Goal: Task Accomplishment & Management: Use online tool/utility

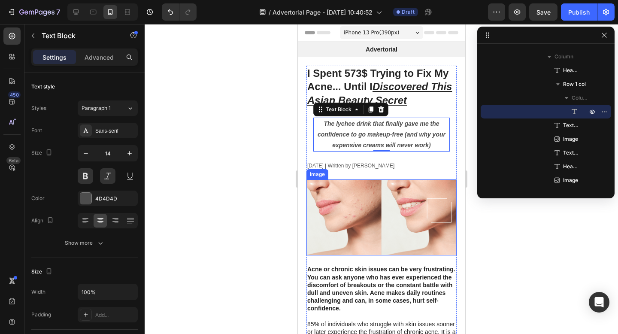
scroll to position [88, 0]
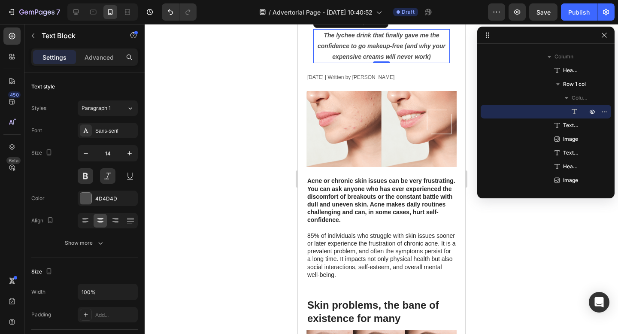
click at [259, 173] on div at bounding box center [382, 179] width 474 height 310
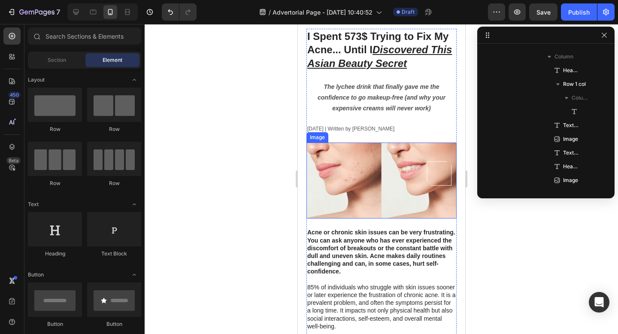
scroll to position [0, 0]
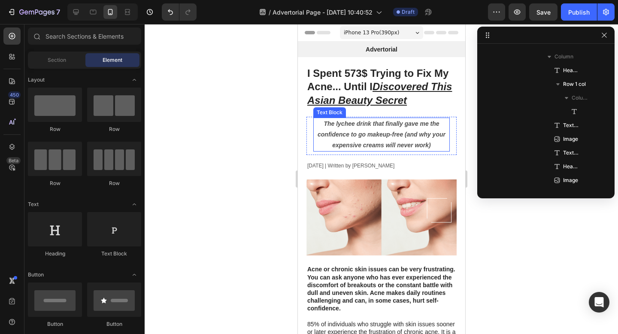
click at [363, 138] on p "The lychee drink that finally gave me the confidence to go makeup-free (and why…" at bounding box center [381, 135] width 135 height 33
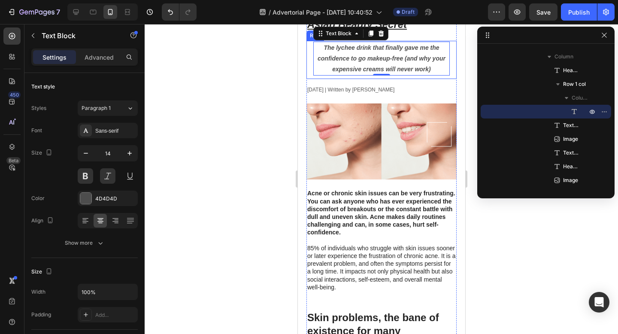
scroll to position [150, 0]
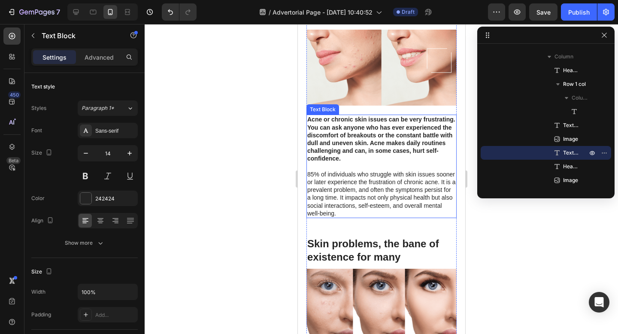
click at [335, 146] on p "Acne or chronic skin issues can be very frustrating. You can ask anyone who has…" at bounding box center [381, 167] width 149 height 102
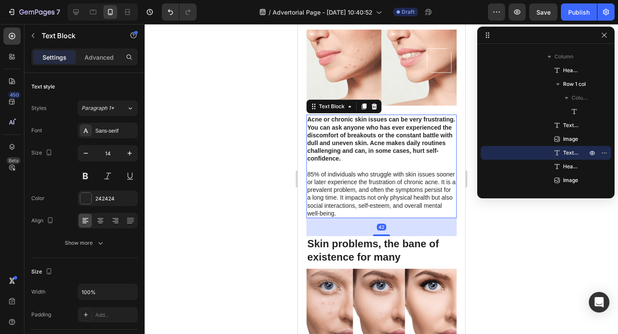
scroll to position [201, 0]
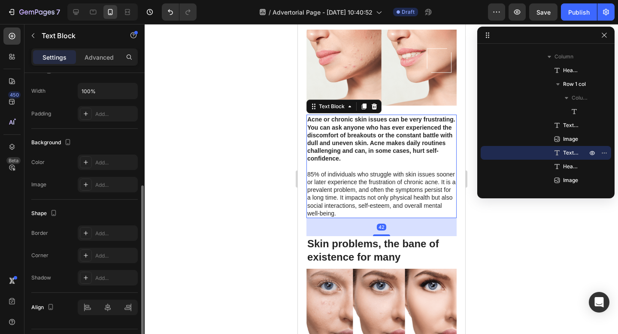
click at [335, 146] on p "Acne or chronic skin issues can be very frustrating. You can ask anyone who has…" at bounding box center [381, 167] width 149 height 102
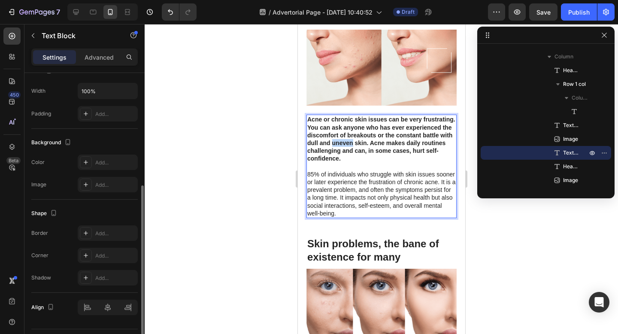
click at [335, 146] on p "Acne or chronic skin issues can be very frustrating. You can ask anyone who has…" at bounding box center [381, 167] width 149 height 102
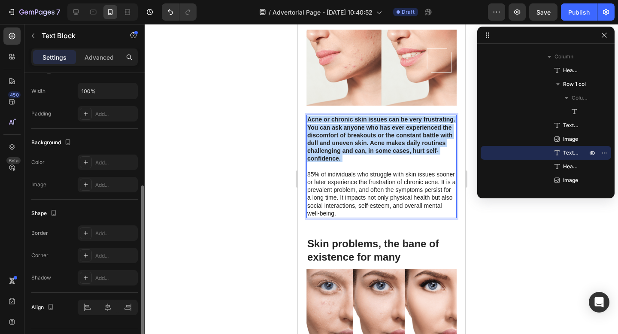
click at [335, 146] on p "Acne or chronic skin issues can be very frustrating. You can ask anyone who has…" at bounding box center [381, 167] width 149 height 102
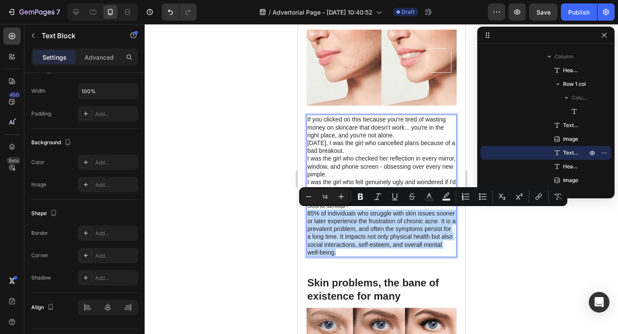
drag, startPoint x: 341, startPoint y: 252, endPoint x: 307, endPoint y: 213, distance: 52.3
click at [307, 213] on div "If you clicked on this because you're tired of wasting money on skincare that d…" at bounding box center [381, 186] width 150 height 143
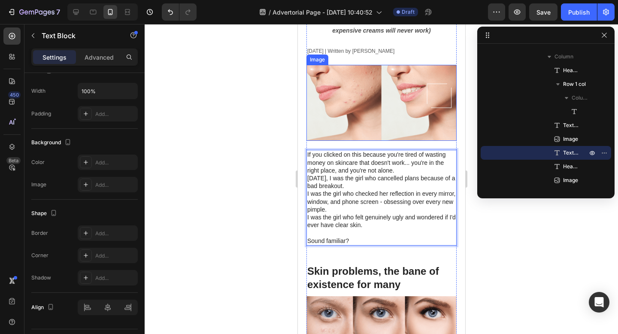
scroll to position [137, 0]
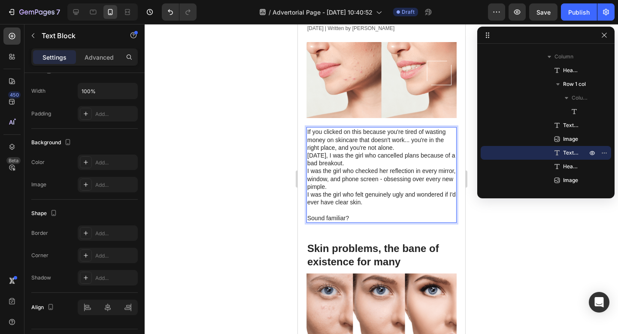
click at [406, 147] on p "If you clicked on this because you're tired of wasting money on skincare that d…" at bounding box center [381, 140] width 149 height 24
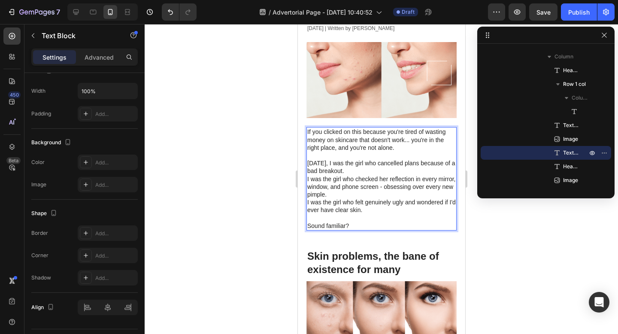
click at [392, 171] on p "[DATE], I was the girl who cancelled plans because of a bad breakout." at bounding box center [381, 166] width 149 height 15
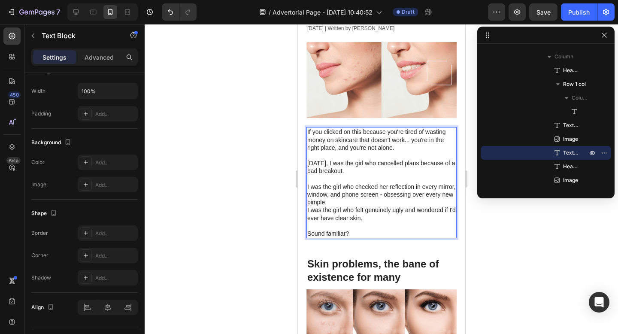
click at [364, 201] on p "I was the girl who checked her reflection in every mirror, window, and phone sc…" at bounding box center [381, 195] width 149 height 24
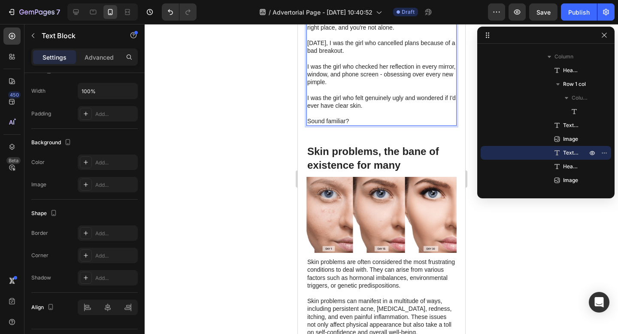
scroll to position [259, 0]
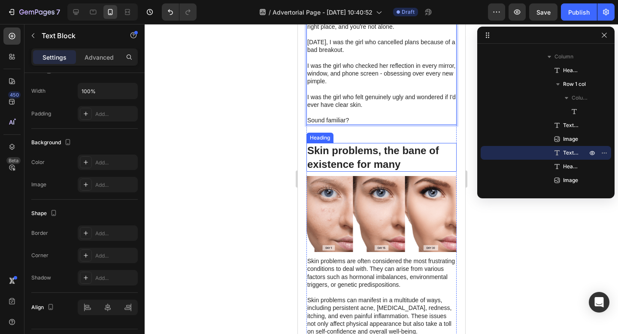
click at [383, 154] on h2 "Skin problems, the bane of existence for many" at bounding box center [381, 157] width 150 height 28
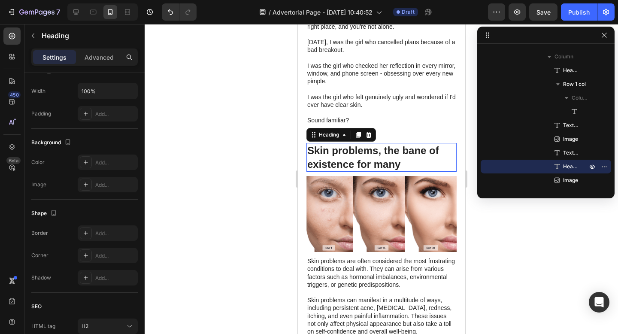
scroll to position [0, 0]
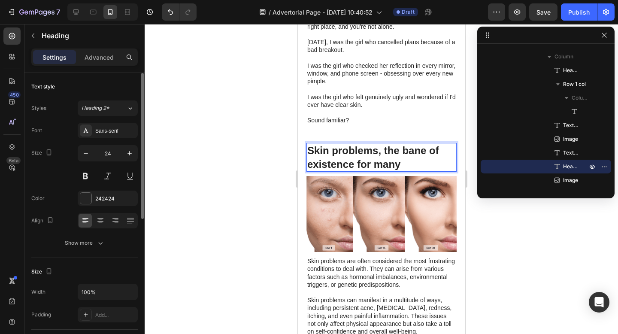
click at [375, 154] on h2 "Skin problems, the bane of existence for many" at bounding box center [381, 157] width 150 height 28
click at [375, 154] on p "Skin problems, the bane of existence for many" at bounding box center [381, 157] width 149 height 27
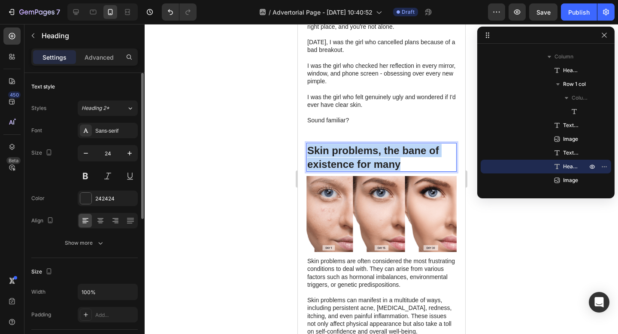
click at [375, 154] on p "Skin problems, the bane of existence for many" at bounding box center [381, 157] width 149 height 27
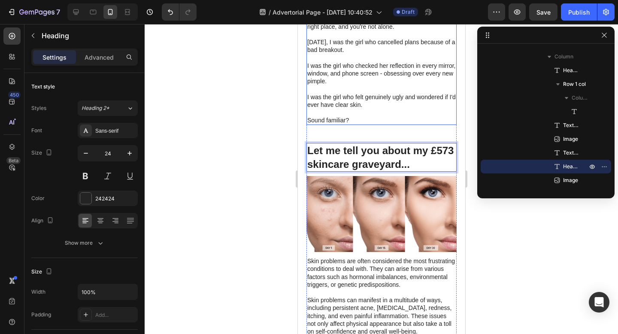
click at [395, 102] on p "I was the girl who felt genuinely ugly and wondered if I'd ever have clear skin." at bounding box center [381, 100] width 149 height 15
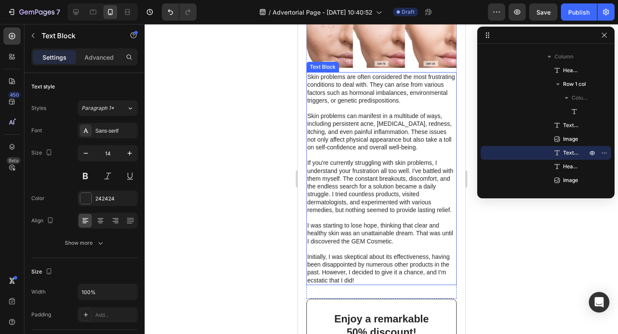
scroll to position [426, 0]
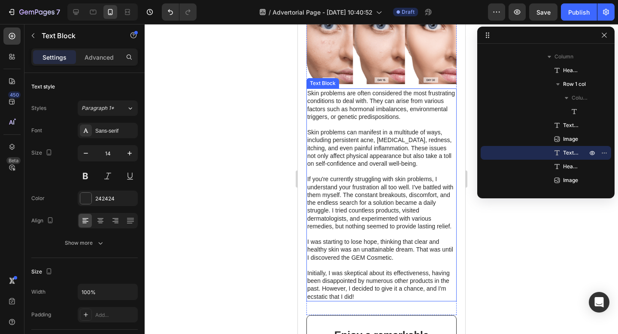
click at [352, 174] on p "Skin problems are often considered the most frustrating conditions to deal with…" at bounding box center [381, 194] width 149 height 211
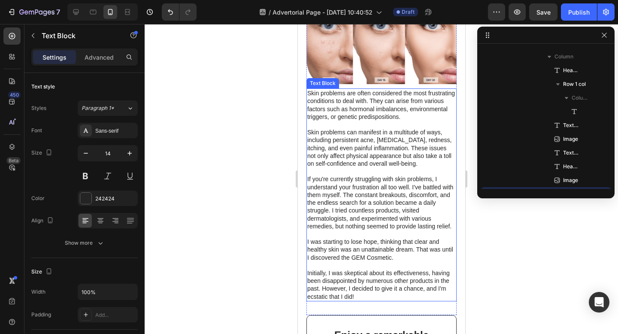
scroll to position [217, 0]
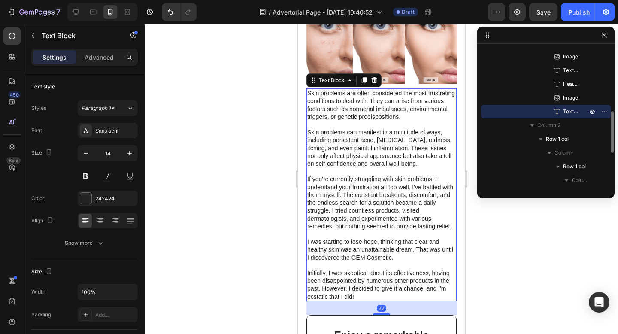
click at [352, 174] on p "Skin problems are often considered the most frustrating conditions to deal with…" at bounding box center [381, 194] width 149 height 211
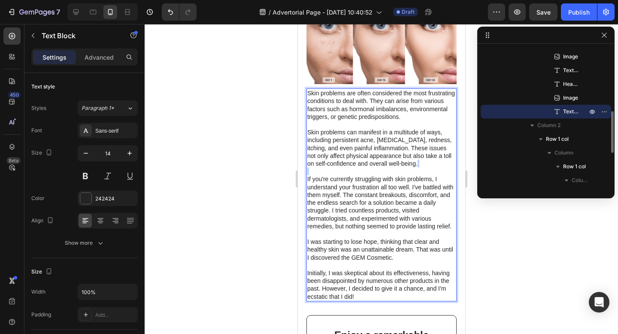
click at [352, 174] on p "Skin problems are often considered the most frustrating conditions to deal with…" at bounding box center [381, 194] width 149 height 211
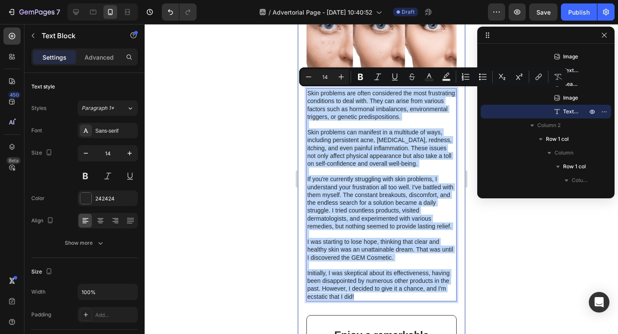
drag, startPoint x: 364, startPoint y: 296, endPoint x: 305, endPoint y: 92, distance: 212.3
click at [305, 92] on div "I Spent 573$ Trying to Fix My Acne... Until I Discovered This Asian Beauty Secr…" at bounding box center [381, 28] width 167 height 794
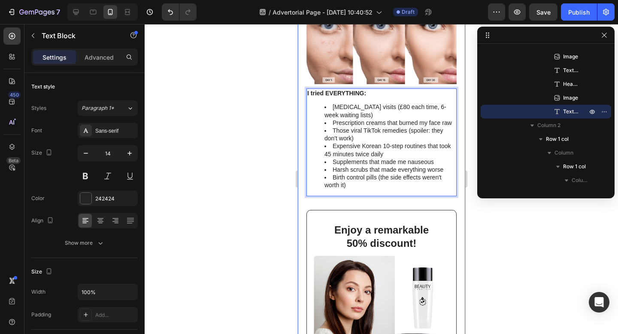
click at [299, 119] on div "I Spent 573$ Trying to Fix My Acne... Until I Discovered This Asian Beauty Secr…" at bounding box center [381, 40] width 167 height 818
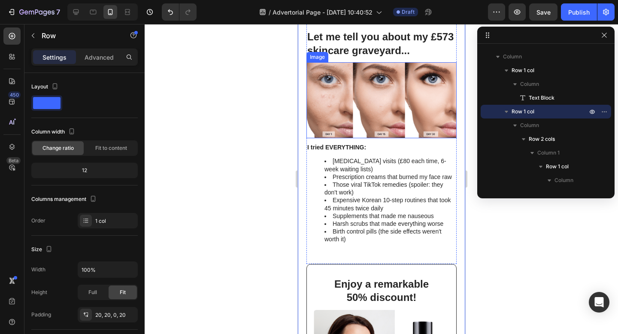
scroll to position [372, 0]
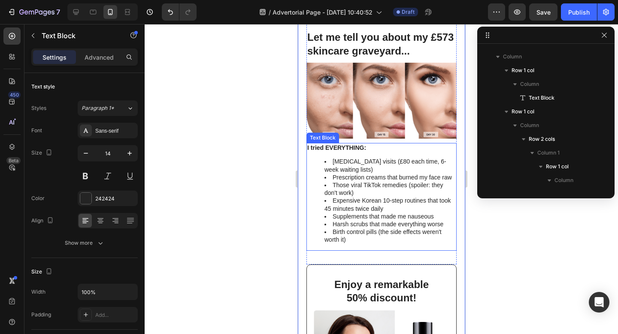
click at [366, 241] on li "Birth control pills (the side effects weren't worth it)" at bounding box center [389, 235] width 131 height 15
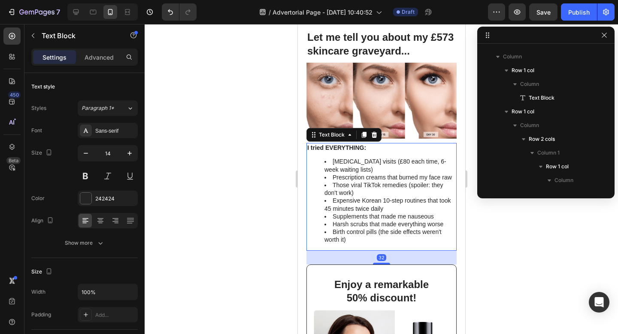
scroll to position [217, 0]
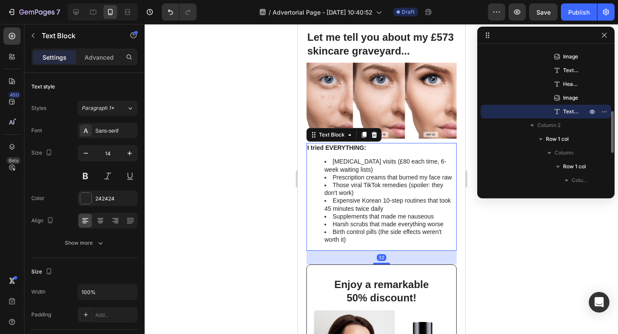
click at [356, 246] on div "I tried EVERYTHING: Dermatologist visits (£80 each time, 6-week waiting lists) …" at bounding box center [381, 196] width 150 height 107
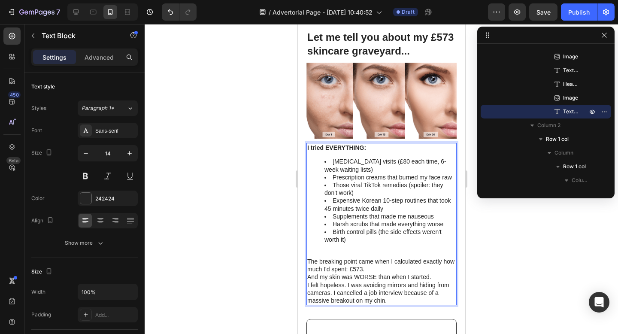
click at [386, 234] on li "Birth control pills (the side effects weren't worth it)" at bounding box center [389, 235] width 131 height 15
click at [382, 259] on p "The breaking point came when I calculated exactly how much I'd spent: £573." at bounding box center [381, 265] width 149 height 15
click at [378, 268] on p "The breaking point came when I calculated exactly how much I'd spent: £573." at bounding box center [381, 265] width 149 height 15
click at [377, 267] on p "The breaking point came when I calculated exactly how much I'd spent: £573." at bounding box center [381, 265] width 149 height 15
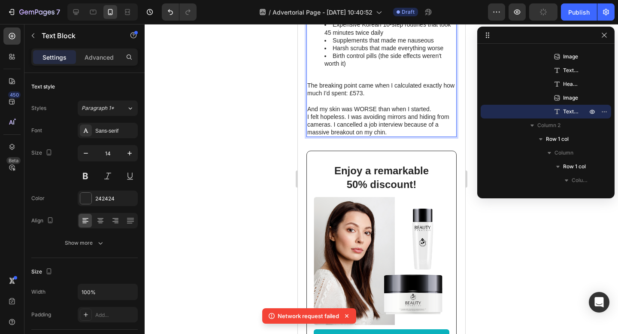
scroll to position [542, 0]
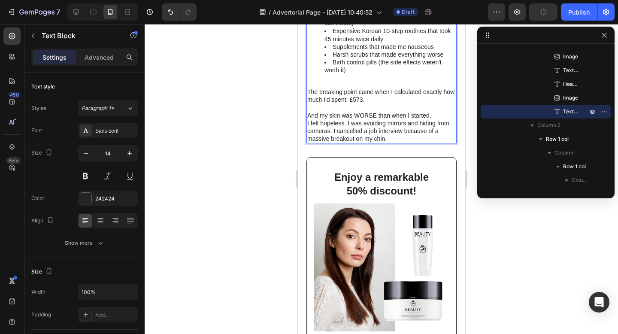
click at [392, 138] on p "I felt hopeless. I was avoiding mirrors and hiding from cameras. I cancelled a …" at bounding box center [381, 131] width 149 height 24
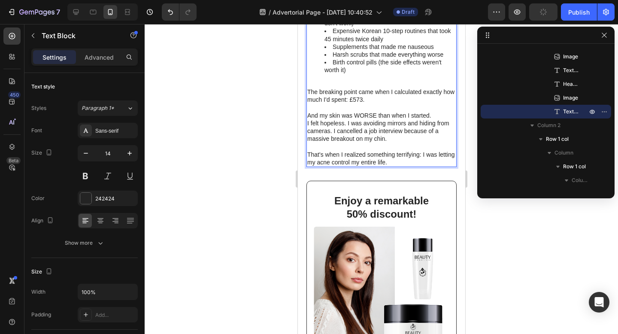
click at [368, 156] on p "That's when I realized something terrifying: I was letting my acne control my e…" at bounding box center [381, 158] width 149 height 15
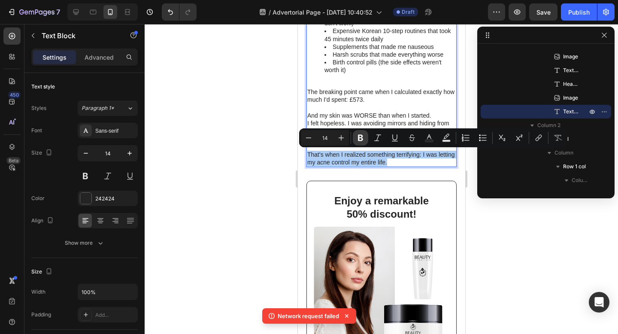
click at [359, 136] on icon "Editor contextual toolbar" at bounding box center [360, 138] width 5 height 6
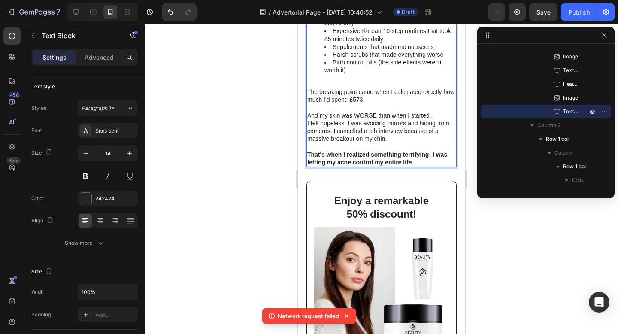
click at [361, 103] on p "The breaking point came when I calculated exactly how much I'd spent: £573." at bounding box center [381, 95] width 149 height 15
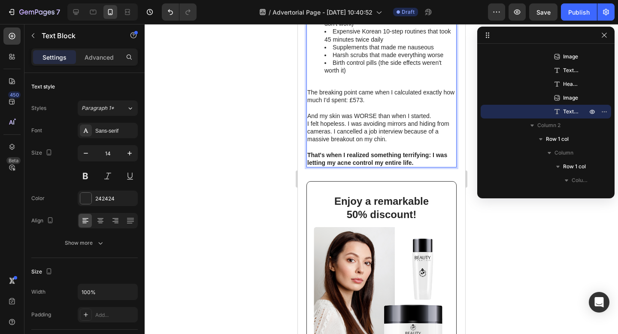
scroll to position [545, 0]
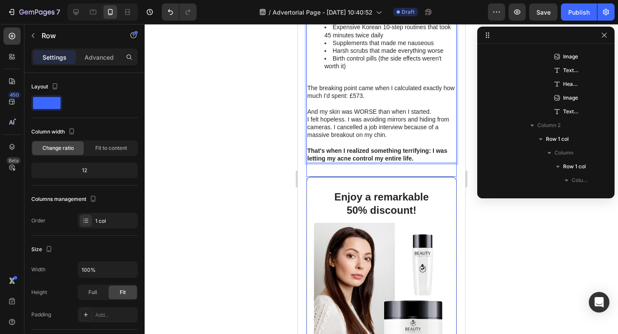
scroll to position [66, 0]
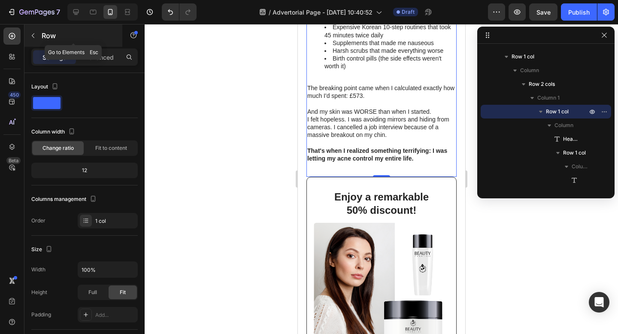
click at [34, 34] on icon "button" at bounding box center [33, 35] width 7 height 7
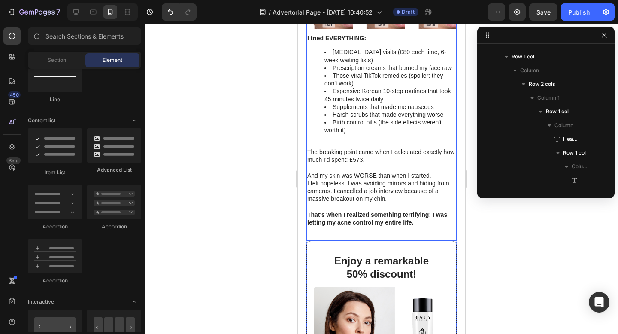
scroll to position [494, 0]
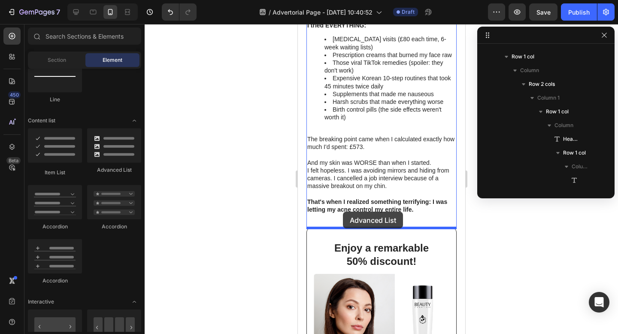
drag, startPoint x: 402, startPoint y: 174, endPoint x: 343, endPoint y: 212, distance: 69.7
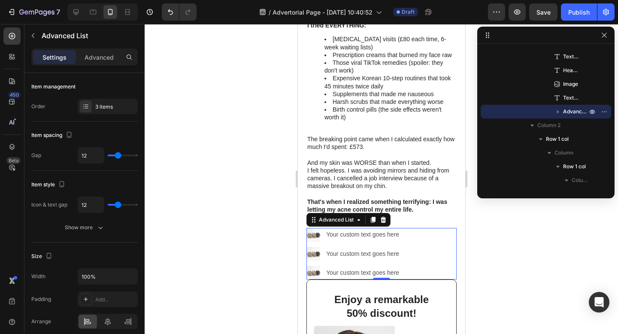
scroll to position [501, 0]
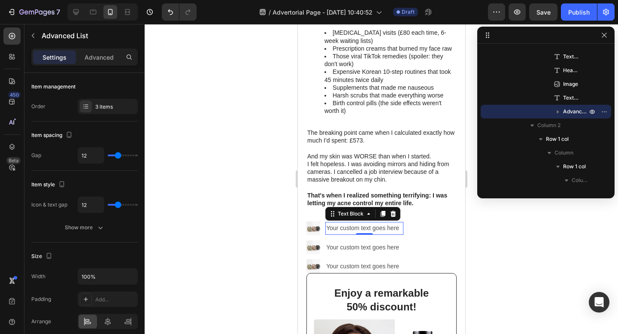
click at [356, 229] on div "Your custom text goes here" at bounding box center [364, 228] width 78 height 12
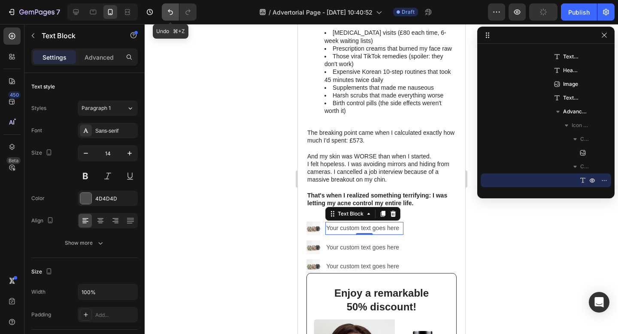
click at [169, 14] on icon "Undo/Redo" at bounding box center [170, 12] width 9 height 9
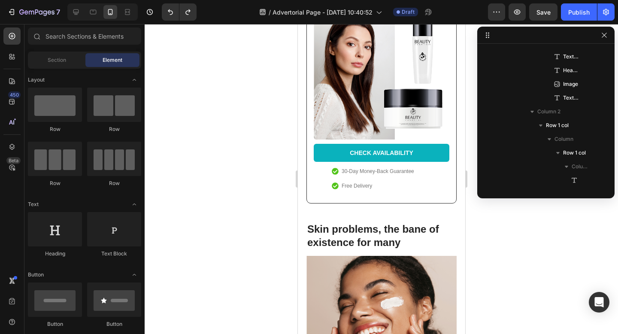
scroll to position [834, 0]
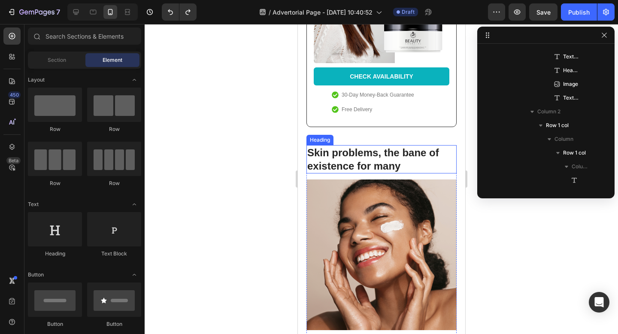
click at [361, 156] on h2 "Skin problems, the bane of existence for many" at bounding box center [381, 159] width 150 height 28
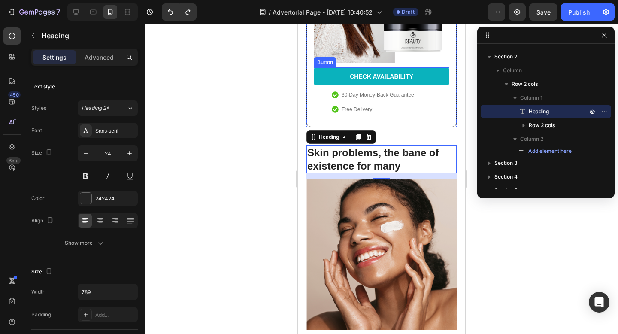
scroll to position [841, 0]
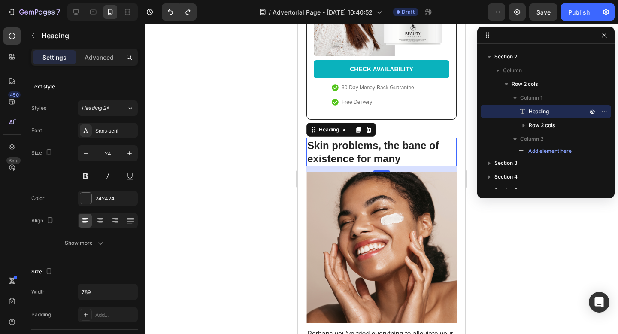
click at [338, 148] on h2 "Skin problems, the bane of existence for many" at bounding box center [381, 152] width 150 height 28
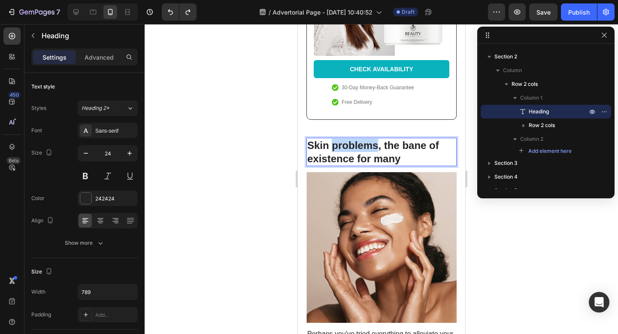
click at [338, 148] on p "Skin problems, the bane of existence for many" at bounding box center [381, 152] width 149 height 27
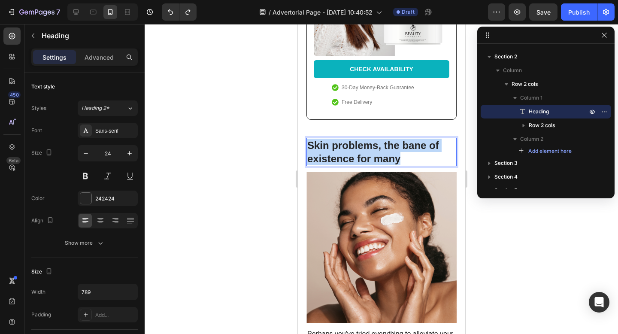
click at [338, 148] on p "Skin problems, the bane of existence for many" at bounding box center [381, 152] width 149 height 27
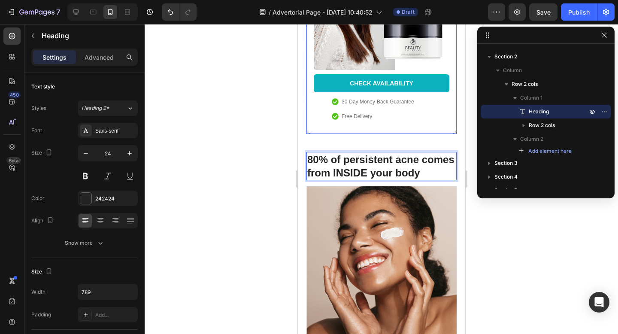
scroll to position [823, 0]
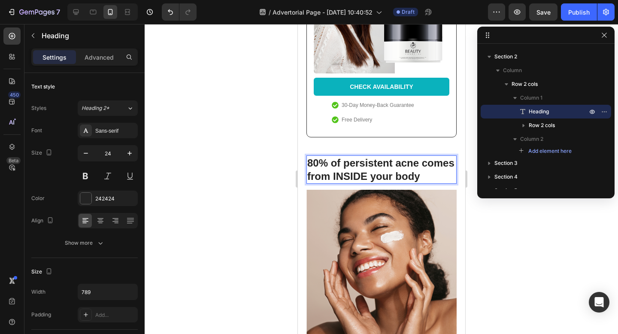
click at [379, 177] on p "80% of persistent acne comes from INSIDE your body" at bounding box center [381, 169] width 149 height 27
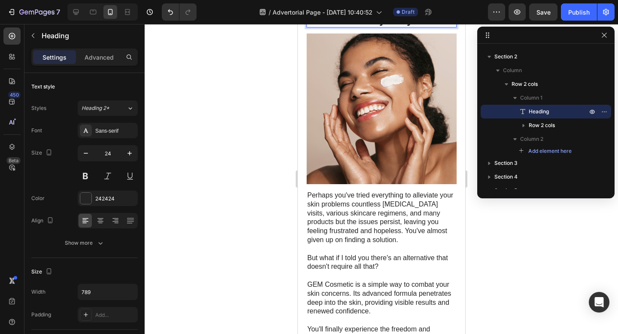
scroll to position [1036, 0]
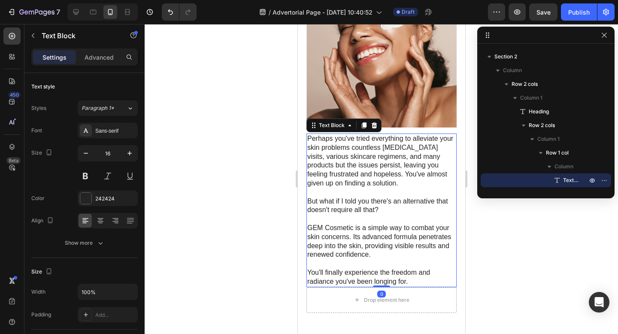
click at [353, 164] on p "Perhaps you've tried everything to alleviate your skin problems countless derma…" at bounding box center [381, 210] width 149 height 152
click at [412, 280] on p "Perhaps you've tried everything to alleviate your skin problems countless derma…" at bounding box center [381, 210] width 149 height 152
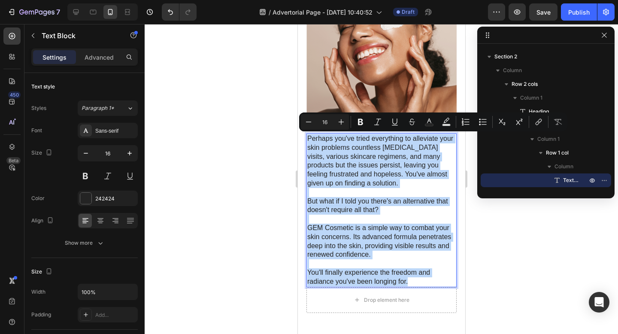
drag, startPoint x: 412, startPoint y: 280, endPoint x: 280, endPoint y: 126, distance: 202.8
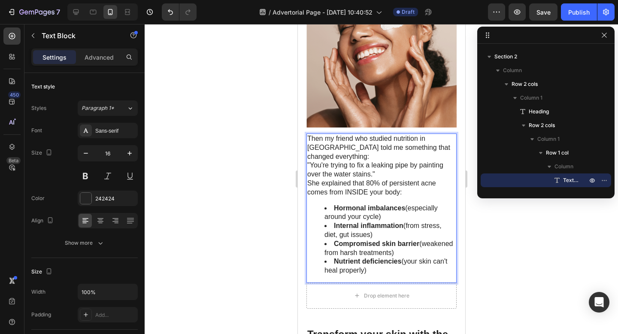
click at [363, 139] on p "Then my friend who studied nutrition in [GEOGRAPHIC_DATA] told me something tha…" at bounding box center [381, 147] width 149 height 27
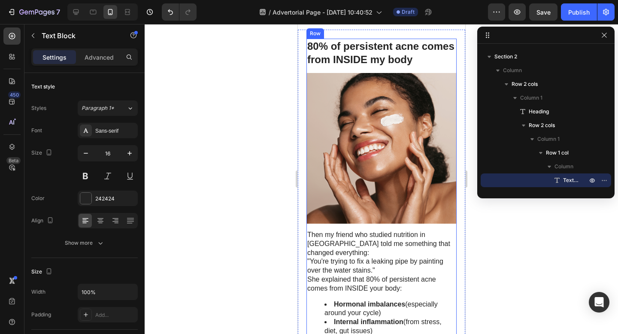
scroll to position [1055, 0]
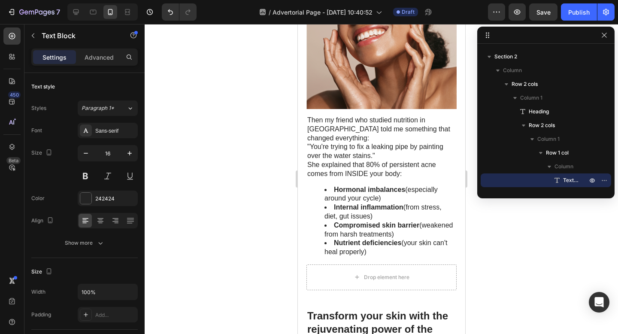
click at [378, 239] on strong "Nutrient deficiencies" at bounding box center [367, 242] width 67 height 7
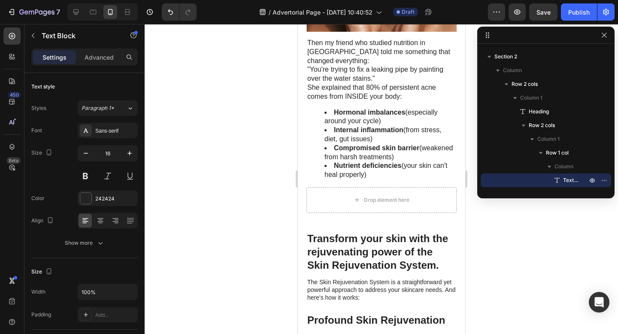
scroll to position [1108, 0]
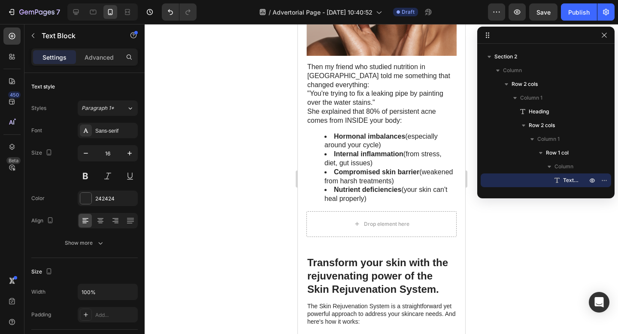
click at [378, 191] on li "Nutrient deficiencies (your skin can't heal properly)" at bounding box center [389, 195] width 131 height 18
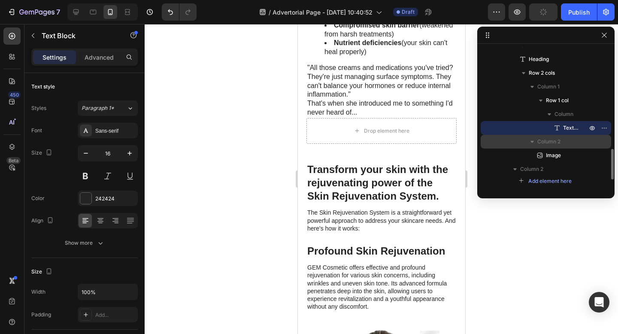
scroll to position [464, 0]
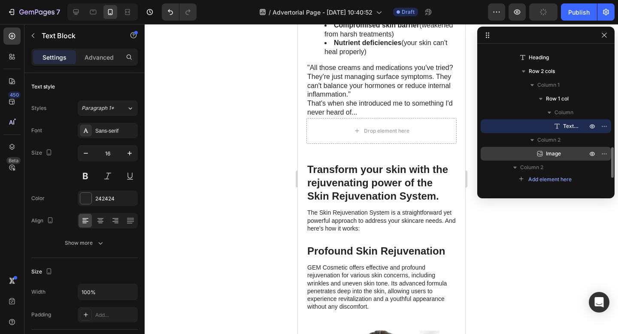
click at [551, 154] on span "Image" at bounding box center [553, 153] width 15 height 9
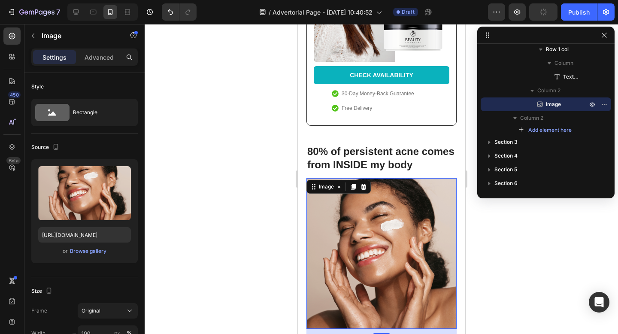
scroll to position [827, 0]
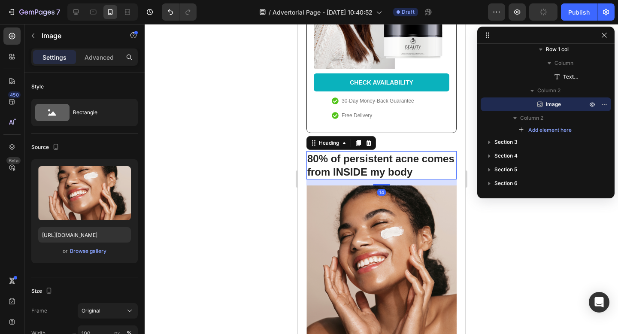
click at [370, 160] on h2 "80% of persistent acne comes from INSIDE my body" at bounding box center [381, 165] width 150 height 28
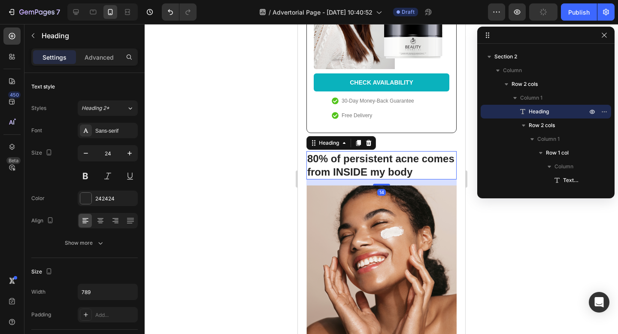
click at [428, 182] on div "14" at bounding box center [381, 182] width 150 height 6
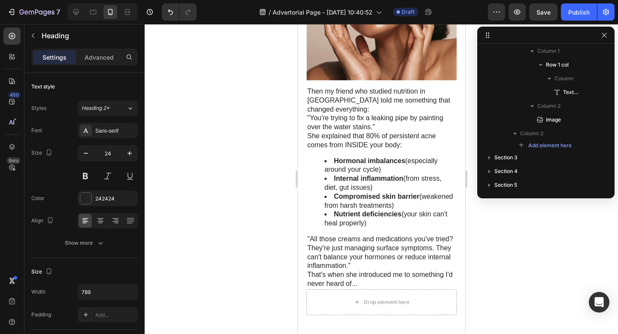
scroll to position [1092, 0]
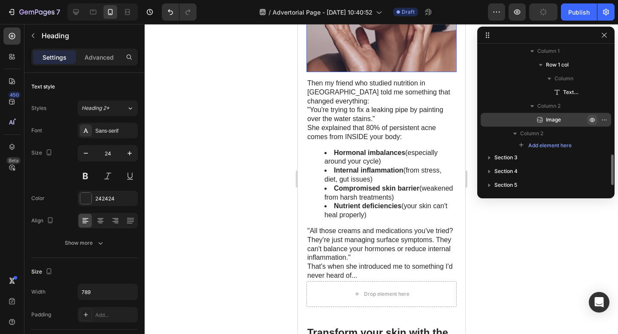
click at [592, 120] on icon "button" at bounding box center [593, 120] width 2 height 2
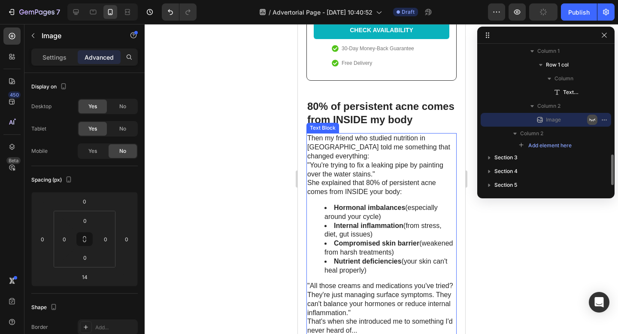
scroll to position [879, 0]
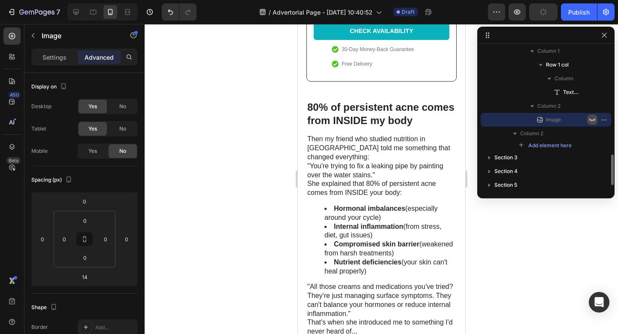
click at [593, 119] on icon "button" at bounding box center [592, 119] width 7 height 7
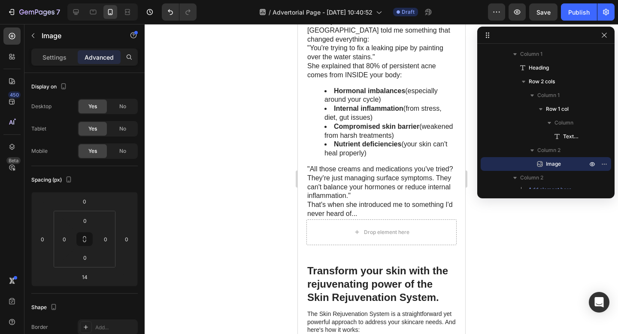
scroll to position [1193, 0]
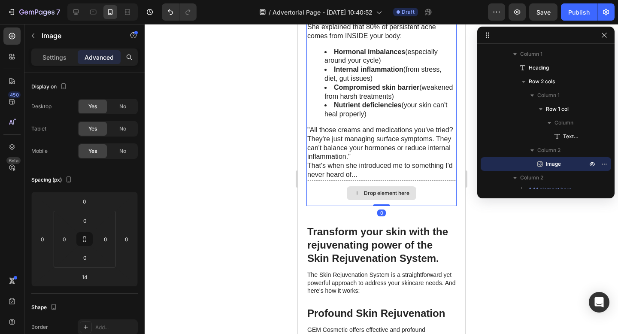
click at [430, 183] on div "Drop element here" at bounding box center [381, 193] width 150 height 26
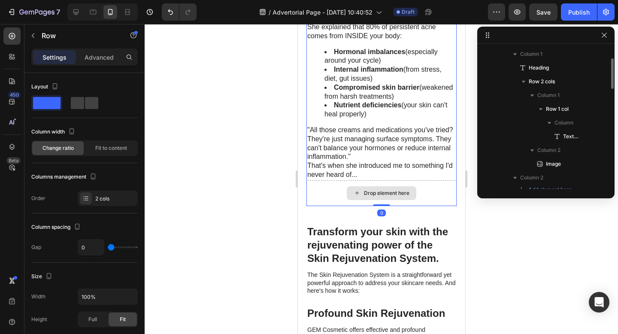
scroll to position [382, 0]
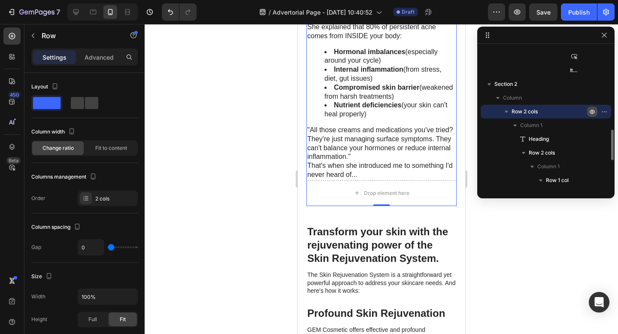
click at [593, 111] on icon "button" at bounding box center [592, 111] width 7 height 7
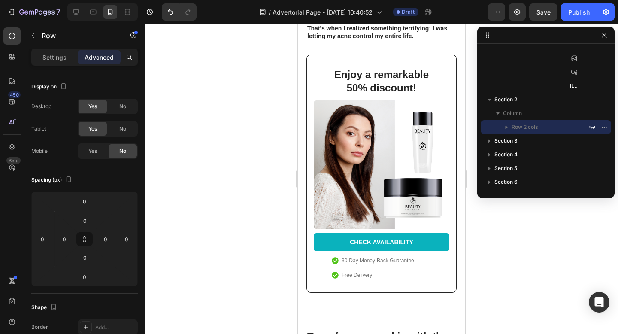
scroll to position [631, 0]
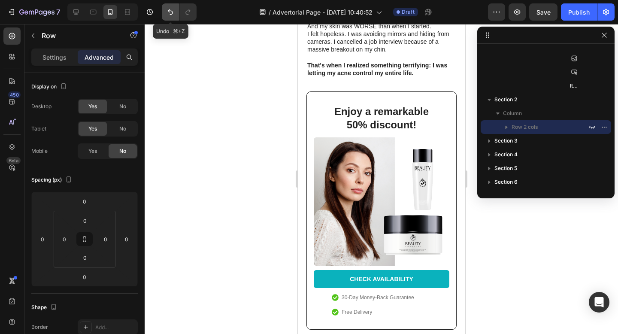
click at [175, 15] on button "Undo/Redo" at bounding box center [170, 11] width 17 height 17
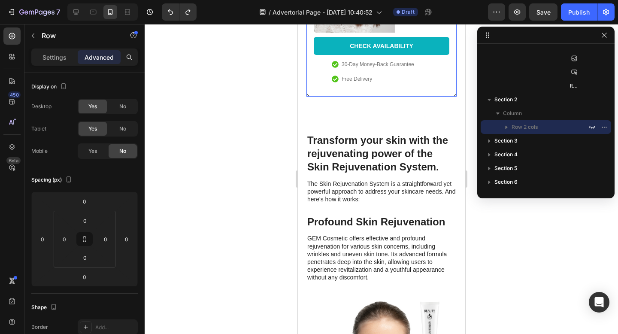
scroll to position [881, 0]
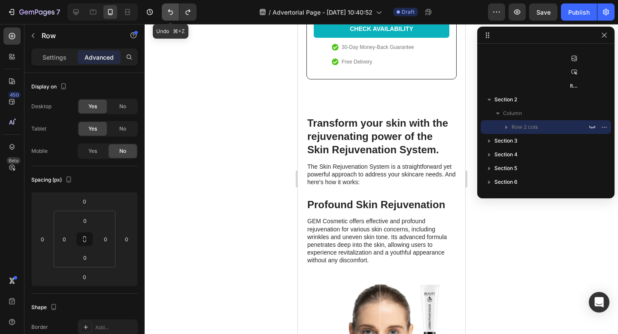
click at [173, 14] on icon "Undo/Redo" at bounding box center [170, 12] width 9 height 9
click at [190, 12] on icon "Undo/Redo" at bounding box center [188, 12] width 9 height 9
click at [595, 127] on icon "button" at bounding box center [593, 127] width 6 height 3
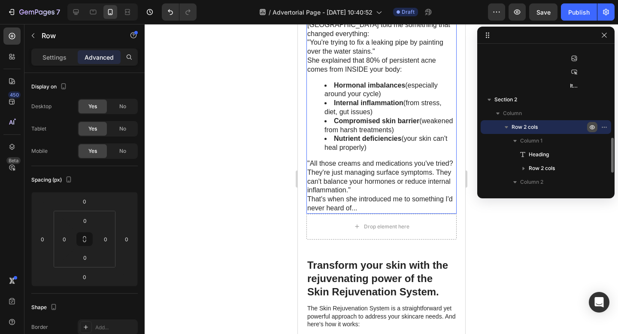
scroll to position [1170, 0]
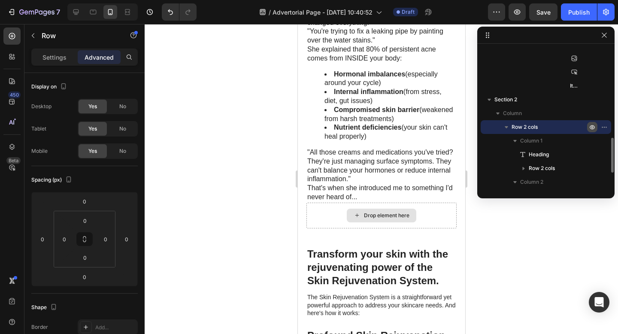
click at [428, 204] on div "Drop element here" at bounding box center [381, 216] width 150 height 26
click at [406, 212] on div "Drop element here" at bounding box center [387, 215] width 46 height 7
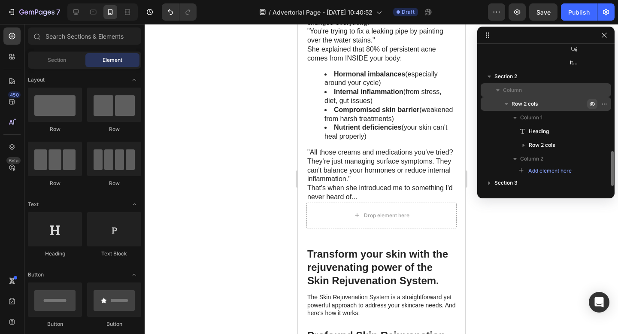
scroll to position [432, 0]
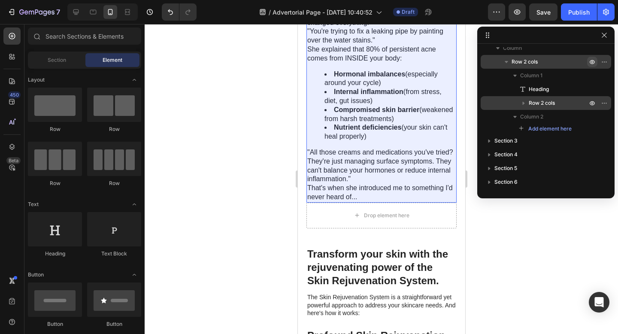
click at [524, 103] on icon "button" at bounding box center [524, 103] width 2 height 3
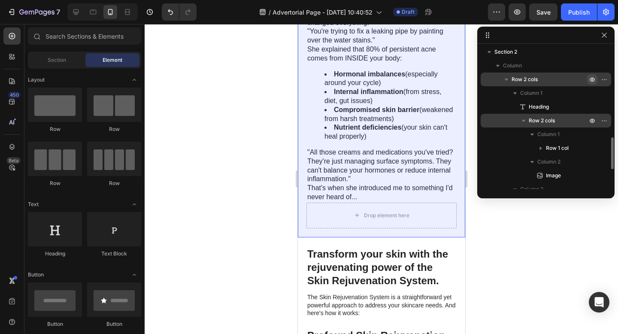
scroll to position [411, 0]
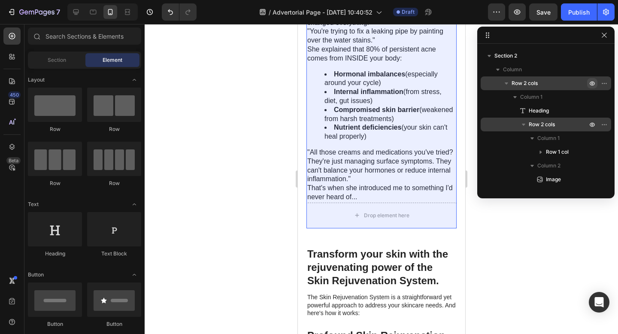
click at [508, 83] on icon "button" at bounding box center [506, 83] width 9 height 9
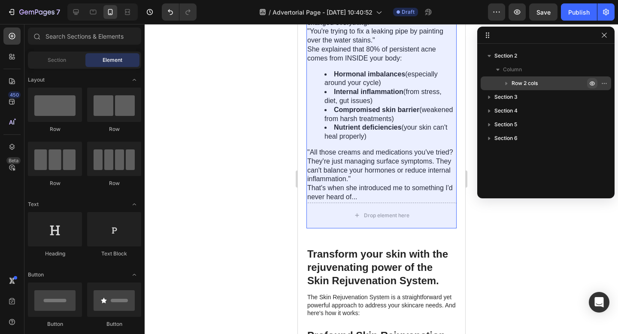
click at [508, 83] on icon "button" at bounding box center [506, 83] width 9 height 9
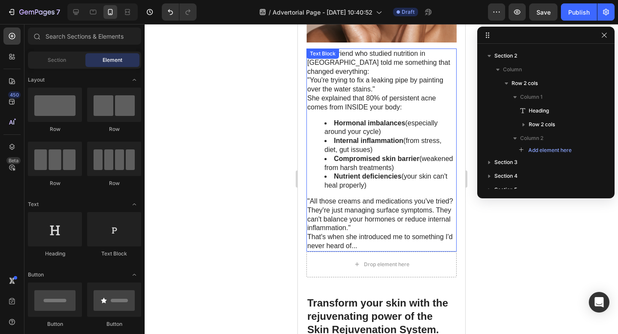
scroll to position [1123, 0]
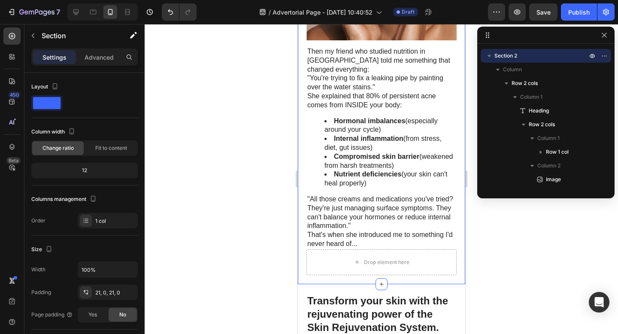
click at [455, 269] on div "80% of persistent acne comes from INSIDE my body Heading Then my friend who stu…" at bounding box center [381, 65] width 167 height 438
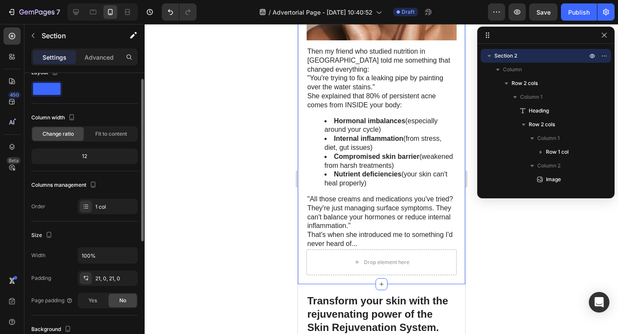
scroll to position [15, 0]
click at [104, 130] on span "Fit to content" at bounding box center [111, 133] width 32 height 8
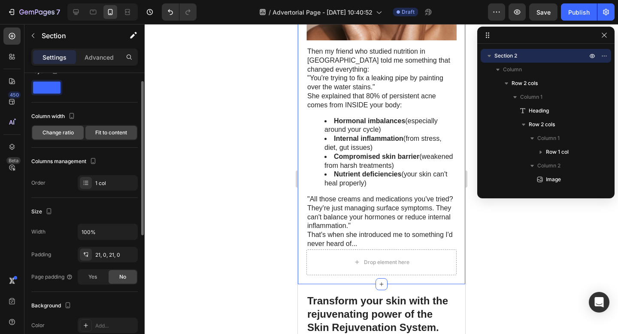
click at [64, 132] on span "Change ratio" at bounding box center [58, 133] width 31 height 8
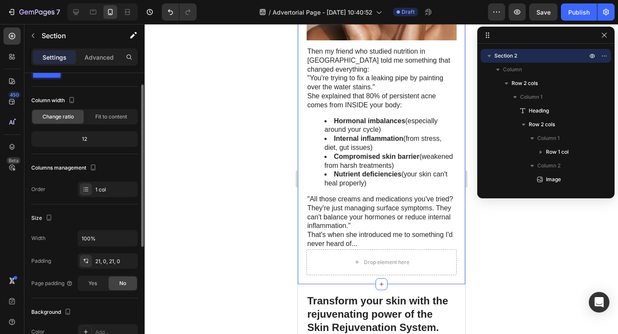
scroll to position [57, 0]
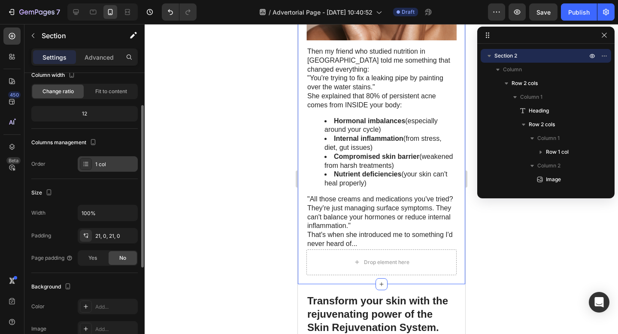
click at [106, 169] on div "1 col" at bounding box center [108, 163] width 60 height 15
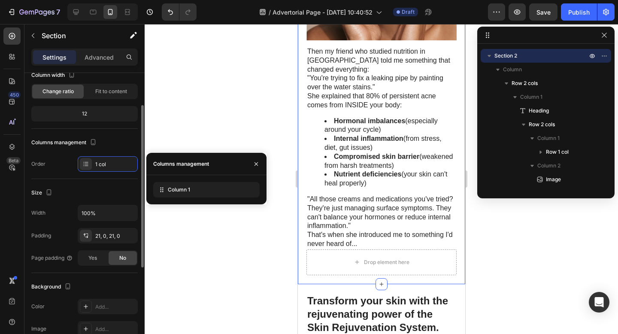
click at [114, 147] on div "Columns management" at bounding box center [84, 143] width 106 height 14
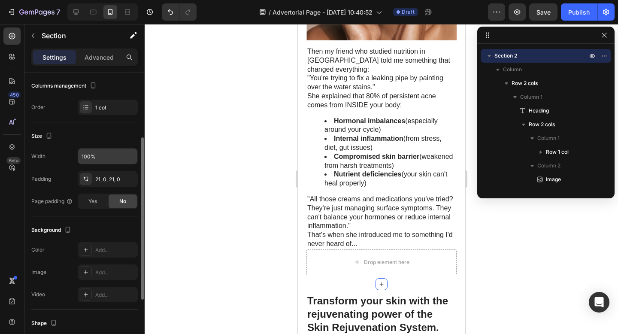
scroll to position [115, 0]
click at [94, 196] on span "Yes" at bounding box center [92, 200] width 9 height 8
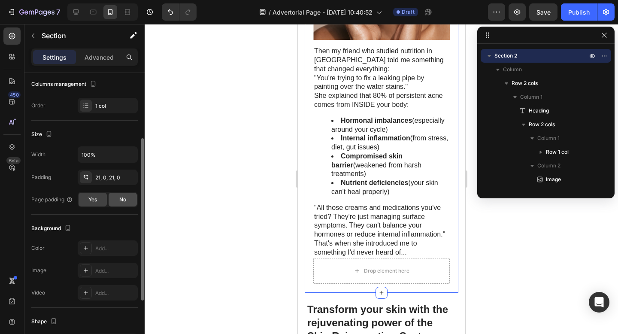
click at [118, 199] on div "No" at bounding box center [123, 200] width 28 height 14
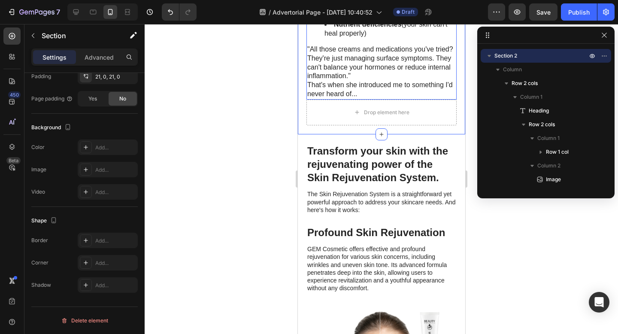
scroll to position [1293, 0]
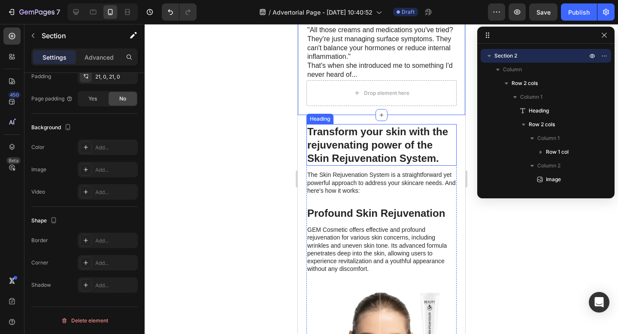
click at [375, 134] on h2 "Transform your skin with the rejuvenating power of the Skin Rejuvenation System." at bounding box center [381, 145] width 150 height 42
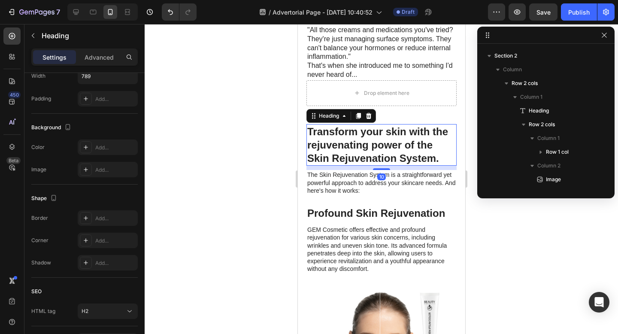
scroll to position [0, 0]
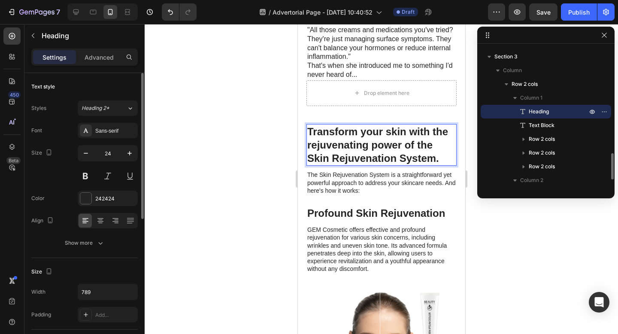
click at [375, 134] on h2 "Transform your skin with the rejuvenating power of the Skin Rejuvenation System." at bounding box center [381, 145] width 150 height 42
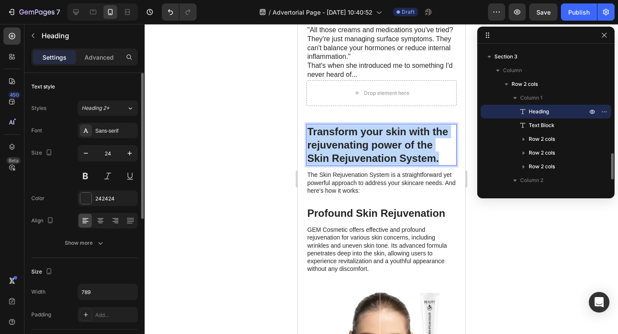
click at [375, 134] on p "Transform your skin with the rejuvenating power of the Skin Rejuvenation System." at bounding box center [381, 145] width 149 height 40
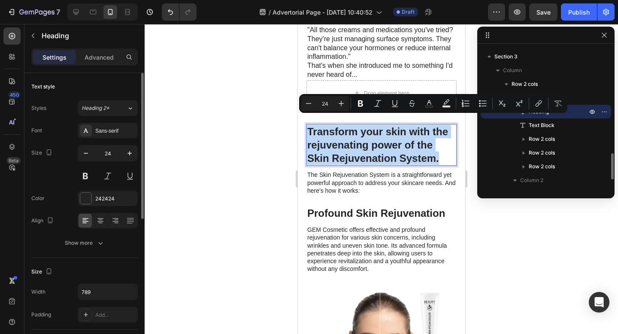
copy p "Transform your skin with the rejuvenating power of the Skin Rejuvenation System."
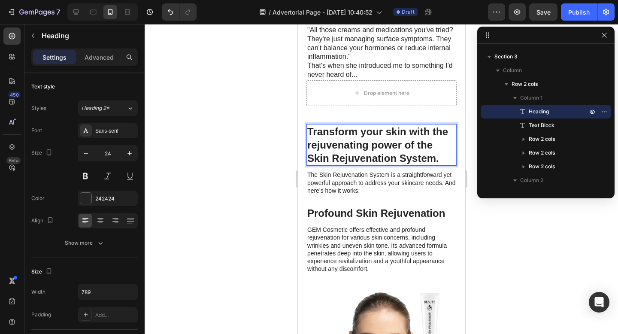
click at [383, 137] on p "Transform your skin with the rejuvenating power of the Skin Rejuvenation System." at bounding box center [381, 145] width 149 height 40
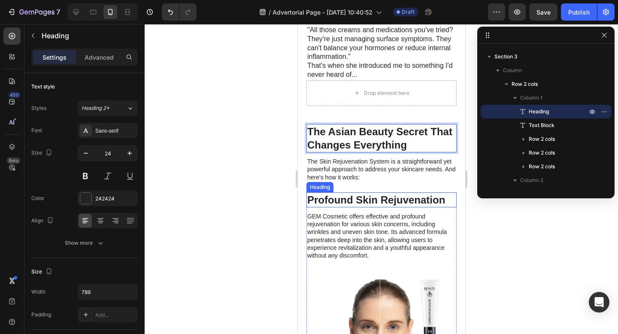
click at [398, 192] on h3 "Profound Skin Rejuvenation" at bounding box center [381, 199] width 150 height 15
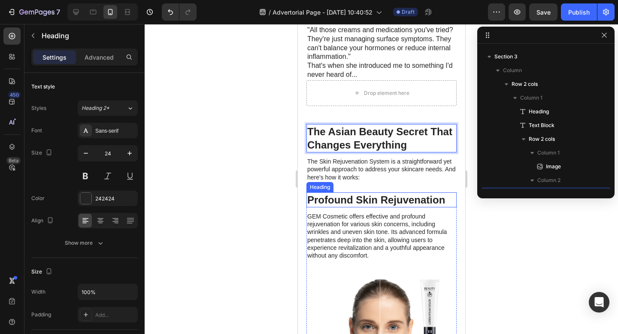
scroll to position [654, 0]
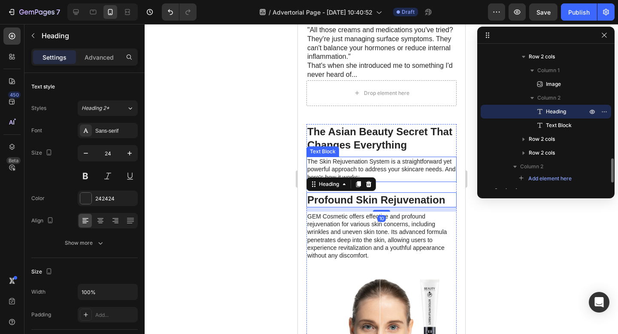
click at [387, 158] on p "The Skin Rejuvenation System is a straightforward yet powerful approach to addr…" at bounding box center [381, 170] width 149 height 24
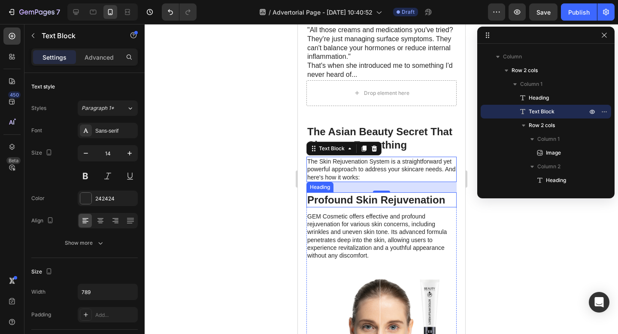
scroll to position [1306, 0]
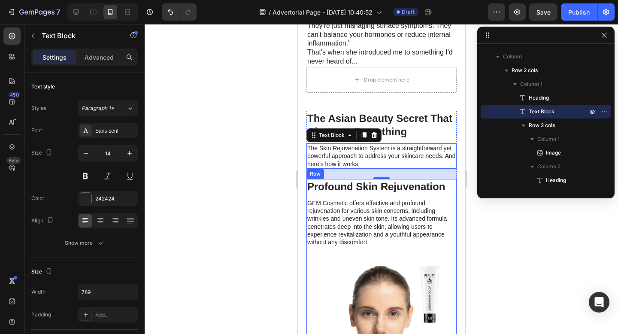
click at [359, 199] on p "GEM Cosmetic offers effective and profound rejuvenation for various skin concer…" at bounding box center [381, 222] width 149 height 47
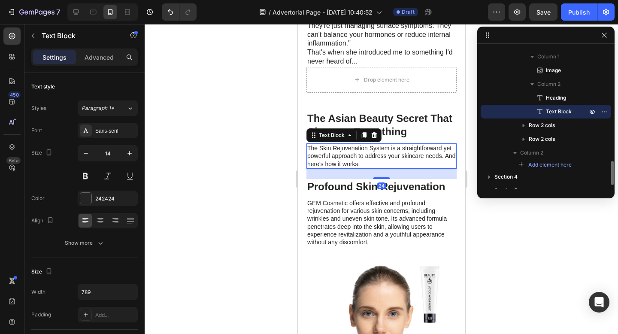
click at [345, 145] on p "The Skin Rejuvenation System is a straightforward yet powerful approach to addr…" at bounding box center [381, 156] width 149 height 24
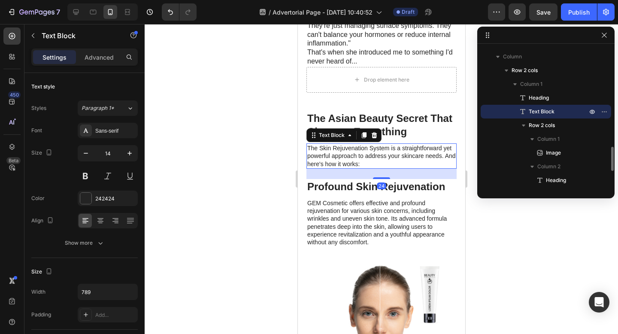
click at [345, 145] on p "The Skin Rejuvenation System is a straightforward yet powerful approach to addr…" at bounding box center [381, 156] width 149 height 24
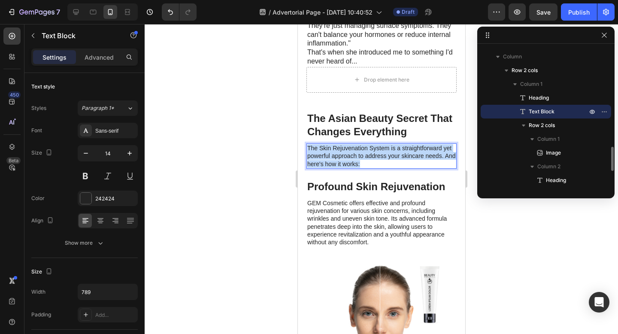
click at [345, 145] on p "The Skin Rejuvenation System is a straightforward yet powerful approach to addr…" at bounding box center [381, 156] width 149 height 24
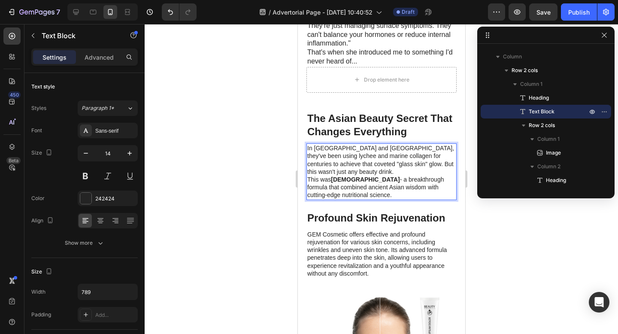
click at [356, 154] on p "In Korea and Japan, they've been using lychee and marine collagen for centuries…" at bounding box center [381, 159] width 149 height 31
click at [416, 168] on p "But this wasn't just any beauty drink." at bounding box center [381, 172] width 149 height 8
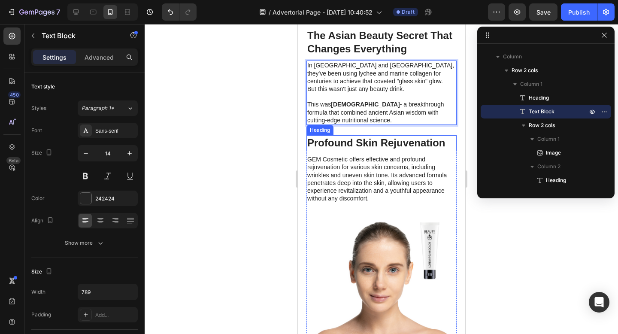
scroll to position [1367, 0]
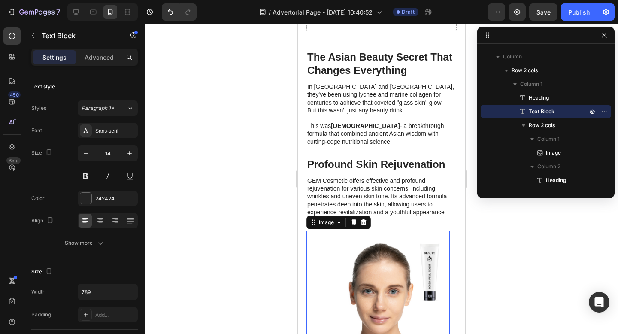
click at [391, 231] on img at bounding box center [377, 302] width 143 height 143
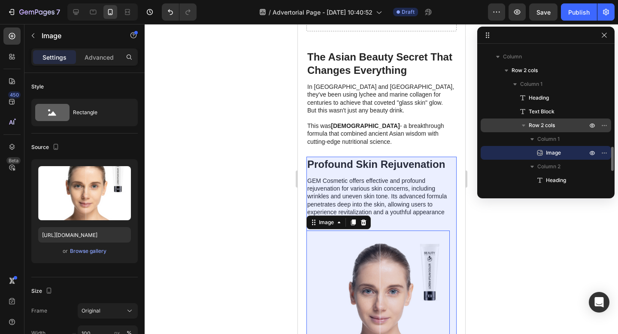
drag, startPoint x: 543, startPoint y: 153, endPoint x: 549, endPoint y: 128, distance: 26.0
click at [549, 201] on div "Row 2 cols Column 1 Image Column 2 Heading Text Block" at bounding box center [546, 208] width 131 height 14
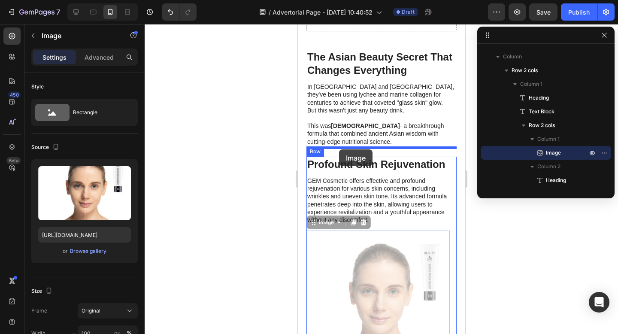
drag, startPoint x: 338, startPoint y: 217, endPoint x: 339, endPoint y: 149, distance: 67.4
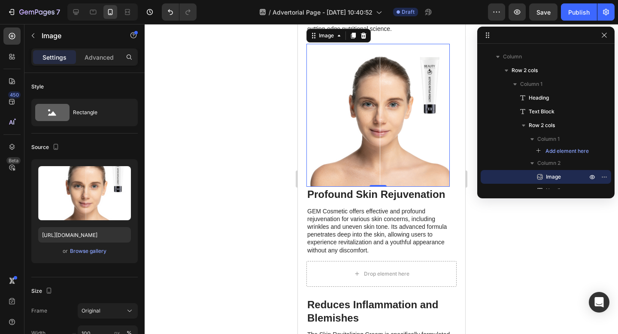
scroll to position [1478, 0]
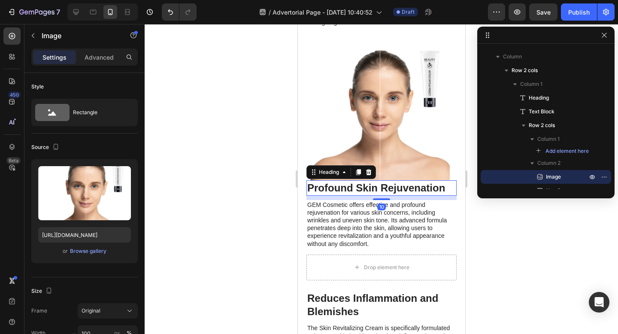
click at [369, 189] on h3 "Profound Skin Rejuvenation" at bounding box center [381, 187] width 150 height 15
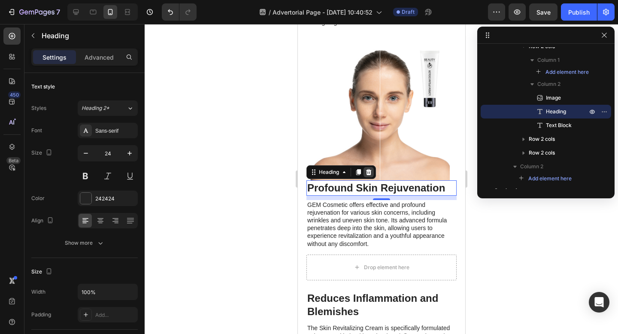
click at [369, 172] on icon at bounding box center [369, 172] width 6 height 6
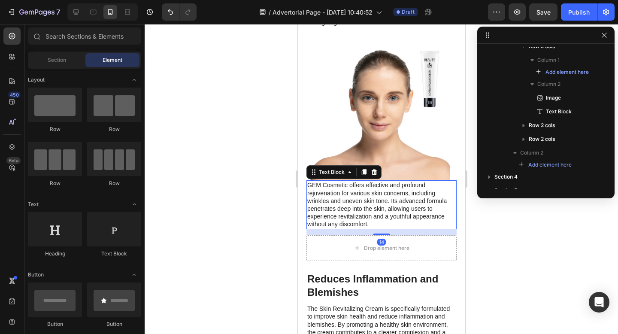
click at [365, 199] on p "GEM Cosmetic offers effective and profound rejuvenation for various skin concer…" at bounding box center [381, 204] width 149 height 47
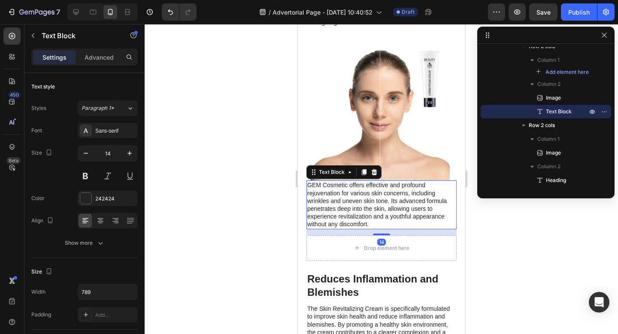
click at [365, 199] on p "GEM Cosmetic offers effective and profound rejuvenation for various skin concer…" at bounding box center [381, 204] width 149 height 47
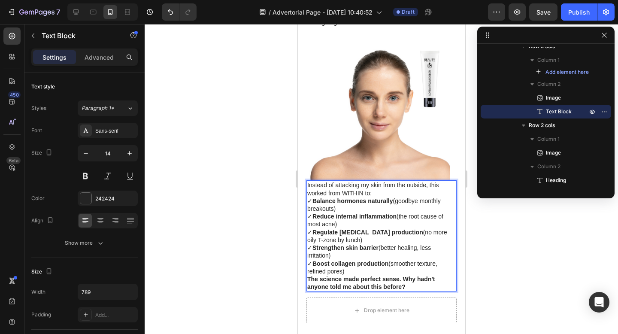
click at [382, 195] on p "Instead of attacking my skin from the outside, this worked from WITHIN to:" at bounding box center [381, 188] width 149 height 15
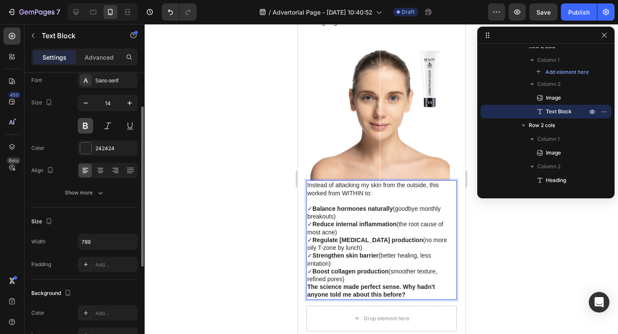
scroll to position [54, 0]
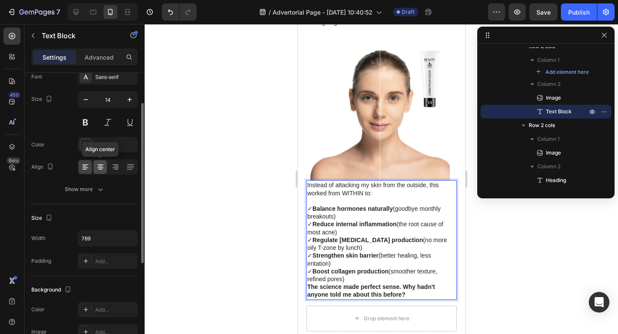
click at [96, 170] on icon at bounding box center [100, 167] width 9 height 9
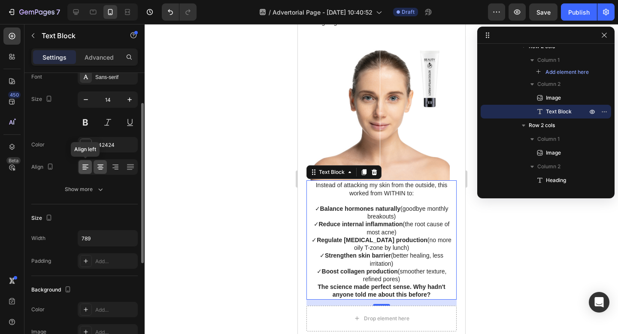
click at [87, 170] on icon at bounding box center [85, 167] width 9 height 9
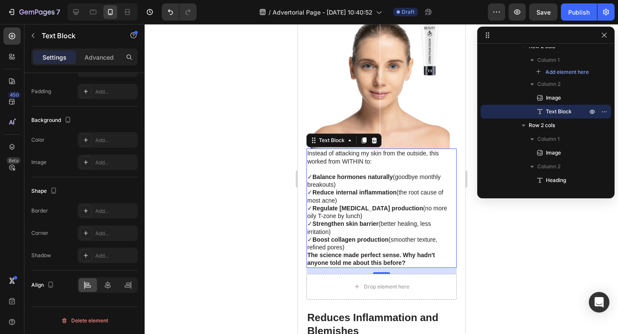
scroll to position [1522, 0]
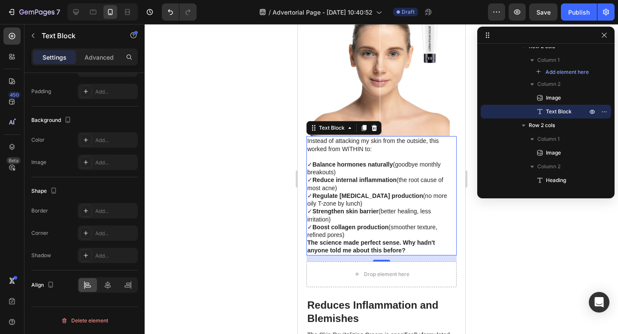
click at [502, 265] on div at bounding box center [382, 179] width 474 height 310
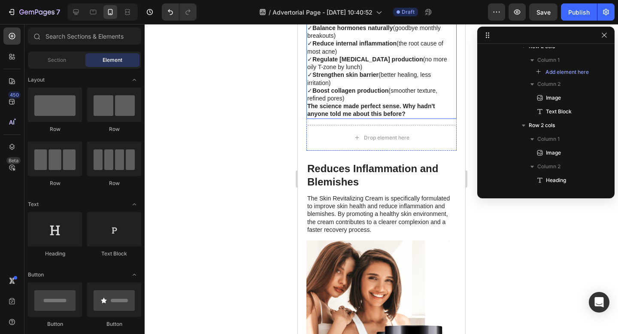
scroll to position [1662, 0]
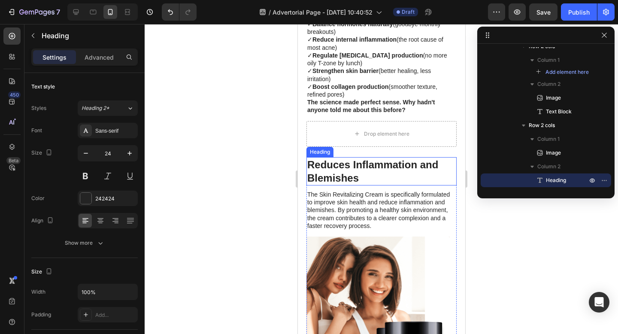
click at [357, 171] on h3 "Reduces Inflammation and Blemishes" at bounding box center [381, 171] width 150 height 28
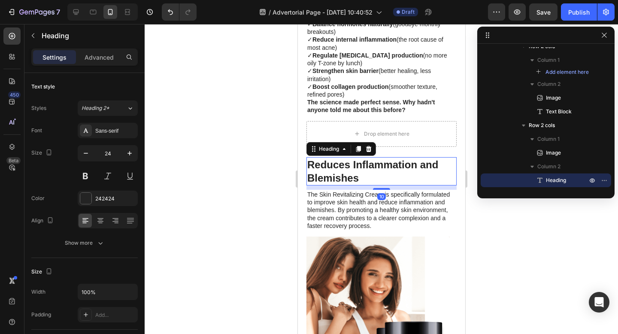
click at [357, 171] on h3 "Reduces Inflammation and Blemishes" at bounding box center [381, 171] width 150 height 28
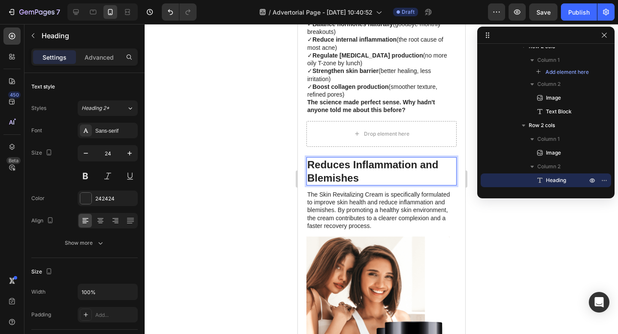
click at [357, 171] on p "Reduces Inflammation and Blemishes" at bounding box center [381, 171] width 149 height 27
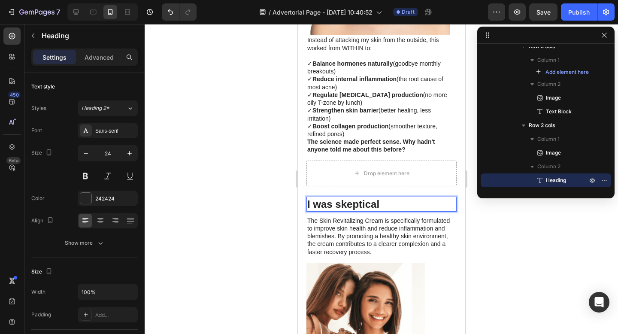
scroll to position [1643, 0]
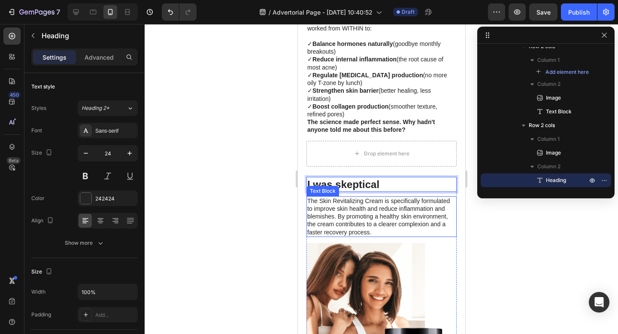
click at [372, 213] on p "The Skin Revitalizing Cream is specifically formulated to improve skin health a…" at bounding box center [381, 216] width 149 height 39
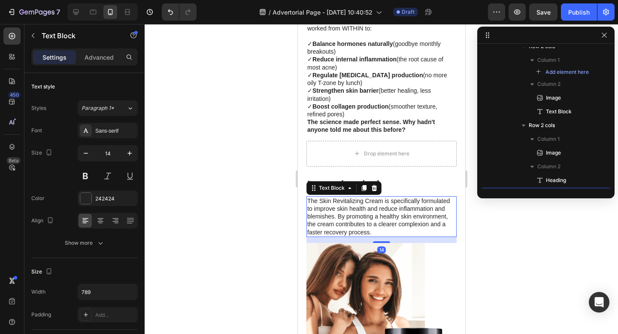
scroll to position [746, 0]
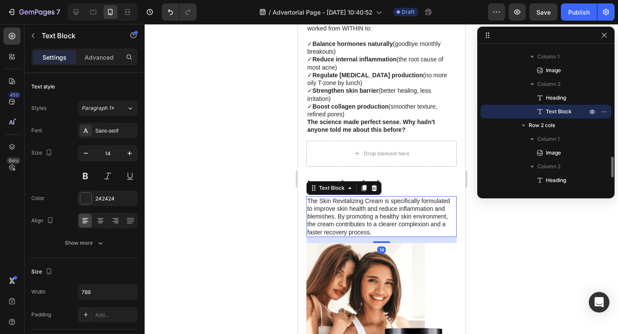
click at [372, 213] on p "The Skin Revitalizing Cream is specifically formulated to improve skin health a…" at bounding box center [381, 216] width 149 height 39
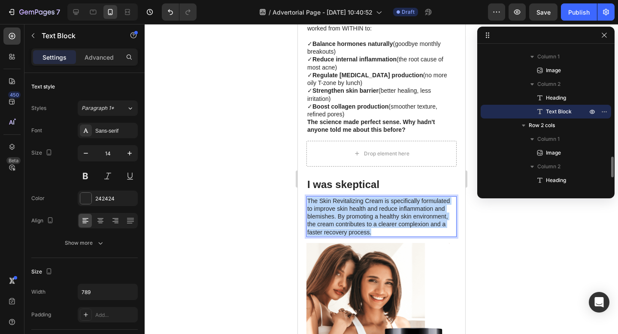
click at [372, 213] on p "The Skin Revitalizing Cream is specifically formulated to improve skin health a…" at bounding box center [381, 216] width 149 height 39
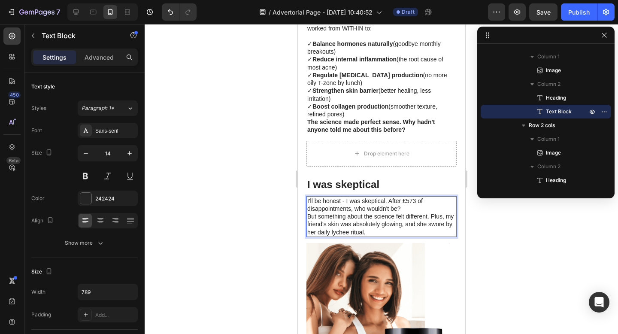
click at [388, 198] on p "I'll be honest - I was skeptical. After £573 of disappointments, who wouldn't b…" at bounding box center [381, 204] width 149 height 15
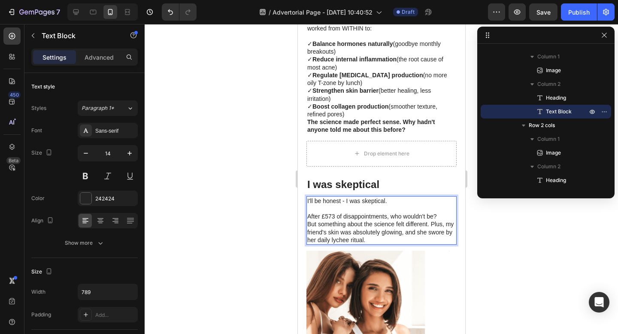
click at [440, 215] on p "After £573 of disappointments, who wouldn't be?" at bounding box center [381, 217] width 149 height 8
click at [472, 217] on div at bounding box center [382, 179] width 474 height 310
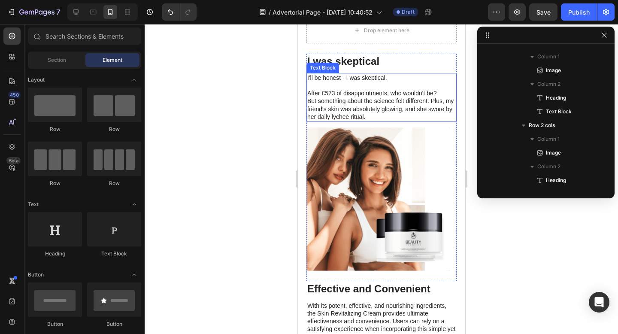
scroll to position [1763, 0]
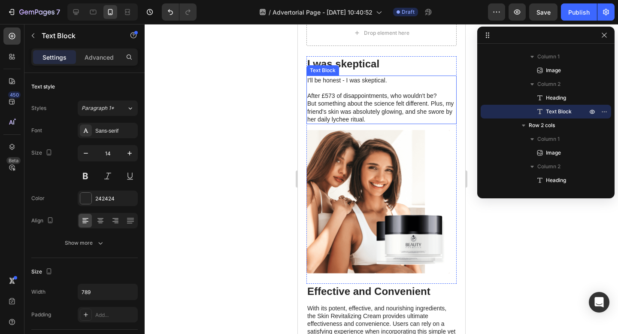
click at [376, 118] on p "But something about the science felt different. Plus, my friend's skin was abso…" at bounding box center [381, 112] width 149 height 24
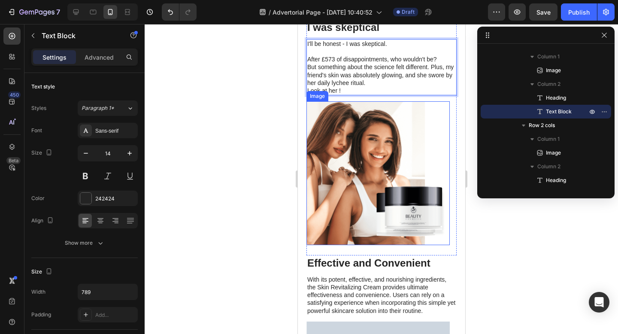
scroll to position [1868, 0]
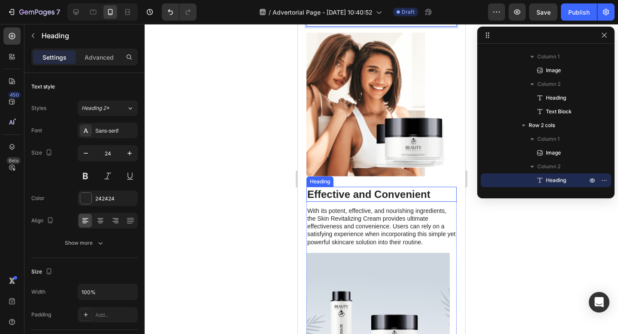
click at [353, 191] on h3 "Effective and Convenient" at bounding box center [381, 194] width 150 height 15
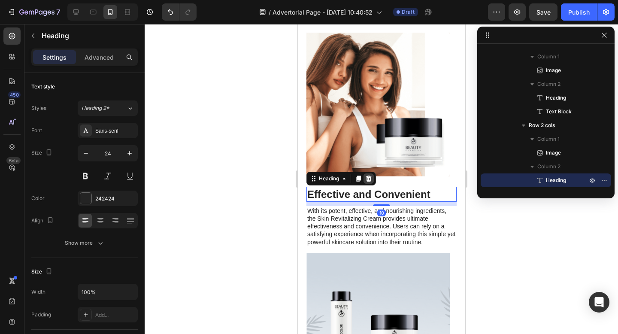
click at [368, 179] on icon at bounding box center [369, 179] width 6 height 6
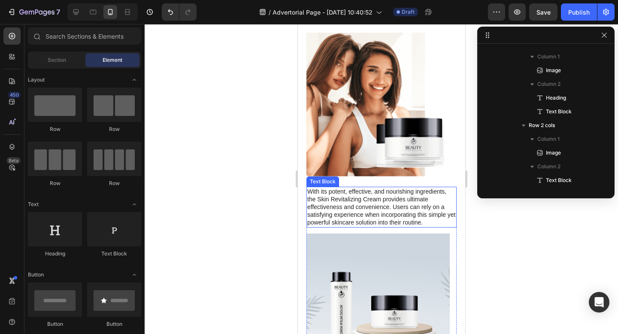
click at [351, 193] on p "With its potent, effective, and nourishing ingredients, the Skin Revitalizing C…" at bounding box center [381, 207] width 149 height 39
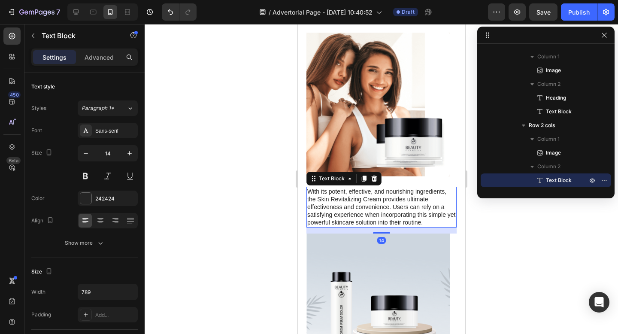
click at [351, 193] on p "With its potent, effective, and nourishing ingredients, the Skin Revitalizing C…" at bounding box center [381, 207] width 149 height 39
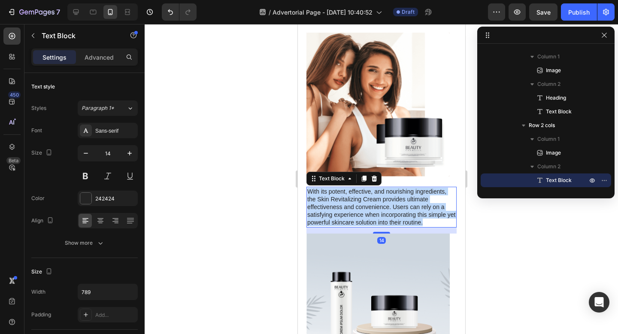
click at [351, 193] on p "With its potent, effective, and nourishing ingredients, the Skin Revitalizing C…" at bounding box center [381, 207] width 149 height 39
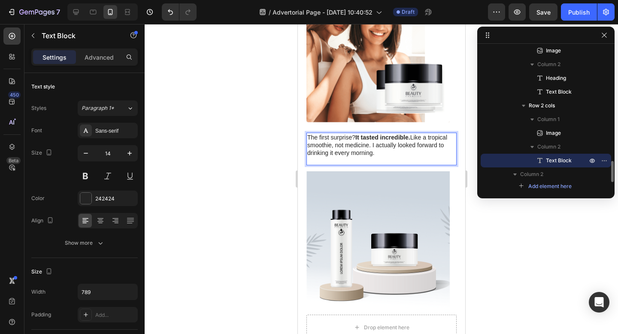
scroll to position [767, 0]
click at [34, 36] on icon "button" at bounding box center [33, 35] width 7 height 7
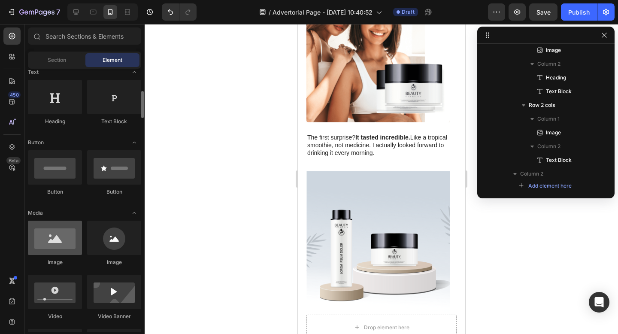
scroll to position [140, 0]
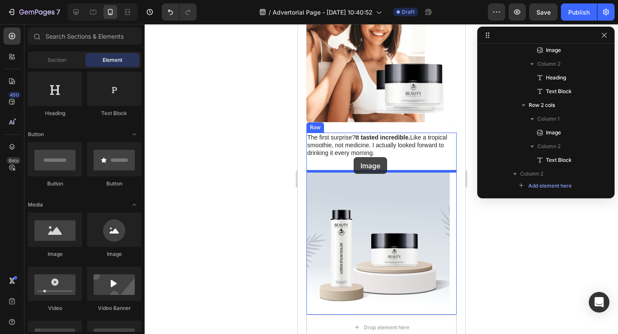
drag, startPoint x: 358, startPoint y: 258, endPoint x: 353, endPoint y: 155, distance: 102.7
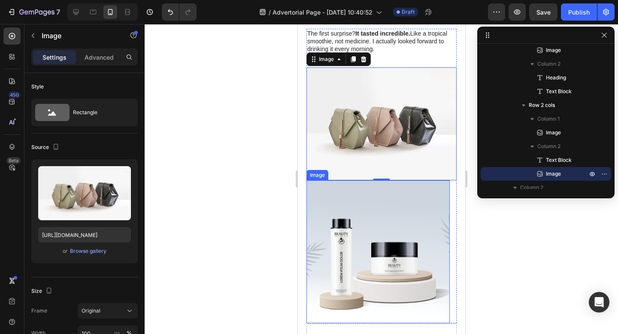
scroll to position [2059, 0]
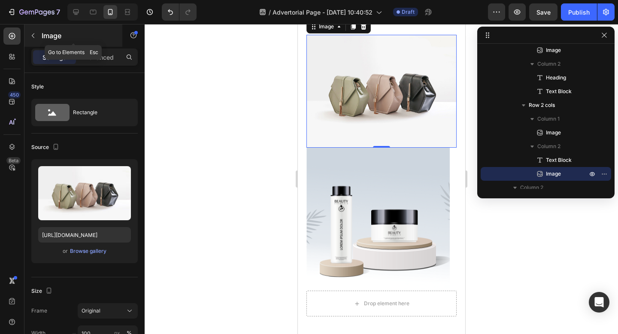
click at [33, 35] on icon "button" at bounding box center [33, 35] width 7 height 7
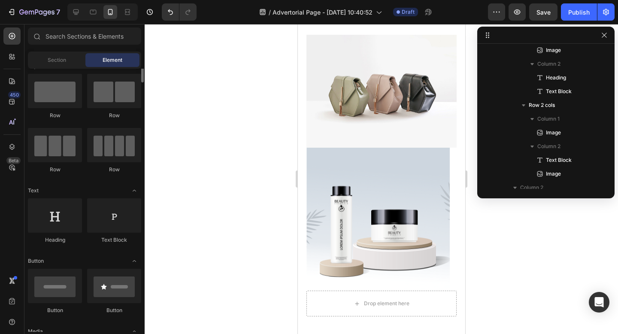
scroll to position [0, 0]
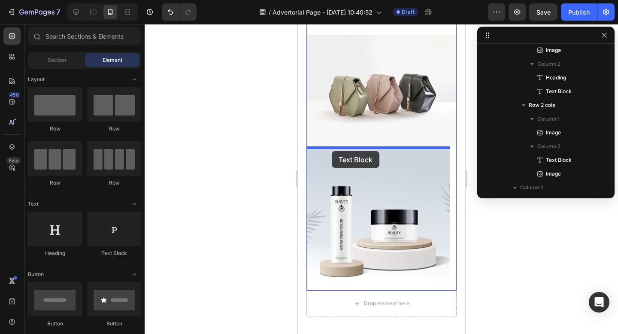
drag, startPoint x: 405, startPoint y: 256, endPoint x: 332, endPoint y: 151, distance: 127.9
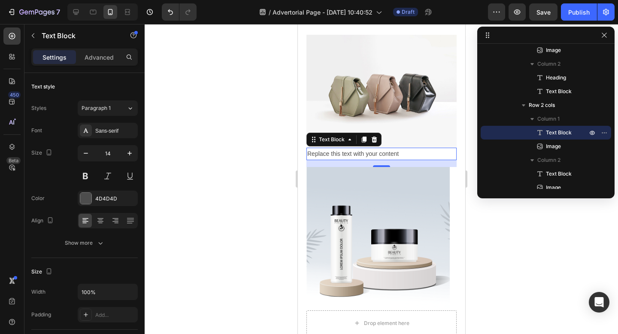
click at [335, 154] on div "Replace this text with your content" at bounding box center [381, 154] width 150 height 12
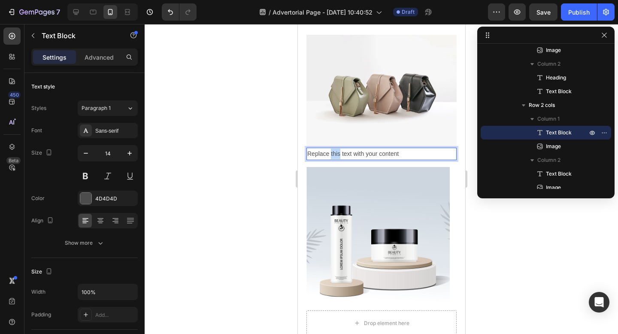
click at [335, 154] on p "Replace this text with your content" at bounding box center [381, 154] width 149 height 11
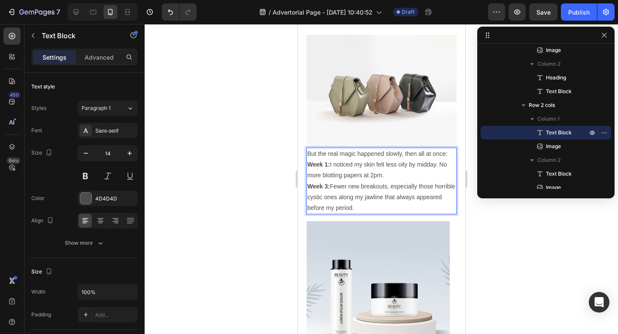
click at [450, 152] on p "But the real magic happened slowly, then all at once:" at bounding box center [381, 154] width 149 height 11
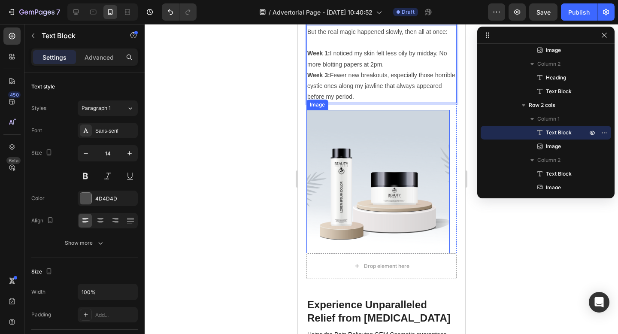
scroll to position [2215, 0]
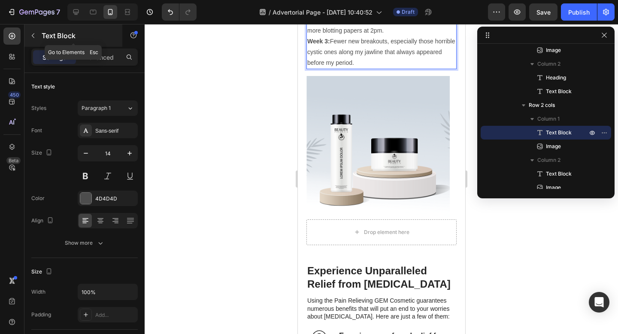
click at [33, 35] on icon "button" at bounding box center [33, 35] width 7 height 7
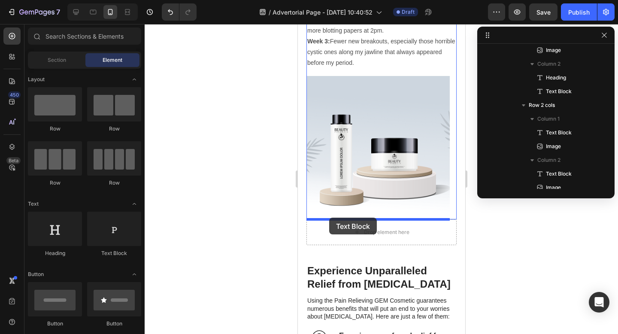
drag, startPoint x: 401, startPoint y: 256, endPoint x: 329, endPoint y: 218, distance: 81.5
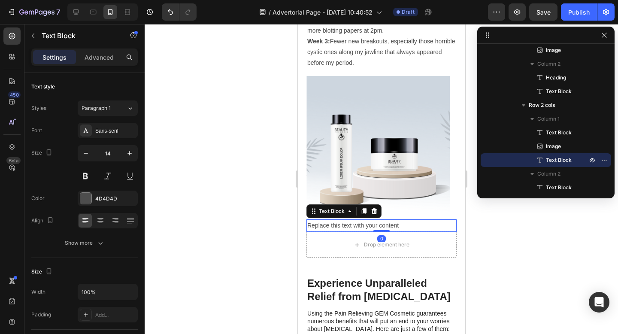
click at [333, 225] on div "Replace this text with your content" at bounding box center [381, 225] width 150 height 12
click at [333, 225] on p "Replace this text with your content" at bounding box center [381, 225] width 149 height 11
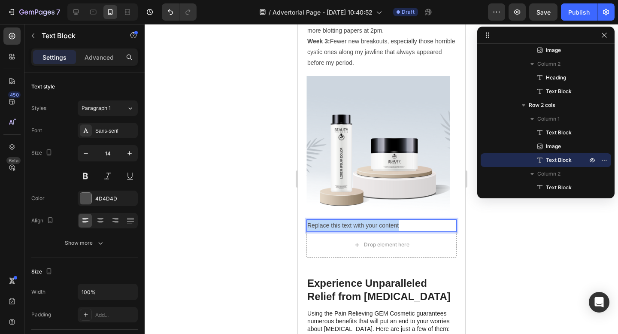
click at [333, 225] on p "Replace this text with your content" at bounding box center [381, 225] width 149 height 11
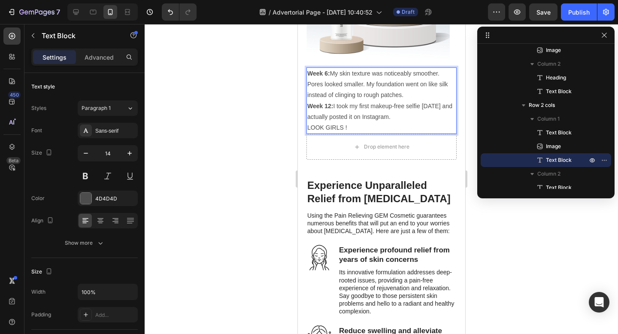
scroll to position [2364, 0]
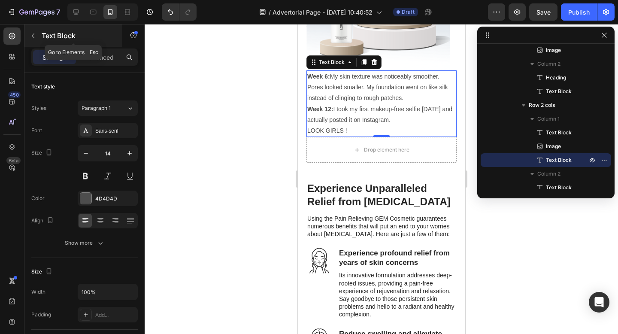
click at [33, 38] on icon "button" at bounding box center [33, 35] width 7 height 7
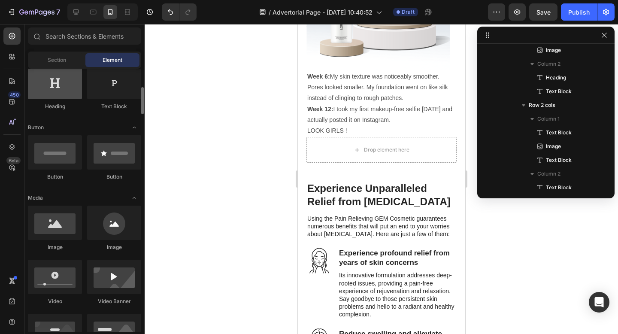
scroll to position [153, 0]
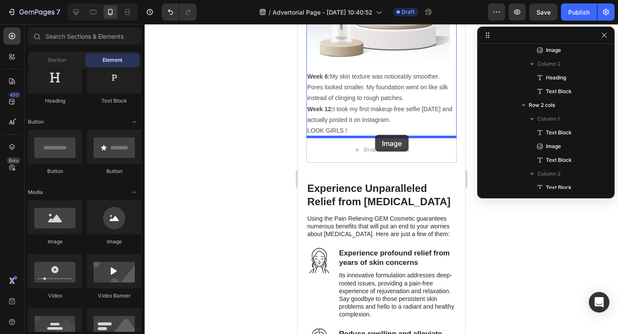
drag, startPoint x: 357, startPoint y: 246, endPoint x: 375, endPoint y: 135, distance: 112.6
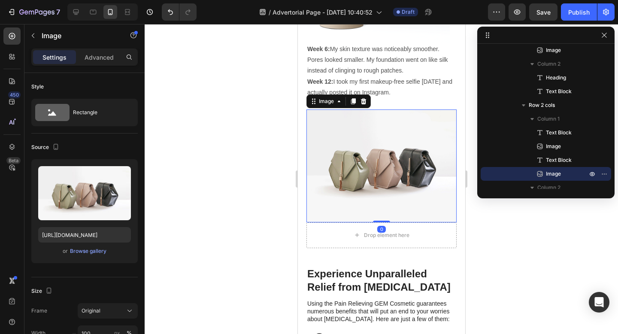
scroll to position [2426, 0]
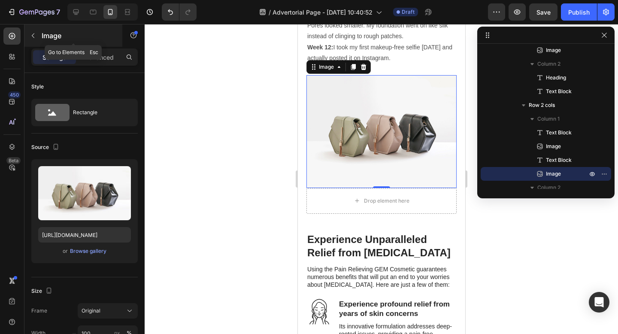
click at [34, 37] on icon "button" at bounding box center [33, 35] width 7 height 7
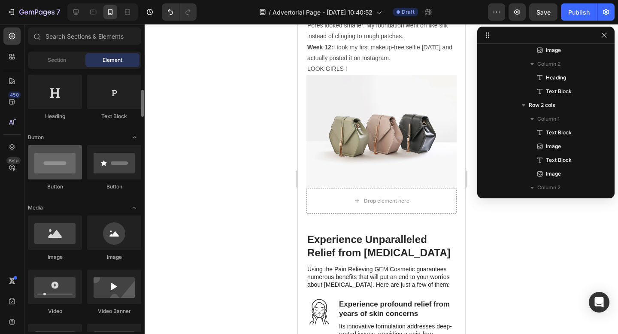
scroll to position [105, 0]
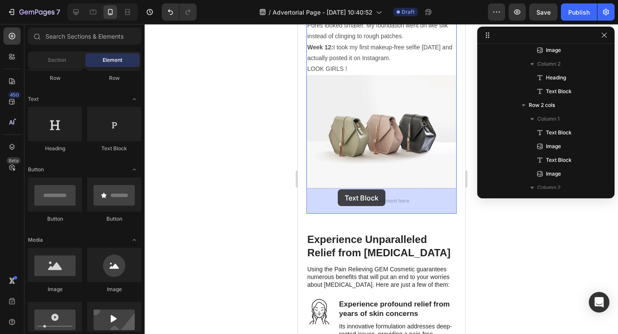
drag, startPoint x: 408, startPoint y: 159, endPoint x: 338, endPoint y: 189, distance: 76.3
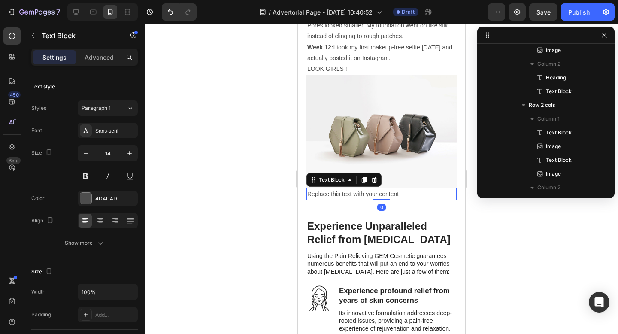
scroll to position [868, 0]
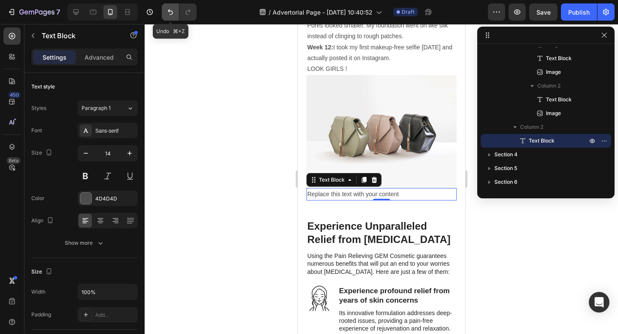
click at [171, 13] on icon "Undo/Redo" at bounding box center [170, 12] width 9 height 9
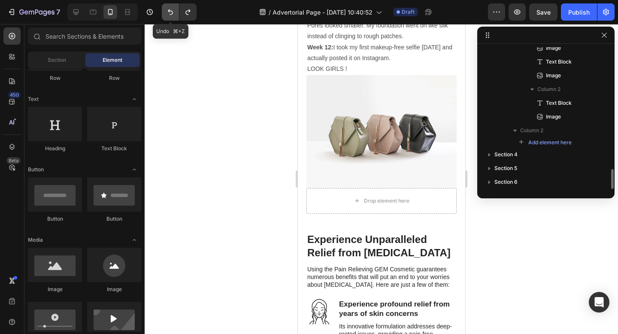
scroll to position [865, 0]
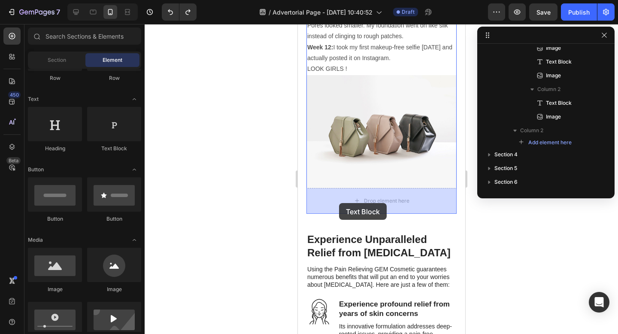
drag, startPoint x: 402, startPoint y: 154, endPoint x: 339, endPoint y: 202, distance: 79.1
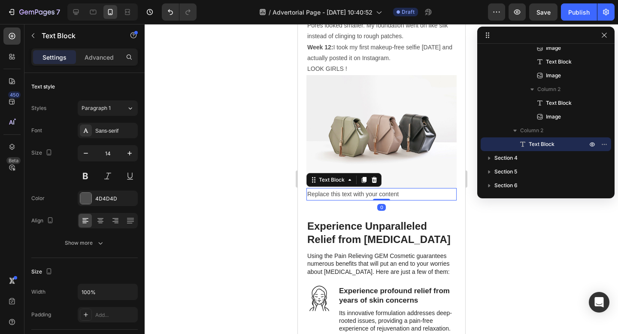
click at [344, 192] on div "Replace this text with your content" at bounding box center [381, 194] width 150 height 12
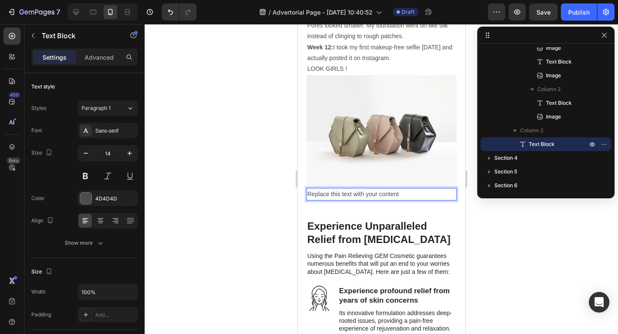
click at [343, 192] on p "Replace this text with your content" at bounding box center [381, 194] width 149 height 11
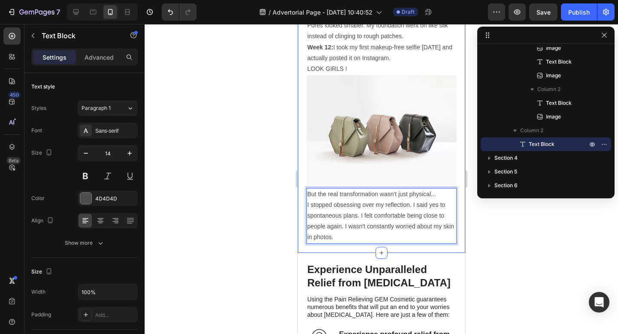
click at [278, 217] on div at bounding box center [382, 179] width 474 height 310
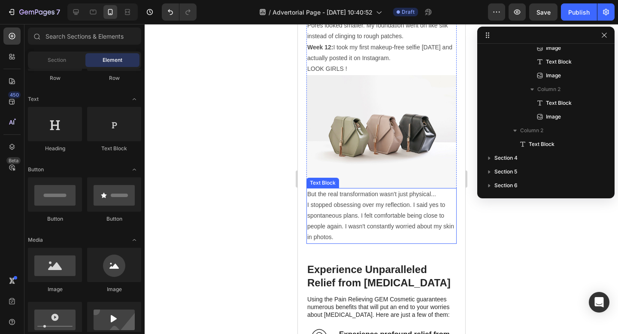
click at [438, 194] on p "But the real transformation wasn't just physical..." at bounding box center [381, 194] width 149 height 11
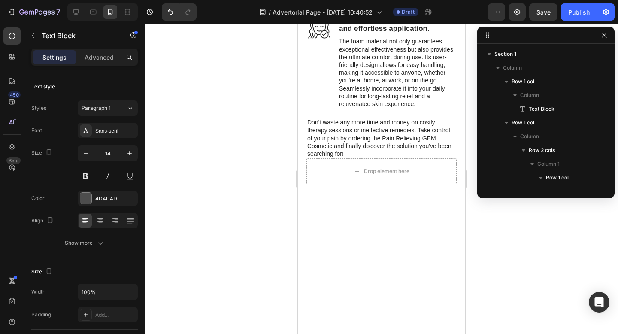
scroll to position [2426, 0]
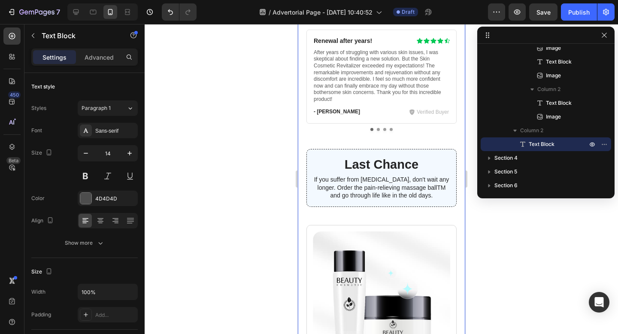
scroll to position [3760, 0]
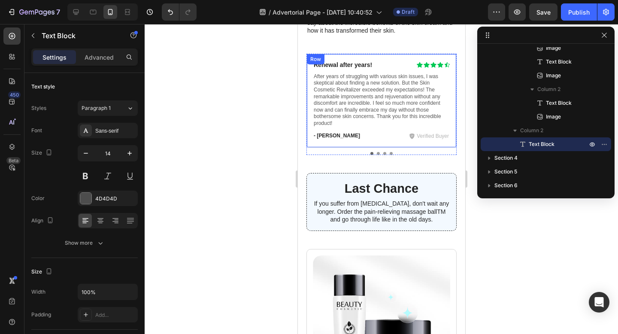
click at [408, 148] on div "Renewal after years! Heading Icon Icon Icon Icon Icon Icon List Row After years…" at bounding box center [381, 101] width 150 height 94
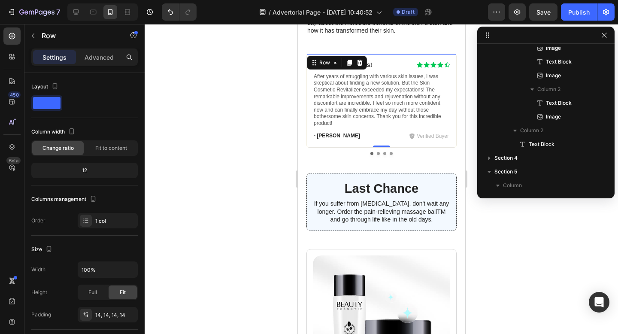
scroll to position [1035, 0]
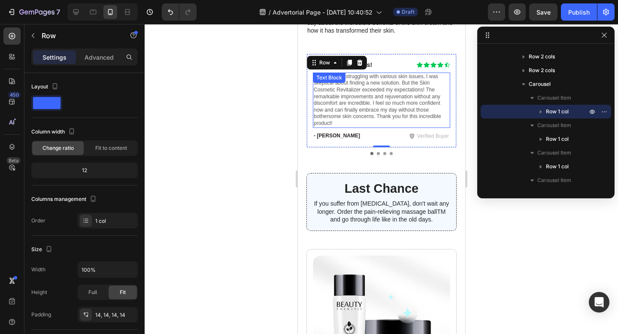
click at [399, 127] on p "After years of struggling with various skin issues, I was skeptical about findi…" at bounding box center [381, 100] width 136 height 54
click at [382, 148] on div "Renewal after years! Heading Icon Icon Icon Icon Icon Icon List Row After years…" at bounding box center [381, 101] width 150 height 94
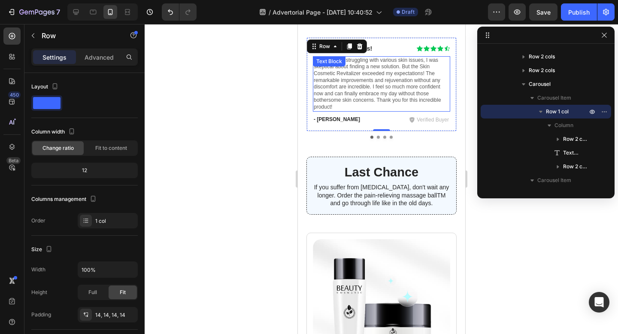
scroll to position [3778, 0]
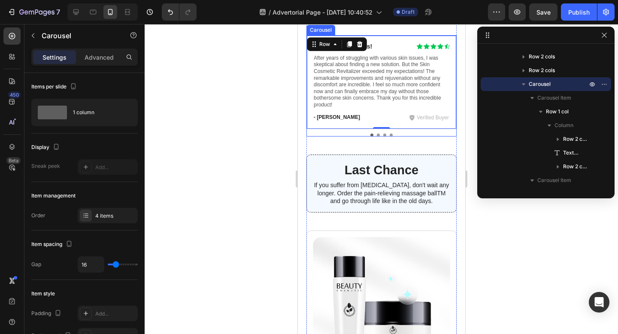
click at [377, 137] on button "Dot" at bounding box center [378, 135] width 3 height 3
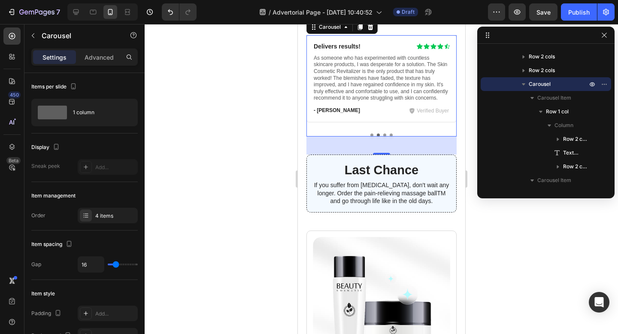
click at [370, 137] on button "Dot" at bounding box center [371, 135] width 3 height 3
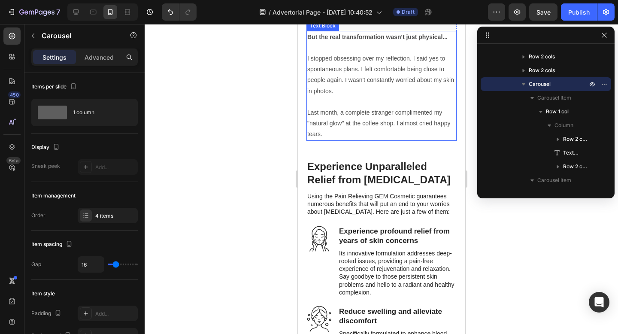
scroll to position [2584, 0]
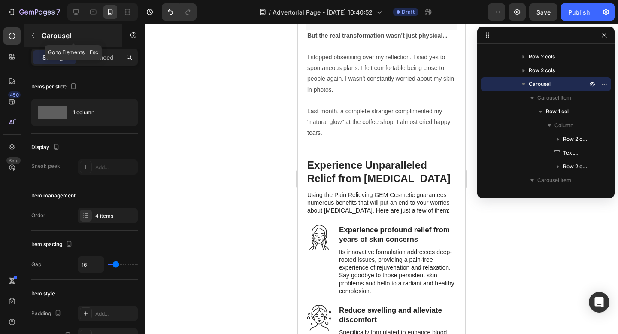
click at [35, 36] on icon "button" at bounding box center [33, 35] width 7 height 7
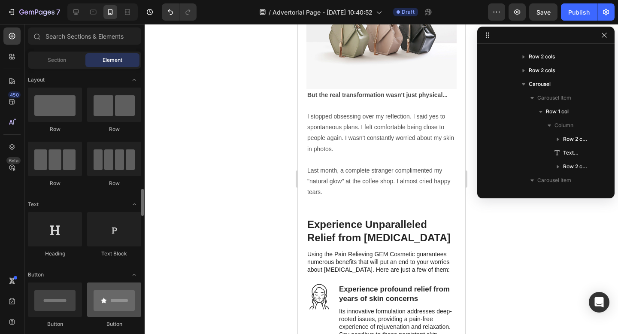
scroll to position [190, 0]
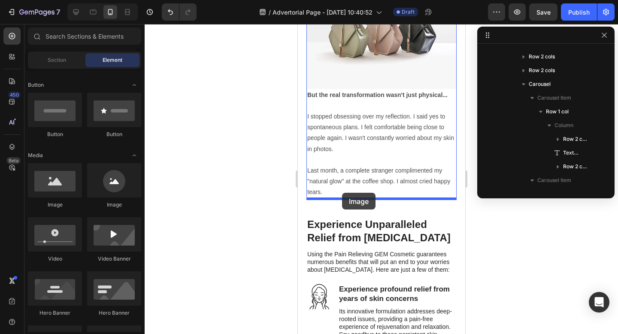
drag, startPoint x: 355, startPoint y: 207, endPoint x: 342, endPoint y: 193, distance: 19.5
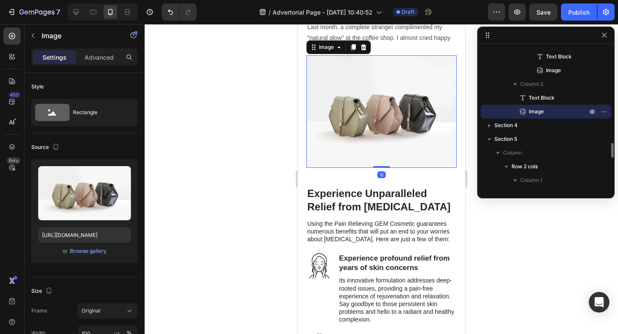
scroll to position [2680, 0]
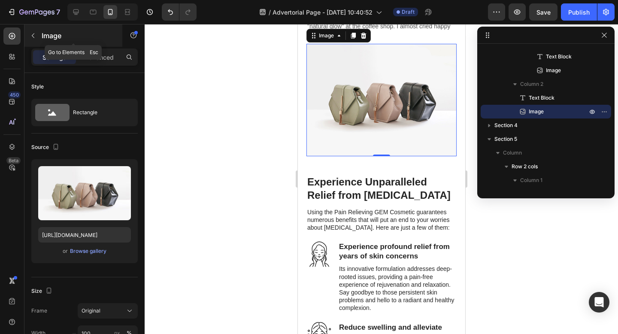
click at [33, 38] on icon "button" at bounding box center [33, 35] width 7 height 7
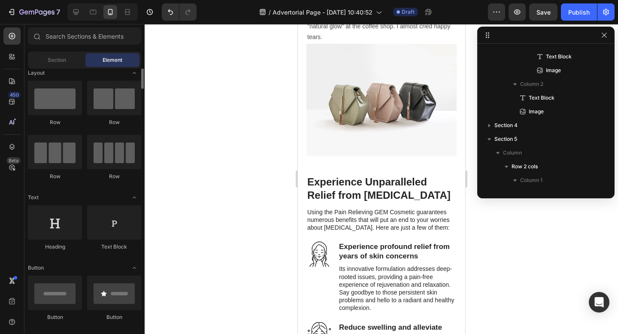
scroll to position [0, 0]
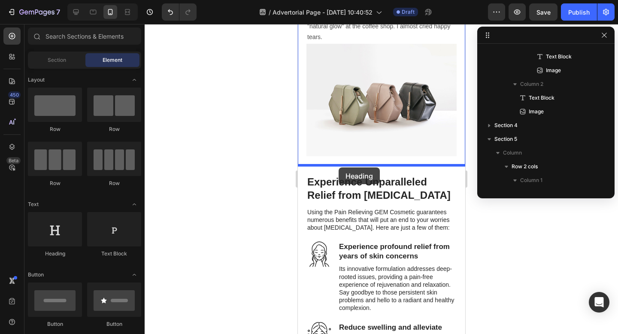
drag, startPoint x: 361, startPoint y: 255, endPoint x: 338, endPoint y: 167, distance: 90.8
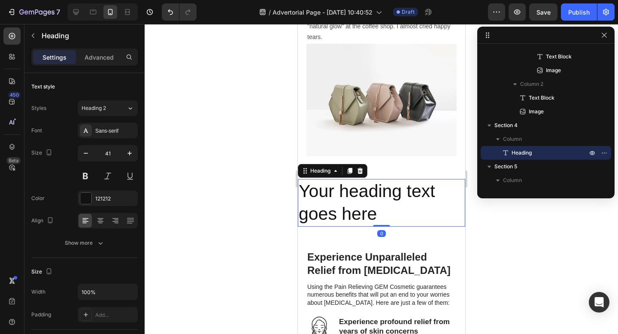
click at [338, 194] on h2 "Your heading text goes here" at bounding box center [381, 203] width 167 height 48
click at [338, 194] on p "Your heading text goes here" at bounding box center [381, 203] width 166 height 46
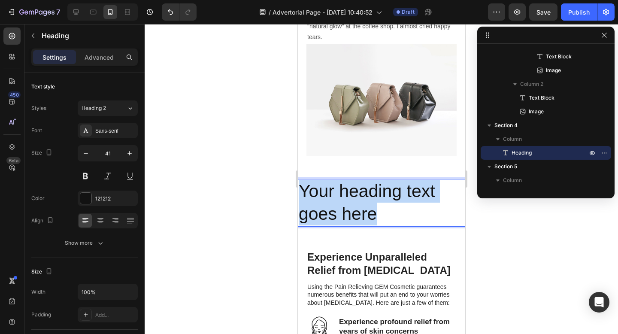
click at [338, 194] on p "Your heading text goes here" at bounding box center [381, 203] width 166 height 46
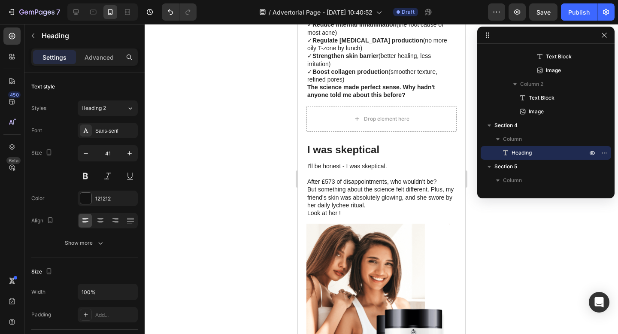
scroll to position [1664, 0]
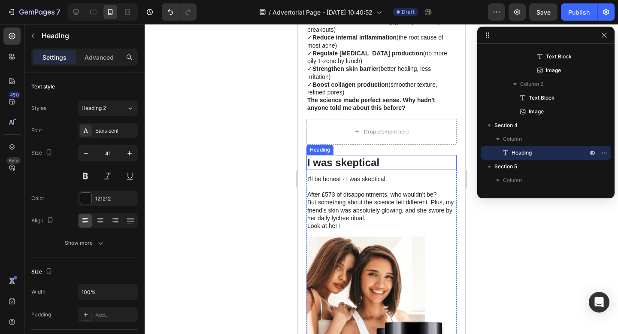
click at [338, 161] on h3 "I was skeptical" at bounding box center [381, 162] width 150 height 15
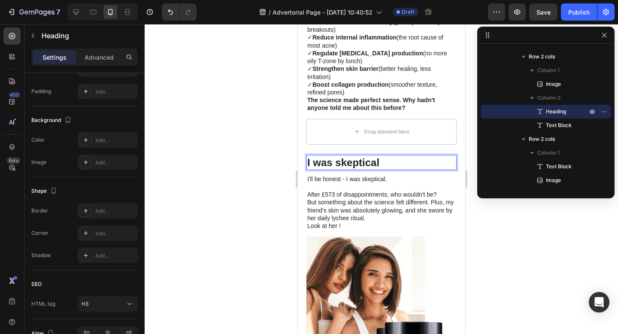
click at [350, 159] on h3 "I was skeptical" at bounding box center [381, 162] width 150 height 15
click at [350, 159] on p "I was skeptical" at bounding box center [381, 162] width 149 height 13
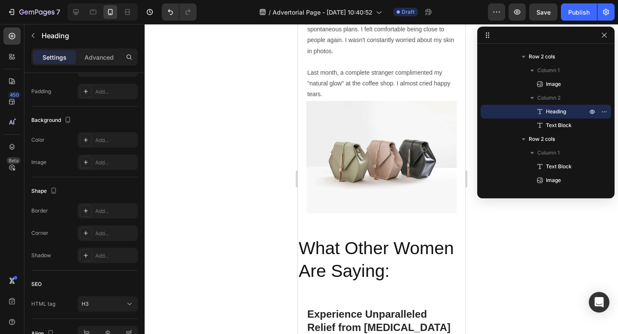
scroll to position [2653, 0]
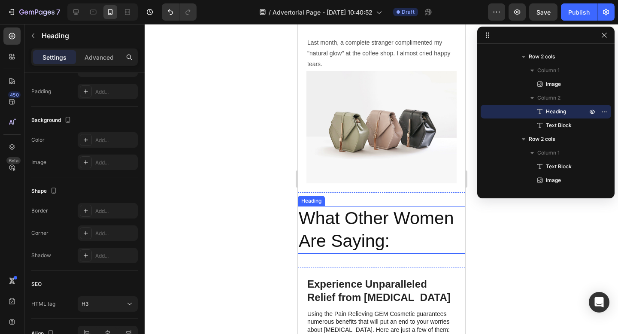
click at [352, 224] on h2 "What Other Women Are Saying:" at bounding box center [381, 230] width 167 height 48
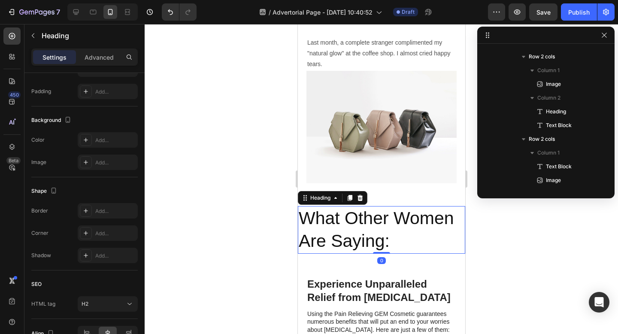
scroll to position [951, 0]
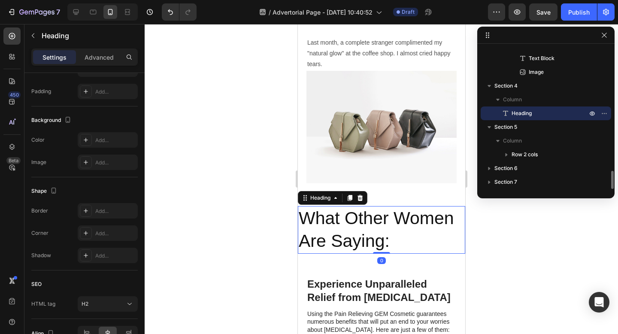
click at [352, 224] on h2 "What Other Women Are Saying:" at bounding box center [381, 230] width 167 height 48
click at [352, 224] on p "What Other Women Are Saying:" at bounding box center [381, 230] width 166 height 46
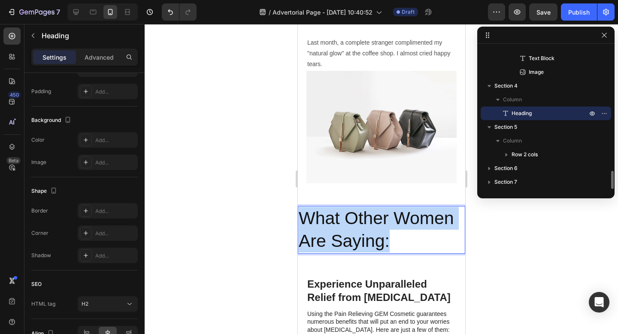
click at [352, 224] on p "What Other Women Are Saying:" at bounding box center [381, 230] width 166 height 46
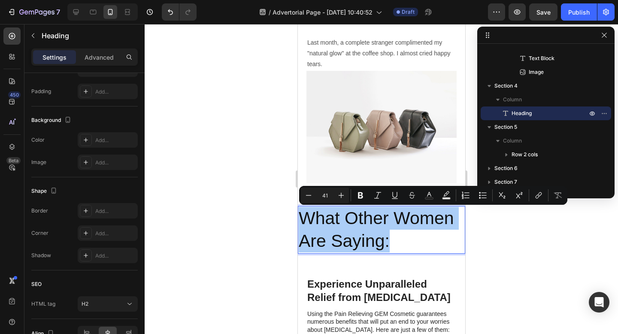
click at [329, 195] on input "41" at bounding box center [324, 195] width 17 height 10
type input "24"
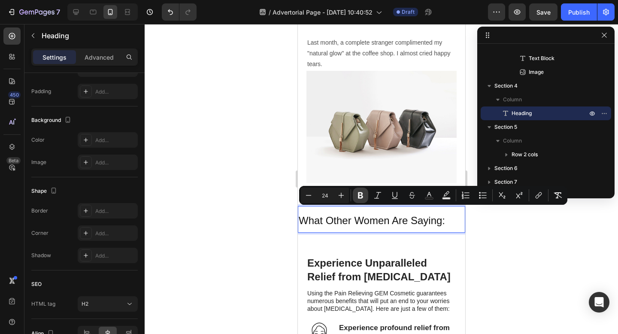
click at [362, 195] on icon "Editor contextual toolbar" at bounding box center [360, 195] width 5 height 6
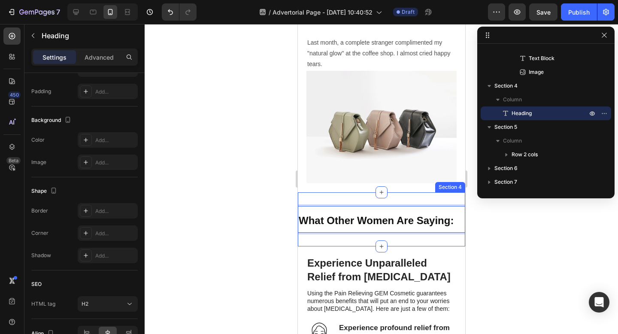
click at [320, 243] on div "What Other Women Are Saying: Heading 0 Section 4" at bounding box center [381, 219] width 167 height 54
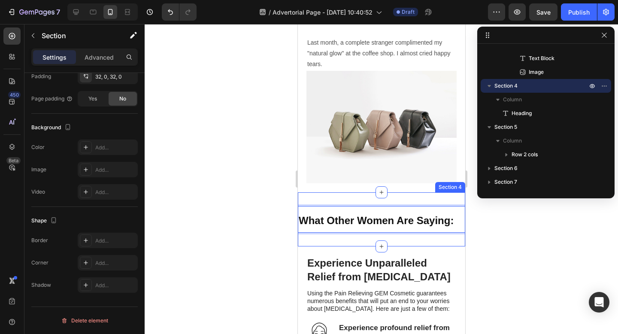
scroll to position [0, 0]
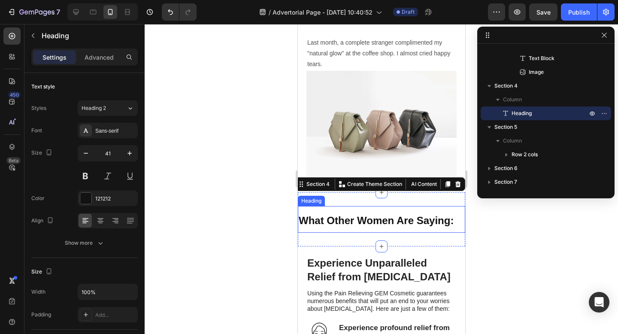
click at [450, 222] on strong "What Other Women Are Saying:" at bounding box center [375, 221] width 155 height 12
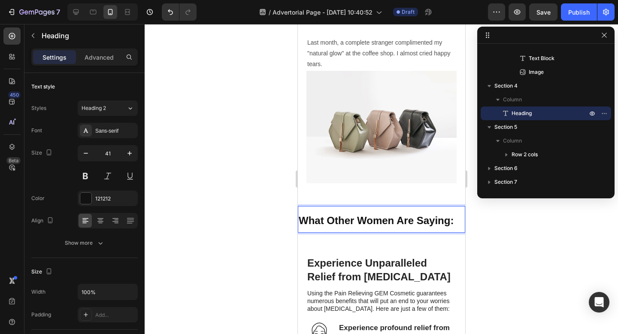
click at [453, 222] on strong "What Other Women Are Saying:" at bounding box center [375, 221] width 155 height 12
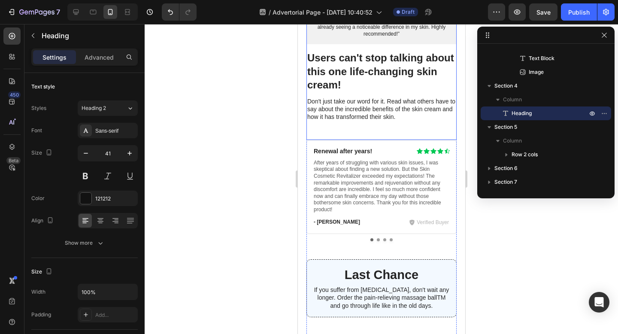
scroll to position [3978, 0]
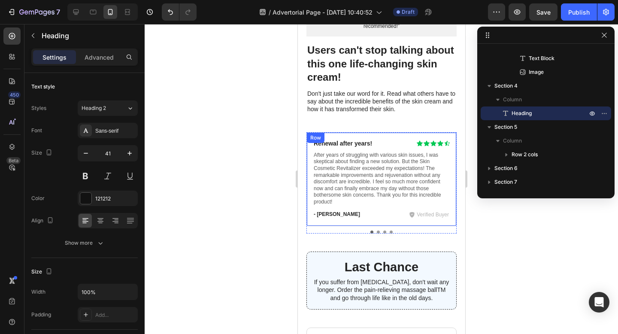
click at [330, 134] on div "Renewal after years! Heading Icon Icon Icon Icon Icon Icon List Row After years…" at bounding box center [381, 179] width 150 height 94
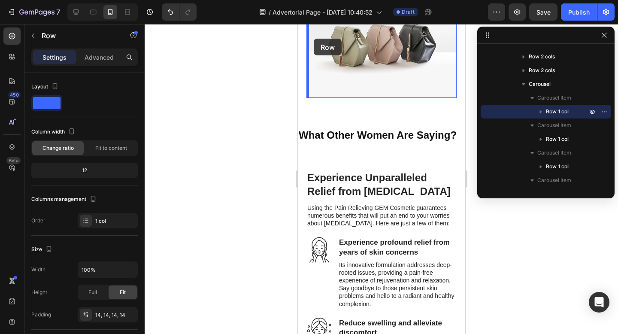
scroll to position [2729, 0]
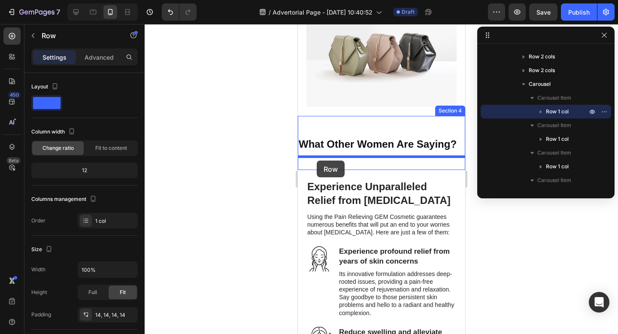
drag, startPoint x: 314, startPoint y: 144, endPoint x: 316, endPoint y: 161, distance: 16.5
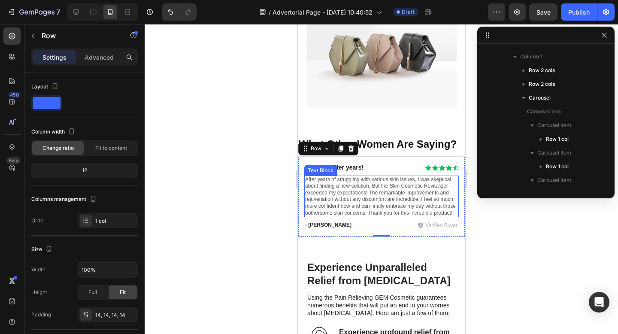
click at [389, 187] on p "After years of struggling with various skin issues, I was skeptical about findi…" at bounding box center [381, 196] width 153 height 40
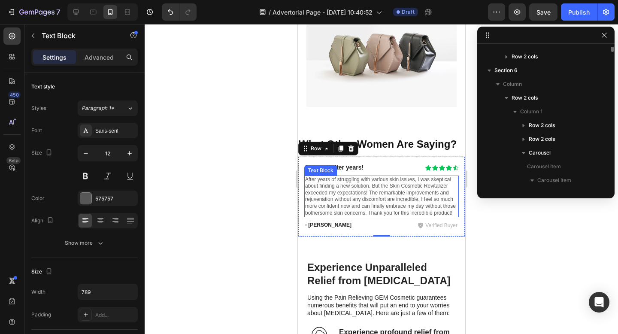
scroll to position [1007, 0]
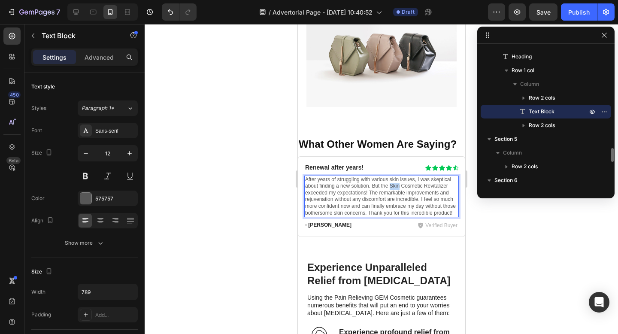
click at [389, 187] on p "After years of struggling with various skin issues, I was skeptical about findi…" at bounding box center [381, 196] width 153 height 40
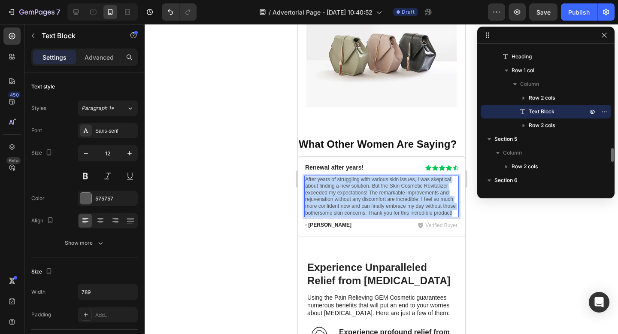
click at [389, 187] on p "After years of struggling with various skin issues, I was skeptical about findi…" at bounding box center [381, 196] width 153 height 40
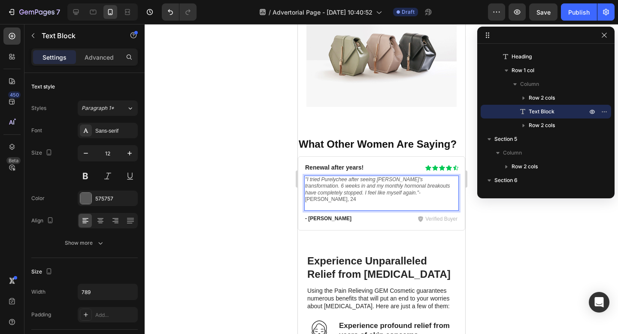
click at [385, 194] on p ""I tried Purelychee after seeing [PERSON_NAME]'s transformation. 6 weeks in and…" at bounding box center [381, 189] width 153 height 27
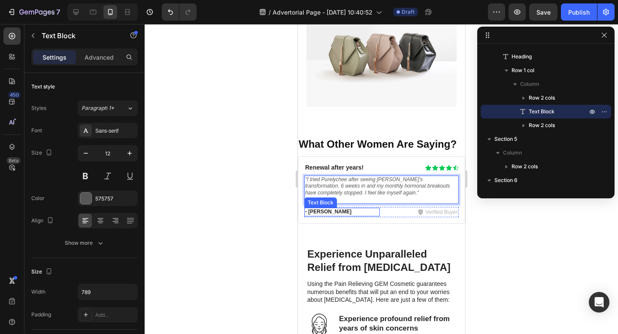
click at [319, 213] on p "- [PERSON_NAME]" at bounding box center [342, 212] width 74 height 7
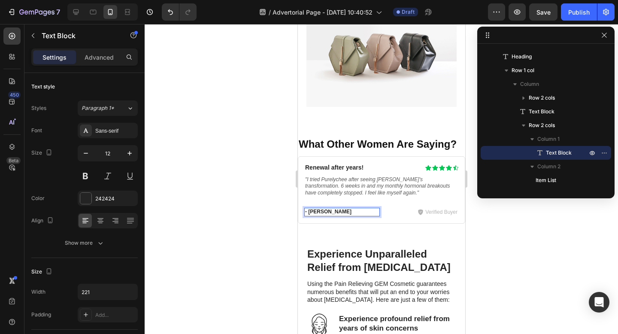
click at [319, 213] on p "- [PERSON_NAME]" at bounding box center [342, 212] width 74 height 7
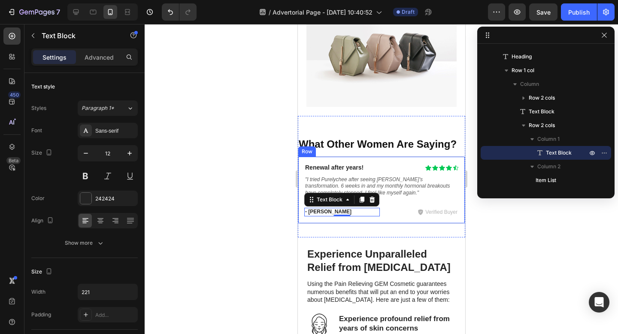
click at [280, 182] on div at bounding box center [382, 179] width 474 height 310
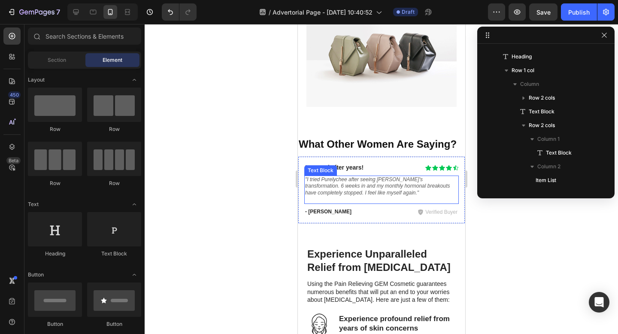
click at [374, 206] on div "Renewal after years! Heading Icon Icon Icon Icon Icon Icon List Row "I tried [D…" at bounding box center [381, 190] width 155 height 55
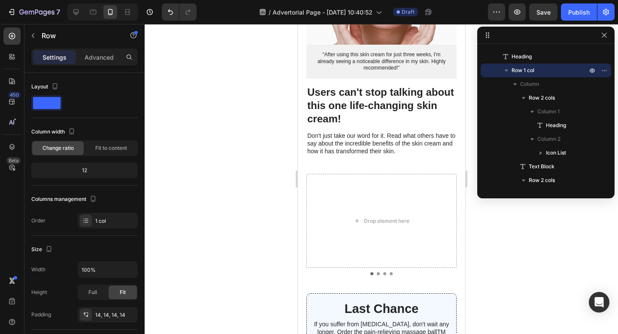
scroll to position [4097, 0]
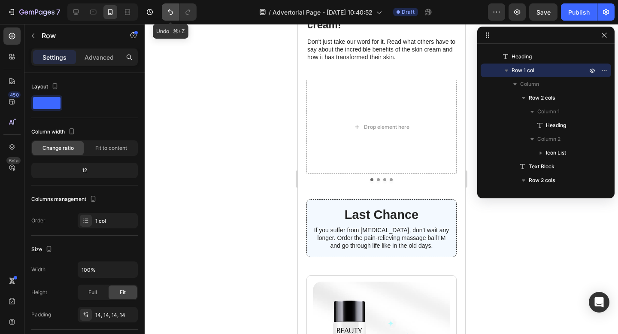
click at [170, 12] on icon "Undo/Redo" at bounding box center [170, 12] width 5 height 6
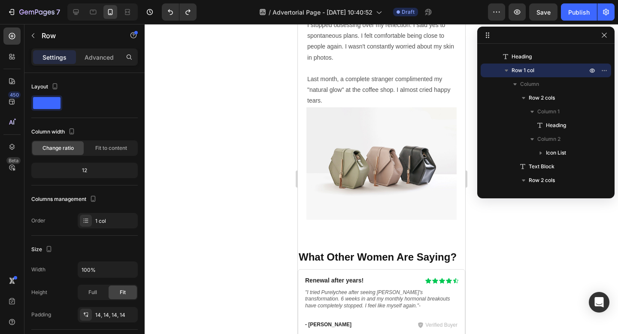
scroll to position [2698, 0]
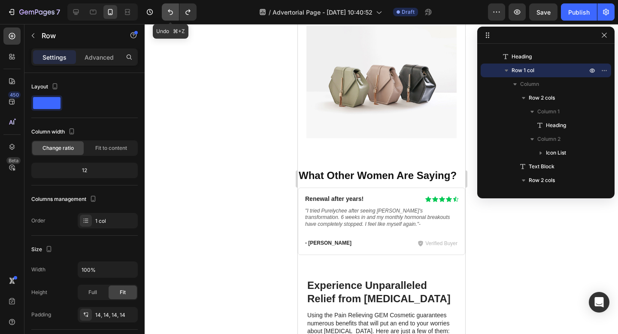
click at [167, 12] on icon "Undo/Redo" at bounding box center [170, 12] width 9 height 9
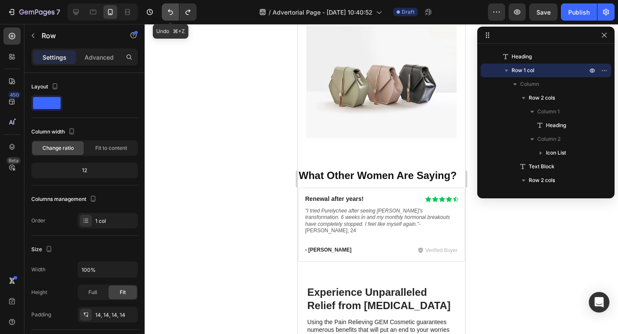
click at [167, 12] on icon "Undo/Redo" at bounding box center [170, 12] width 9 height 9
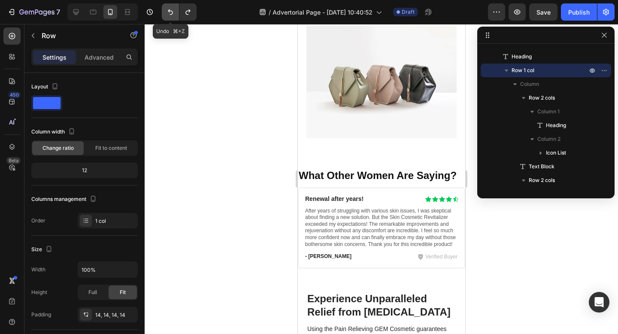
click at [167, 12] on icon "Undo/Redo" at bounding box center [170, 12] width 9 height 9
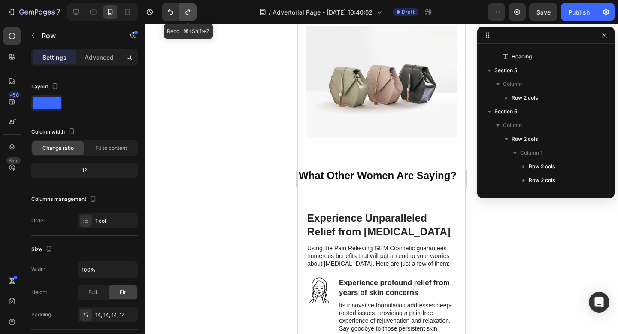
click at [189, 10] on icon "Undo/Redo" at bounding box center [188, 12] width 5 height 6
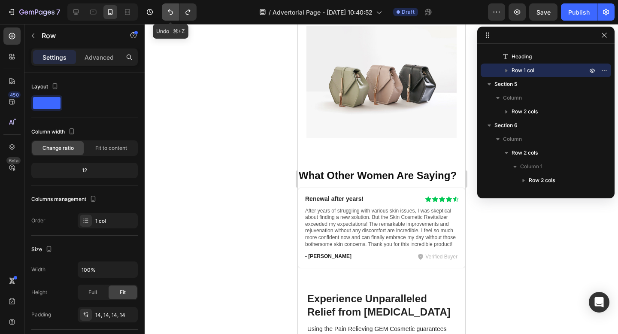
click at [171, 14] on icon "Undo/Redo" at bounding box center [170, 12] width 9 height 9
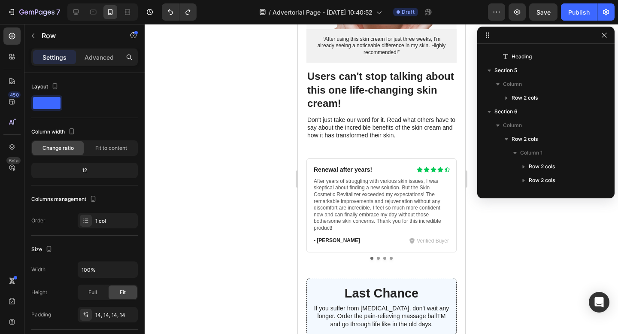
scroll to position [3960, 0]
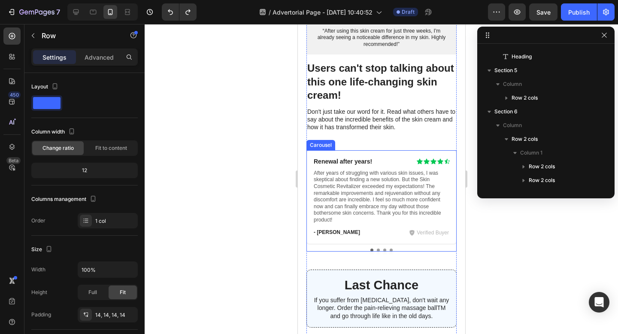
click at [362, 249] on div at bounding box center [381, 250] width 150 height 3
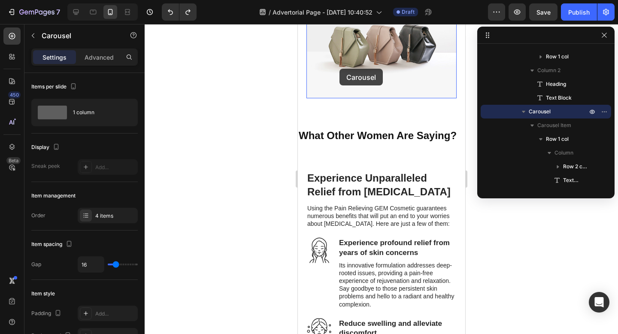
scroll to position [2700, 0]
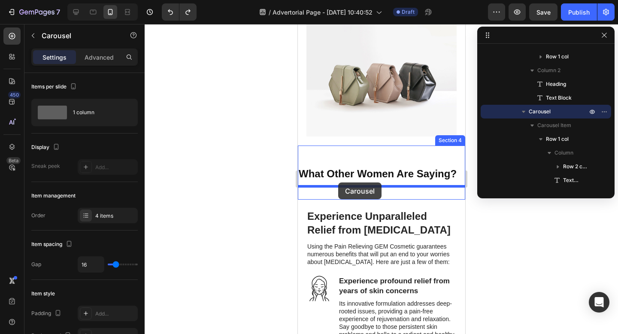
drag, startPoint x: 319, startPoint y: 144, endPoint x: 338, endPoint y: 183, distance: 42.4
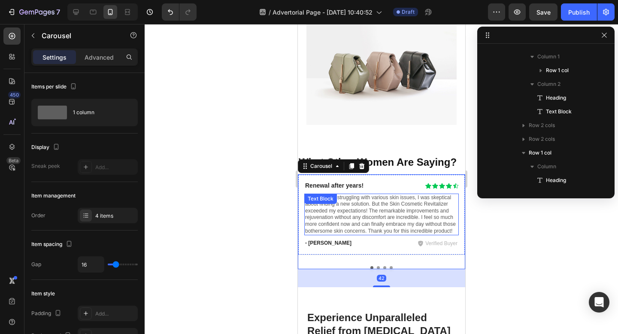
scroll to position [2712, 0]
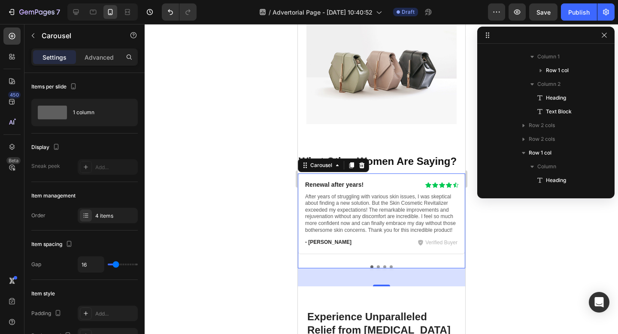
click at [280, 102] on div at bounding box center [382, 179] width 474 height 310
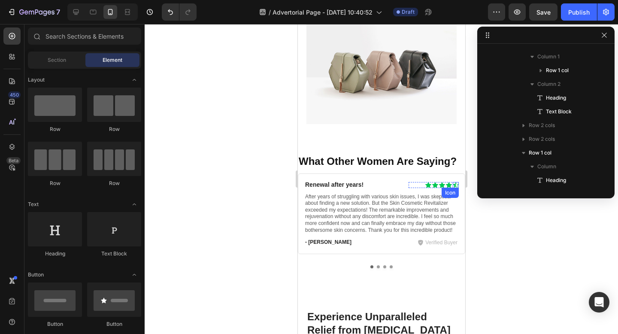
click at [457, 183] on icon at bounding box center [456, 185] width 6 height 6
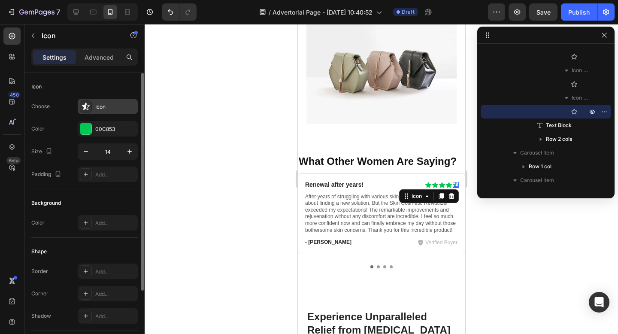
click at [113, 109] on div "Icon" at bounding box center [115, 107] width 40 height 8
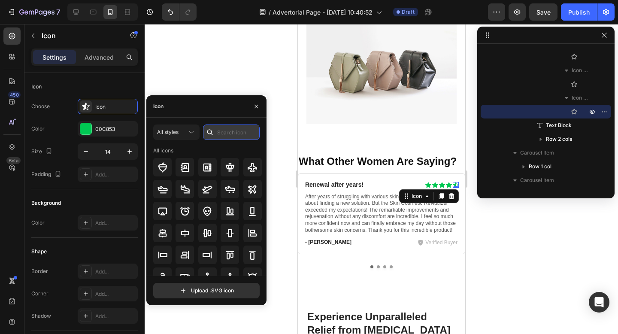
click at [239, 128] on input "text" at bounding box center [231, 132] width 57 height 15
type input "star"
click at [228, 147] on div "All icons" at bounding box center [207, 151] width 109 height 8
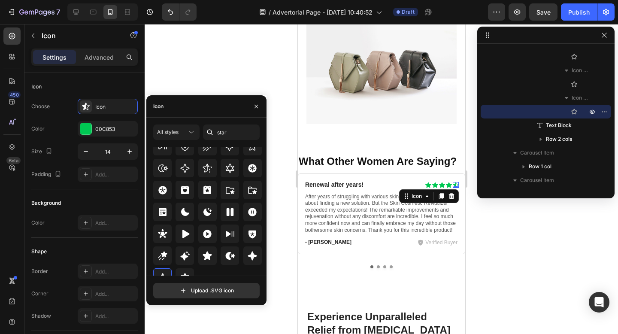
scroll to position [261, 0]
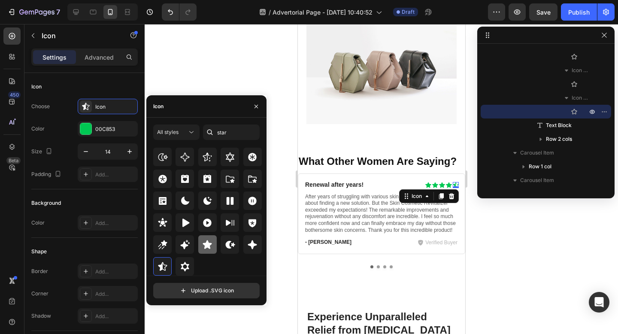
click at [207, 243] on icon at bounding box center [207, 244] width 9 height 9
click at [272, 77] on div at bounding box center [382, 179] width 474 height 310
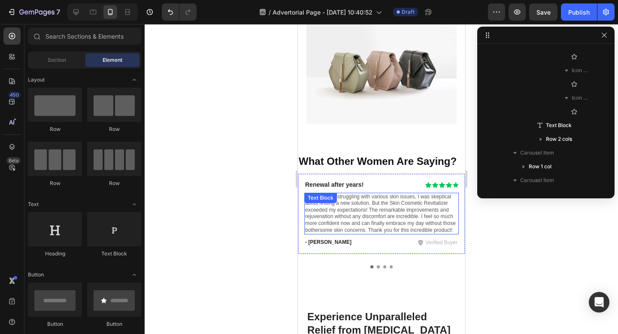
click at [360, 214] on p "After years of struggling with various skin issues, I was skeptical about findi…" at bounding box center [381, 214] width 153 height 40
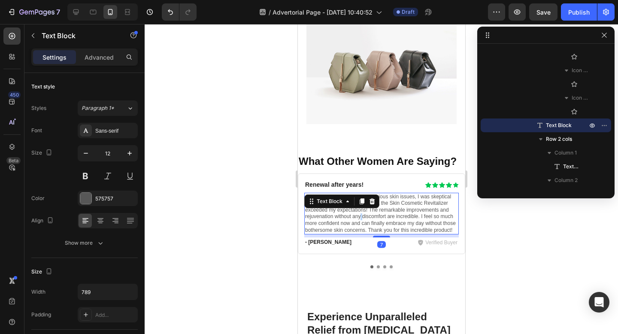
click at [360, 214] on p "After years of struggling with various skin issues, I was skeptical about findi…" at bounding box center [381, 214] width 153 height 40
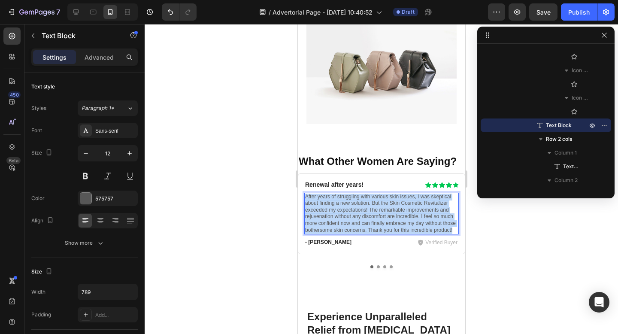
click at [360, 214] on p "After years of struggling with various skin issues, I was skeptical about findi…" at bounding box center [381, 214] width 153 height 40
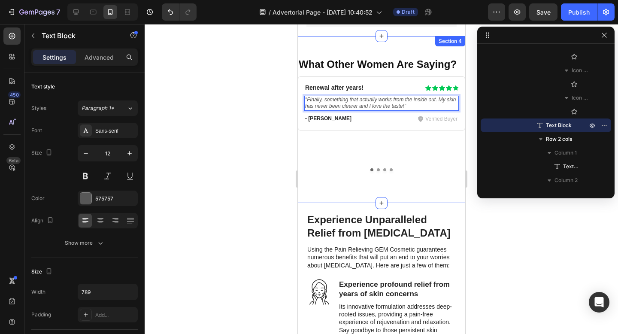
scroll to position [2817, 0]
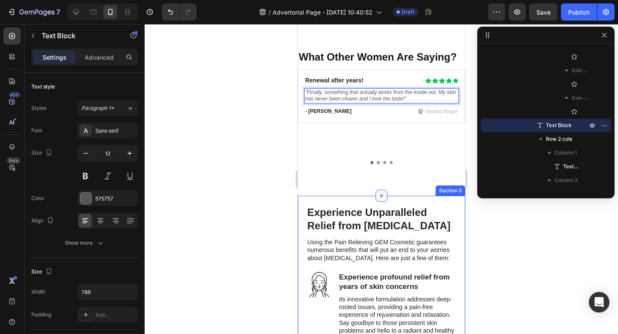
click at [383, 198] on icon at bounding box center [381, 195] width 7 height 7
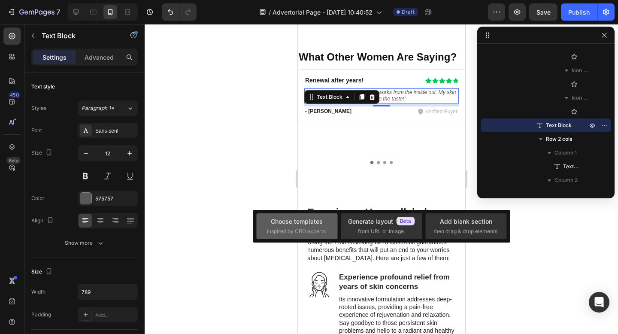
click at [294, 228] on span "inspired by CRO experts" at bounding box center [296, 232] width 59 height 8
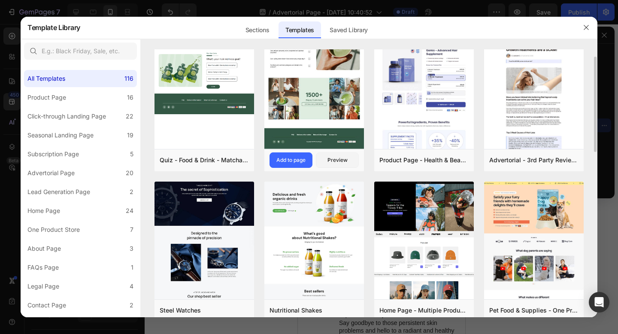
scroll to position [19, 0]
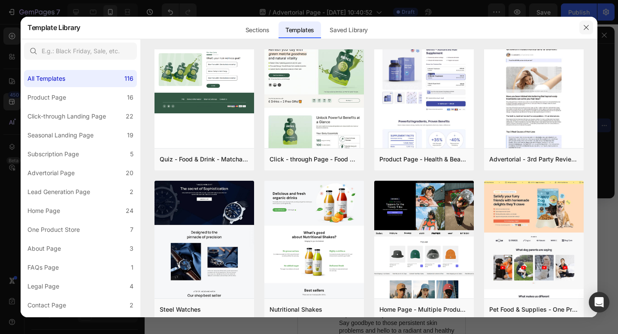
click at [588, 26] on icon "button" at bounding box center [586, 27] width 7 height 7
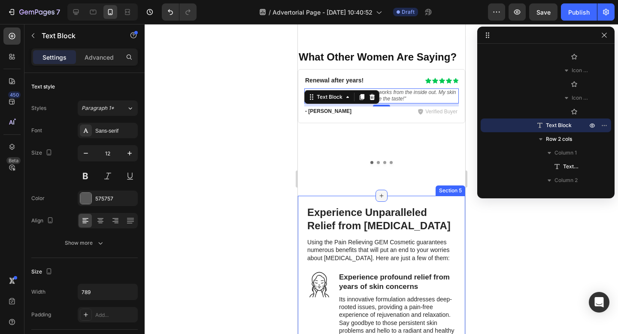
click at [380, 195] on icon at bounding box center [381, 195] width 7 height 7
click at [253, 180] on div at bounding box center [382, 179] width 474 height 310
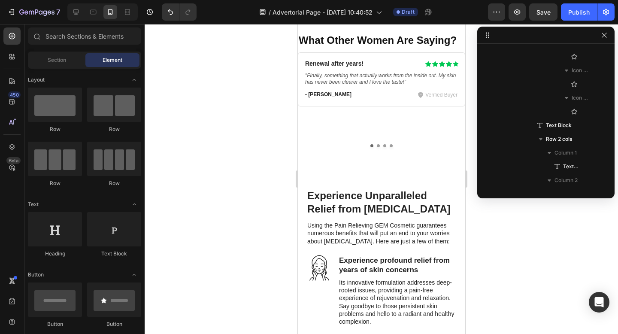
scroll to position [2813, 0]
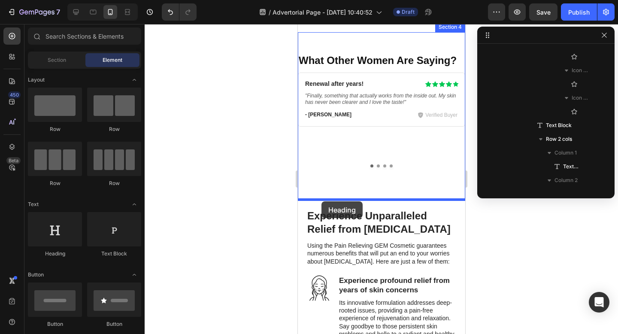
drag, startPoint x: 360, startPoint y: 263, endPoint x: 321, endPoint y: 201, distance: 73.3
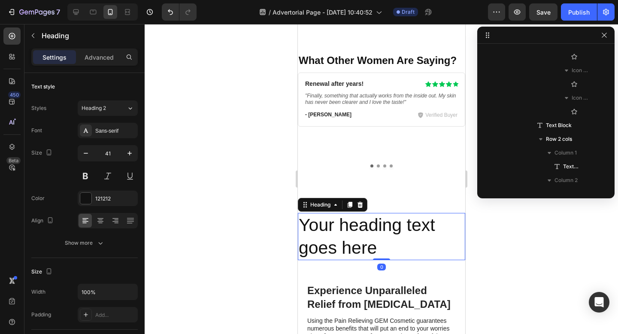
scroll to position [1583, 0]
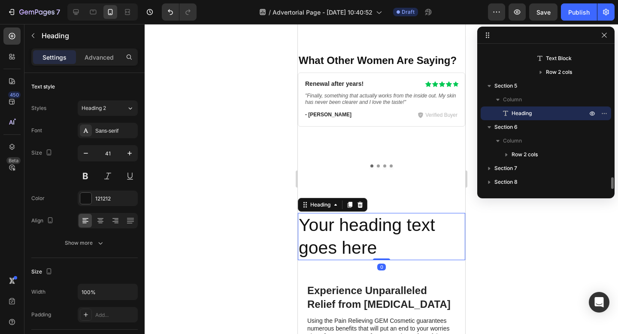
click at [344, 233] on h2 "Your heading text goes here" at bounding box center [381, 237] width 167 height 48
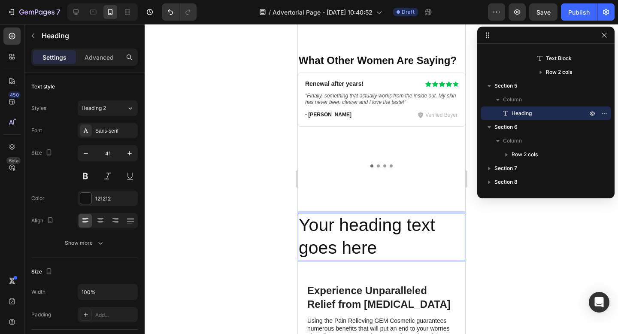
click at [344, 233] on p "Your heading text goes here" at bounding box center [381, 237] width 166 height 46
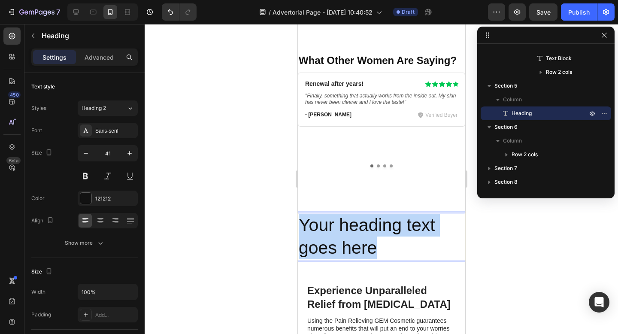
click at [344, 233] on p "Your heading text goes here" at bounding box center [381, 237] width 166 height 46
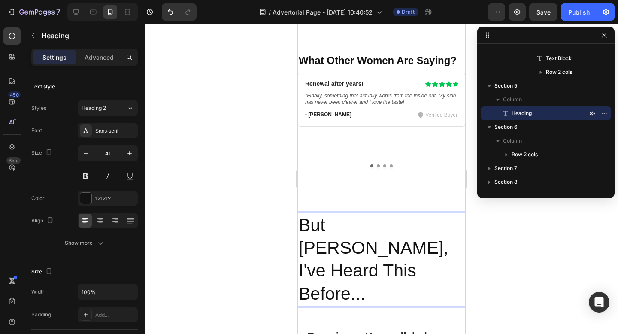
click at [341, 226] on p "But [PERSON_NAME], I've Heard This Before..." at bounding box center [381, 259] width 166 height 91
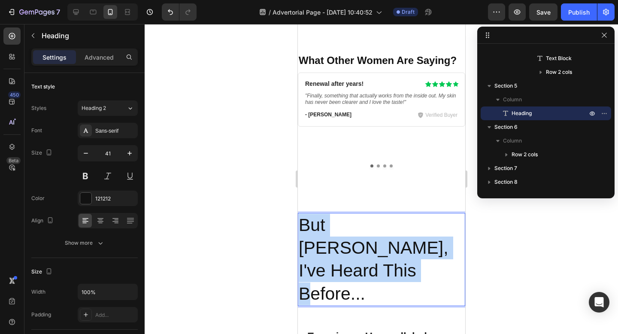
click at [341, 226] on p "But [PERSON_NAME], I've Heard This Before..." at bounding box center [381, 259] width 166 height 91
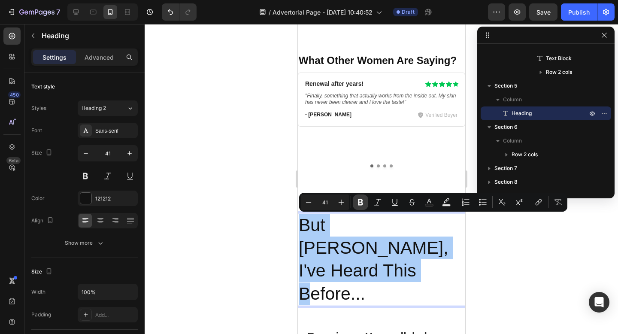
click at [361, 204] on icon "Editor contextual toolbar" at bounding box center [360, 202] width 9 height 9
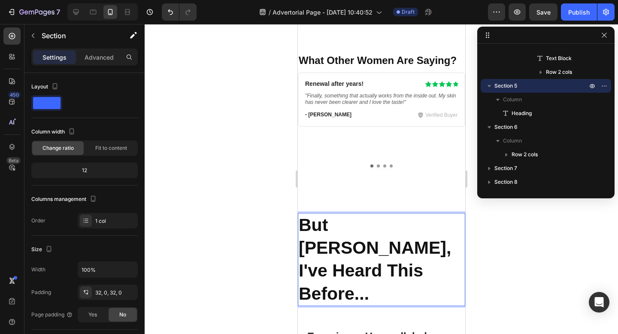
click at [325, 203] on div "But [PERSON_NAME], I've Heard This Before... Heading 0 Section 5" at bounding box center [381, 259] width 167 height 121
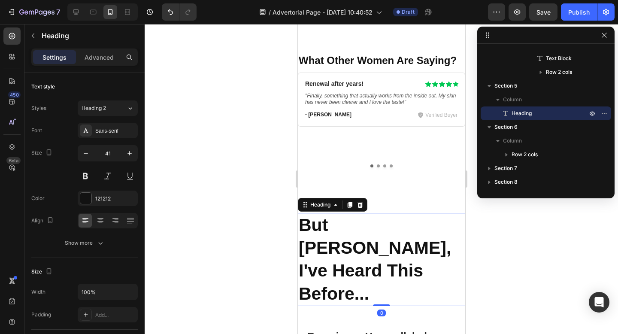
click at [335, 236] on p "⁠⁠⁠⁠⁠⁠⁠ But [PERSON_NAME], I've Heard This Before..." at bounding box center [381, 259] width 166 height 91
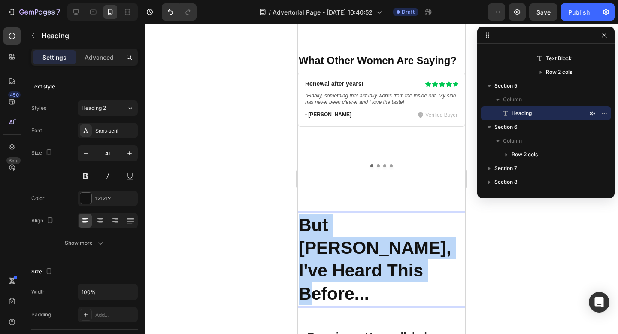
click at [335, 236] on p "But [PERSON_NAME], I've Heard This Before..." at bounding box center [381, 259] width 166 height 91
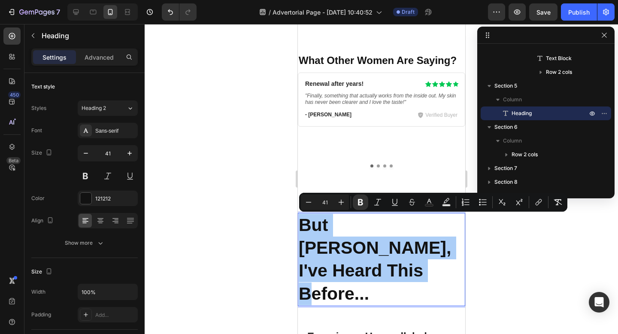
click at [327, 202] on input "41" at bounding box center [324, 202] width 17 height 10
type input "24"
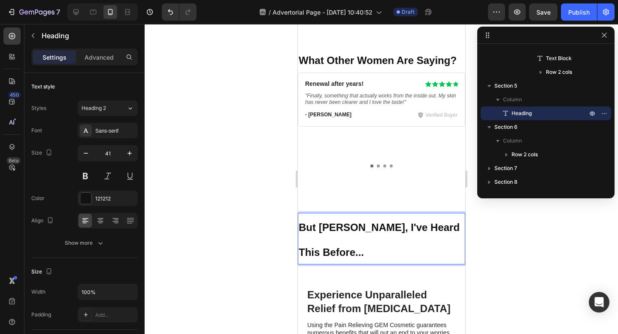
click at [330, 230] on strong "But [PERSON_NAME], I've Heard This Before..." at bounding box center [378, 240] width 161 height 37
click at [515, 228] on div at bounding box center [382, 179] width 474 height 310
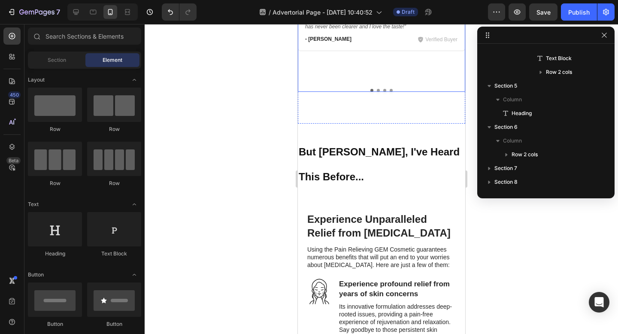
scroll to position [2919, 0]
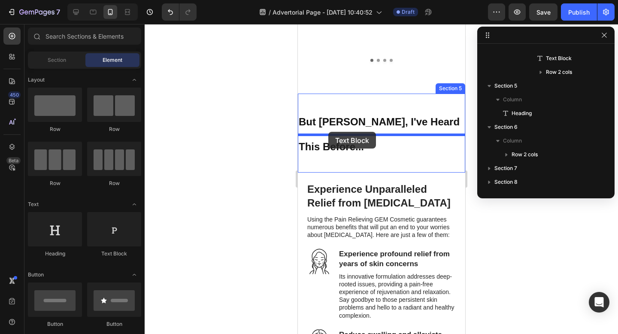
drag, startPoint x: 403, startPoint y: 252, endPoint x: 328, endPoint y: 132, distance: 142.2
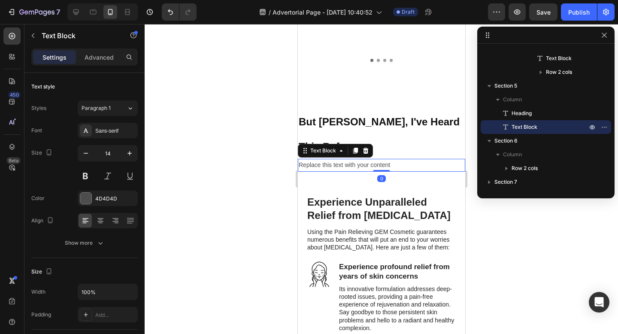
click at [336, 159] on div "Replace this text with your content" at bounding box center [381, 165] width 167 height 12
click at [336, 160] on p "Replace this text with your content" at bounding box center [381, 165] width 166 height 11
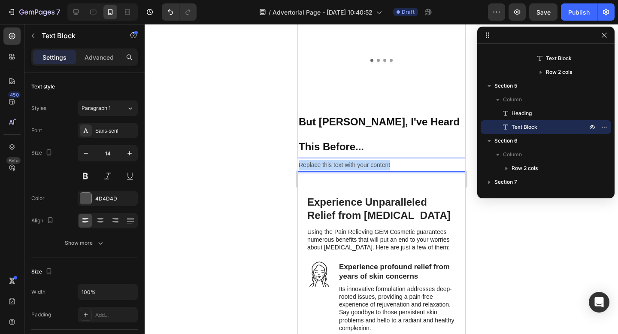
click at [336, 160] on p "Replace this text with your content" at bounding box center [381, 165] width 166 height 11
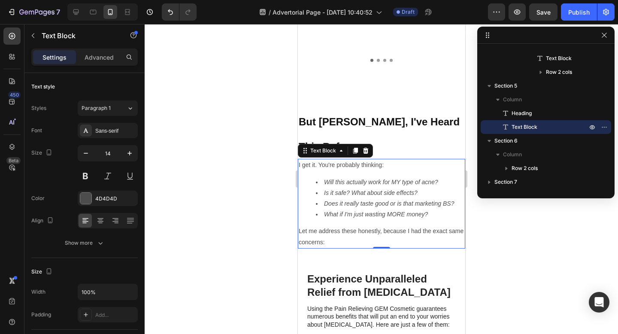
click at [254, 152] on div at bounding box center [382, 179] width 474 height 310
click at [357, 189] on icon "Is it safe? What about side effects?" at bounding box center [371, 192] width 94 height 7
click at [354, 179] on icon "Will this actually work for MY type of acne?" at bounding box center [381, 182] width 114 height 7
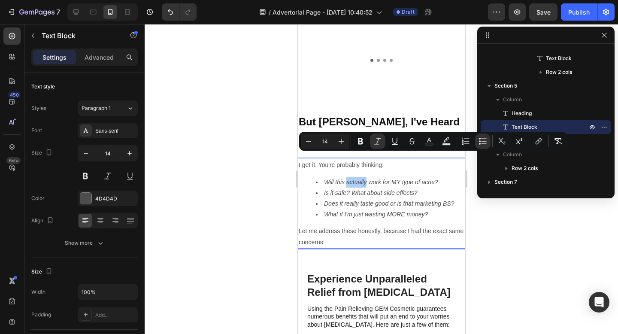
click at [257, 154] on div at bounding box center [382, 179] width 474 height 310
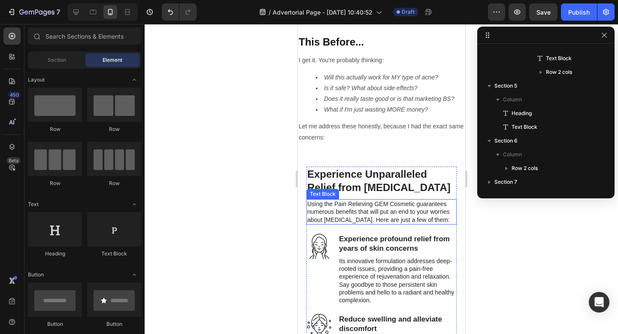
scroll to position [3040, 0]
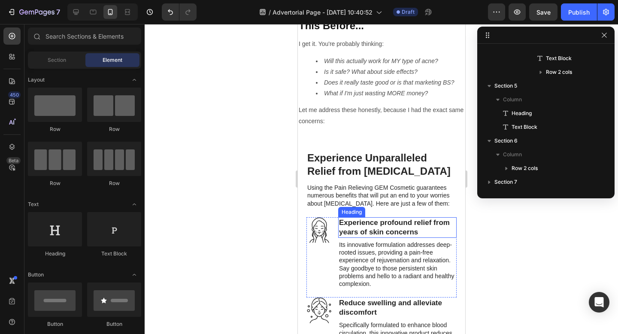
click at [368, 217] on h3 "Experience profound relief from years of skin concerns" at bounding box center [397, 227] width 119 height 21
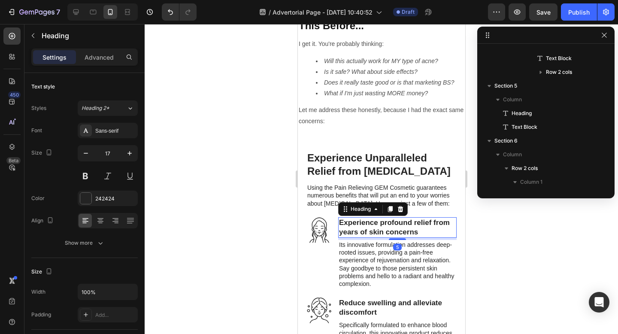
scroll to position [1749, 0]
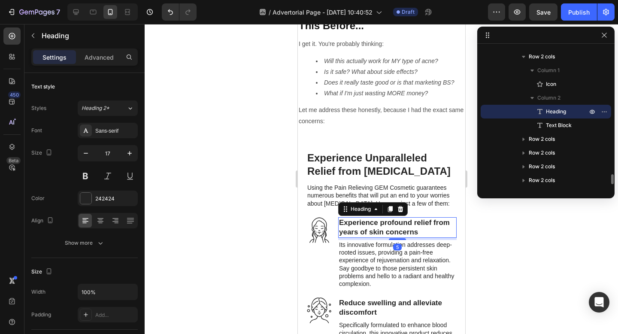
click at [368, 217] on h3 "Experience profound relief from years of skin concerns" at bounding box center [397, 227] width 119 height 21
click at [368, 218] on p "Experience profound relief from years of skin concerns" at bounding box center [397, 227] width 117 height 19
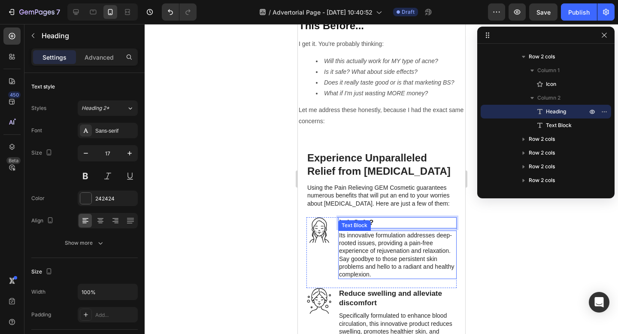
click at [354, 231] on p "Its innovative formulation addresses deep-rooted issues, providing a pain-free …" at bounding box center [397, 254] width 117 height 47
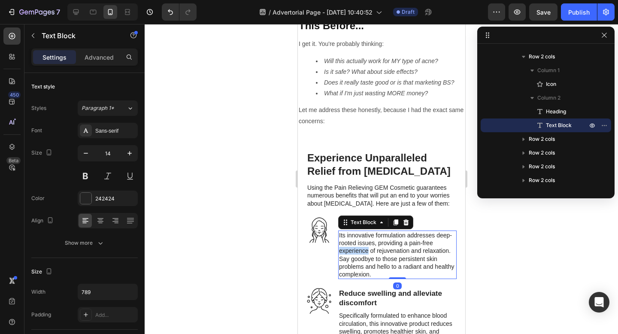
click at [354, 231] on p "Its innovative formulation addresses deep-rooted issues, providing a pain-free …" at bounding box center [397, 254] width 117 height 47
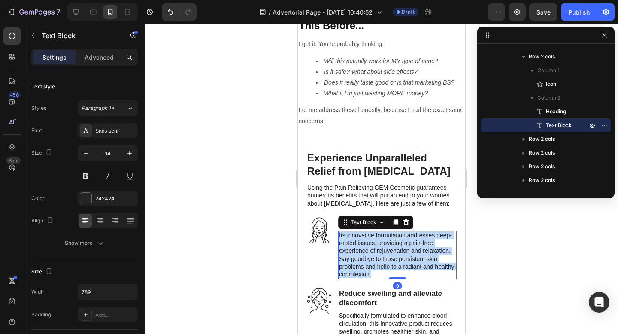
click at [354, 231] on p "Its innovative formulation addresses deep-rooted issues, providing a pain-free …" at bounding box center [397, 254] width 117 height 47
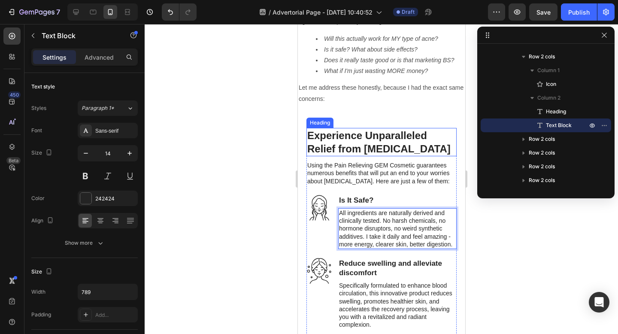
scroll to position [3112, 0]
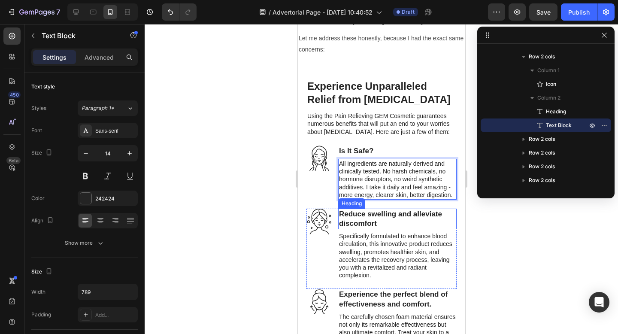
click at [354, 209] on h3 "Reduce swelling and alleviate discomfort" at bounding box center [397, 219] width 119 height 21
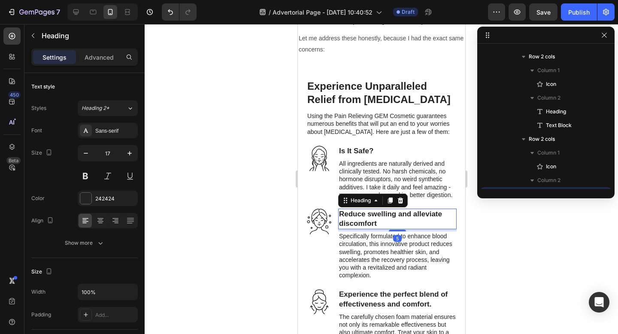
scroll to position [1832, 0]
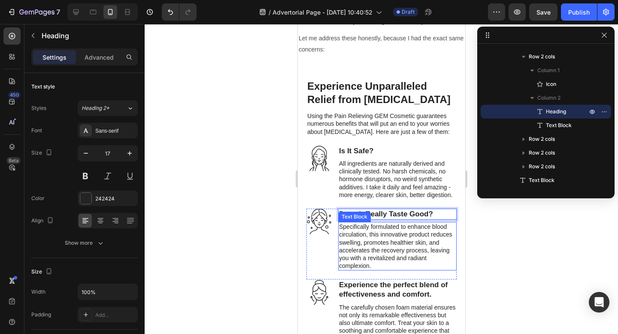
click at [379, 225] on p "Specifically formulated to enhance blood circulation, this innovative product r…" at bounding box center [397, 246] width 117 height 47
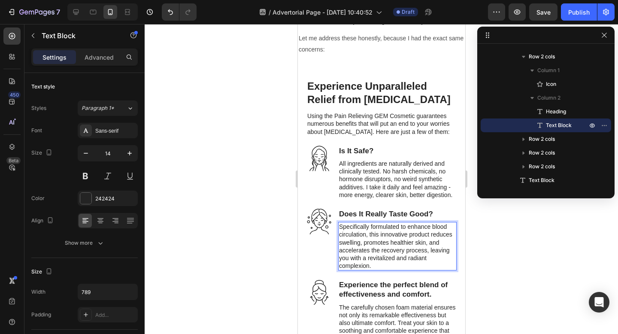
click at [379, 225] on p "Specifically formulated to enhance blood circulation, this innovative product r…" at bounding box center [397, 246] width 117 height 47
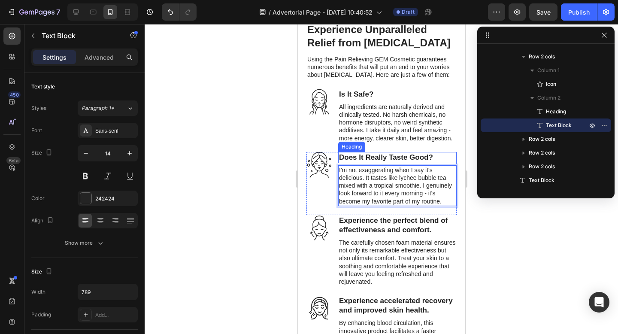
scroll to position [3152, 0]
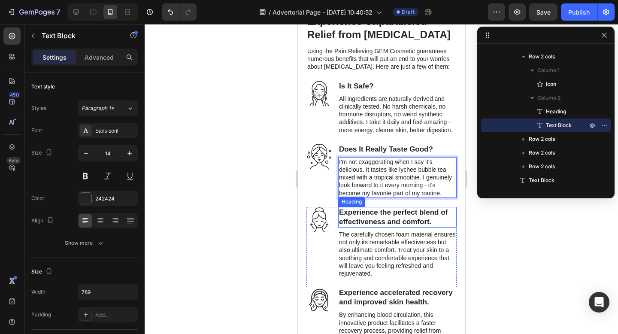
click at [376, 216] on h3 "Experience the perfect blend of effectiveness and comfort." at bounding box center [397, 217] width 119 height 21
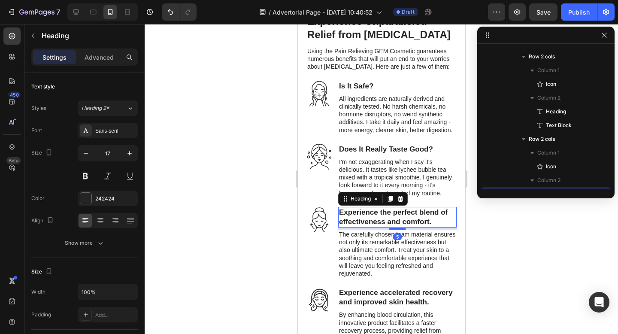
scroll to position [1914, 0]
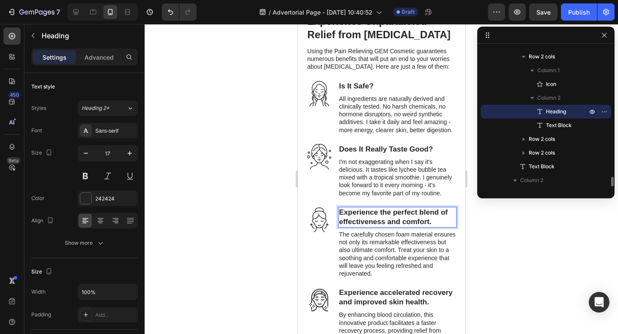
click at [376, 216] on h3 "Experience the perfect blend of effectiveness and comfort." at bounding box center [397, 217] width 119 height 21
click at [376, 216] on p "Experience the perfect blend of effectiveness and comfort." at bounding box center [397, 217] width 117 height 19
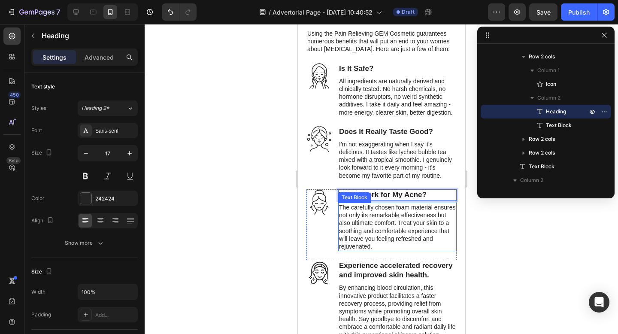
scroll to position [3174, 0]
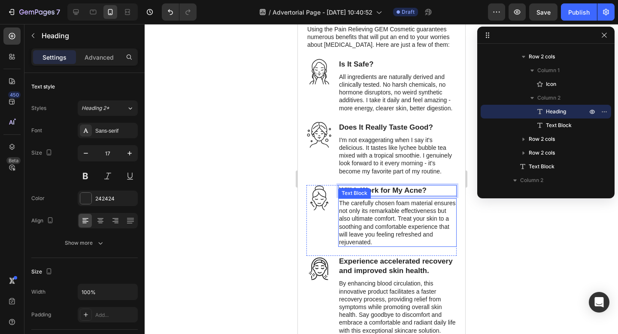
click at [372, 221] on p "The carefully chosen foam material ensures not only its remarkable effectivenes…" at bounding box center [397, 222] width 117 height 47
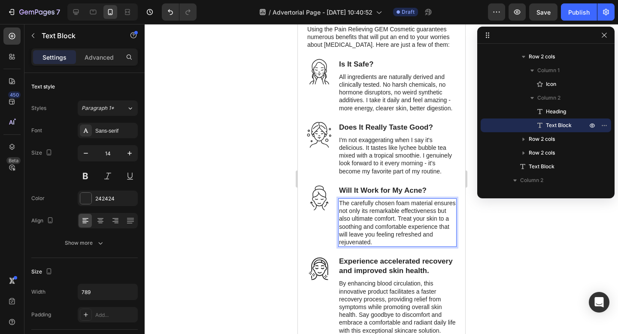
click at [372, 221] on p "The carefully chosen foam material ensures not only its remarkable effectivenes…" at bounding box center [397, 222] width 117 height 47
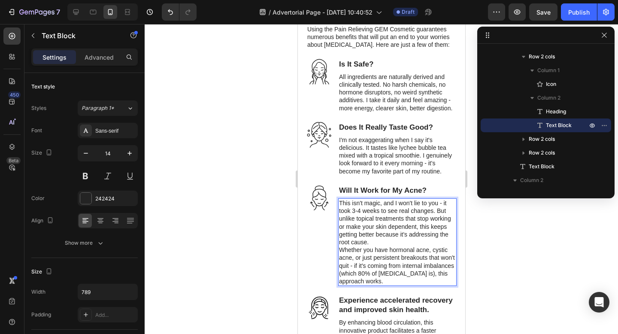
click at [371, 241] on p "This isn't magic, and I won't lie to you - it took 3-4 weeks to see real change…" at bounding box center [397, 222] width 117 height 47
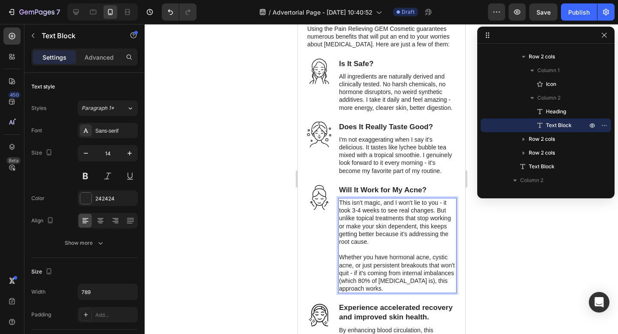
scroll to position [3229, 0]
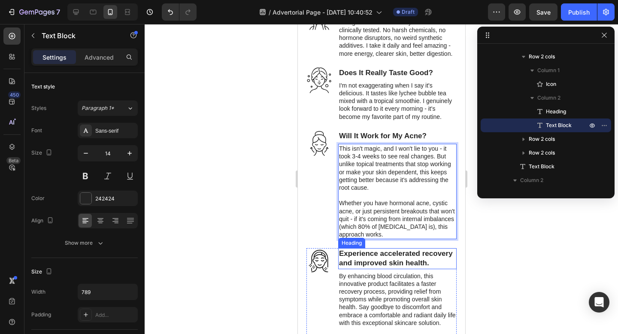
click at [364, 259] on h3 "Experience accelerated recovery and improved skin health." at bounding box center [397, 258] width 119 height 21
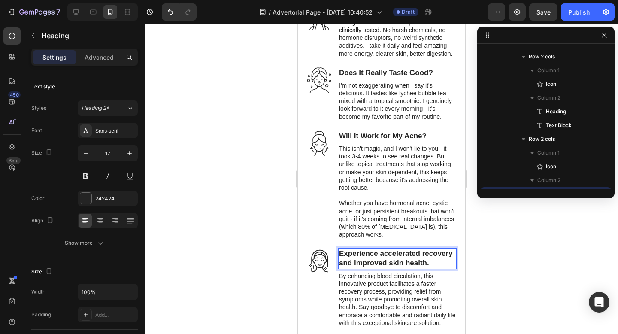
click at [364, 259] on h3 "Experience accelerated recovery and improved skin health." at bounding box center [397, 258] width 119 height 21
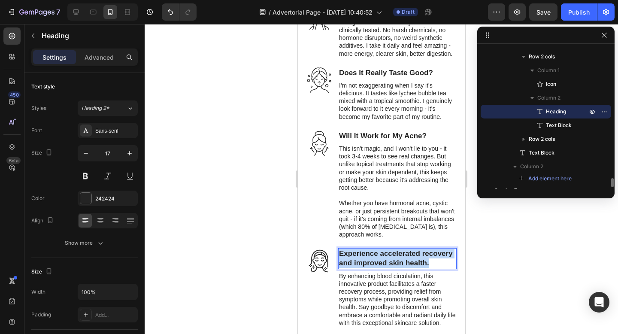
click at [364, 259] on p "Experience accelerated recovery and improved skin health." at bounding box center [397, 258] width 117 height 19
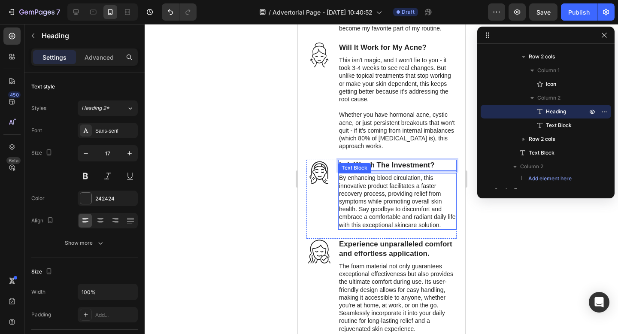
scroll to position [3353, 0]
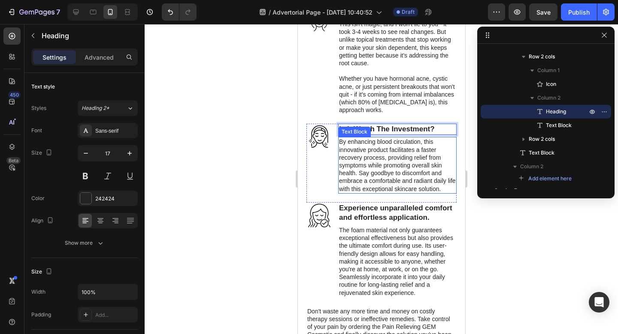
click at [362, 178] on p "By enhancing blood circulation, this innovative product facilitates a faster re…" at bounding box center [397, 165] width 117 height 55
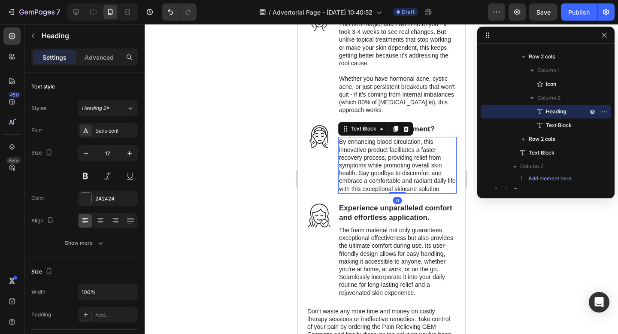
click at [362, 178] on p "By enhancing blood circulation, this innovative product facilitates a faster re…" at bounding box center [397, 165] width 117 height 55
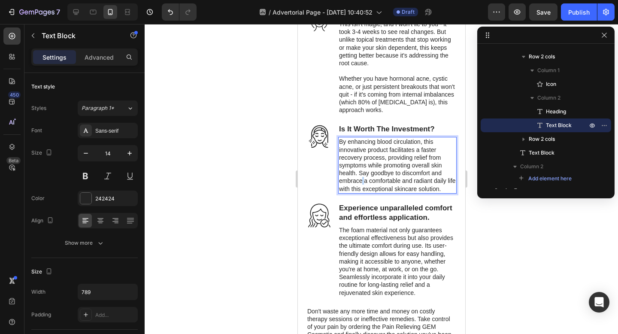
click at [362, 178] on p "By enhancing blood circulation, this innovative product facilitates a faster re…" at bounding box center [397, 165] width 117 height 55
click at [388, 142] on p "I was spending £40-60/month on products that didn't work anyway. Purelychee rep…" at bounding box center [397, 153] width 117 height 31
click at [383, 141] on p "I was spending £40-60/month on products that didn't work anyway. Purelychee rep…" at bounding box center [397, 153] width 117 height 31
click at [450, 164] on p "I was spending $40-60/month on products that didn't work anyway. Purelychee rep…" at bounding box center [397, 153] width 117 height 31
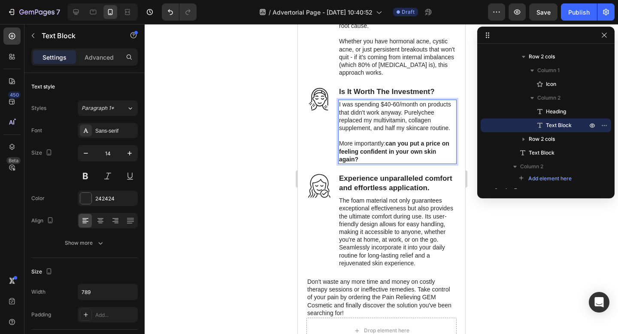
scroll to position [3416, 0]
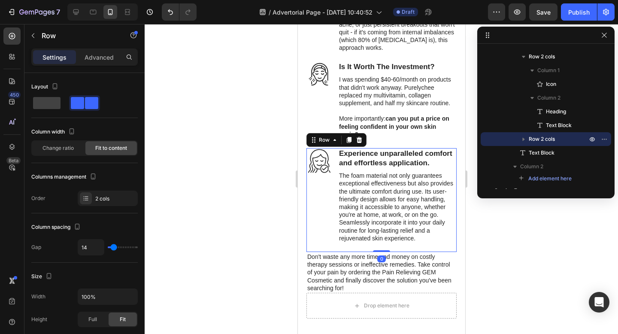
click at [309, 185] on div "Icon" at bounding box center [319, 195] width 26 height 95
click at [360, 142] on icon at bounding box center [359, 140] width 6 height 6
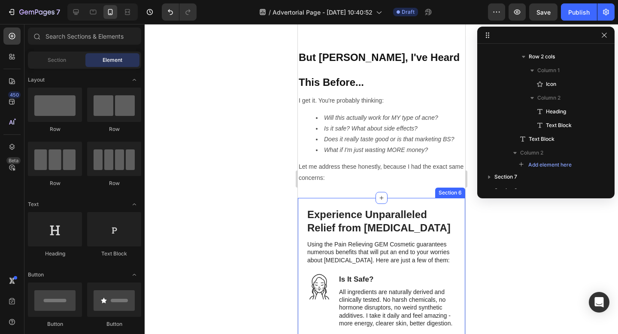
scroll to position [2975, 0]
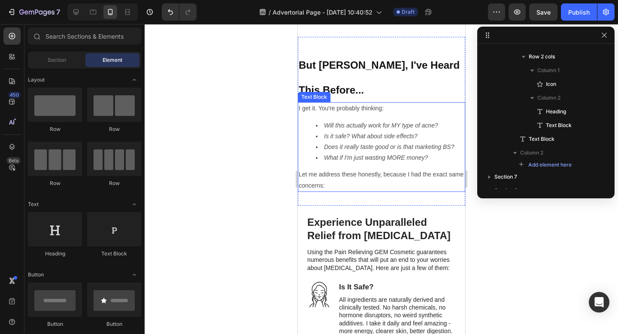
click at [348, 169] on p "Let me address these honestly, because I had the exact same concerns:" at bounding box center [381, 179] width 166 height 21
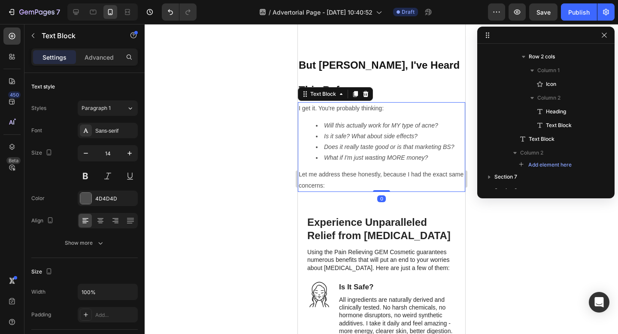
click at [348, 169] on p "Let me address these honestly, because I had the exact same concerns:" at bounding box center [381, 179] width 166 height 21
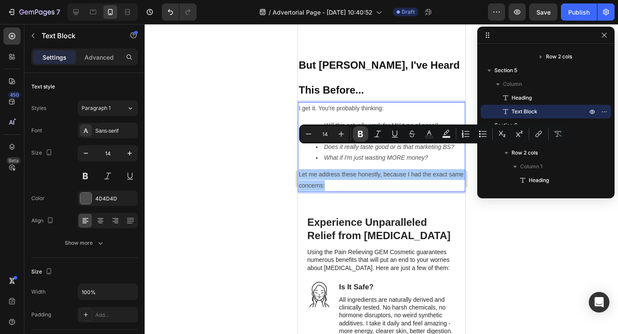
click at [361, 132] on icon "Editor contextual toolbar" at bounding box center [360, 134] width 9 height 9
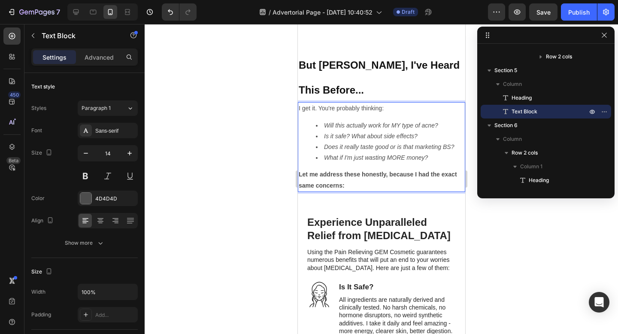
click at [277, 197] on div at bounding box center [382, 179] width 474 height 310
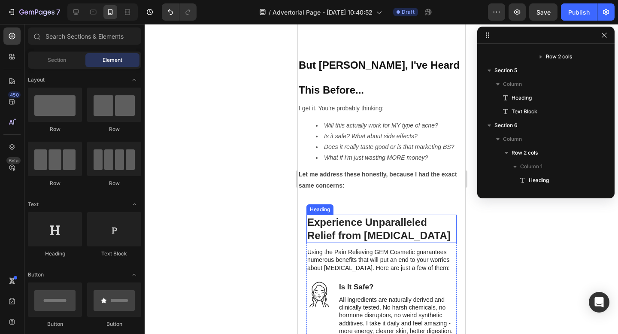
click at [364, 215] on h2 "Experience Unparalleled Relief from [MEDICAL_DATA]" at bounding box center [381, 229] width 150 height 28
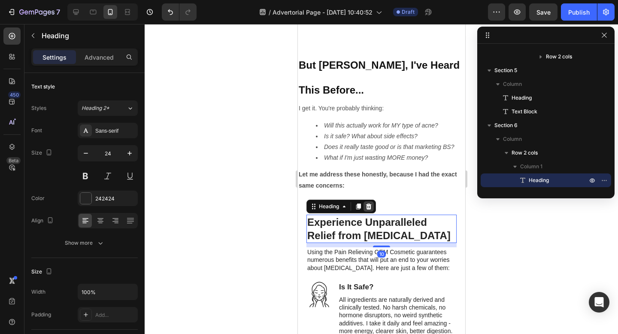
click at [368, 204] on icon at bounding box center [369, 207] width 6 height 6
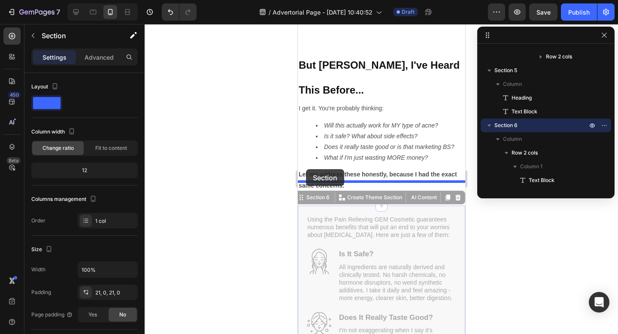
drag, startPoint x: 304, startPoint y: 186, endPoint x: 306, endPoint y: 169, distance: 17.3
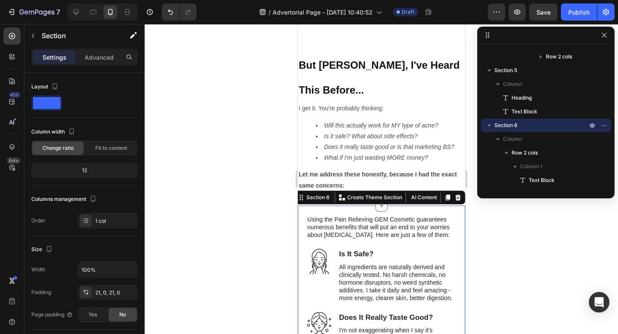
click at [269, 183] on div at bounding box center [382, 179] width 474 height 310
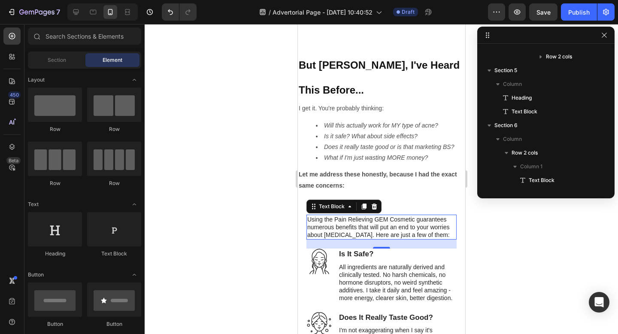
click at [342, 216] on p "Using the Pain Relieving GEM Cosmetic guarantees numerous benefits that will pu…" at bounding box center [381, 228] width 149 height 24
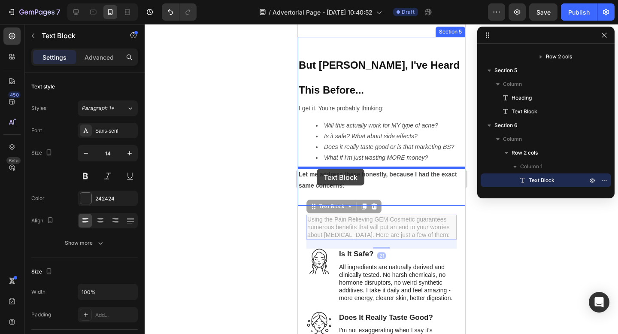
drag, startPoint x: 317, startPoint y: 184, endPoint x: 316, endPoint y: 169, distance: 15.5
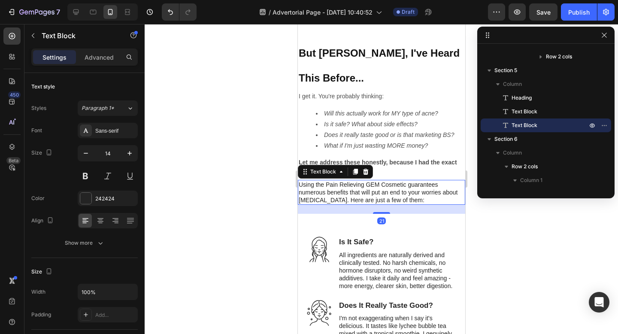
scroll to position [2990, 0]
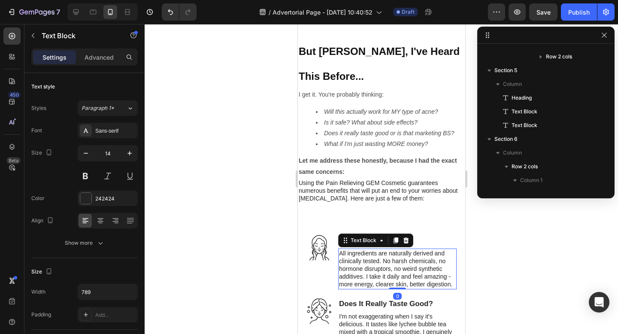
click at [353, 249] on p "All ingredients are naturally derived and clinically tested. No harsh chemicals…" at bounding box center [397, 268] width 117 height 39
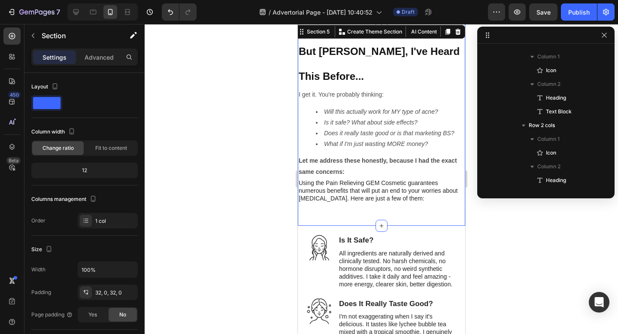
click at [303, 187] on div "But [PERSON_NAME], I've Heard This Before... Heading I get it. You're probably …" at bounding box center [381, 125] width 167 height 176
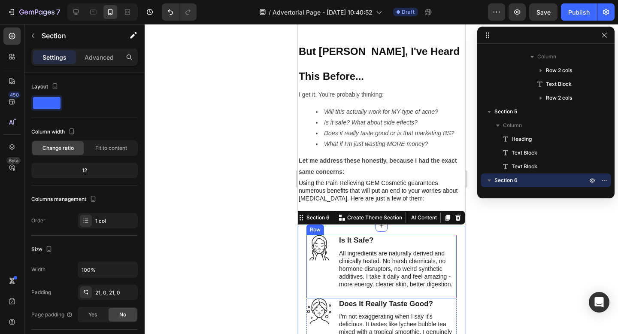
click at [332, 240] on div "Icon Is It Safe? Heading All ingredients are naturally derived and clinically t…" at bounding box center [381, 266] width 150 height 63
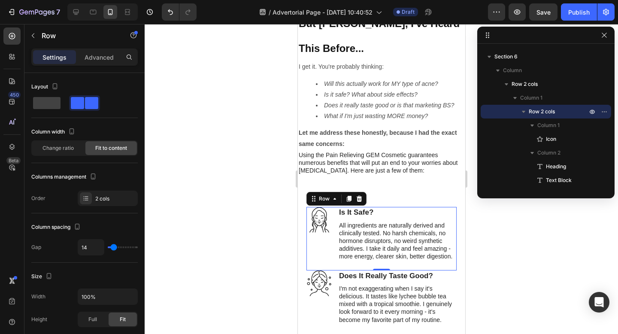
scroll to position [3017, 0]
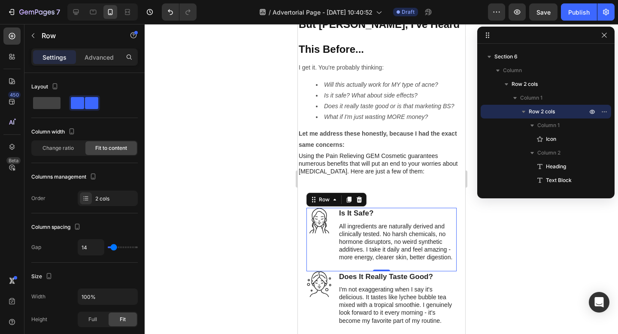
click at [273, 211] on div at bounding box center [382, 179] width 474 height 310
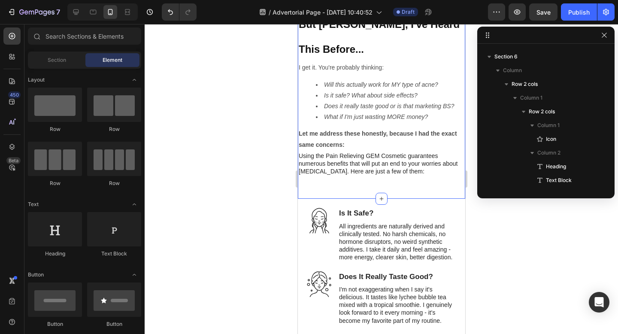
click at [324, 159] on div "But [PERSON_NAME], I've Heard This Before... Heading I get it. You're probably …" at bounding box center [381, 98] width 167 height 176
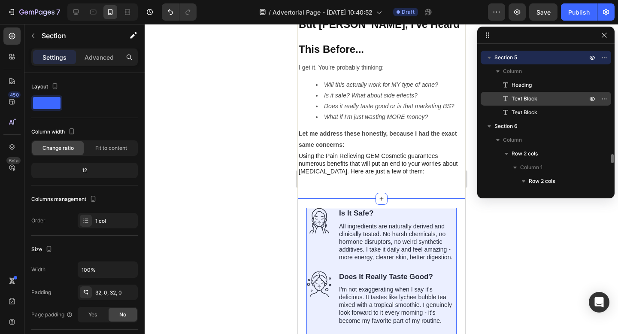
scroll to position [1620, 0]
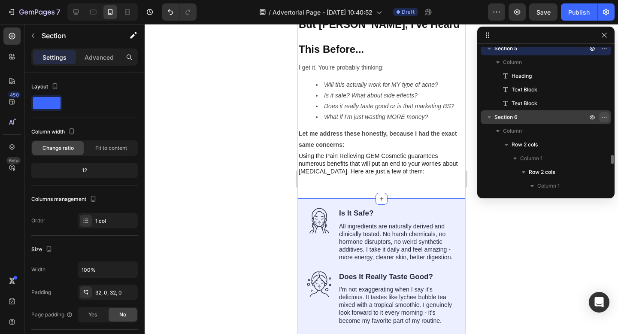
click at [604, 115] on icon "button" at bounding box center [604, 117] width 7 height 7
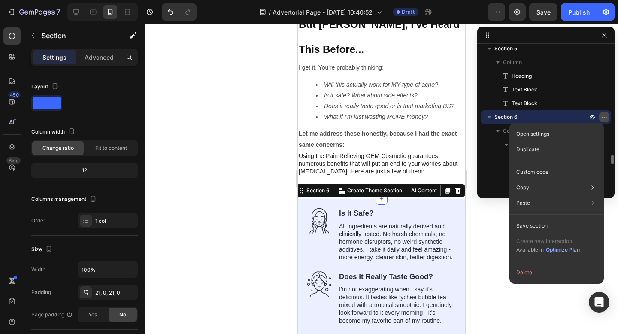
click at [606, 117] on icon "button" at bounding box center [606, 117] width 1 height 1
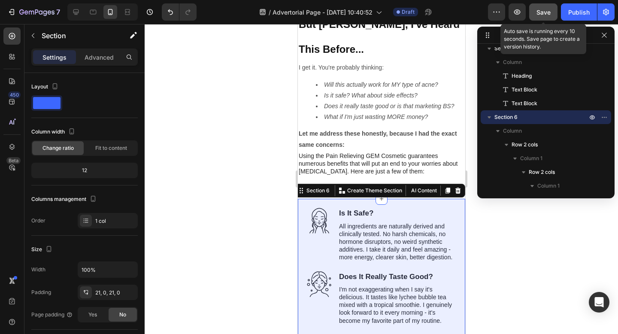
click at [540, 13] on span "Save" at bounding box center [544, 12] width 14 height 7
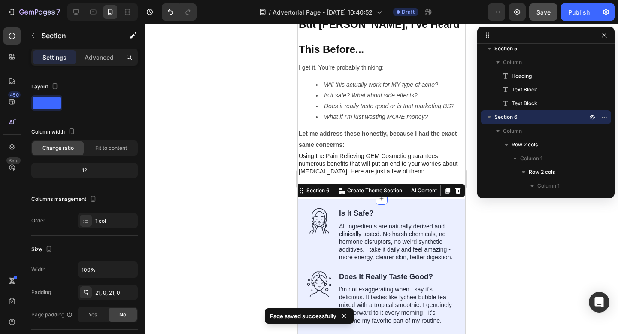
click at [252, 125] on div at bounding box center [382, 179] width 474 height 310
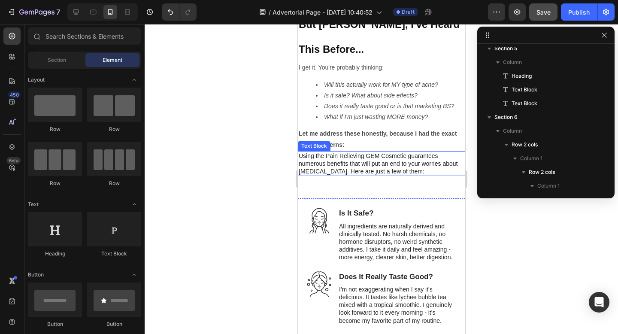
click at [342, 152] on p "Using the Pain Relieving GEM Cosmetic guarantees numerous benefits that will pu…" at bounding box center [381, 164] width 166 height 24
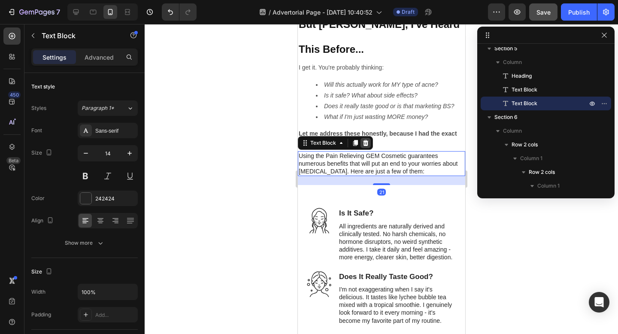
click at [365, 140] on icon at bounding box center [366, 143] width 6 height 6
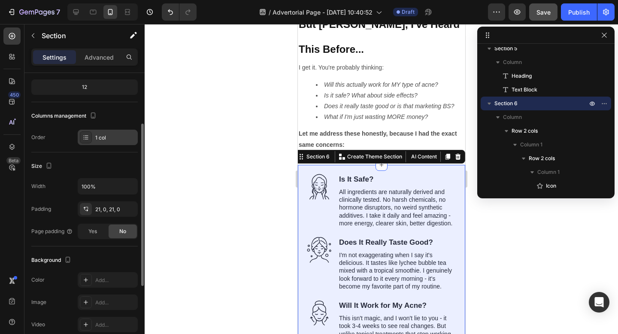
scroll to position [86, 0]
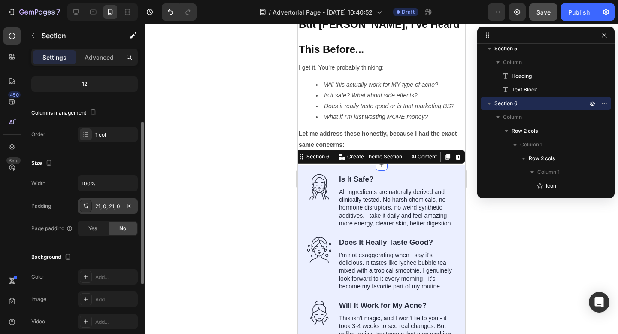
click at [105, 207] on div "21, 0, 21, 0" at bounding box center [107, 207] width 25 height 8
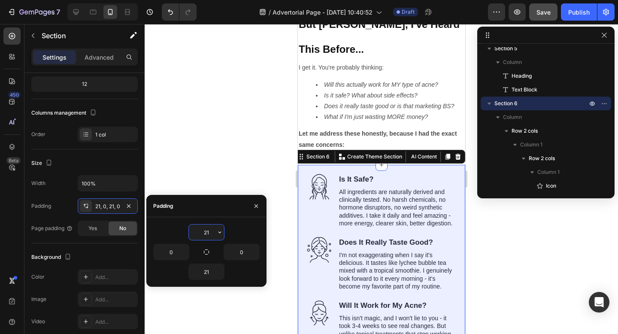
click at [213, 237] on input "21" at bounding box center [206, 232] width 35 height 15
click at [220, 233] on icon "button" at bounding box center [219, 232] width 7 height 7
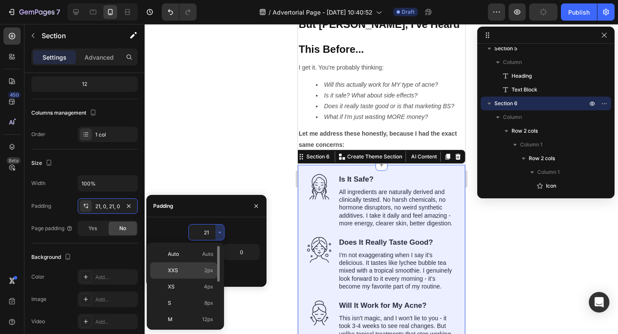
click at [183, 268] on p "XXS 2px" at bounding box center [191, 271] width 46 height 8
type input "2"
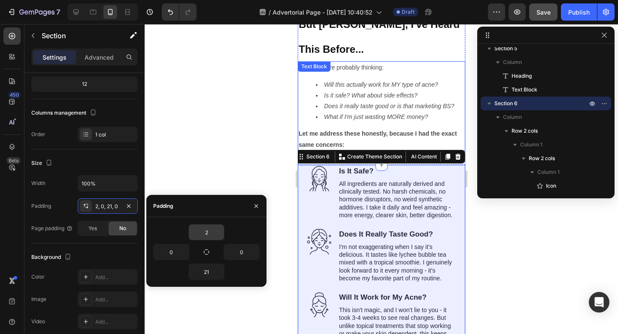
click at [331, 90] on li "Is it safe? What about side effects?" at bounding box center [390, 95] width 149 height 11
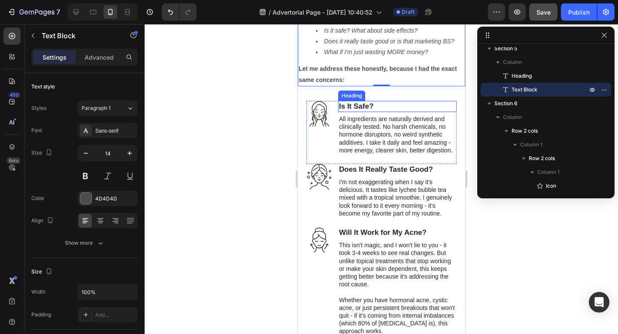
scroll to position [3085, 0]
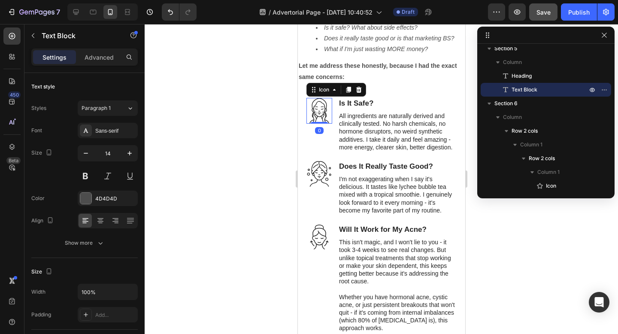
click at [321, 98] on icon at bounding box center [319, 111] width 26 height 26
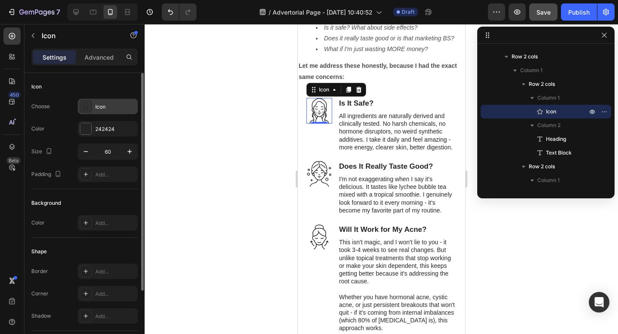
click at [105, 110] on div "Icon" at bounding box center [115, 107] width 40 height 8
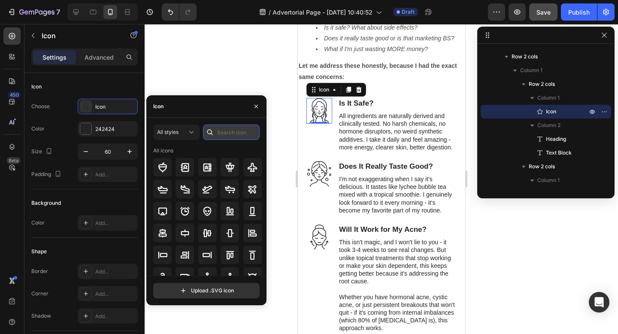
click at [225, 132] on input "text" at bounding box center [231, 132] width 57 height 15
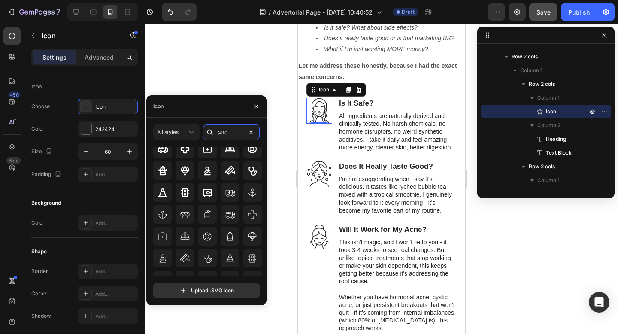
scroll to position [0, 0]
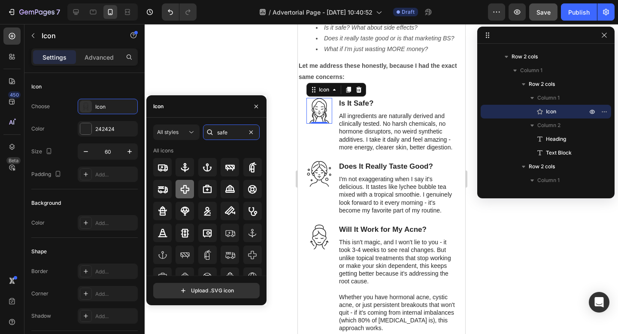
type input "safe"
click at [186, 187] on icon at bounding box center [185, 189] width 9 height 9
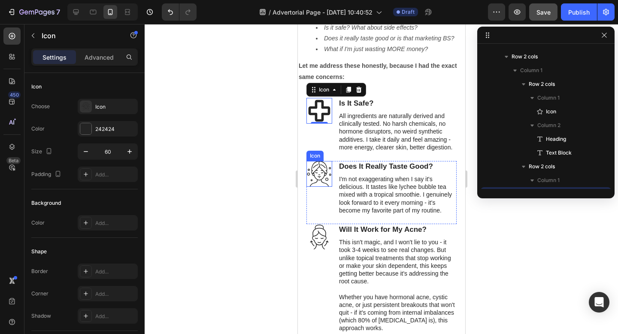
click at [323, 161] on icon at bounding box center [319, 174] width 26 height 26
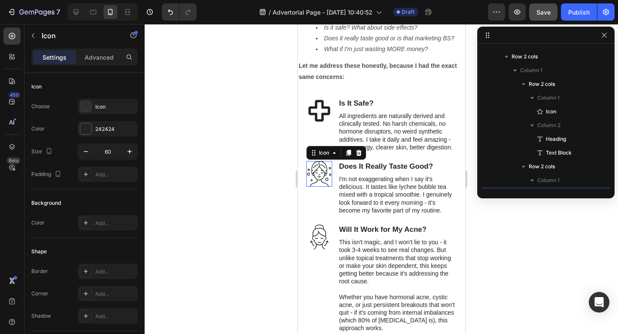
scroll to position [1777, 0]
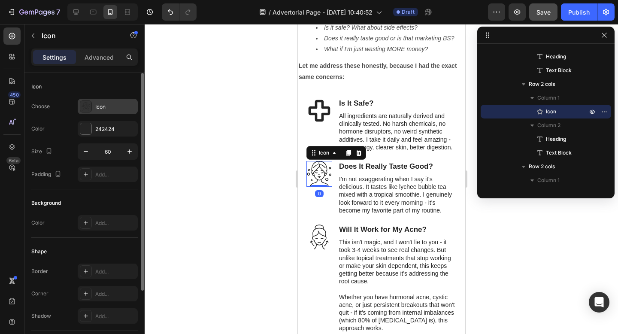
click at [103, 106] on div "Icon" at bounding box center [115, 107] width 40 height 8
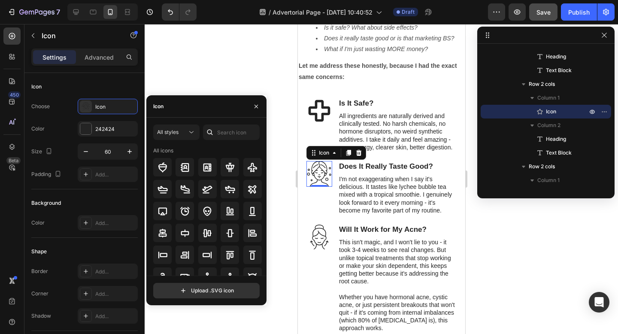
click at [182, 107] on div "Icon" at bounding box center [206, 106] width 120 height 22
click at [240, 131] on input "text" at bounding box center [231, 132] width 57 height 15
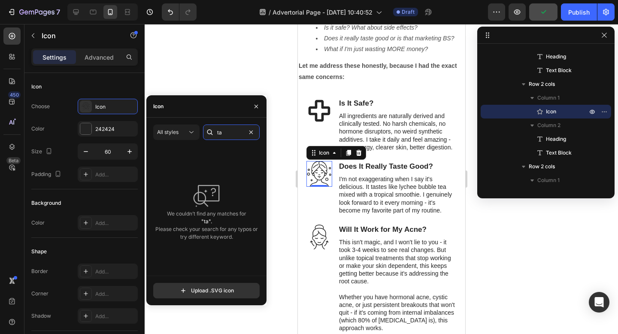
type input "t"
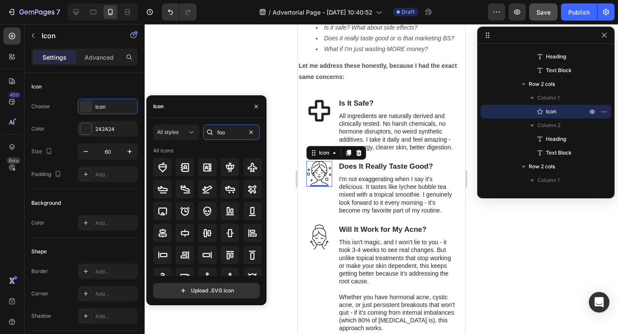
type input "food"
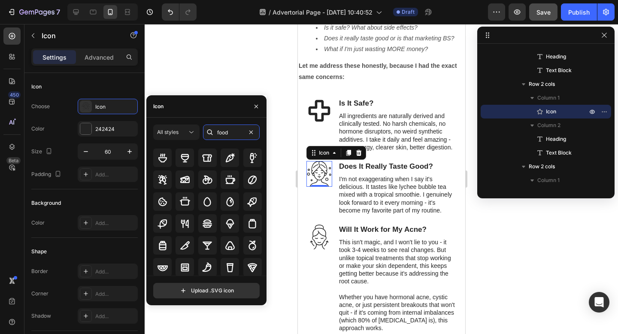
scroll to position [37, 0]
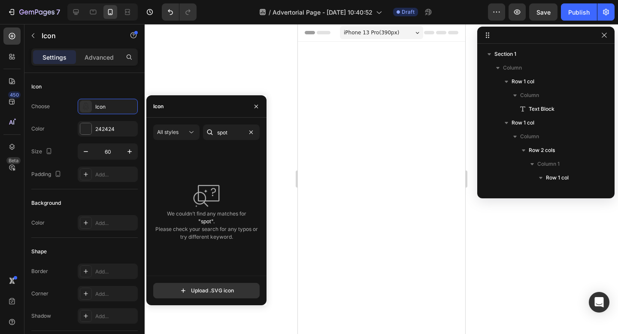
scroll to position [3085, 0]
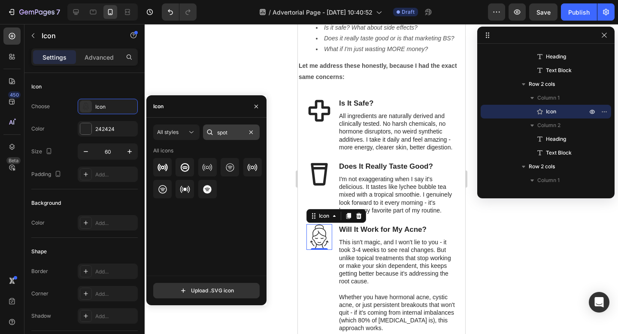
click at [223, 132] on input "spot" at bounding box center [231, 132] width 57 height 15
type input "scar"
click at [223, 131] on input "scar" at bounding box center [231, 132] width 57 height 15
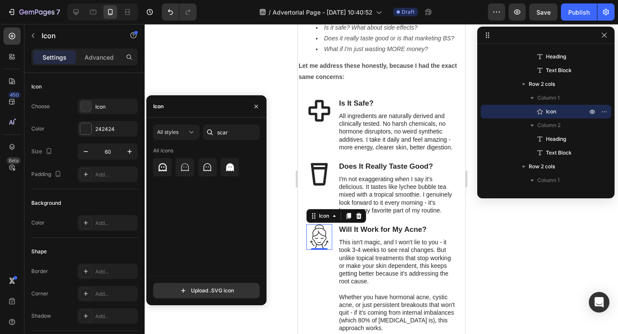
click at [251, 71] on div at bounding box center [382, 179] width 474 height 310
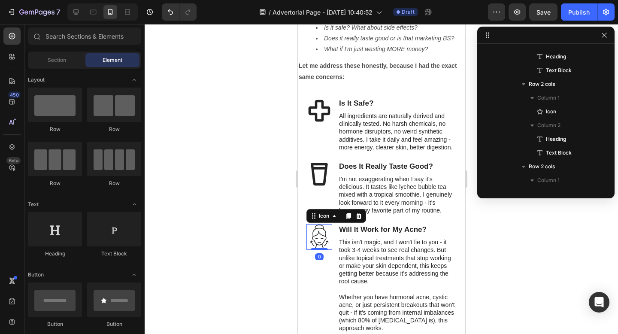
click at [316, 224] on icon at bounding box center [319, 237] width 26 height 26
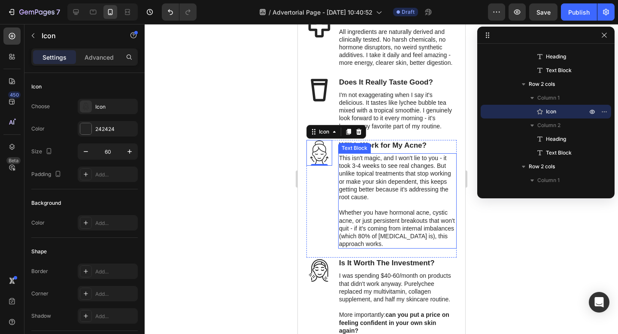
scroll to position [3166, 0]
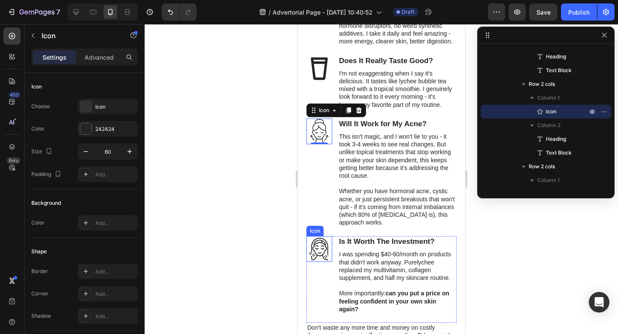
click at [324, 246] on icon at bounding box center [319, 249] width 26 height 26
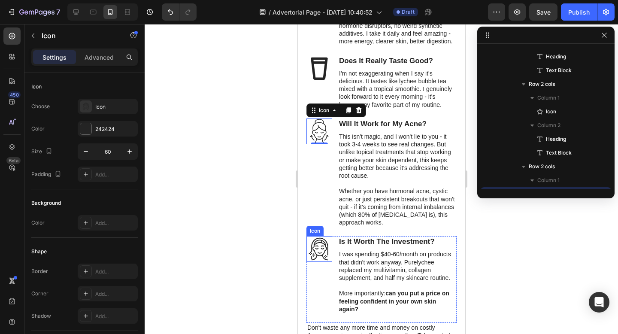
scroll to position [1942, 0]
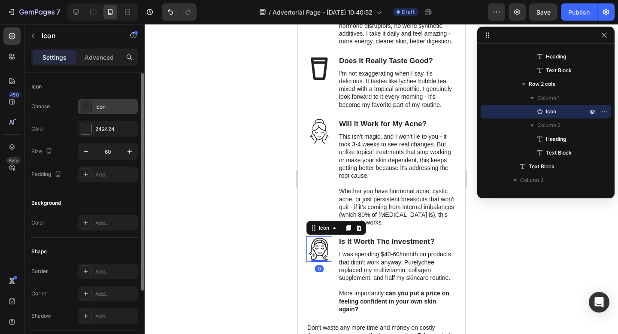
click at [91, 107] on div at bounding box center [86, 106] width 12 height 12
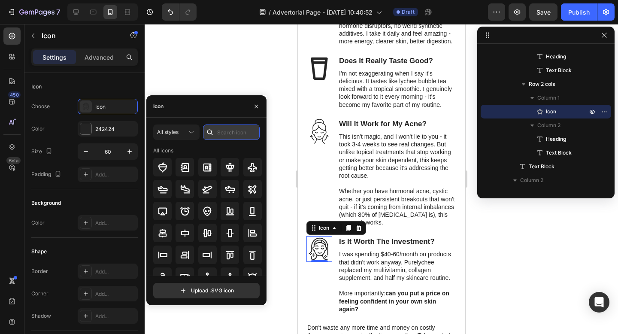
click at [229, 132] on input "text" at bounding box center [231, 132] width 57 height 15
type input "money"
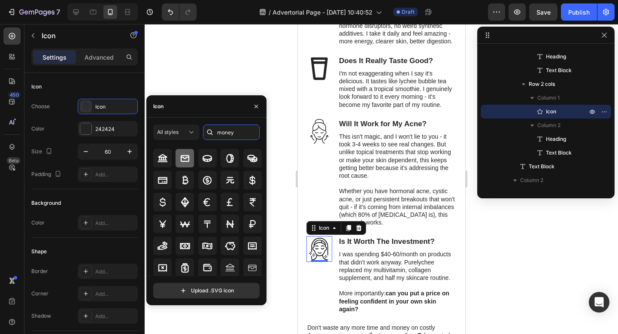
scroll to position [9, 0]
click at [187, 243] on icon at bounding box center [185, 246] width 10 height 10
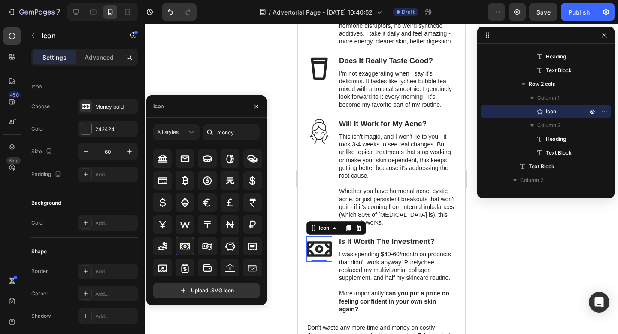
click at [289, 79] on div at bounding box center [382, 179] width 474 height 310
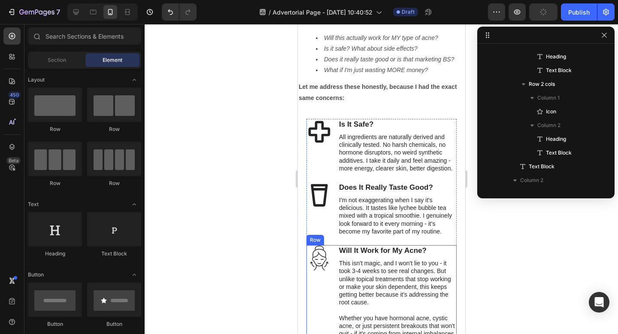
scroll to position [3075, 0]
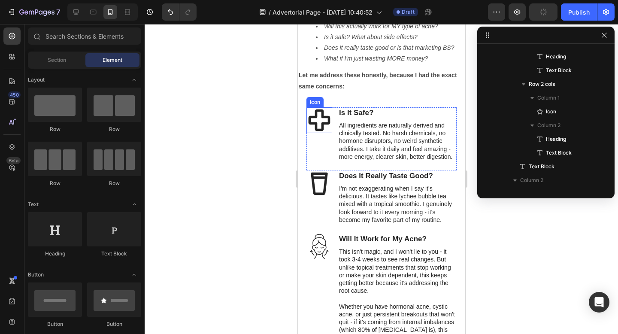
click at [322, 110] on icon at bounding box center [319, 121] width 22 height 22
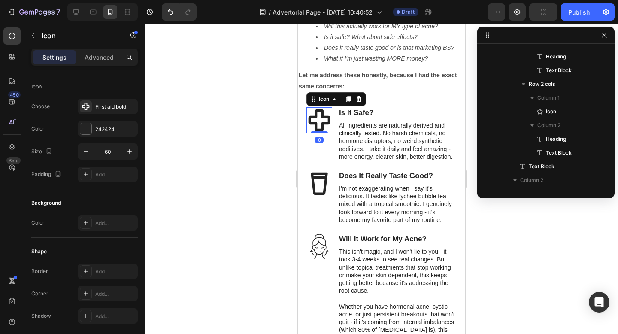
scroll to position [1694, 0]
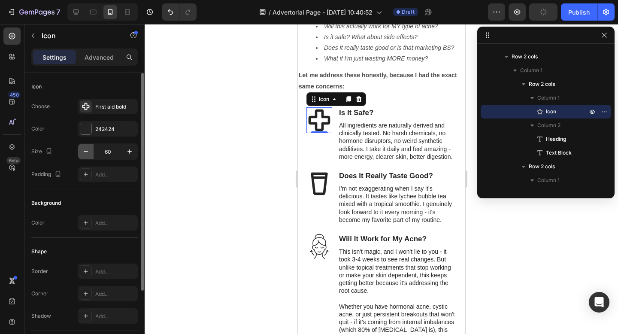
click at [86, 152] on icon "button" at bounding box center [86, 151] width 9 height 9
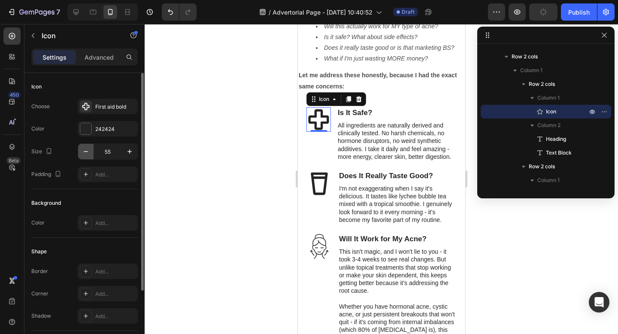
click at [86, 152] on icon "button" at bounding box center [86, 151] width 9 height 9
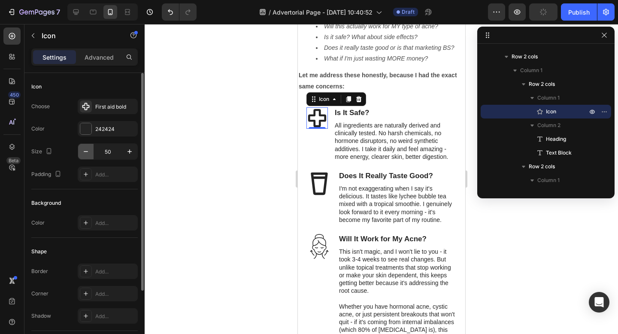
click at [86, 152] on icon "button" at bounding box center [86, 151] width 9 height 9
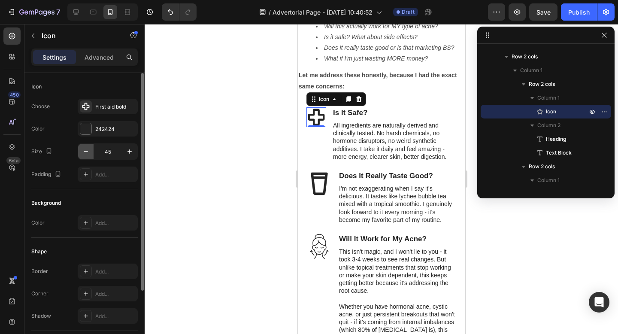
click at [86, 152] on icon "button" at bounding box center [86, 151] width 9 height 9
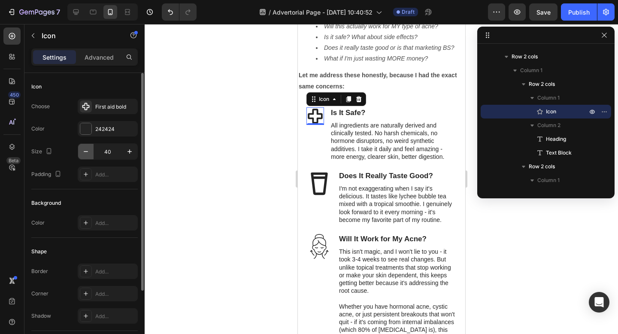
click at [86, 152] on icon "button" at bounding box center [86, 151] width 9 height 9
click at [132, 150] on icon "button" at bounding box center [129, 151] width 9 height 9
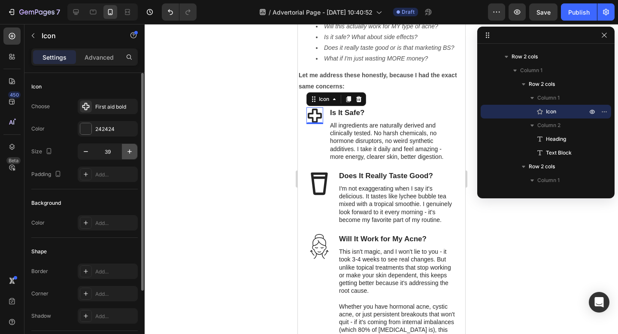
click at [132, 150] on icon "button" at bounding box center [129, 151] width 9 height 9
type input "42"
click at [110, 155] on input "42" at bounding box center [108, 151] width 28 height 15
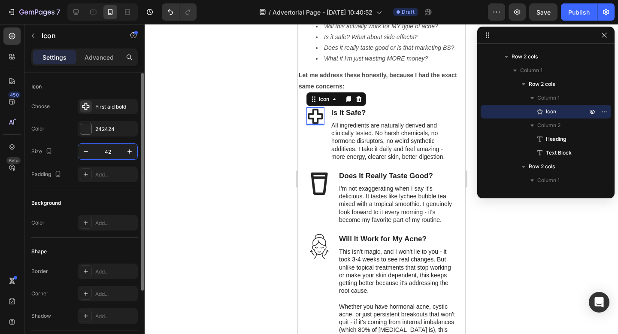
click at [110, 155] on input "42" at bounding box center [108, 151] width 28 height 15
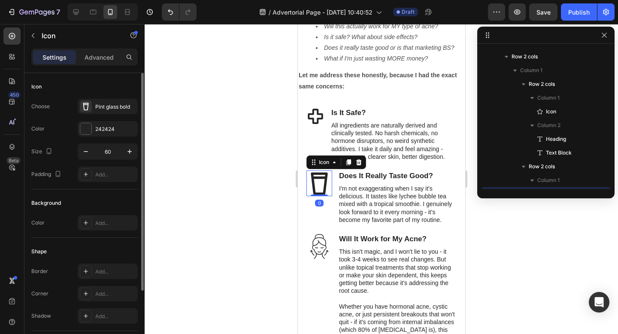
click at [317, 170] on icon at bounding box center [319, 183] width 26 height 26
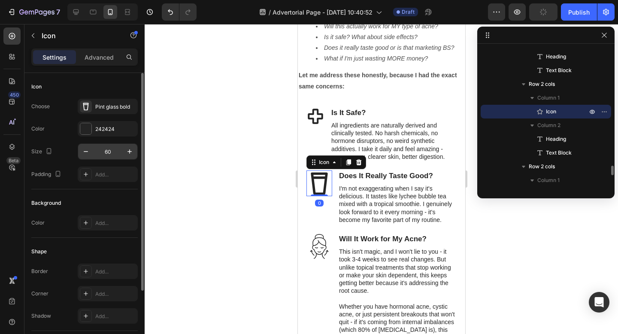
click at [109, 152] on input "60" at bounding box center [108, 151] width 28 height 15
paste input "42"
type input "42"
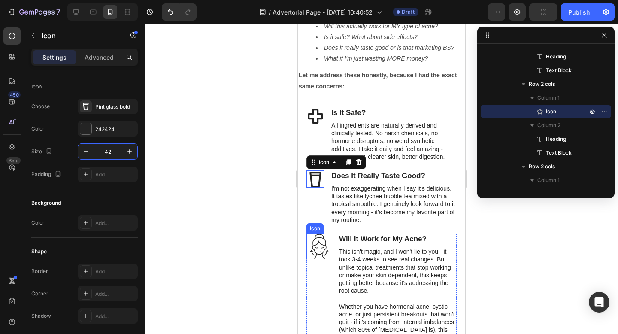
click at [314, 234] on icon at bounding box center [319, 247] width 26 height 26
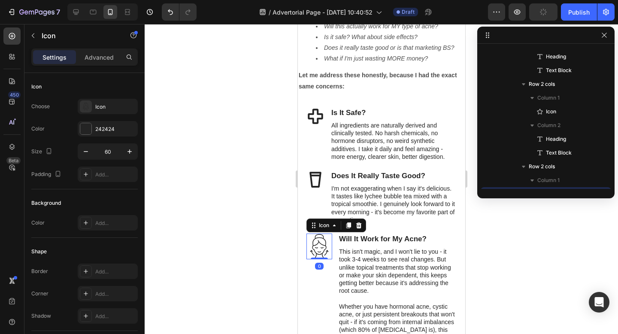
scroll to position [1859, 0]
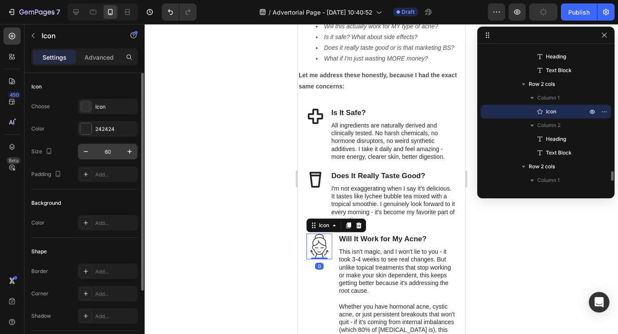
click at [106, 148] on input "60" at bounding box center [108, 151] width 28 height 15
paste input "42"
type input "42"
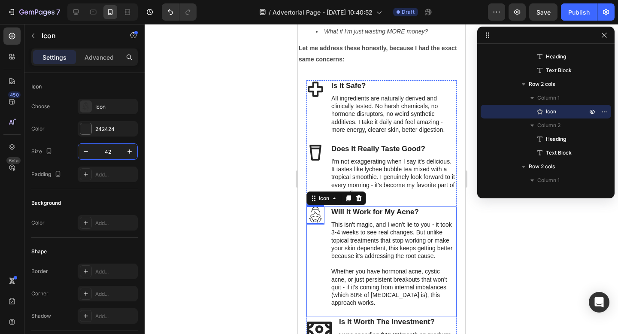
scroll to position [3115, 0]
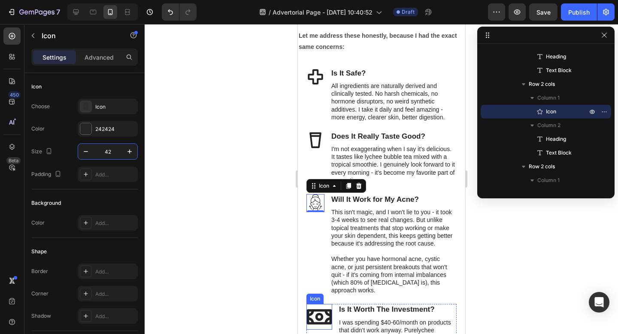
click at [321, 310] on icon at bounding box center [319, 317] width 25 height 15
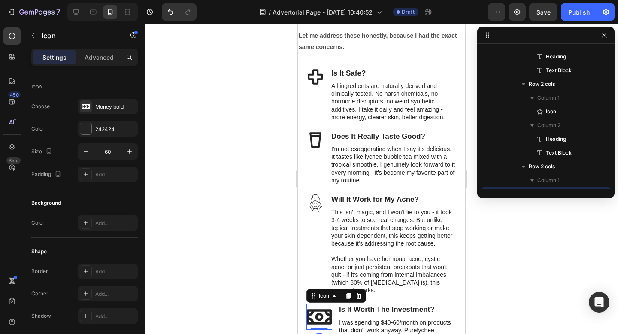
scroll to position [1942, 0]
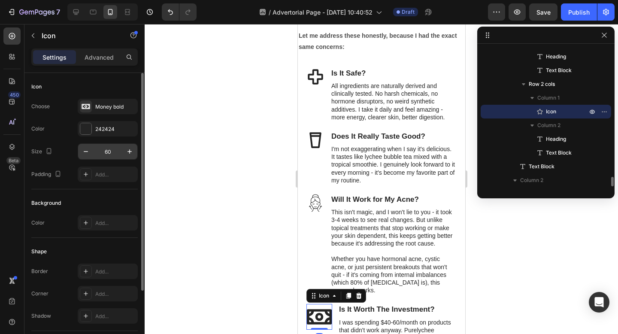
click at [108, 154] on input "60" at bounding box center [108, 151] width 28 height 15
paste input "42"
type input "42"
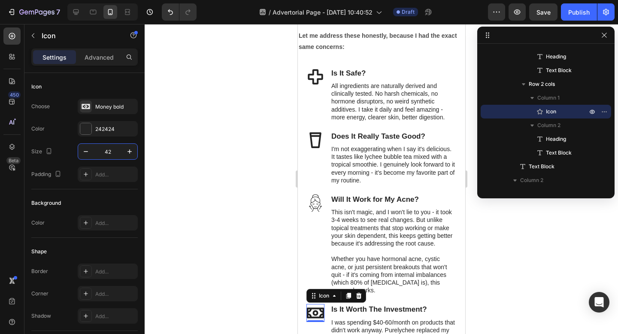
click at [231, 140] on div at bounding box center [382, 179] width 474 height 310
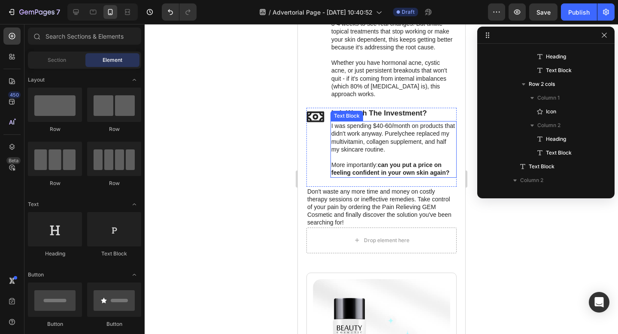
scroll to position [3335, 0]
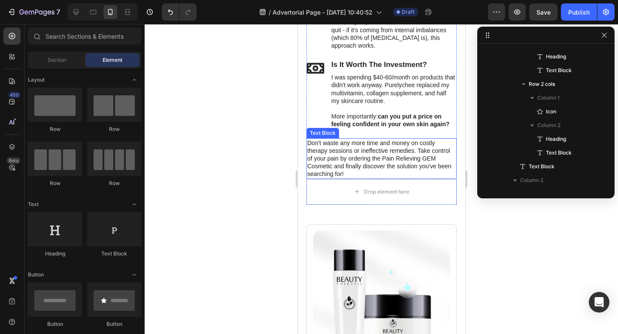
click at [374, 149] on p "Don't waste any more time and money on costly therapy sessions or ineffective r…" at bounding box center [381, 158] width 149 height 39
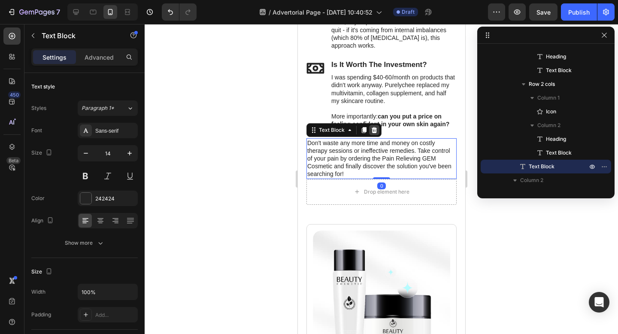
click at [373, 128] on icon at bounding box center [374, 130] width 6 height 6
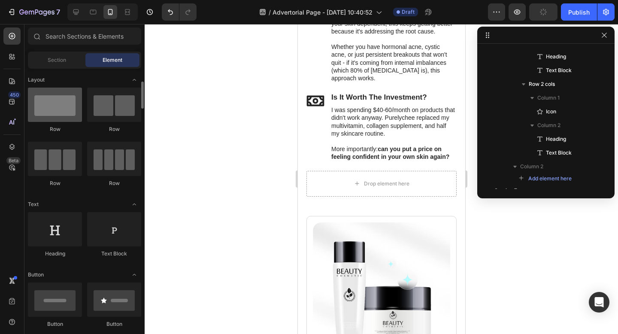
scroll to position [61, 0]
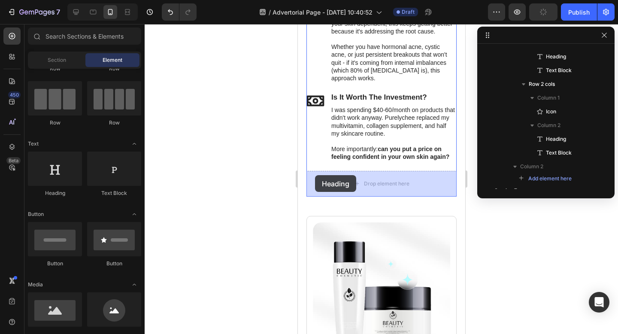
drag, startPoint x: 351, startPoint y: 190, endPoint x: 319, endPoint y: 175, distance: 35.5
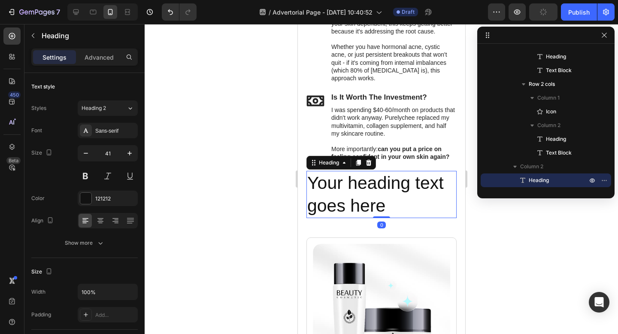
click at [333, 185] on h2 "Your heading text goes here" at bounding box center [381, 195] width 150 height 48
click at [333, 185] on p "Your heading text goes here" at bounding box center [381, 195] width 149 height 46
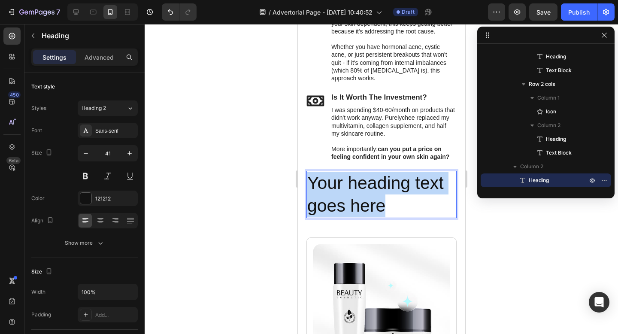
click at [333, 185] on p "Your heading text goes here" at bounding box center [381, 195] width 149 height 46
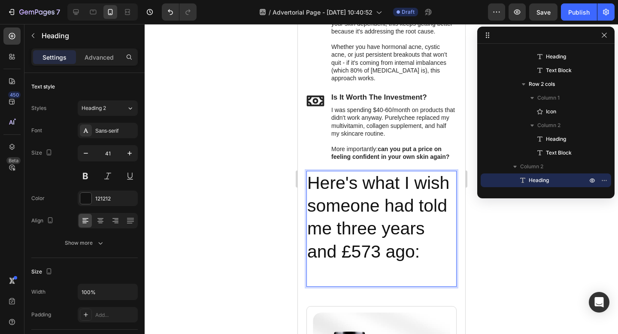
click at [333, 185] on p "Here's what I wish someone had told me three years and £573 ago:" at bounding box center [381, 217] width 149 height 91
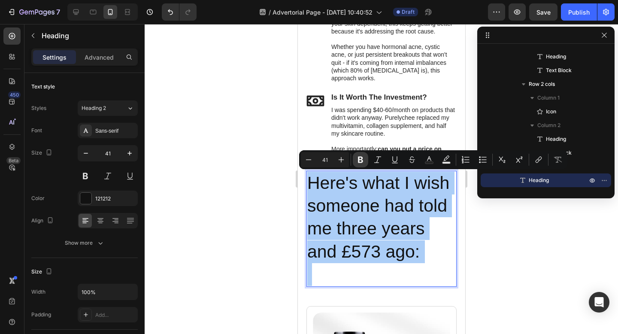
click at [358, 160] on icon "Editor contextual toolbar" at bounding box center [360, 160] width 5 height 6
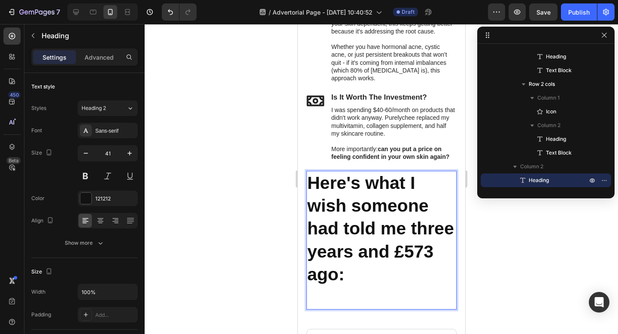
click at [338, 199] on strong "Here's what I wish someone had told me three years and £573 ago:" at bounding box center [380, 228] width 147 height 111
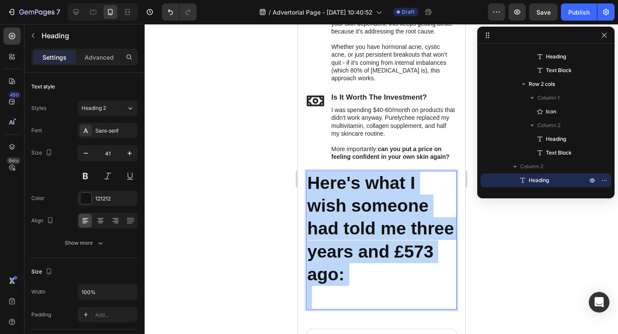
click at [338, 199] on strong "Here's what I wish someone had told me three years and £573 ago:" at bounding box center [380, 228] width 147 height 111
click at [338, 203] on strong "Here's what I wish someone had told me three years and £573 ago:" at bounding box center [380, 228] width 147 height 111
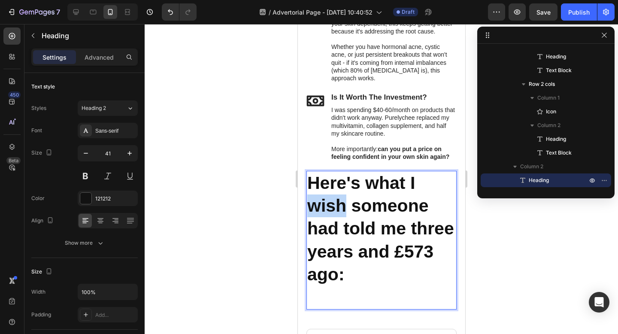
click at [338, 203] on strong "Here's what I wish someone had told me three years and £573 ago:" at bounding box center [380, 228] width 147 height 111
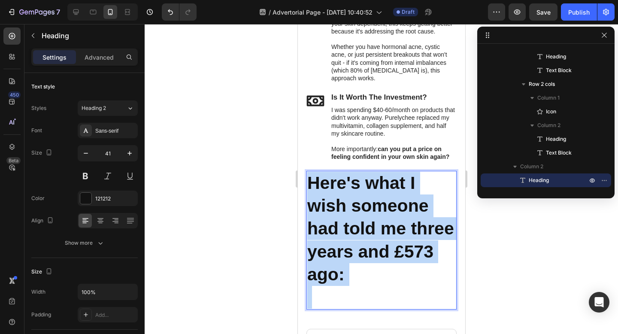
click at [338, 203] on strong "Here's what I wish someone had told me three years and £573 ago:" at bounding box center [380, 228] width 147 height 111
click at [330, 191] on strong "Here's what I wish someone had told me three years and £573 ago:" at bounding box center [380, 228] width 147 height 111
click at [368, 252] on strong "Here's what I wish someone had told me three years and £573 ago:" at bounding box center [380, 228] width 147 height 111
click at [353, 276] on p "Here's what I wish someone had told me three years and £573 ago:" at bounding box center [381, 229] width 149 height 114
drag, startPoint x: 347, startPoint y: 275, endPoint x: 309, endPoint y: 186, distance: 96.8
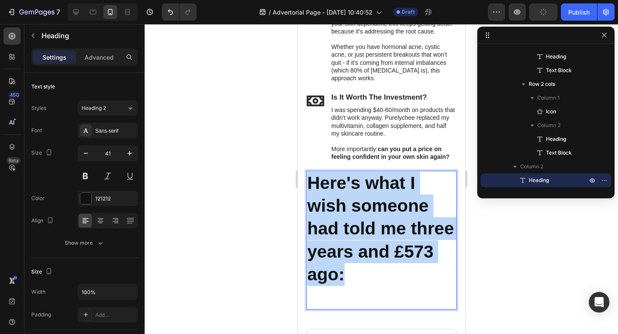
click at [309, 186] on p "Here's what I wish someone had told me three years and £573 ago:" at bounding box center [381, 229] width 149 height 114
click at [326, 192] on strong "Here's what I wish someone had told me three years and £573 ago:" at bounding box center [380, 228] width 147 height 111
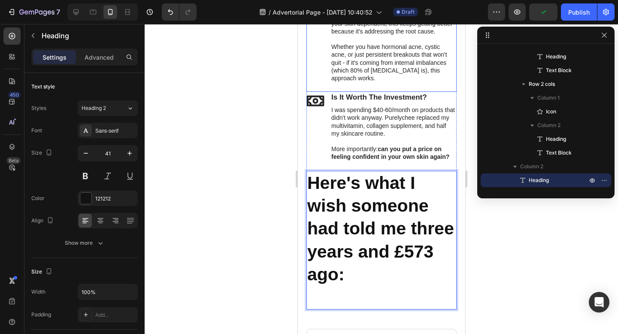
click at [344, 86] on div "Icon Will It Work for My Acne? Heading This isn't magic, and I won't lie to you…" at bounding box center [381, 37] width 150 height 110
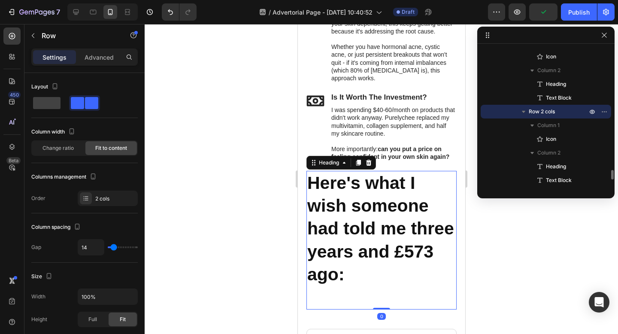
click at [347, 210] on strong "Here's what I wish someone had told me three years and £573 ago:" at bounding box center [380, 228] width 147 height 111
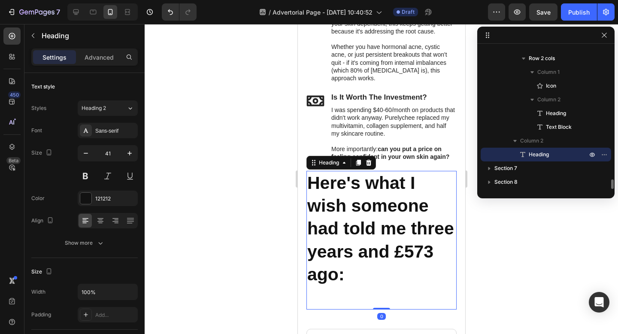
click at [342, 219] on strong "Here's what I wish someone had told me three years and £573 ago:" at bounding box center [380, 228] width 147 height 111
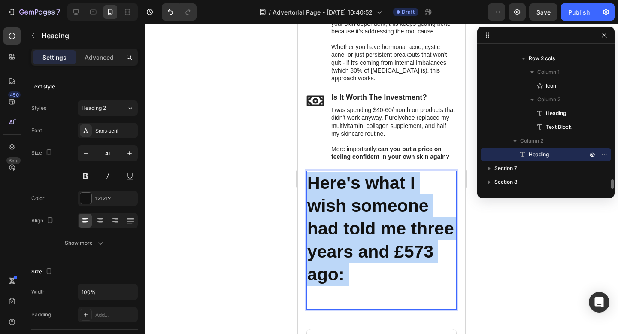
click at [342, 219] on strong "Here's what I wish someone had told me three years and £573 ago:" at bounding box center [380, 228] width 147 height 111
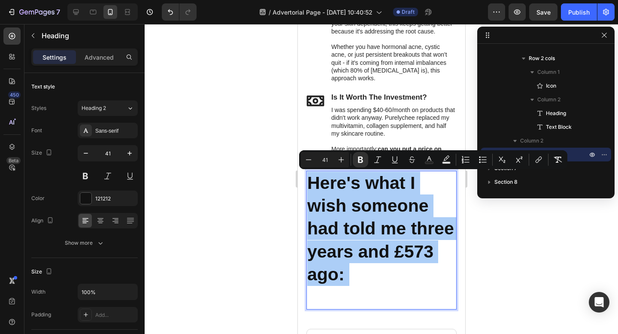
click at [324, 158] on input "41" at bounding box center [324, 160] width 17 height 10
type input "24"
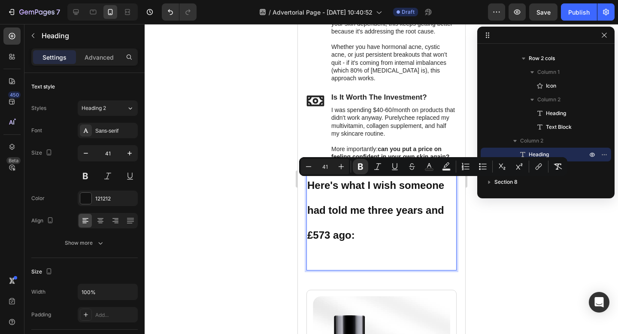
click at [335, 269] on p "Here's what I wish someone had told me three years and £573 ago:" at bounding box center [381, 221] width 149 height 98
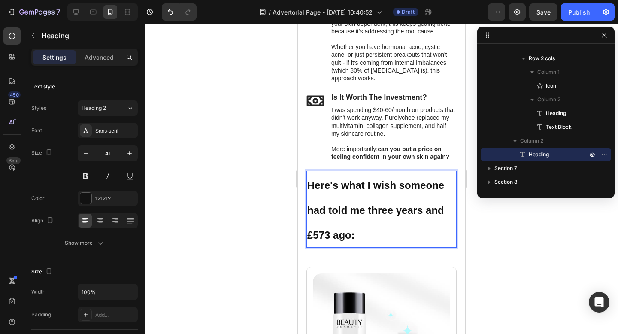
click at [335, 181] on strong "Here's what I wish someone had told me three years and £573 ago:" at bounding box center [375, 210] width 137 height 62
click at [331, 182] on strong "Here's what I wish someone had told me three years and £573 ago:" at bounding box center [375, 210] width 137 height 62
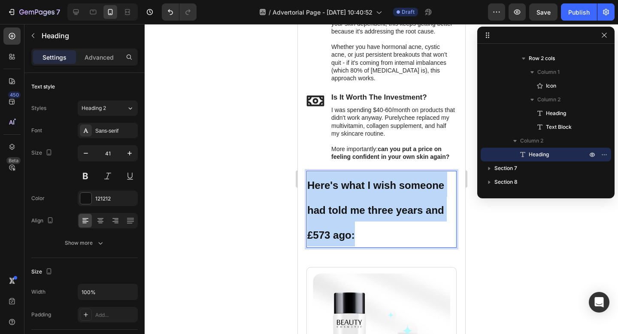
click at [331, 182] on strong "Here's what I wish someone had told me three years and £573 ago:" at bounding box center [375, 210] width 137 height 62
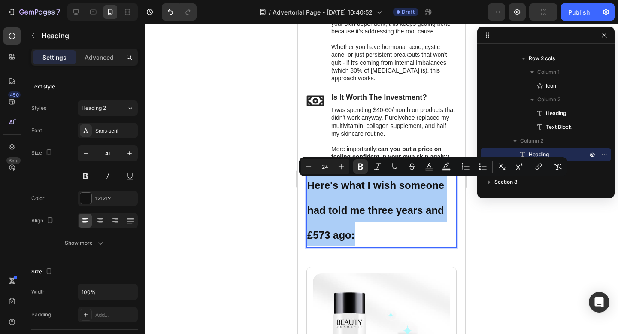
click at [255, 189] on div at bounding box center [382, 179] width 474 height 310
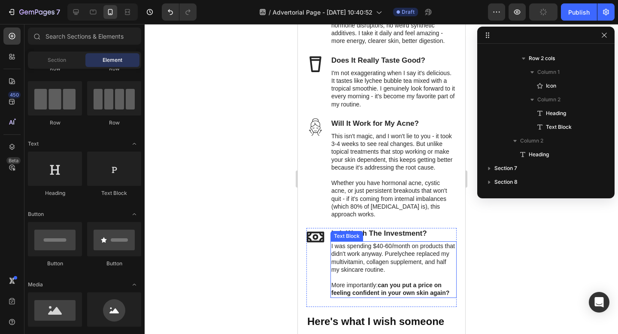
scroll to position [3372, 0]
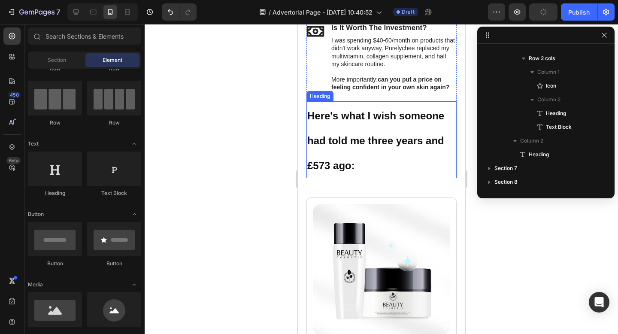
click at [335, 134] on p "⁠⁠⁠⁠⁠⁠⁠ Here's what I wish someone had told me three years and £573 ago:" at bounding box center [381, 139] width 149 height 75
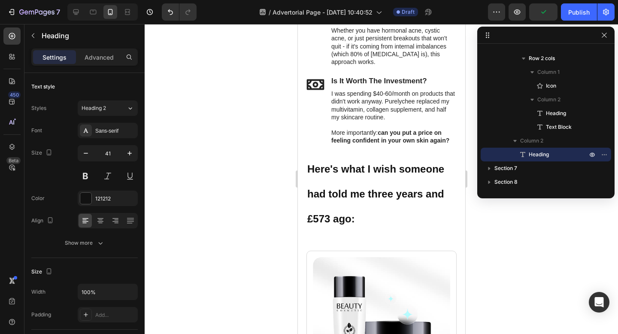
scroll to position [3364, 0]
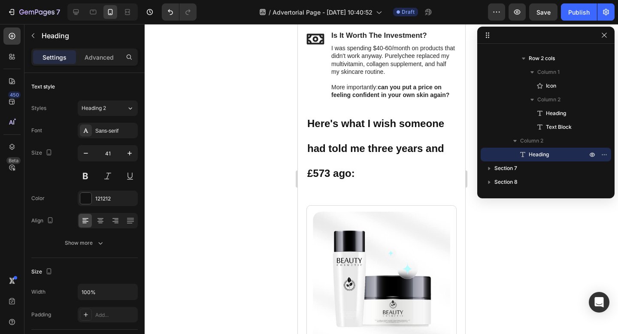
click at [379, 153] on strong "Here's what I wish someone had told me three years and £573 ago:" at bounding box center [375, 149] width 137 height 62
click at [357, 174] on p "Here's what I wish someone had told me three years and £573 ago:" at bounding box center [381, 147] width 149 height 75
click at [327, 83] on div "Icon Is It Worth The Investment? Heading I was spending $40-60/month on product…" at bounding box center [381, 69] width 150 height 79
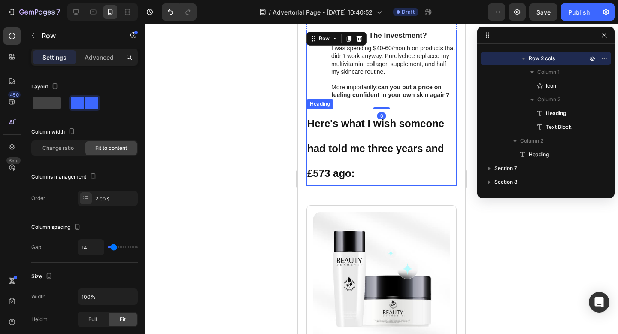
click at [329, 133] on p "⁠⁠⁠⁠⁠⁠⁠ Here's what I wish someone had told me three years and £573 ago:" at bounding box center [381, 147] width 149 height 75
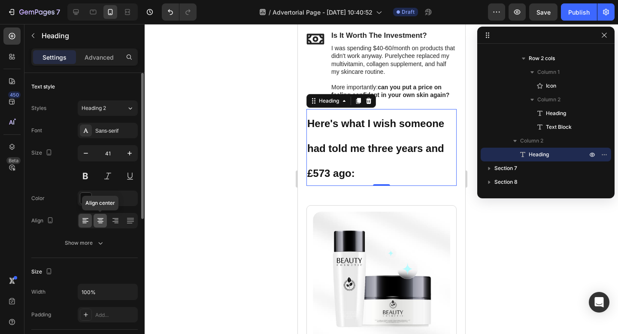
click at [102, 223] on icon at bounding box center [100, 220] width 9 height 9
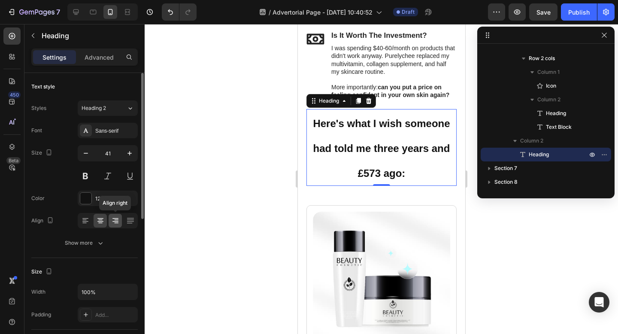
click at [116, 221] on icon at bounding box center [116, 221] width 6 height 1
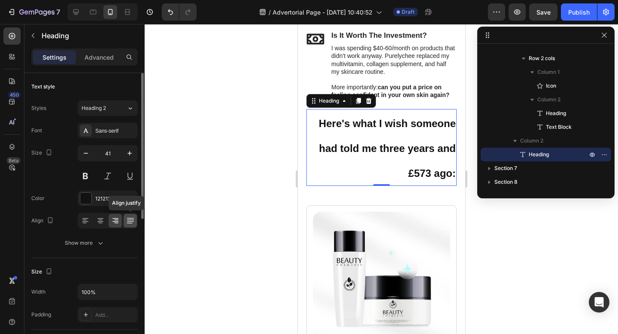
click at [126, 221] on icon at bounding box center [130, 220] width 9 height 9
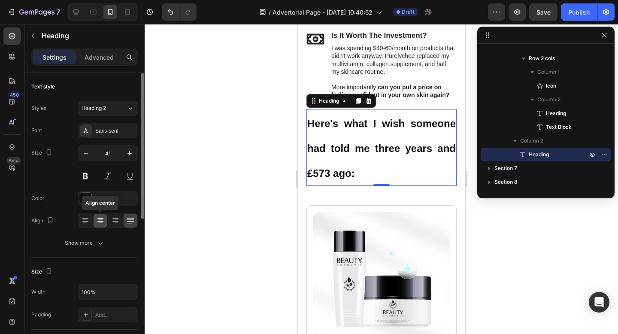
click at [100, 223] on icon at bounding box center [100, 220] width 9 height 9
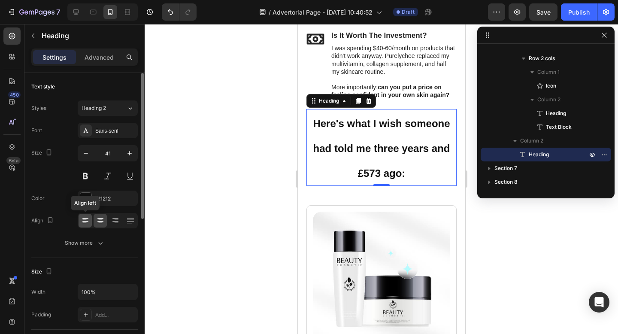
click at [87, 222] on icon at bounding box center [85, 220] width 9 height 9
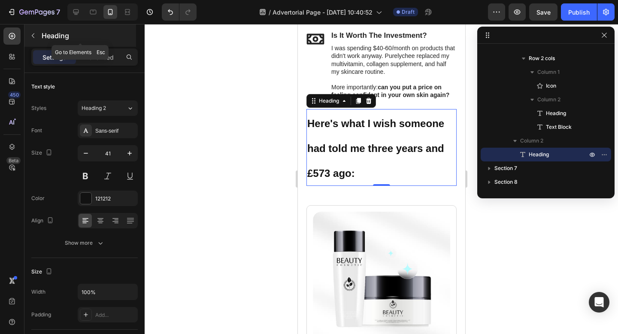
click at [32, 40] on button "button" at bounding box center [33, 36] width 14 height 14
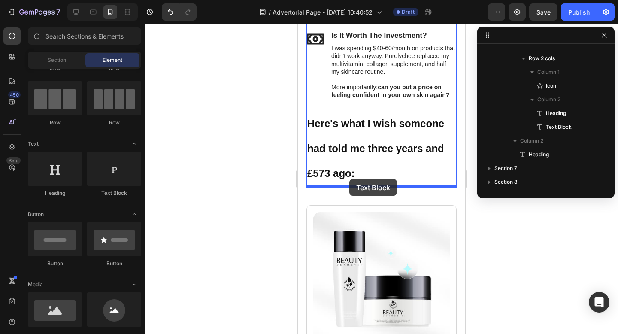
drag, startPoint x: 405, startPoint y: 192, endPoint x: 348, endPoint y: 179, distance: 57.9
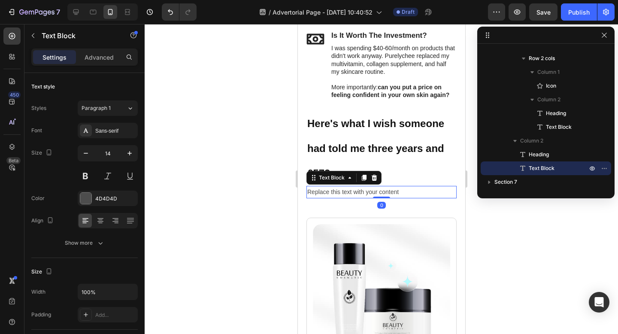
click at [347, 192] on div "Replace this text with your content" at bounding box center [381, 192] width 150 height 12
click at [347, 192] on p "Replace this text with your content" at bounding box center [381, 192] width 149 height 11
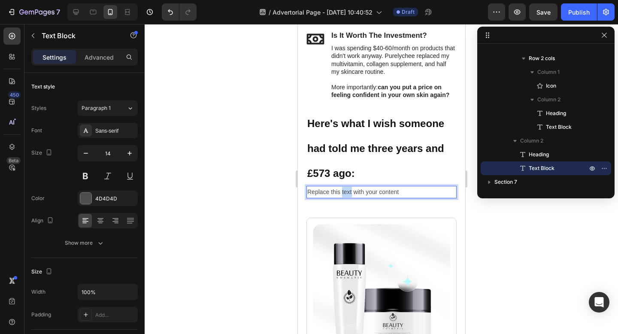
click at [347, 192] on p "Replace this text with your content" at bounding box center [381, 192] width 149 height 11
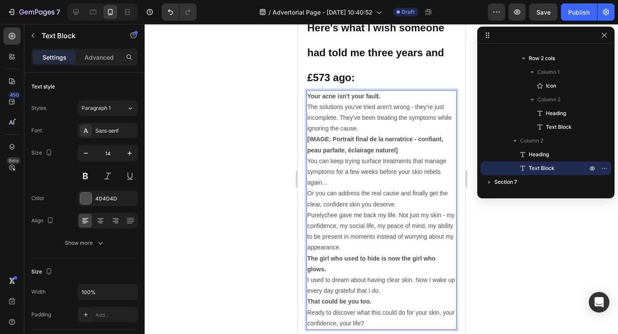
scroll to position [3462, 0]
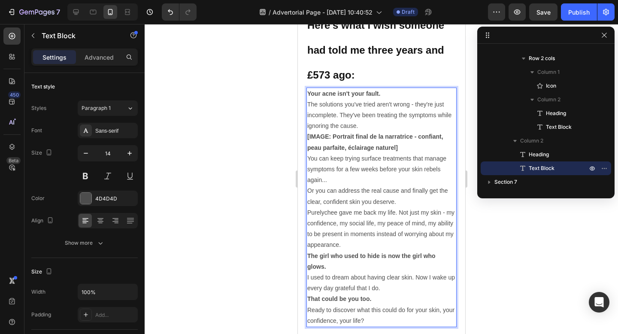
click at [356, 137] on strong "[IMAGE: Portrait final de la narratrice - confiant, peau parfaite, éclairage na…" at bounding box center [375, 142] width 136 height 18
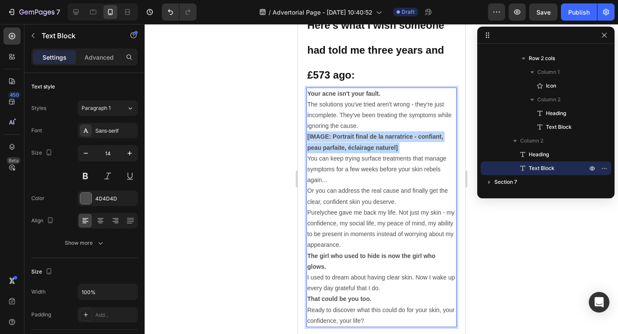
click at [356, 137] on strong "[IMAGE: Portrait final de la narratrice - confiant, peau parfaite, éclairage na…" at bounding box center [375, 142] width 136 height 18
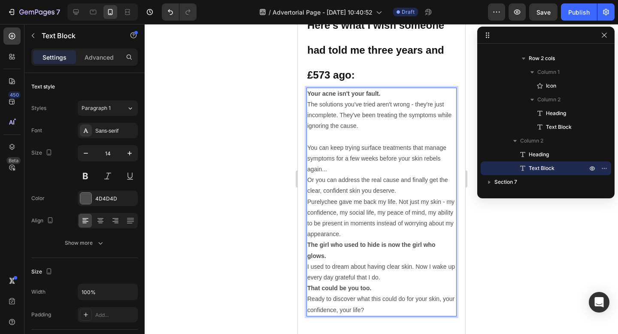
click at [388, 94] on p "Your acne isn't your fault." at bounding box center [381, 93] width 149 height 11
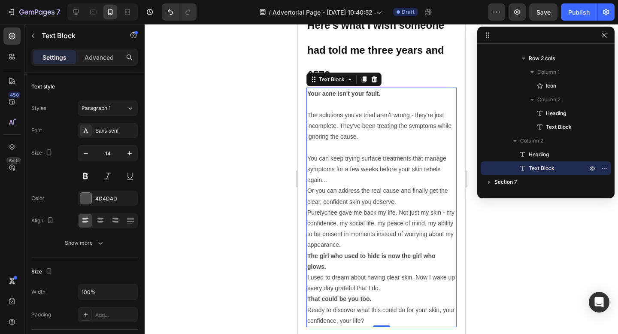
click at [263, 122] on div at bounding box center [382, 179] width 474 height 310
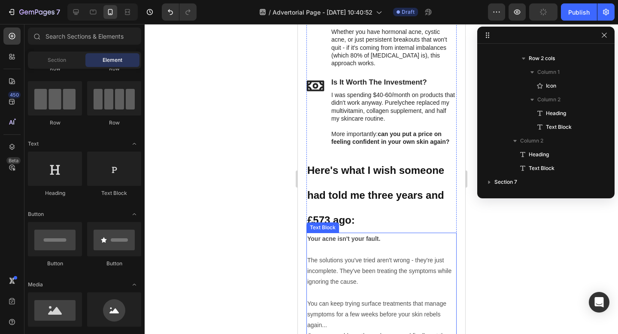
scroll to position [3305, 0]
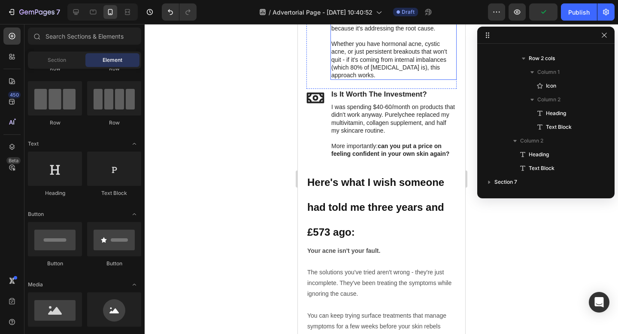
click at [352, 63] on p "Whether you have hormonal acne, cystic acne, or just persistent breakouts that …" at bounding box center [393, 59] width 125 height 39
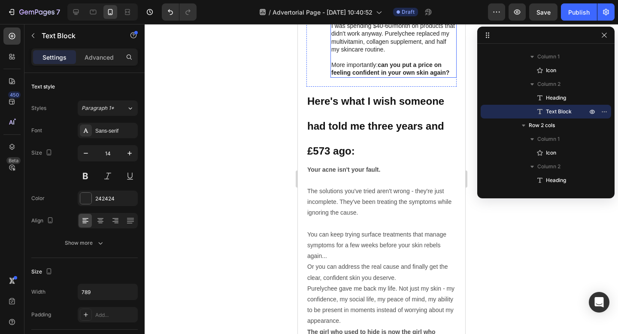
scroll to position [3392, 0]
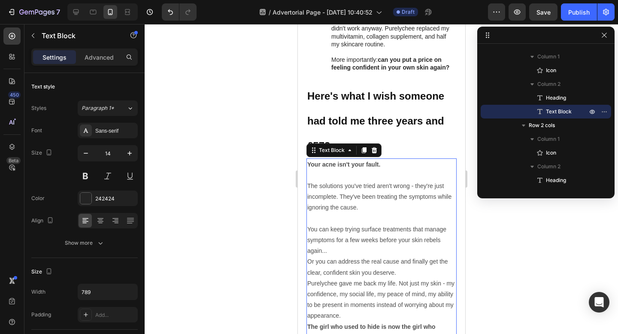
click at [353, 208] on p "The solutions you've tried aren't wrong - they're just incomplete. They've been…" at bounding box center [381, 197] width 149 height 33
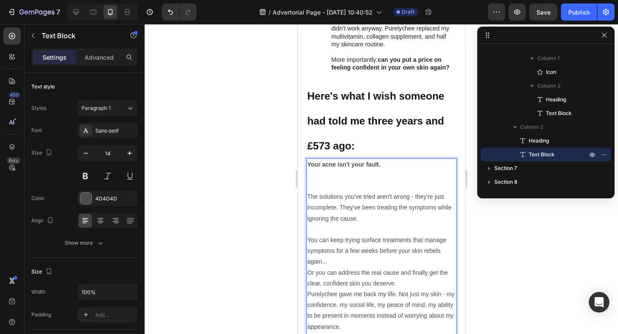
click at [352, 210] on p "The solutions you've tried aren't wrong - they're just incomplete. They've been…" at bounding box center [381, 208] width 149 height 33
click at [247, 185] on div at bounding box center [382, 179] width 474 height 310
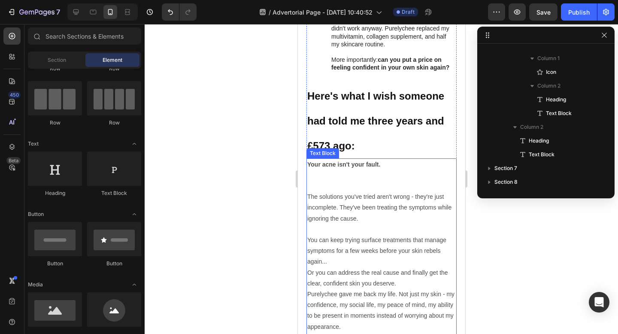
click at [362, 183] on p "Rich Text Editor. Editing area: main" at bounding box center [381, 180] width 149 height 21
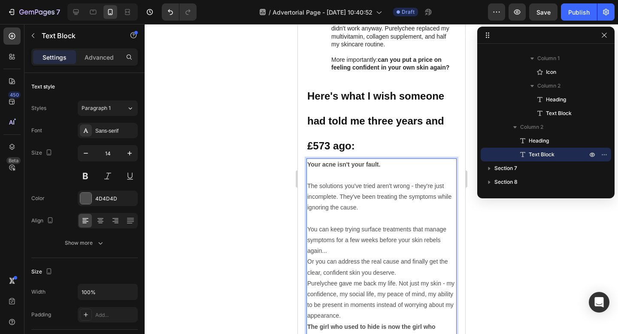
click at [254, 146] on div at bounding box center [382, 179] width 474 height 310
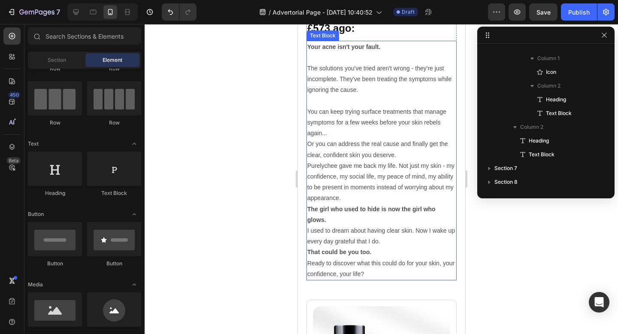
scroll to position [3510, 0]
click at [408, 158] on p "Or you can address the real cause and finally get the clear, confident skin you…" at bounding box center [381, 148] width 149 height 21
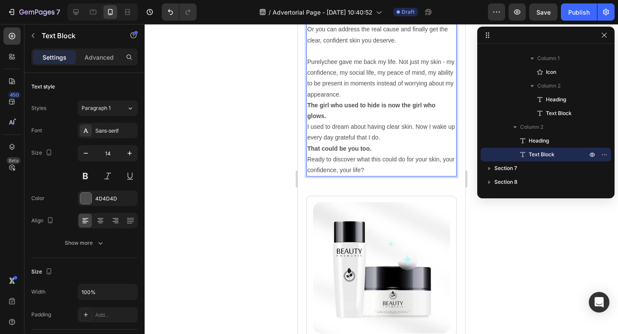
scroll to position [3622, 0]
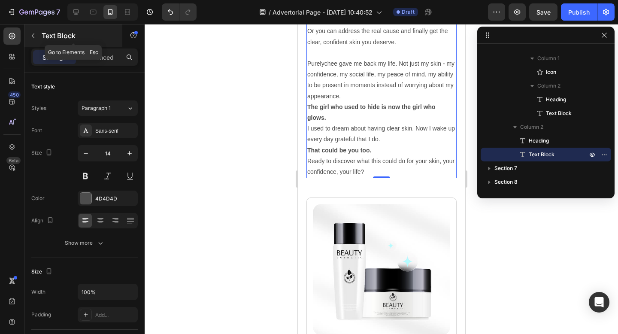
click at [33, 37] on icon "button" at bounding box center [33, 35] width 7 height 7
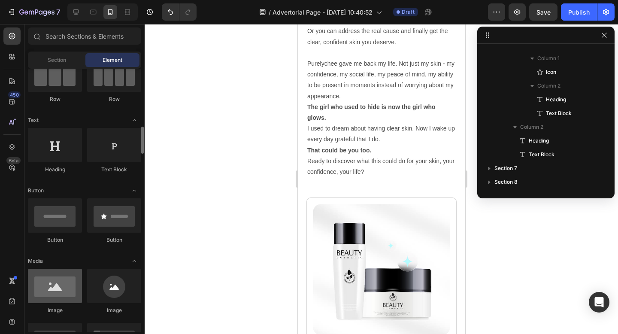
scroll to position [143, 0]
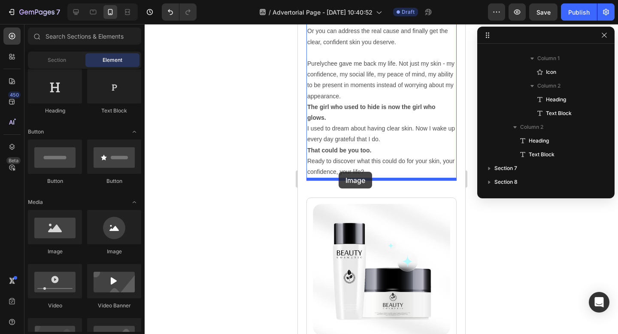
drag, startPoint x: 358, startPoint y: 254, endPoint x: 338, endPoint y: 171, distance: 85.7
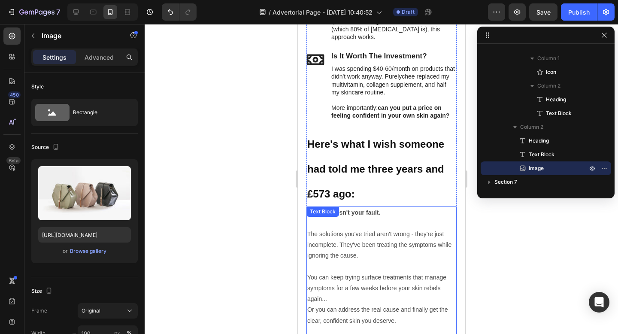
scroll to position [3366, 0]
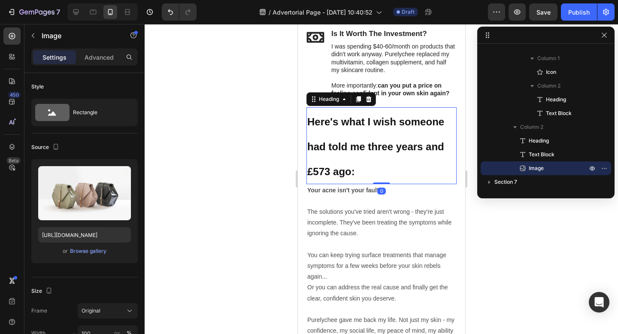
click at [365, 139] on p "⁠⁠⁠⁠⁠⁠⁠ Here's what I wish someone had told me three years and £573 ago:" at bounding box center [381, 145] width 149 height 75
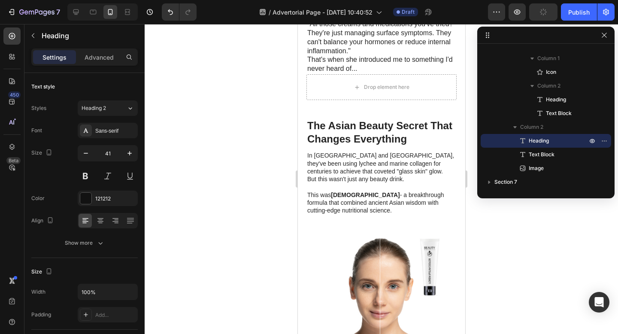
scroll to position [1153, 0]
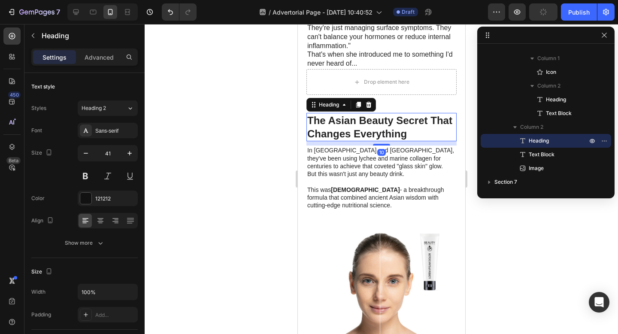
click at [363, 141] on h2 "The Asian Beauty Secret That Changes Everything" at bounding box center [381, 127] width 150 height 28
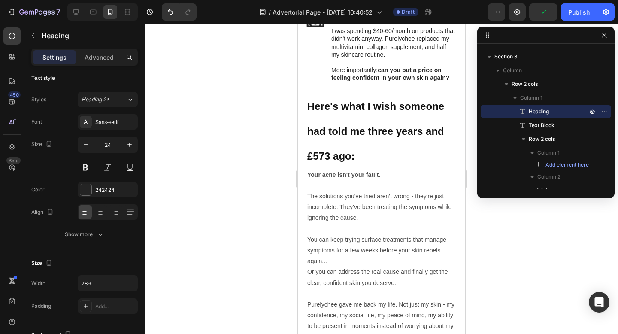
scroll to position [3365, 0]
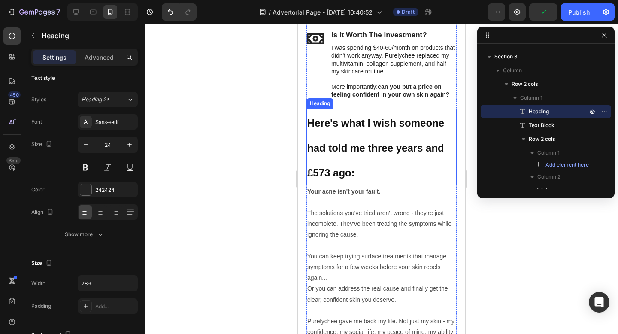
click at [344, 140] on h2 "Here's what I wish someone had told me three years and £573 ago:" at bounding box center [381, 147] width 150 height 77
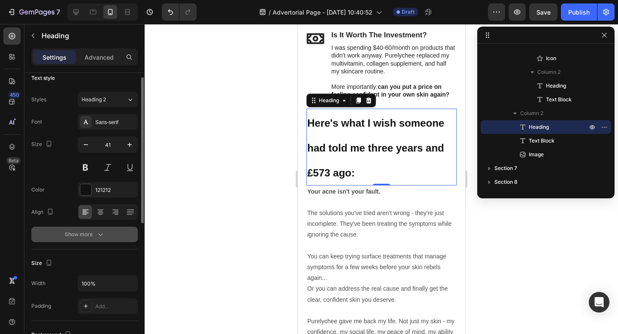
click at [100, 234] on icon "button" at bounding box center [100, 234] width 9 height 9
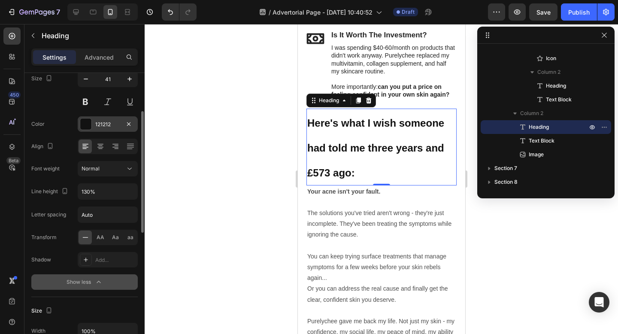
scroll to position [79, 0]
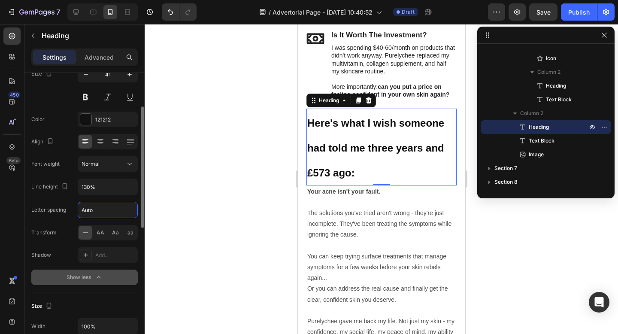
click at [110, 208] on input "Auto" at bounding box center [107, 209] width 59 height 15
click at [73, 198] on div "Font Sans-serif Size 41 Color 121212 Align Font weight Normal Line height 130% …" at bounding box center [84, 164] width 106 height 241
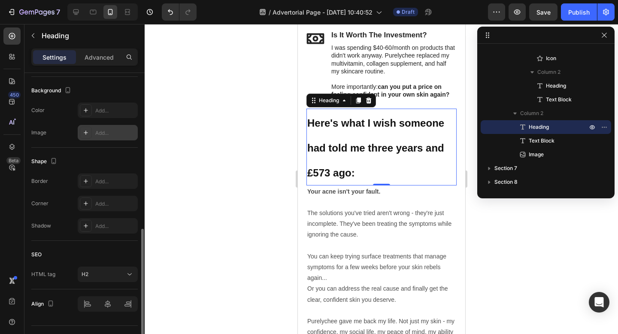
scroll to position [385, 0]
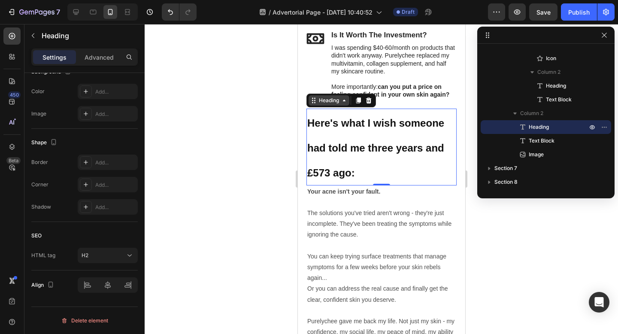
click at [340, 105] on div "Heading" at bounding box center [328, 100] width 41 height 10
click at [338, 143] on strong "Here's what I wish someone had told me three years and £573 ago:" at bounding box center [375, 148] width 137 height 62
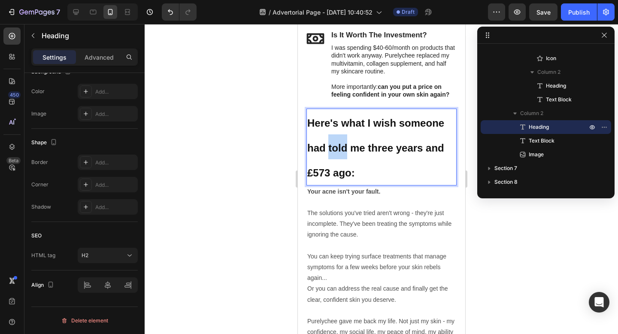
click at [338, 143] on strong "Here's what I wish someone had told me three years and £573 ago:" at bounding box center [375, 148] width 137 height 62
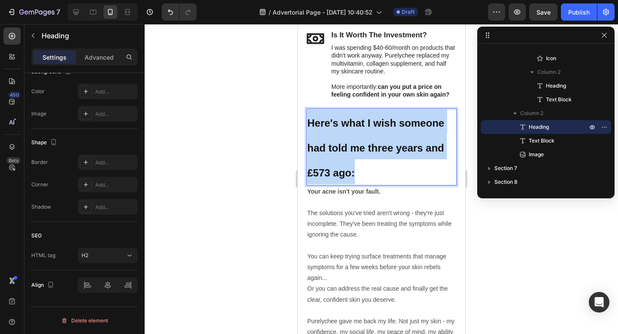
click at [338, 143] on strong "Here's what I wish someone had told me three years and £573 ago:" at bounding box center [375, 148] width 137 height 62
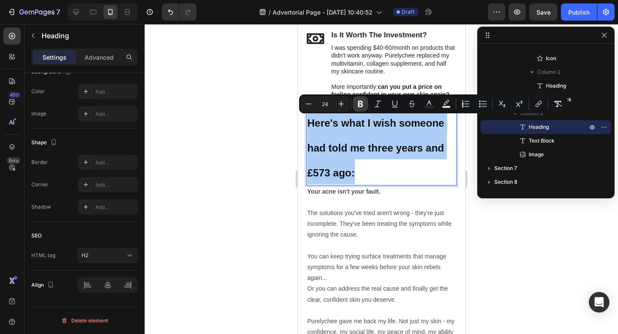
click at [359, 103] on icon "Editor contextual toolbar" at bounding box center [360, 104] width 9 height 9
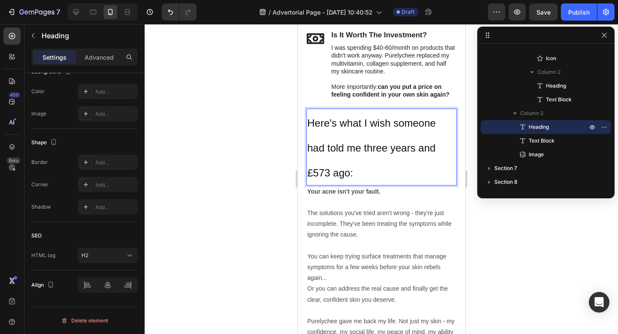
click at [347, 131] on p "Here's what I wish someone had told me three years and £573 ago:" at bounding box center [381, 147] width 149 height 75
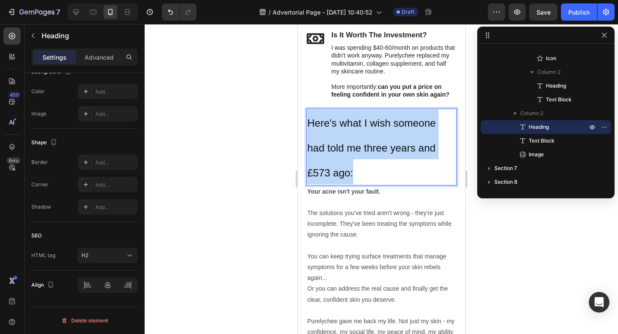
click at [347, 131] on p "Here's what I wish someone had told me three years and £573 ago:" at bounding box center [381, 147] width 149 height 75
click at [338, 126] on span "Here's what I wish someone had told me three years and £573 ago:" at bounding box center [371, 148] width 128 height 62
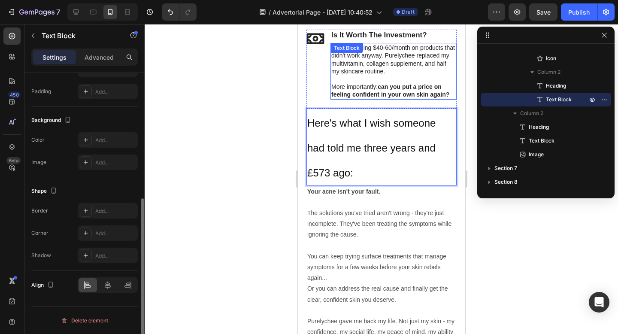
click at [348, 83] on p "More importantly: can you put a price on feeling confident in your own skin aga…" at bounding box center [393, 90] width 125 height 15
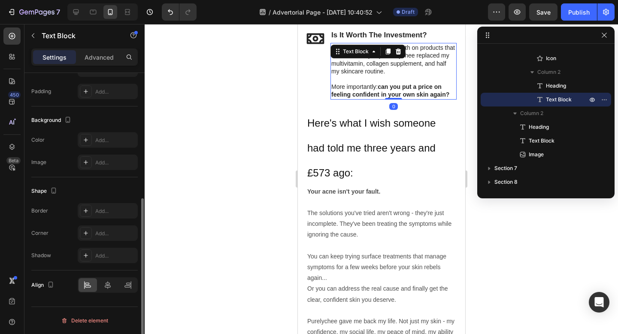
scroll to position [0, 0]
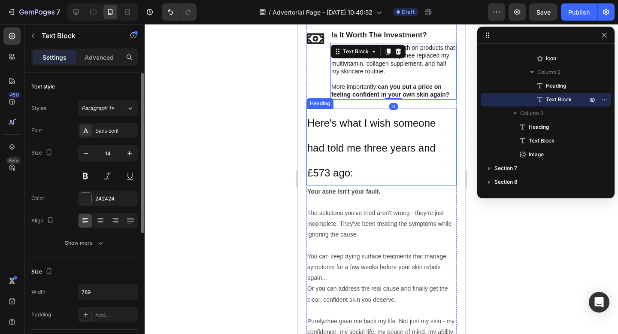
click at [342, 135] on p "⁠⁠⁠⁠⁠⁠⁠ Here's what I wish someone had told me three years and £573 ago:" at bounding box center [381, 147] width 149 height 75
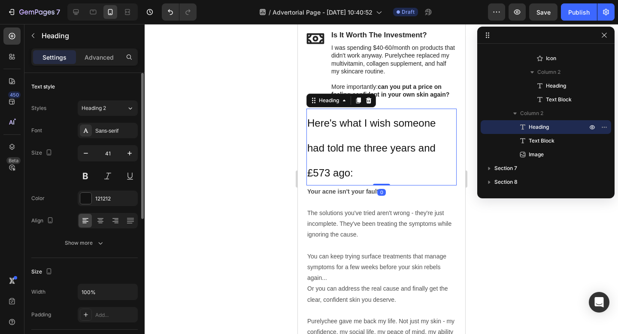
click at [342, 135] on p "Here's what I wish someone had told me three years and £573 ago:" at bounding box center [381, 147] width 149 height 75
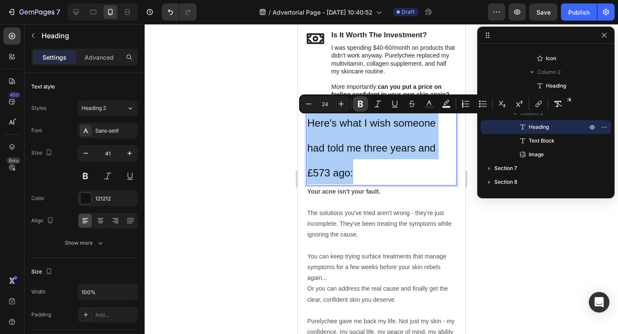
click at [359, 102] on icon "Editor contextual toolbar" at bounding box center [360, 104] width 5 height 6
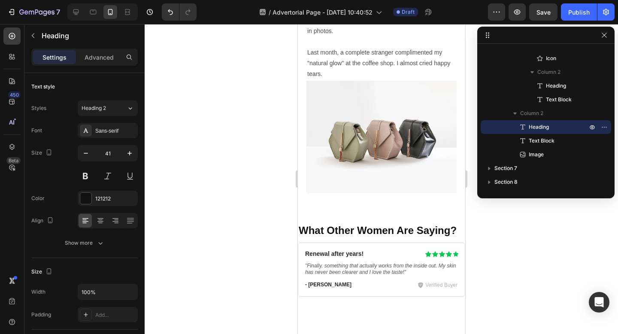
scroll to position [2642, 0]
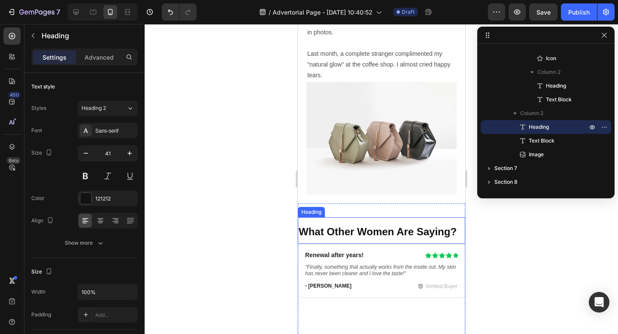
click at [356, 226] on strong "What Other Women Are Saying?" at bounding box center [377, 232] width 158 height 12
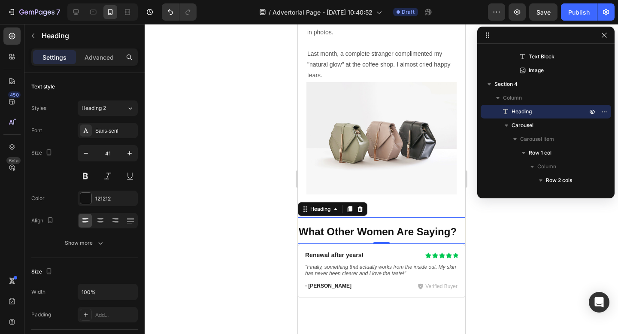
click at [343, 230] on strong "What Other Women Are Saying?" at bounding box center [377, 232] width 158 height 12
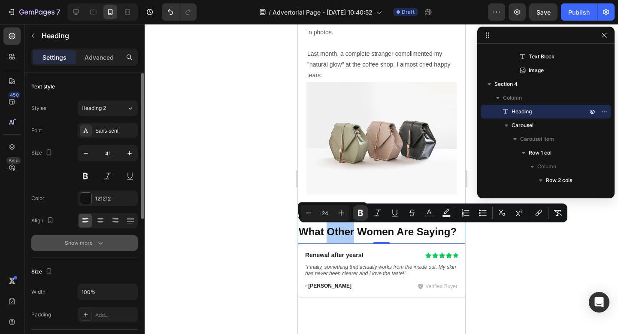
click at [97, 243] on icon "button" at bounding box center [100, 243] width 9 height 9
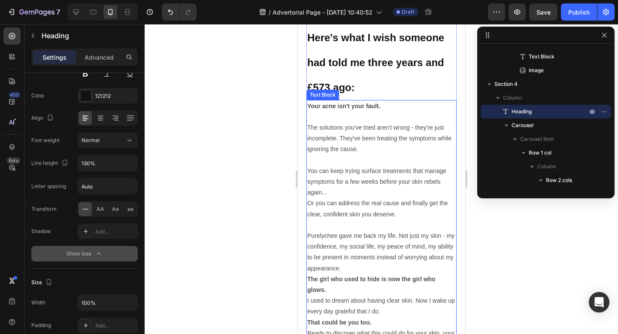
scroll to position [3446, 0]
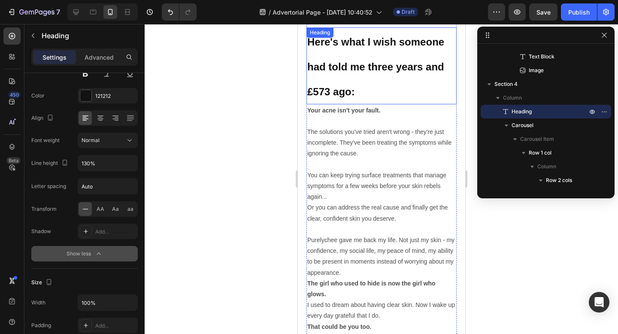
click at [353, 58] on h2 "Here's what I wish someone had told me three years and £573 ago:" at bounding box center [381, 65] width 150 height 77
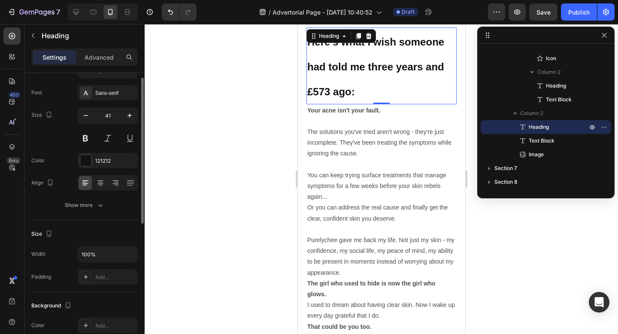
scroll to position [28, 0]
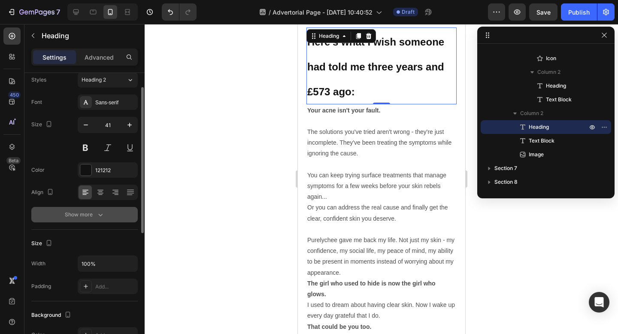
click at [88, 214] on div "Show more" at bounding box center [85, 214] width 40 height 9
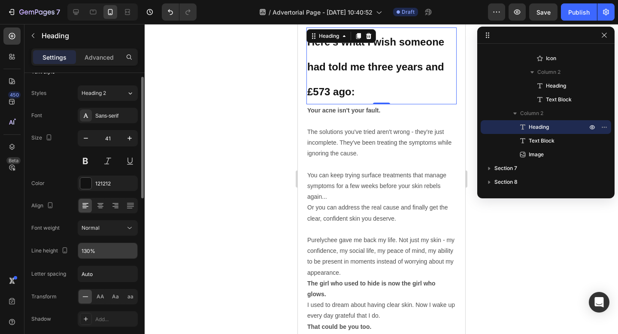
scroll to position [0, 0]
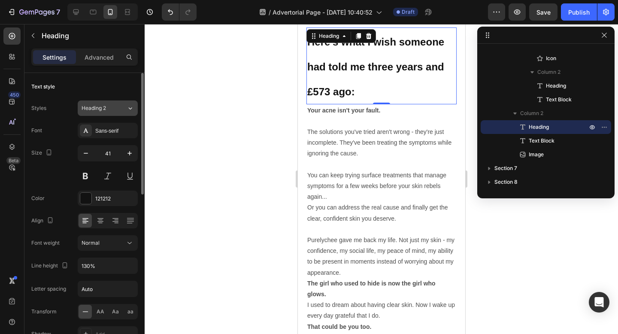
click at [112, 114] on button "Heading 2" at bounding box center [108, 107] width 60 height 15
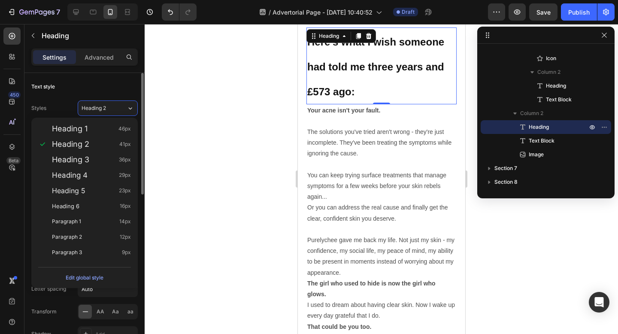
click at [111, 89] on div "Text style" at bounding box center [84, 87] width 106 height 14
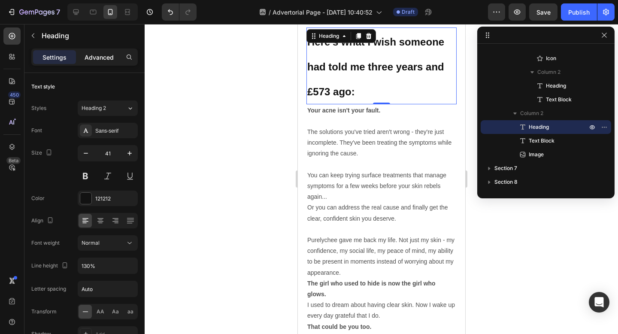
click at [106, 58] on p "Advanced" at bounding box center [99, 57] width 29 height 9
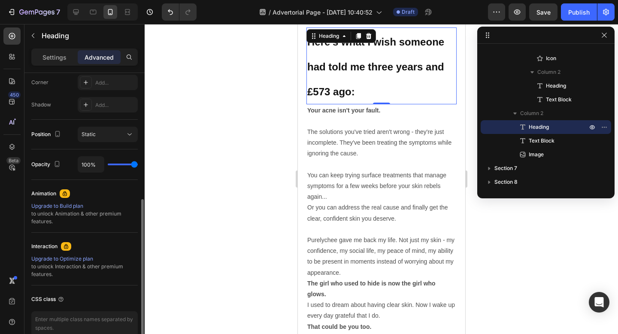
scroll to position [271, 0]
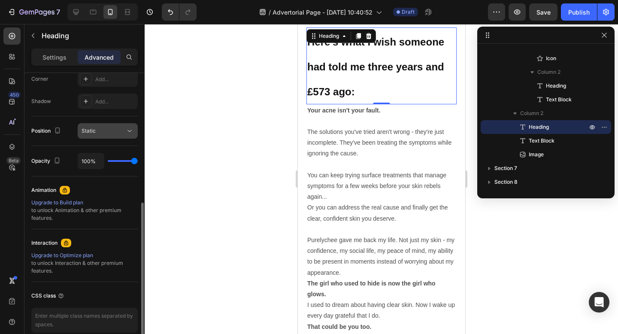
click at [100, 137] on button "Static" at bounding box center [108, 130] width 60 height 15
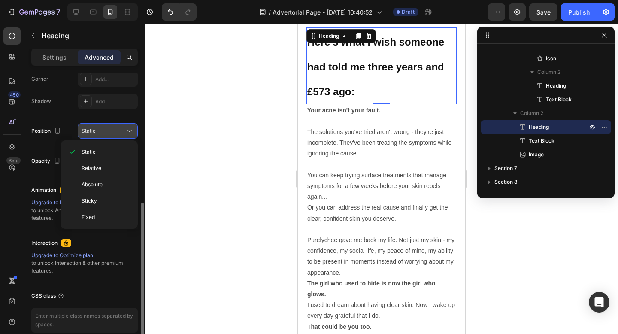
click at [100, 133] on div "Static" at bounding box center [104, 131] width 44 height 8
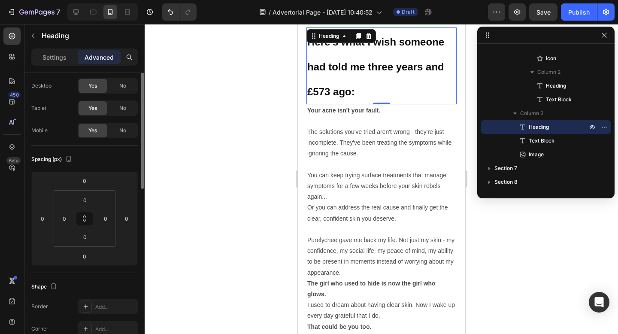
scroll to position [0, 0]
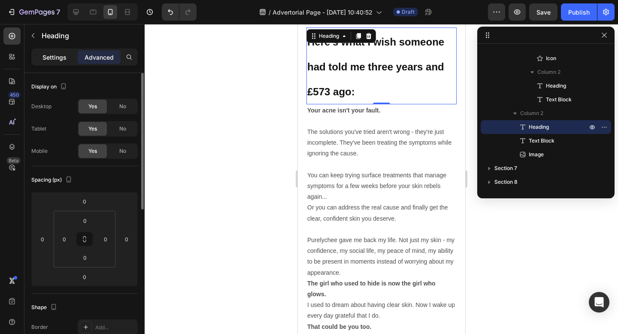
click at [58, 59] on p "Settings" at bounding box center [55, 57] width 24 height 9
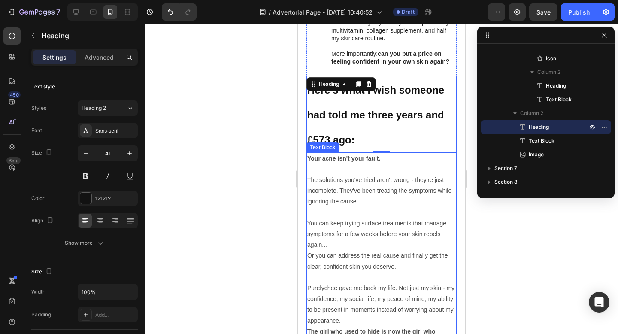
scroll to position [3354, 0]
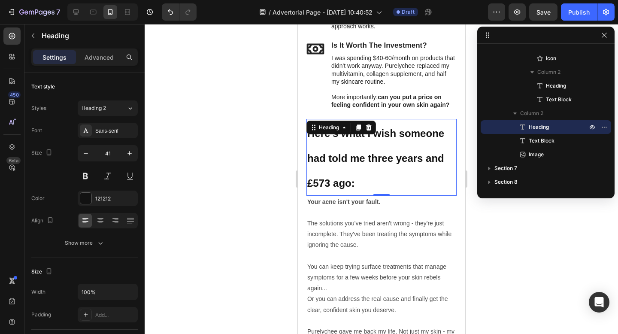
click at [370, 154] on strong "Here's what I wish someone had told me three years and £573 ago:" at bounding box center [375, 159] width 137 height 62
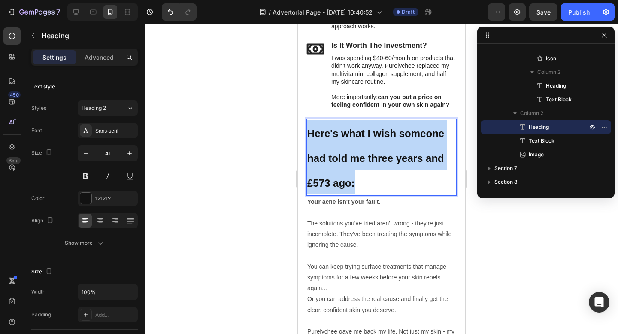
click at [370, 154] on strong "Here's what I wish someone had told me three years and £573 ago:" at bounding box center [375, 159] width 137 height 62
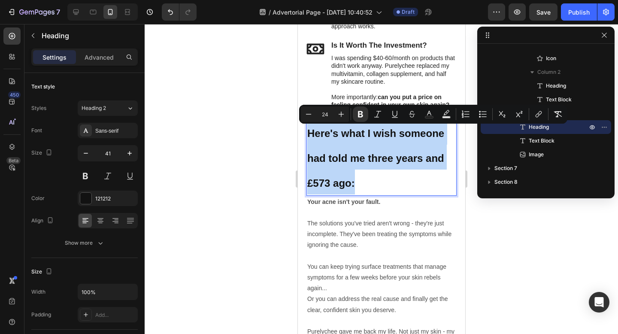
copy strong "Here's what I wish someone had told me three years and £573 ago:"
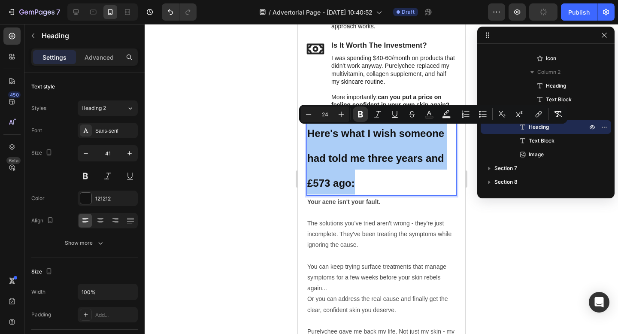
click at [266, 165] on div at bounding box center [382, 179] width 474 height 310
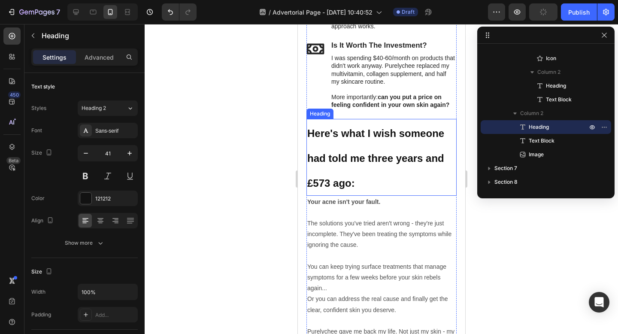
click at [349, 146] on p "⁠⁠⁠⁠⁠⁠⁠ Here's what I wish someone had told me three years and £573 ago:" at bounding box center [381, 157] width 149 height 75
click at [369, 108] on icon at bounding box center [369, 111] width 6 height 6
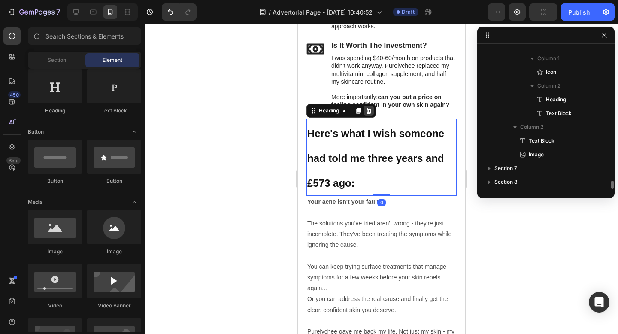
scroll to position [2311, 0]
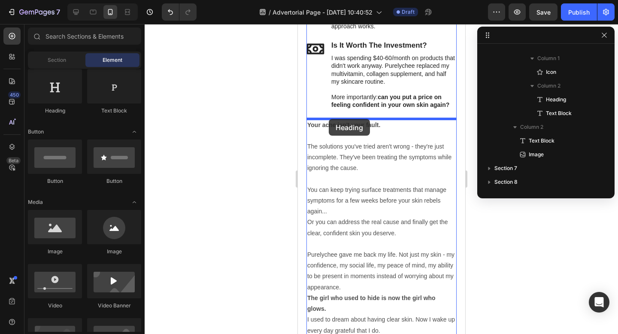
drag, startPoint x: 358, startPoint y: 119, endPoint x: 329, endPoint y: 119, distance: 29.6
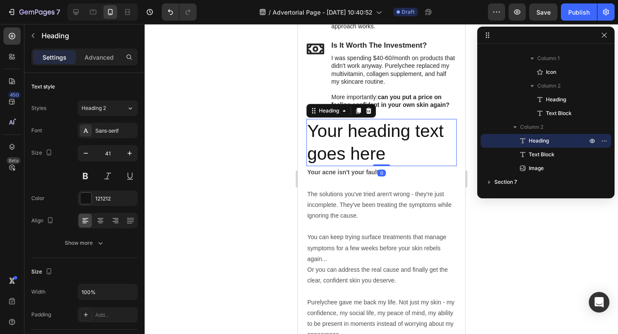
click at [335, 129] on h2 "Your heading text goes here" at bounding box center [381, 143] width 150 height 48
click at [335, 129] on p "Your heading text goes here" at bounding box center [381, 143] width 149 height 46
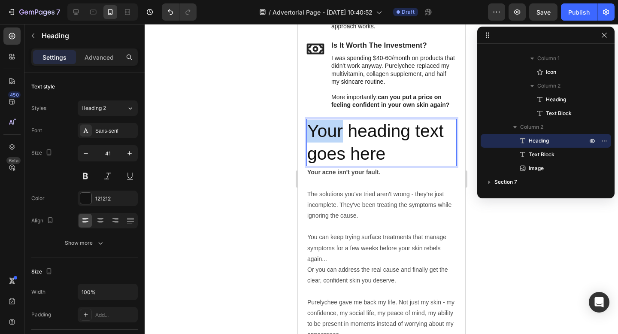
click at [335, 129] on p "Your heading text goes here" at bounding box center [381, 143] width 149 height 46
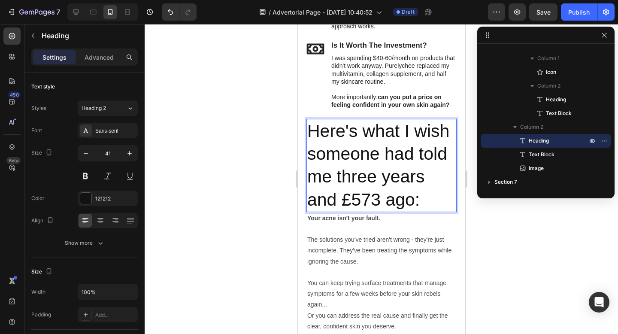
click at [354, 150] on p "Here's what I wish someone had told me three years and £573 ago:" at bounding box center [381, 165] width 149 height 91
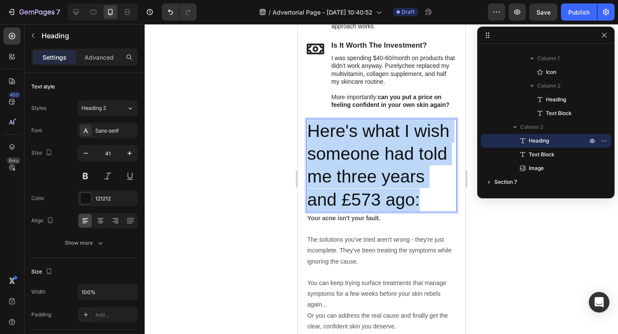
click at [354, 150] on p "Here's what I wish someone had told me three years and £573 ago:" at bounding box center [381, 165] width 149 height 91
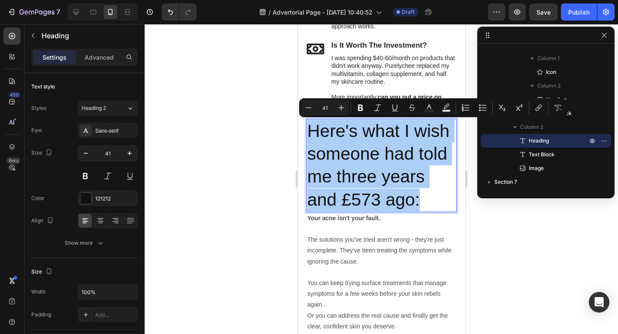
click at [325, 110] on input "41" at bounding box center [324, 108] width 17 height 10
type input "24"
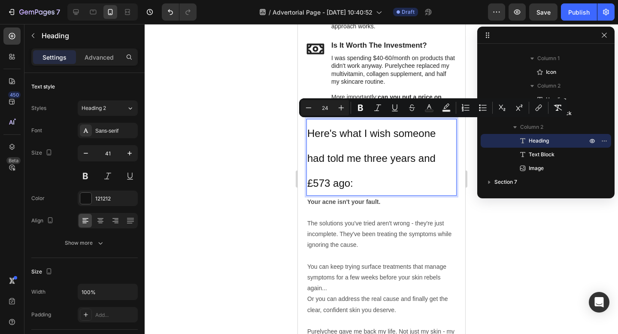
click at [326, 139] on p "Here's what I wish someone had told me three years and £573 ago:" at bounding box center [381, 157] width 149 height 75
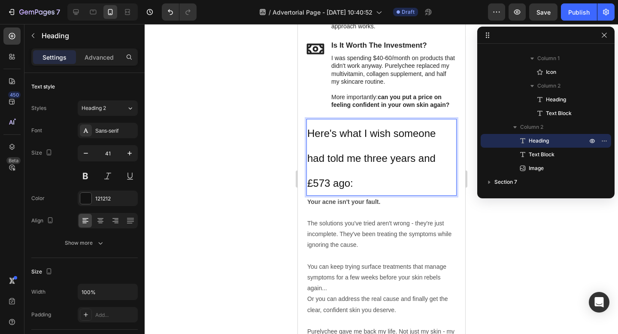
click at [326, 139] on p "Here's what I wish someone had told me three years and £573 ago:" at bounding box center [381, 157] width 149 height 75
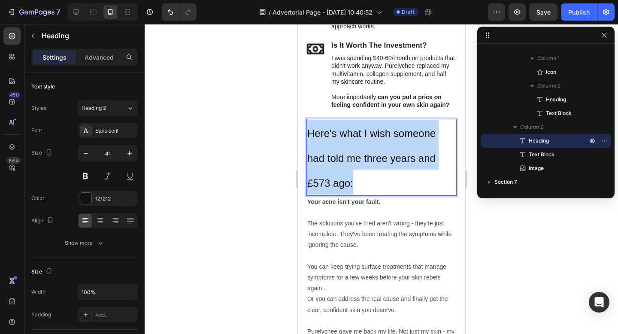
click at [326, 139] on p "Here's what I wish someone had told me three years and £573 ago:" at bounding box center [381, 157] width 149 height 75
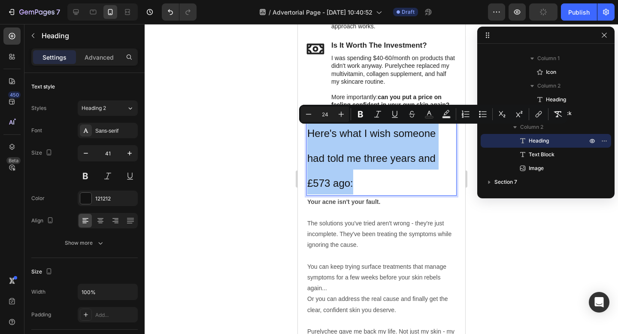
click at [256, 145] on div at bounding box center [382, 179] width 474 height 310
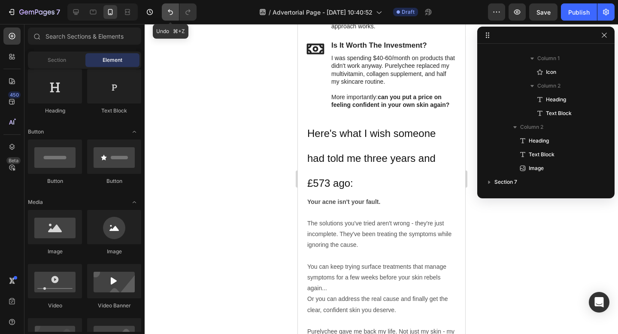
click at [171, 14] on icon "Undo/Redo" at bounding box center [170, 12] width 9 height 9
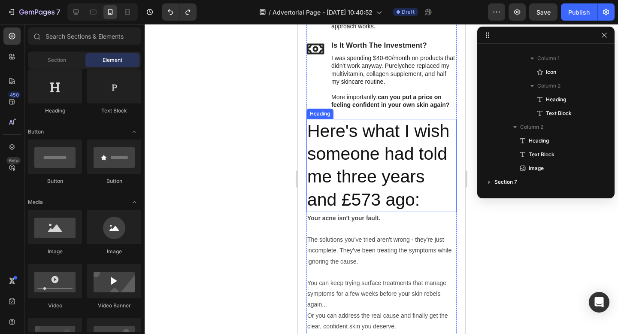
click at [385, 146] on h2 "Here's what I wish someone had told me three years and £573 ago:" at bounding box center [381, 165] width 150 height 93
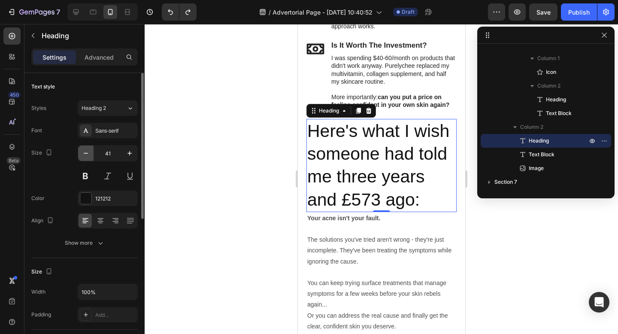
click at [87, 155] on icon "button" at bounding box center [86, 153] width 9 height 9
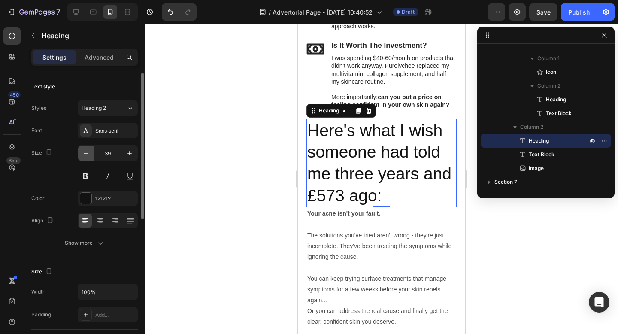
click at [87, 155] on icon "button" at bounding box center [86, 153] width 9 height 9
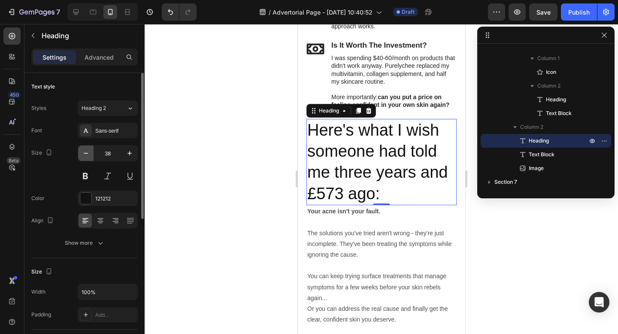
click at [87, 155] on icon "button" at bounding box center [86, 153] width 9 height 9
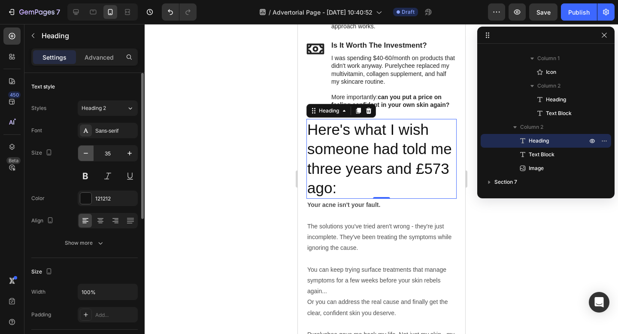
click at [87, 155] on icon "button" at bounding box center [86, 153] width 9 height 9
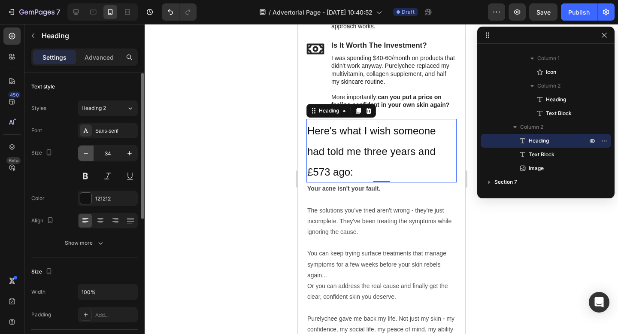
click at [87, 155] on icon "button" at bounding box center [86, 153] width 9 height 9
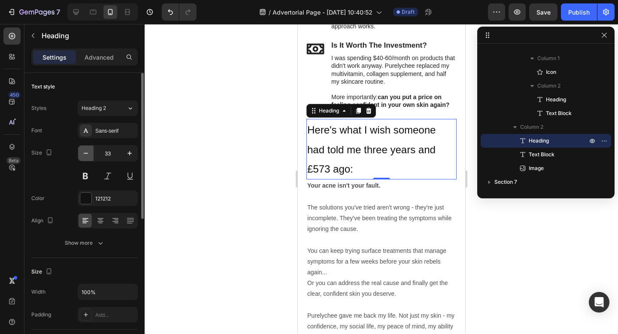
click at [87, 155] on icon "button" at bounding box center [86, 153] width 9 height 9
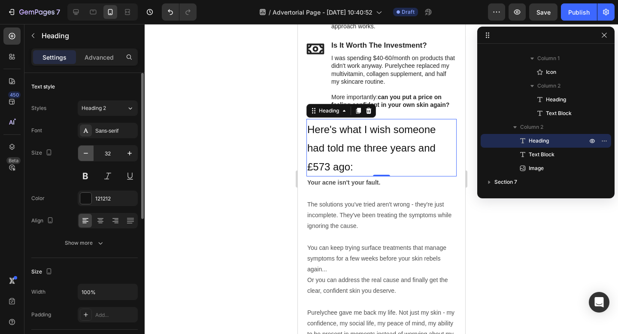
click at [87, 155] on icon "button" at bounding box center [86, 153] width 9 height 9
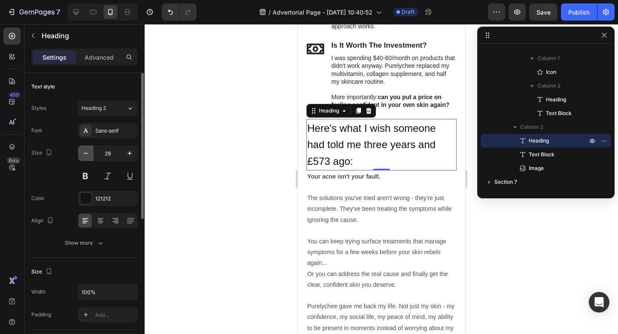
click at [87, 155] on icon "button" at bounding box center [86, 153] width 9 height 9
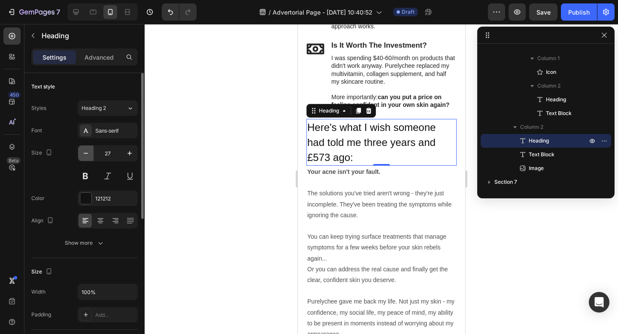
click at [87, 155] on icon "button" at bounding box center [86, 153] width 9 height 9
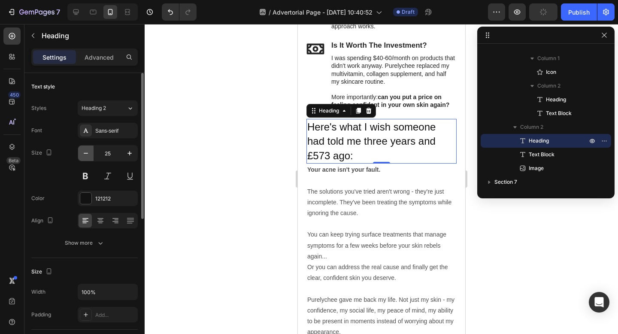
click at [87, 155] on icon "button" at bounding box center [86, 153] width 9 height 9
type input "24"
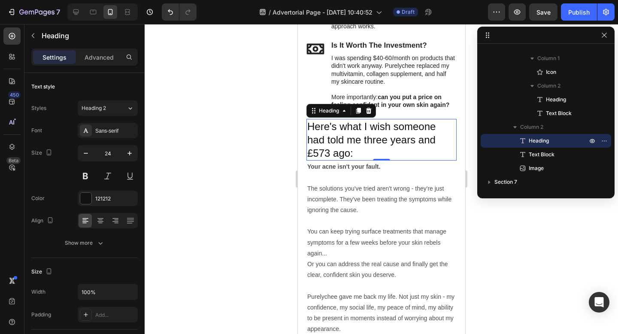
click at [339, 138] on span "Here's what I wish someone had told me three years and £573 ago:" at bounding box center [371, 140] width 128 height 38
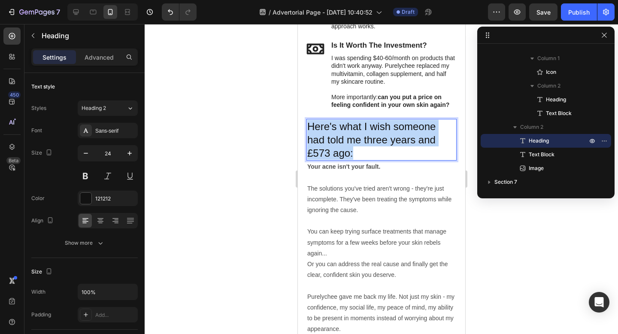
click at [339, 138] on span "Here's what I wish someone had told me three years and £573 ago:" at bounding box center [371, 140] width 128 height 38
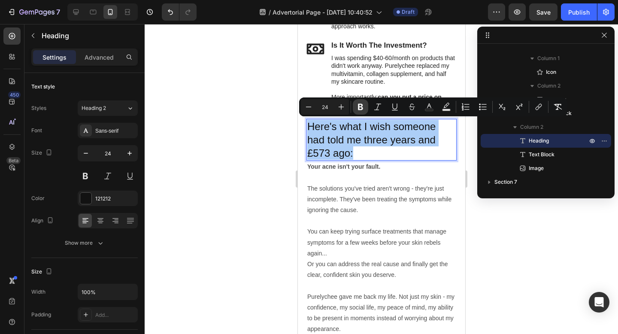
click at [359, 105] on icon "Editor contextual toolbar" at bounding box center [360, 107] width 5 height 6
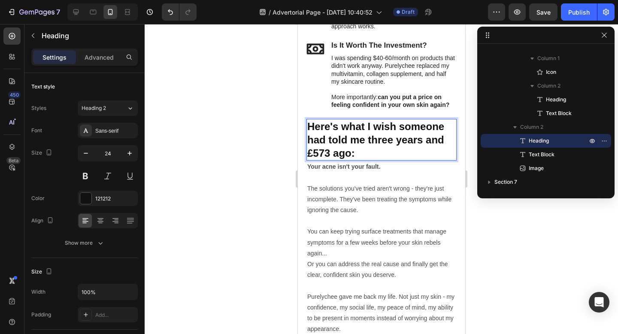
click at [256, 126] on div at bounding box center [382, 179] width 474 height 310
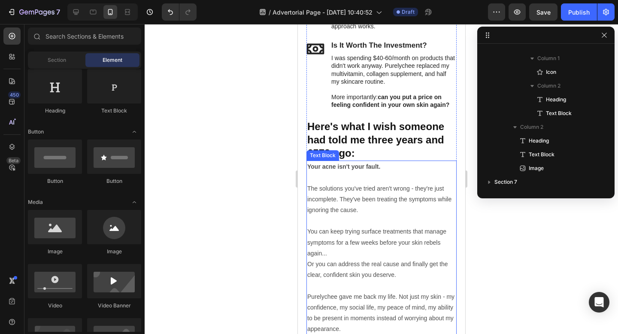
click at [372, 170] on strong "Your acne isn't your fault." at bounding box center [343, 166] width 73 height 7
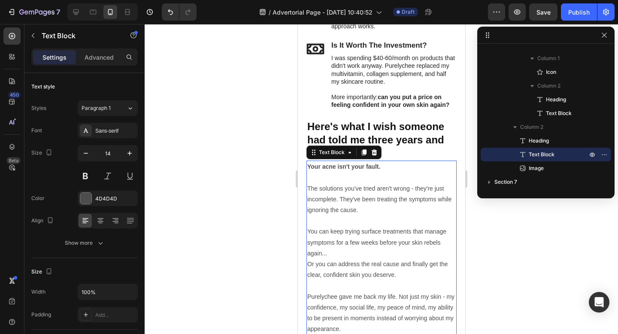
click at [365, 168] on strong "Your acne isn't your fault." at bounding box center [343, 166] width 73 height 7
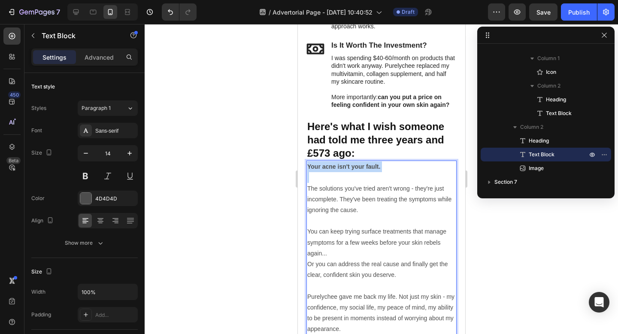
click at [365, 168] on strong "Your acne isn't your fault." at bounding box center [343, 166] width 73 height 7
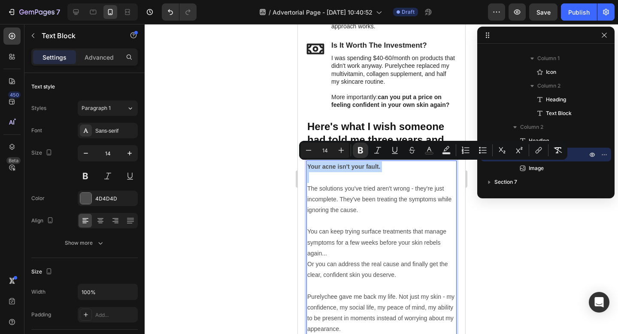
click at [365, 168] on strong "Your acne isn't your fault." at bounding box center [343, 166] width 73 height 7
click at [362, 152] on icon "Editor contextual toolbar" at bounding box center [360, 150] width 5 height 6
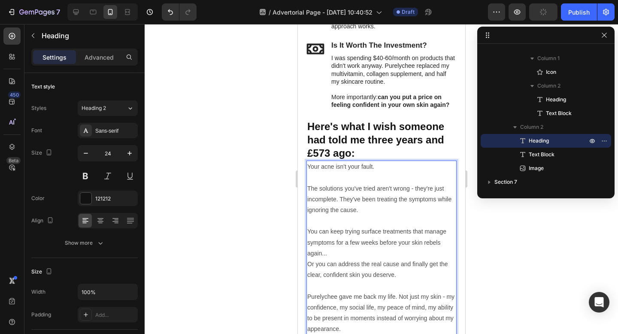
click at [362, 152] on p "⁠⁠⁠⁠⁠⁠⁠ Here's what I wish someone had told me three years and £573 ago:" at bounding box center [381, 140] width 149 height 40
click at [352, 166] on p "Your acne isn't your fault." at bounding box center [381, 166] width 149 height 11
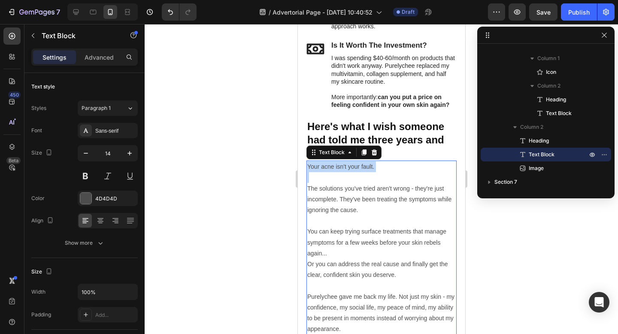
click at [352, 166] on p "Your acne isn't your fault." at bounding box center [381, 166] width 149 height 11
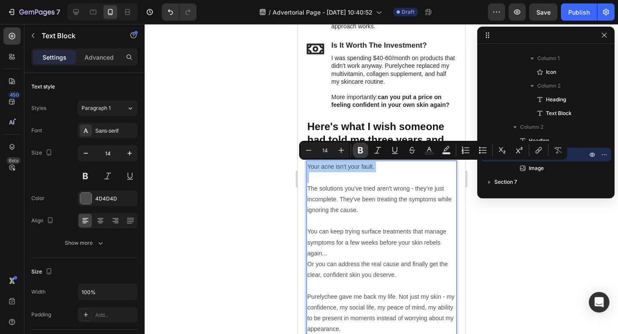
click at [359, 148] on icon "Editor contextual toolbar" at bounding box center [360, 150] width 5 height 6
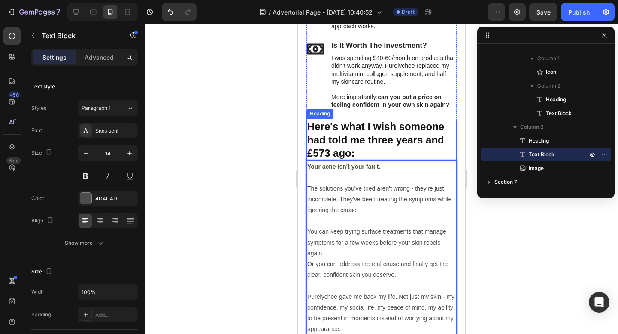
click at [264, 170] on div at bounding box center [382, 179] width 474 height 310
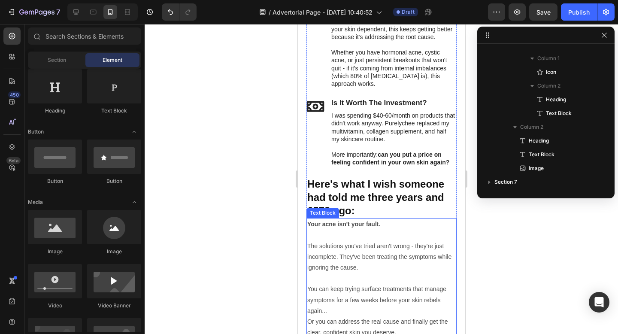
scroll to position [3328, 0]
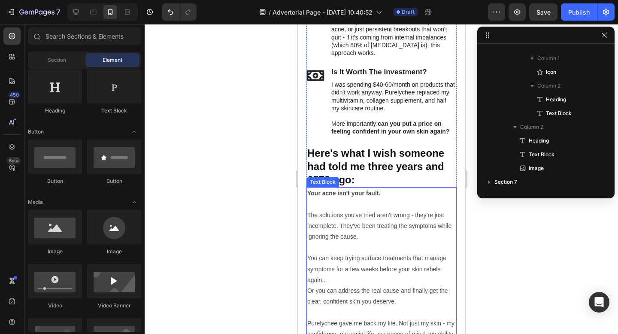
click at [365, 213] on p "The solutions you've tried aren't wrong - they're just incomplete. They've been…" at bounding box center [381, 226] width 149 height 33
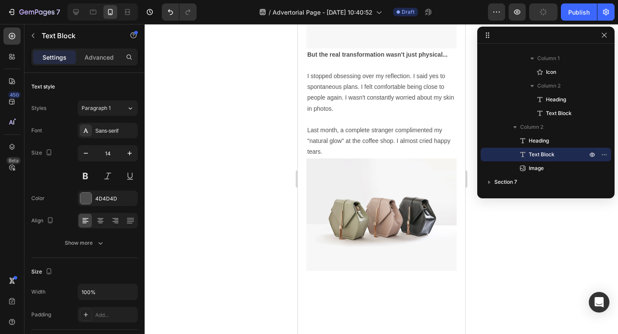
scroll to position [2463, 0]
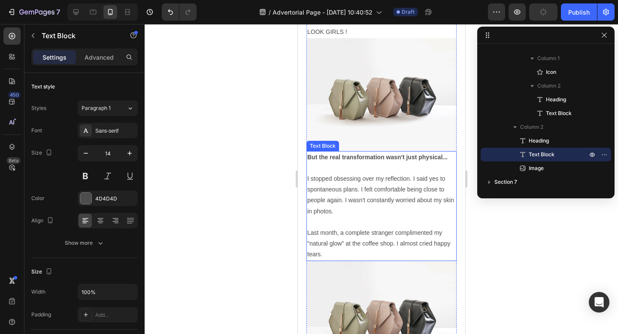
click at [369, 186] on p "I stopped obsessing over my reflection. I said yes to spontaneous plans. I felt…" at bounding box center [381, 194] width 149 height 43
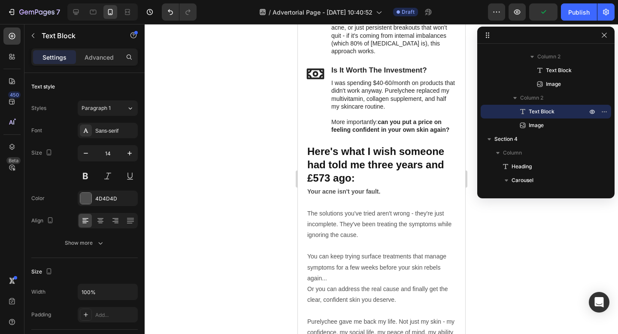
scroll to position [3313, 0]
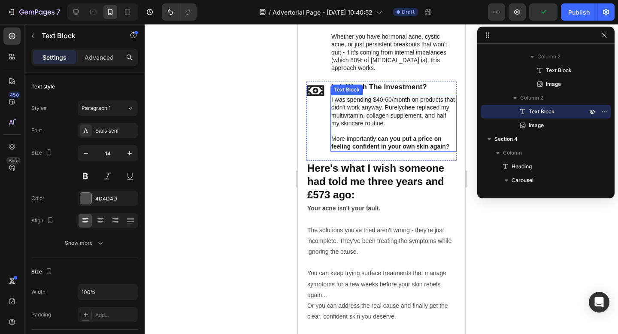
click at [362, 109] on p "I was spending $40-60/month on products that didn't work anyway. Purelychee rep…" at bounding box center [393, 111] width 125 height 31
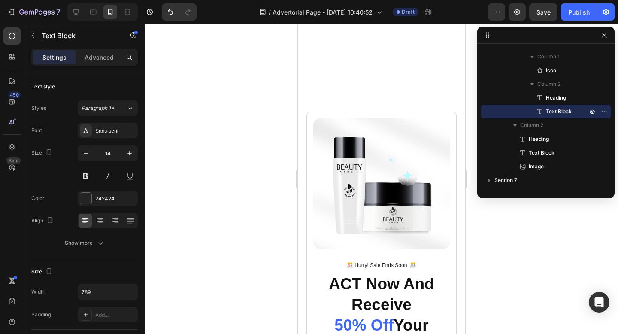
scroll to position [3864, 0]
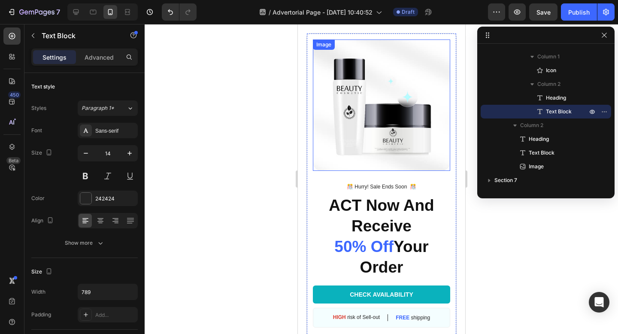
click at [367, 126] on img at bounding box center [381, 105] width 137 height 131
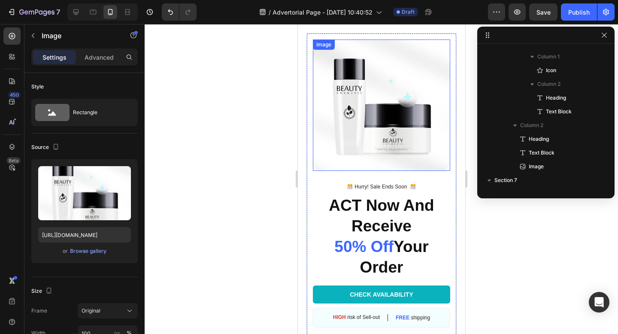
scroll to position [2464, 0]
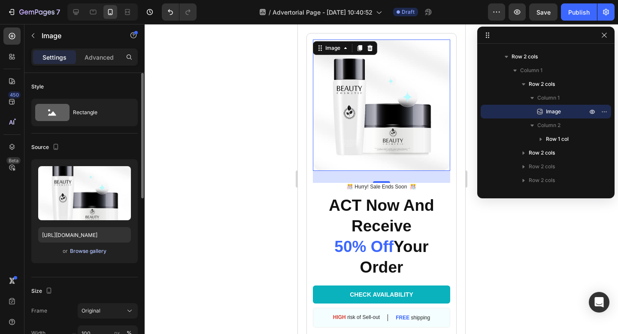
click at [88, 252] on div "Browse gallery" at bounding box center [88, 251] width 37 height 8
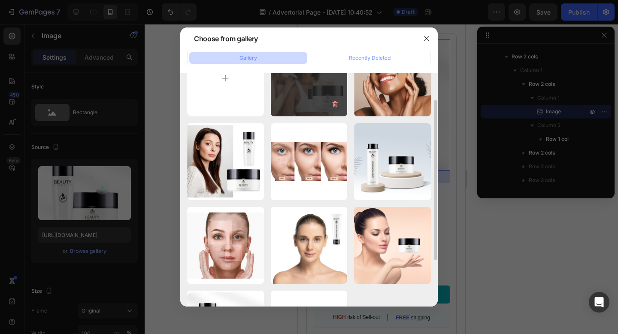
scroll to position [0, 0]
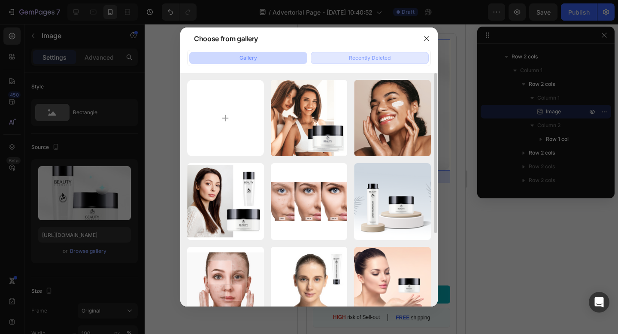
click at [356, 55] on div "Recently Deleted" at bounding box center [370, 58] width 42 height 8
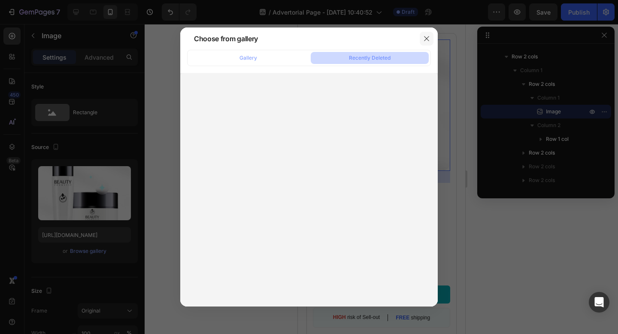
click at [426, 41] on icon "button" at bounding box center [426, 38] width 7 height 7
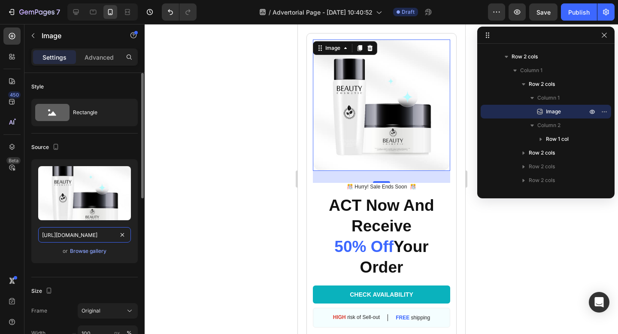
click at [74, 234] on input "https://cdn.shopify.com/s/files/1/0929/0947/0073/files/gempages_581820251721695…" at bounding box center [84, 234] width 93 height 15
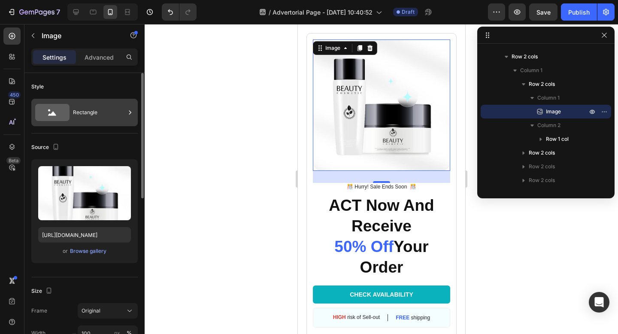
click at [81, 114] on div "Rectangle" at bounding box center [99, 113] width 52 height 20
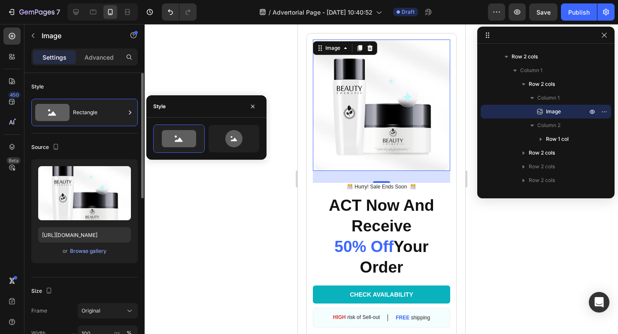
click at [95, 84] on div "Style" at bounding box center [84, 87] width 106 height 14
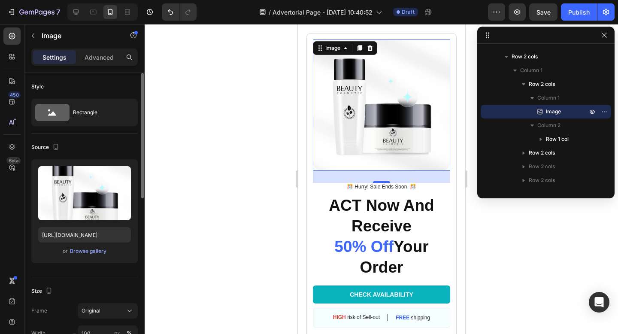
click at [98, 140] on div "Source" at bounding box center [84, 147] width 106 height 14
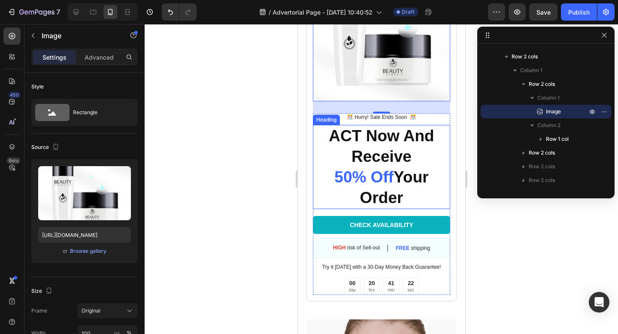
scroll to position [3943, 0]
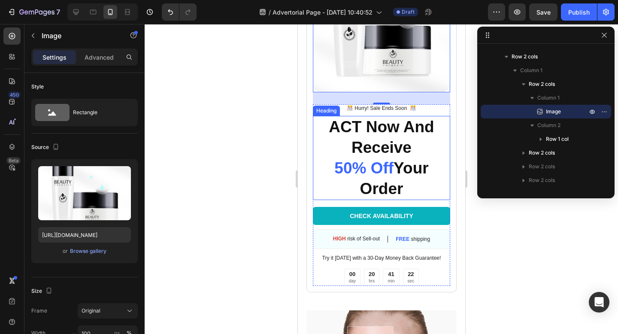
click at [373, 164] on span "50% Off" at bounding box center [363, 168] width 59 height 18
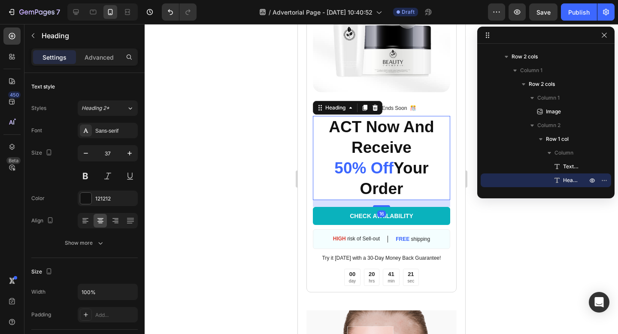
click at [381, 138] on h2 "ACT Now And Receive 50% Off Your Order" at bounding box center [381, 158] width 137 height 84
click at [381, 138] on p "ACT Now And Receive 50% Off Your Order" at bounding box center [381, 158] width 136 height 82
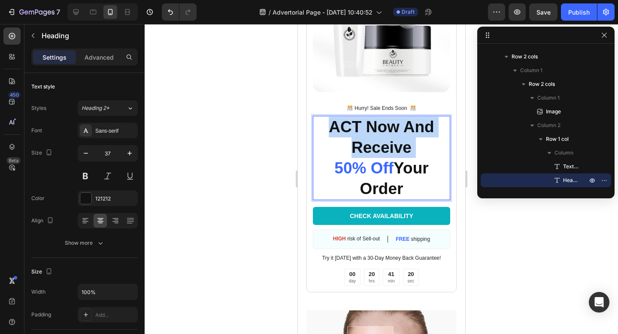
click at [381, 138] on p "ACT Now And Receive 50% Off Your Order" at bounding box center [381, 158] width 136 height 82
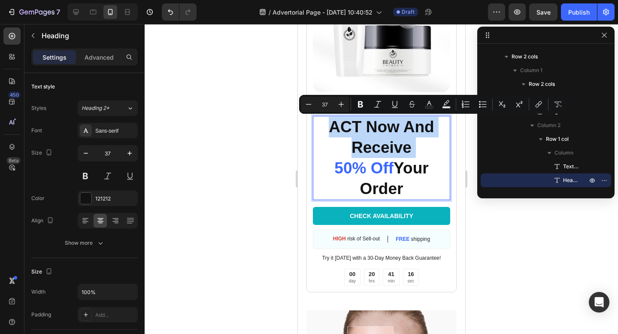
click at [388, 147] on p "ACT Now And Receive 50% Off Your Order" at bounding box center [381, 158] width 136 height 82
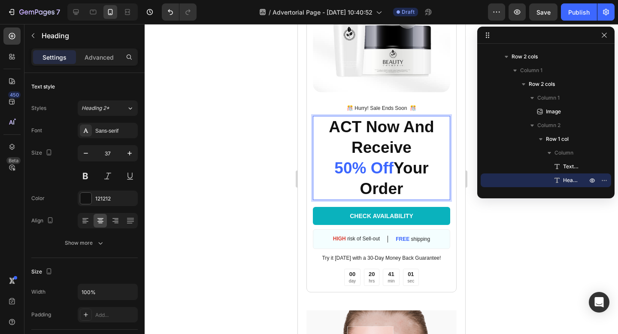
click at [371, 146] on p "ACT Now And Receive 50% Off Your Order" at bounding box center [381, 158] width 136 height 82
click at [332, 165] on p "ACT Now And Receive 50% Off Your Order" at bounding box center [381, 158] width 136 height 82
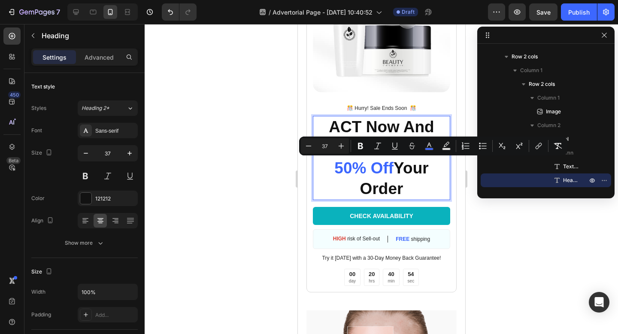
drag, startPoint x: 332, startPoint y: 164, endPoint x: 407, endPoint y: 185, distance: 77.9
click at [407, 186] on p "ACT Now And Receive 50% Off Your Order" at bounding box center [381, 158] width 136 height 82
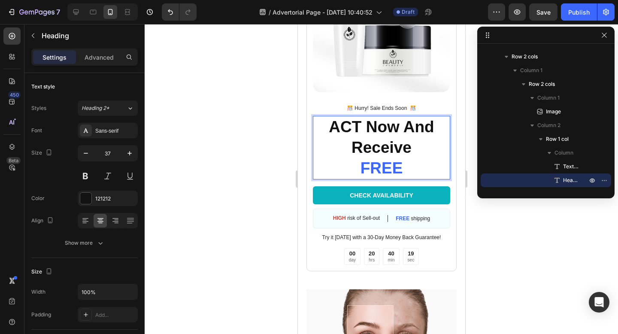
click at [341, 125] on p "ACT Now And Receive FREE" at bounding box center [381, 148] width 136 height 62
click at [408, 167] on p "TRY Now And Receive FREE" at bounding box center [381, 148] width 136 height 62
click at [406, 175] on span "FREE pouches" at bounding box center [381, 168] width 112 height 18
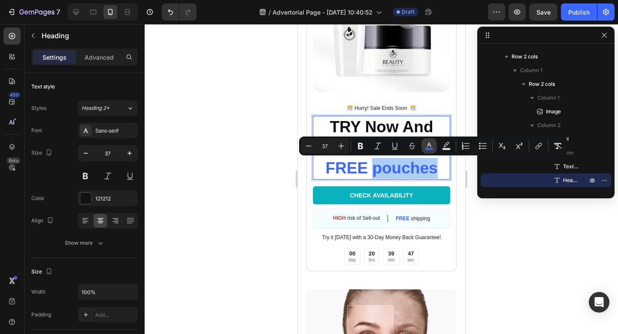
click at [432, 150] on rect "Editor contextual toolbar" at bounding box center [430, 149] width 8 height 2
type input "3C67FF"
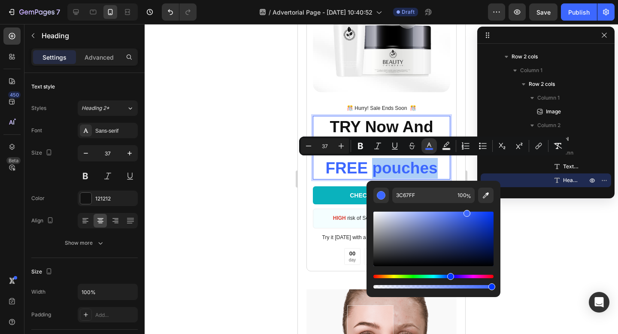
click at [490, 266] on div "Editor contextual toolbar" at bounding box center [434, 250] width 120 height 80
click at [490, 263] on div "Editor contextual toolbar" at bounding box center [434, 239] width 120 height 55
type input "00030C"
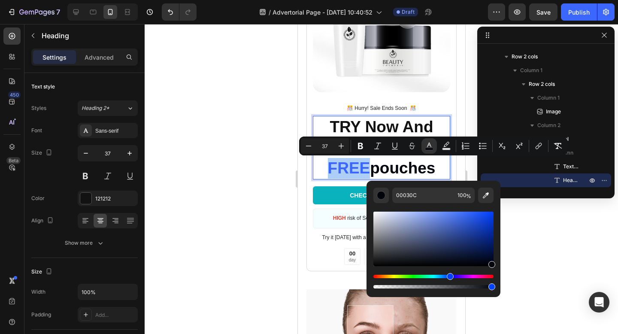
click at [553, 254] on div at bounding box center [382, 179] width 474 height 310
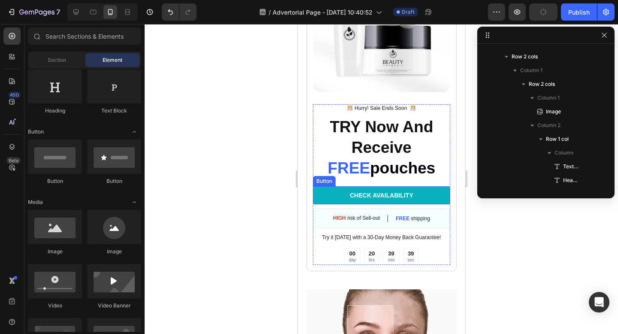
click at [332, 199] on link "CHECK AVAILABILITY" at bounding box center [381, 195] width 137 height 18
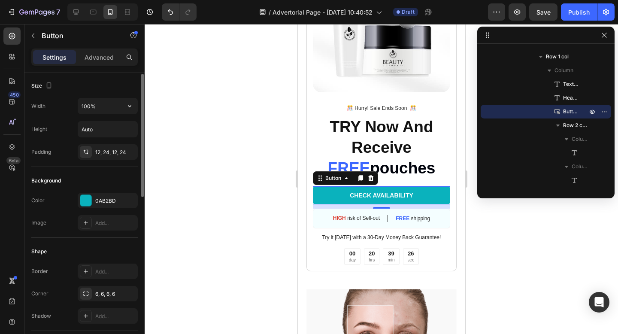
scroll to position [0, 0]
click at [99, 56] on p "Advanced" at bounding box center [99, 57] width 29 height 9
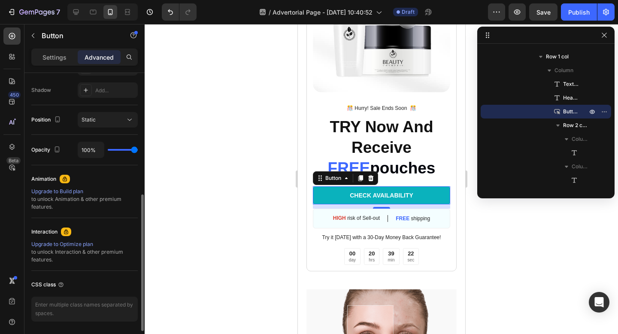
scroll to position [310, 0]
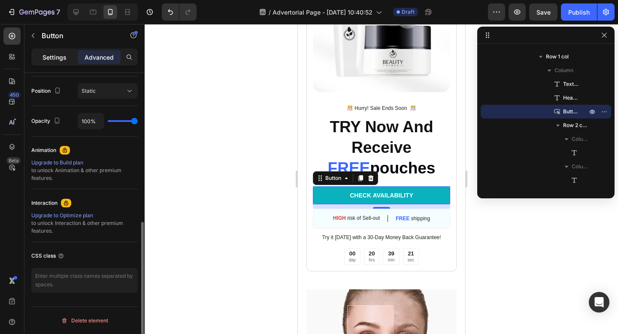
click at [60, 58] on p "Settings" at bounding box center [55, 57] width 24 height 9
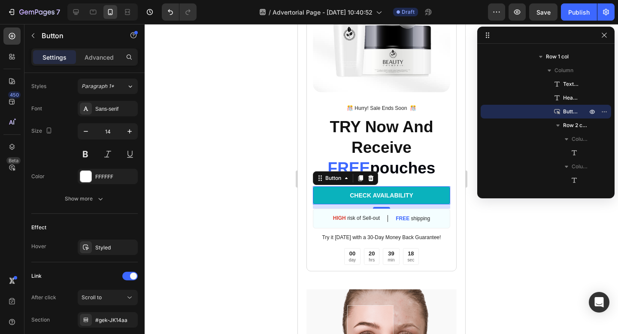
click at [346, 196] on link "CHECK AVAILABILITY" at bounding box center [381, 195] width 137 height 18
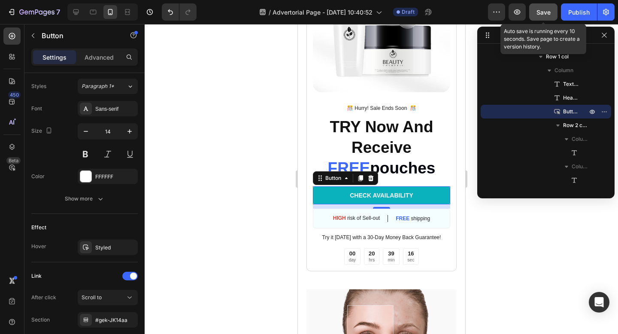
click at [541, 14] on span "Save" at bounding box center [544, 12] width 14 height 7
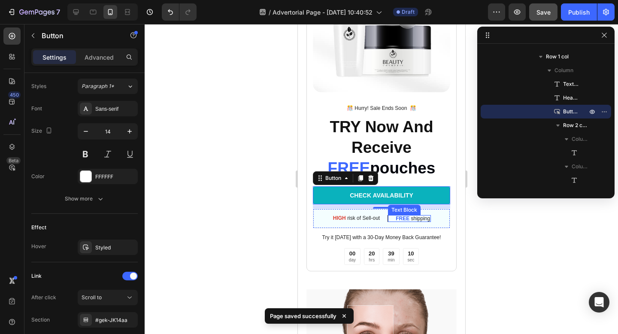
click at [405, 218] on strong "FREE" at bounding box center [402, 219] width 14 height 6
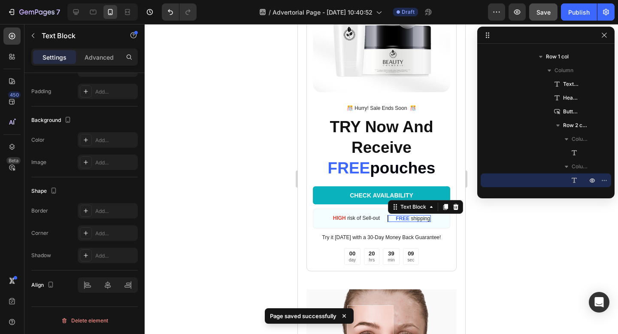
scroll to position [0, 0]
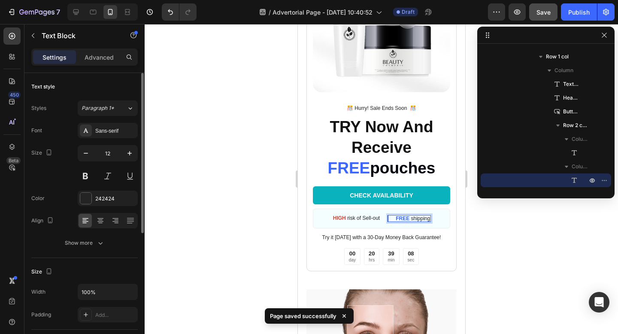
click at [414, 217] on p "FREE shipping" at bounding box center [412, 218] width 34 height 5
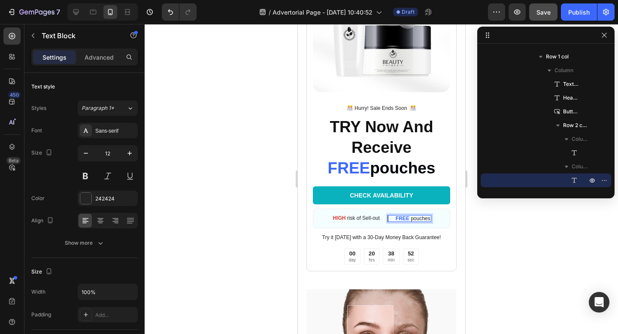
click at [481, 221] on div at bounding box center [382, 179] width 474 height 310
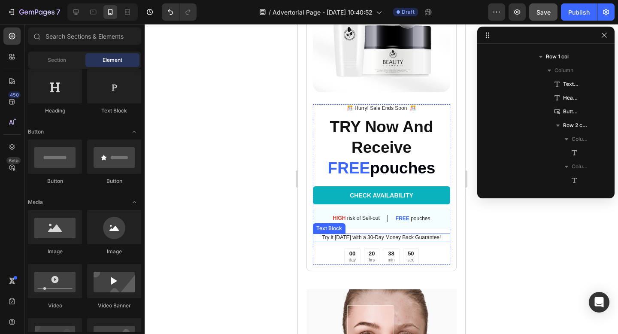
click at [368, 238] on p "Try it [DATE] with a 30-Day Money Back Guarantee!" at bounding box center [381, 237] width 136 height 7
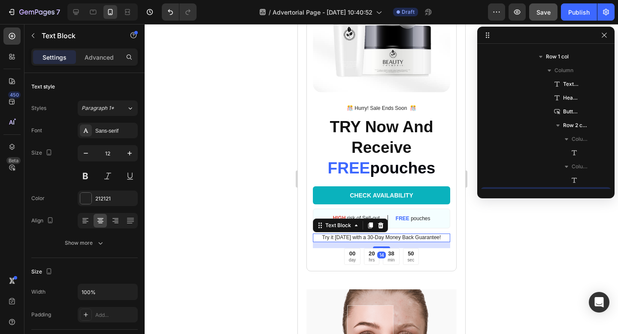
scroll to position [2629, 0]
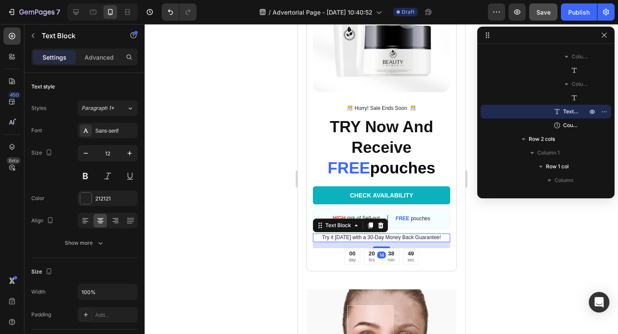
click at [369, 236] on p "Try it [DATE] with a 30-Day Money Back Guarantee!" at bounding box center [381, 237] width 136 height 7
click at [478, 239] on div at bounding box center [382, 179] width 474 height 310
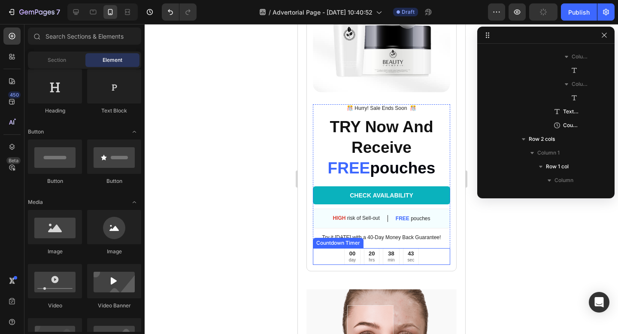
click at [355, 255] on div "00" at bounding box center [352, 253] width 7 height 7
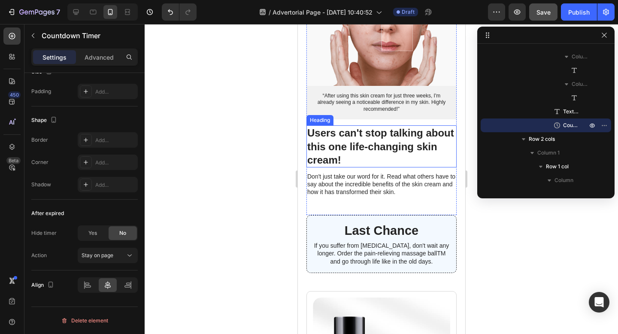
scroll to position [4254, 0]
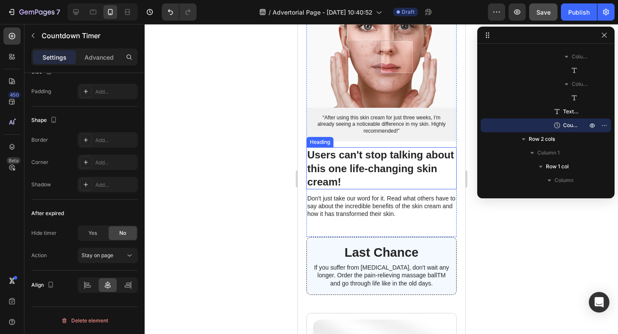
click at [326, 169] on h3 "Users can't stop talking about this one life-changing skin cream!" at bounding box center [381, 168] width 150 height 42
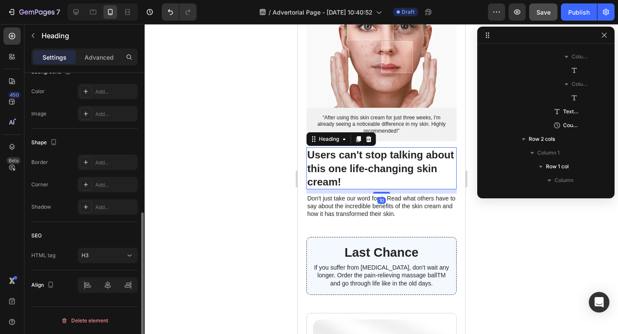
scroll to position [0, 0]
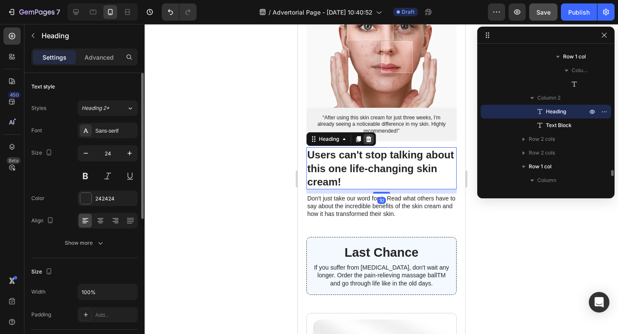
click at [366, 139] on icon at bounding box center [368, 139] width 7 height 7
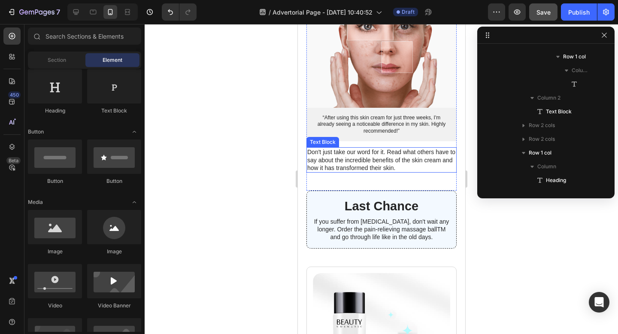
click at [345, 162] on p "Don't just take our word for it. Read what others have to say about the incredi…" at bounding box center [381, 160] width 149 height 24
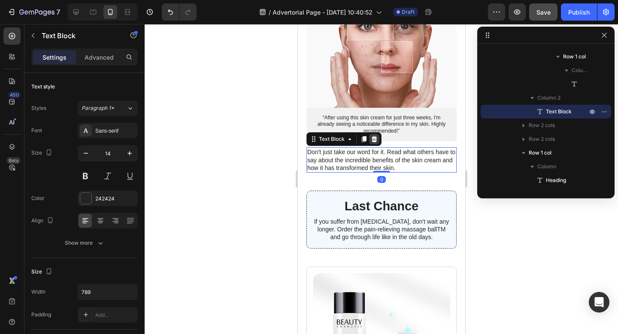
click at [373, 138] on icon at bounding box center [374, 139] width 6 height 6
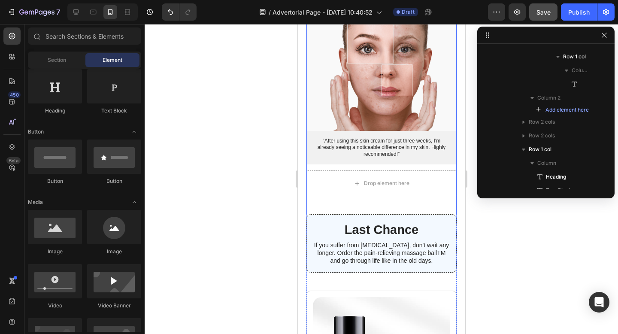
scroll to position [4192, 0]
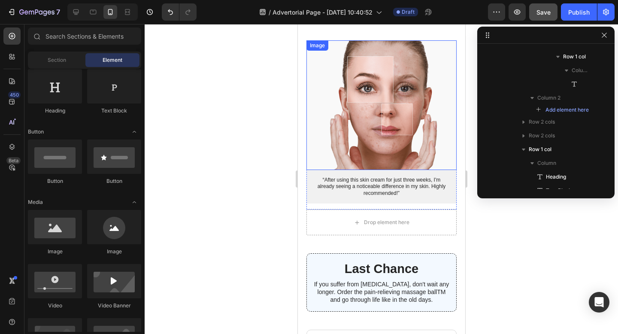
click at [310, 155] on img at bounding box center [381, 104] width 150 height 129
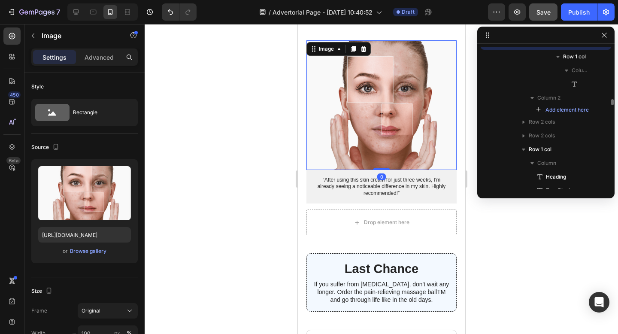
scroll to position [2711, 0]
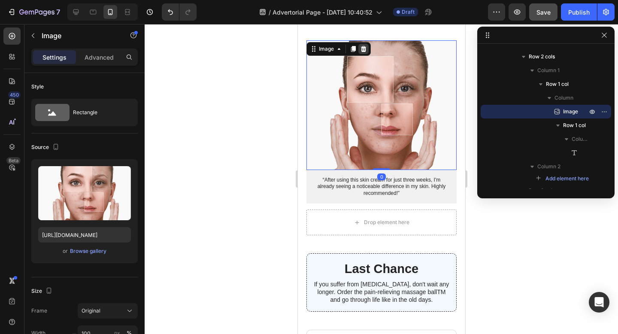
click at [361, 49] on icon at bounding box center [364, 49] width 6 height 6
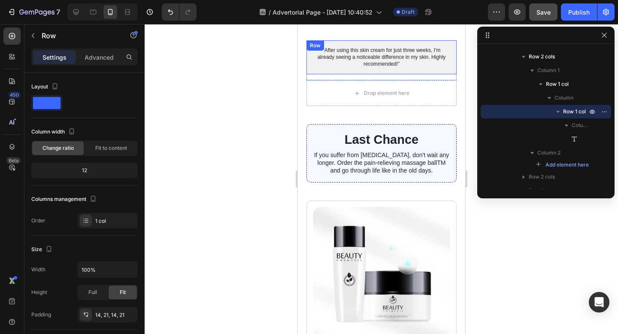
click at [319, 70] on div "“After using this skin cream for just three weeks, I'm already seeing a noticea…" at bounding box center [381, 57] width 150 height 34
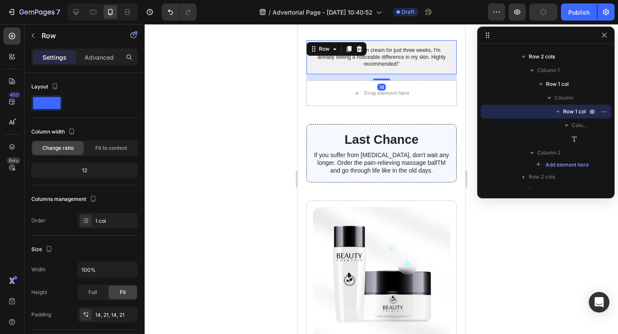
click at [318, 76] on div "14" at bounding box center [381, 77] width 150 height 6
click at [360, 48] on icon at bounding box center [359, 49] width 6 height 6
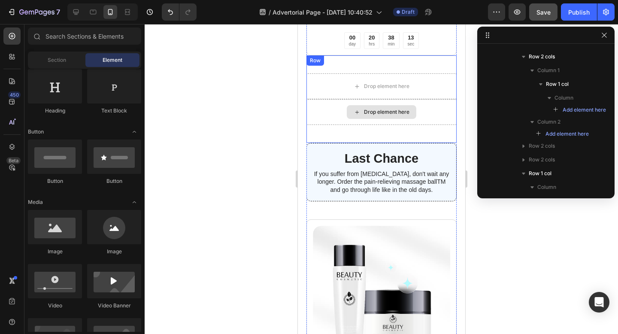
scroll to position [4109, 0]
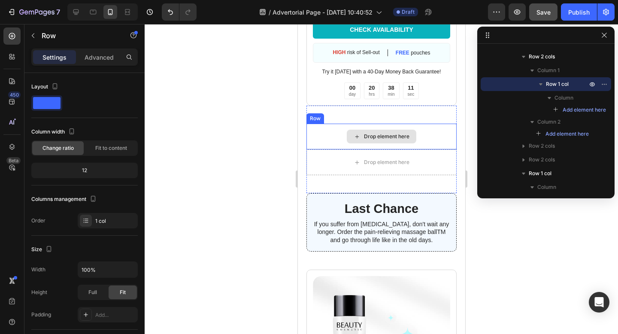
click at [317, 134] on div "Drop element here" at bounding box center [381, 137] width 150 height 26
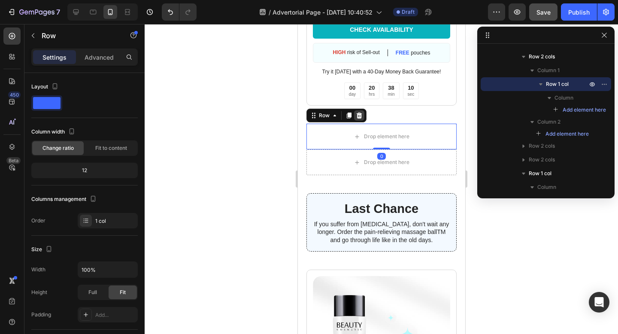
click at [359, 115] on icon at bounding box center [359, 115] width 7 height 7
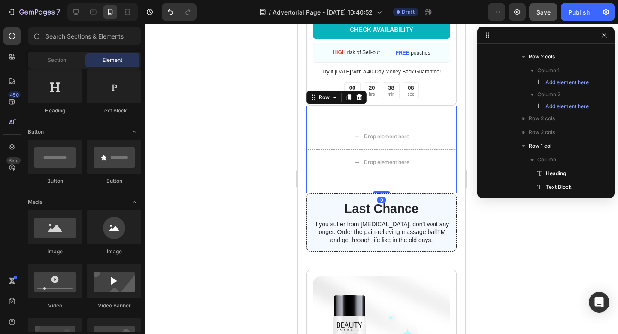
click at [335, 119] on div "Drop element here Drop element here Row 0" at bounding box center [381, 150] width 150 height 88
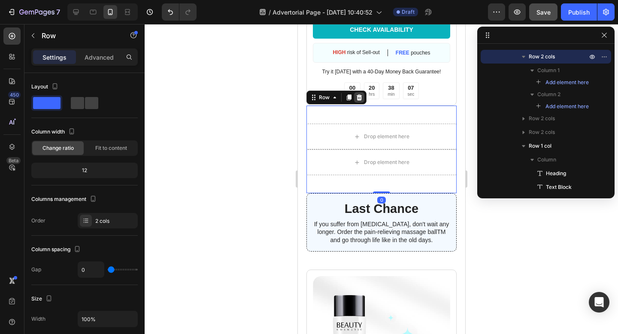
click at [361, 97] on icon at bounding box center [359, 97] width 6 height 6
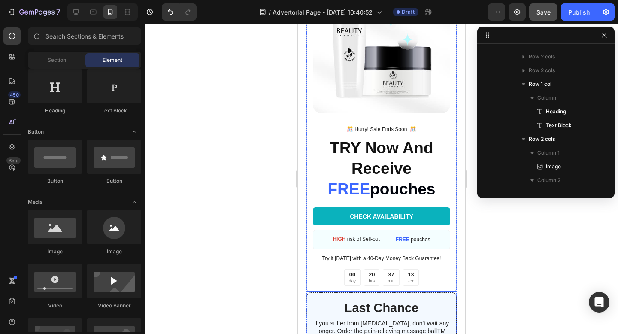
scroll to position [3916, 0]
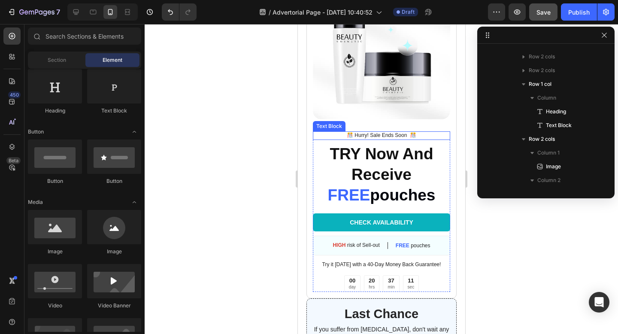
click at [383, 134] on p "️🎊 Hurry! Sale Ends Soon ️🎊" at bounding box center [381, 135] width 136 height 7
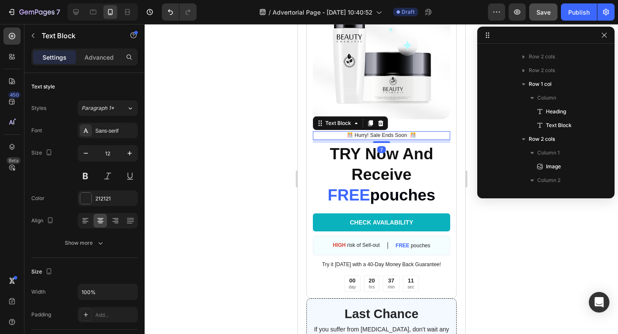
scroll to position [2519, 0]
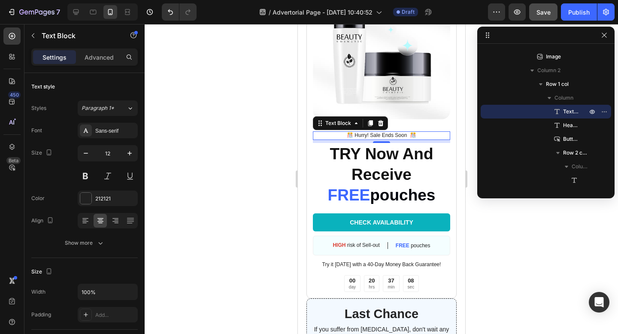
click at [378, 134] on p "️🎊 Hurry! Sale Ends Soon ️🎊" at bounding box center [381, 135] width 136 height 7
click at [377, 134] on p "️🎊 Hurry! Sale Ends Soon ️🎊" at bounding box center [381, 135] width 136 height 7
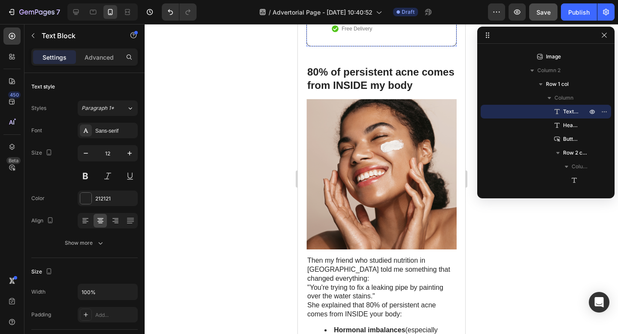
scroll to position [715, 0]
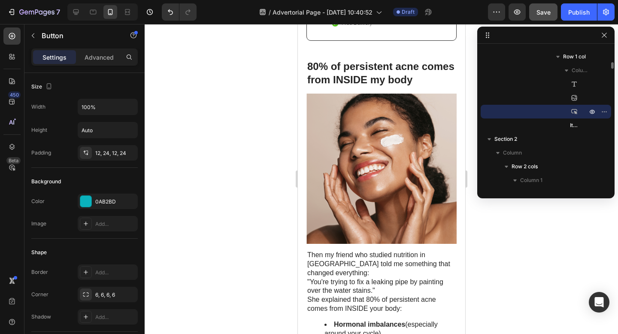
click at [557, 112] on div "Button" at bounding box center [546, 112] width 124 height 14
click at [605, 112] on icon "button" at bounding box center [604, 111] width 7 height 7
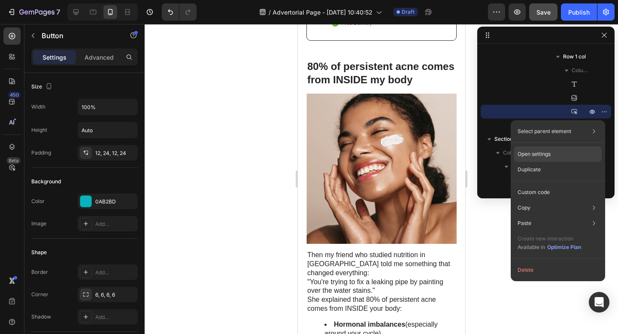
click at [567, 154] on div "Open settings" at bounding box center [558, 153] width 88 height 15
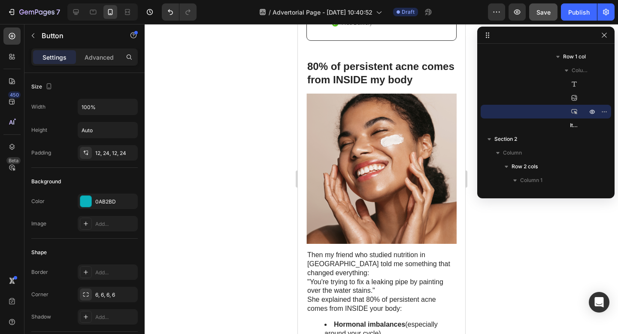
click at [267, 192] on div at bounding box center [382, 179] width 474 height 310
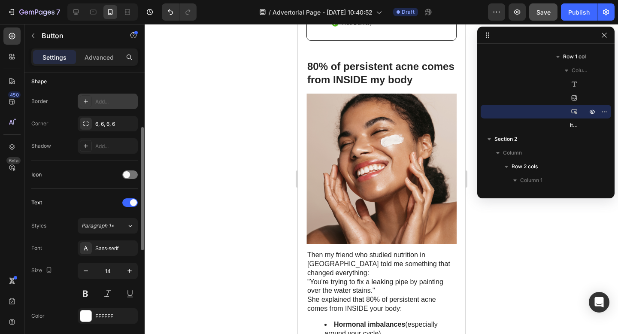
scroll to position [177, 0]
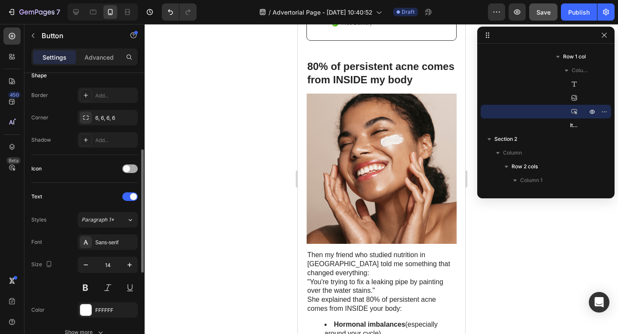
click at [128, 168] on span at bounding box center [126, 168] width 7 height 7
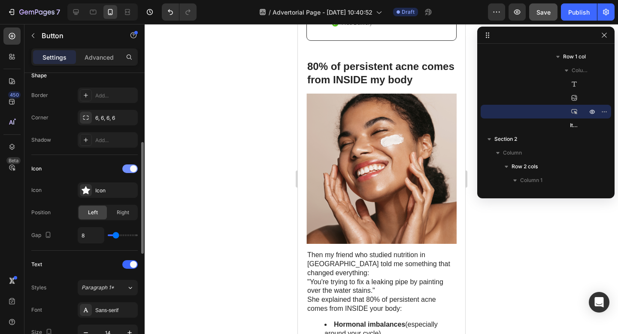
click at [131, 168] on span at bounding box center [133, 168] width 7 height 7
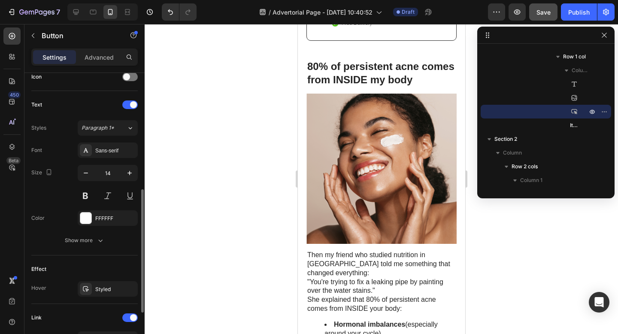
scroll to position [271, 0]
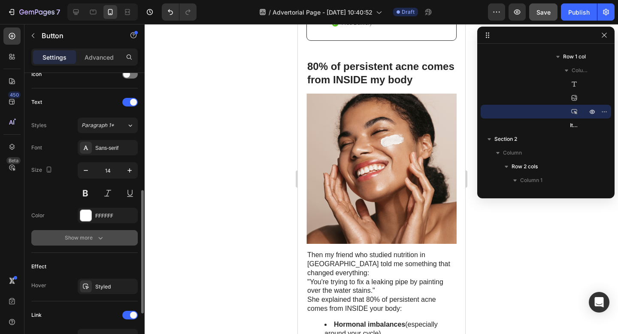
click at [82, 238] on div "Show more" at bounding box center [85, 238] width 40 height 9
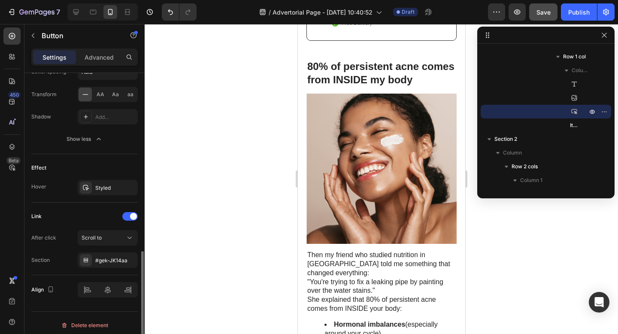
scroll to position [488, 0]
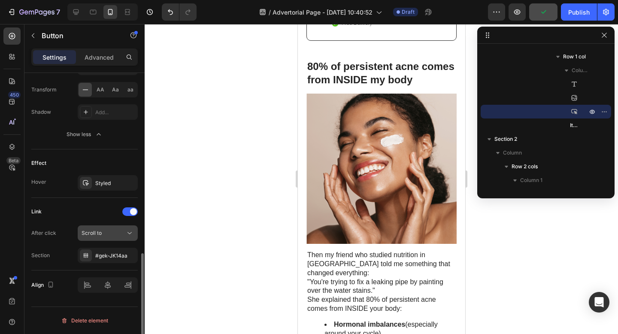
click at [92, 233] on span "Scroll to" at bounding box center [92, 233] width 20 height 6
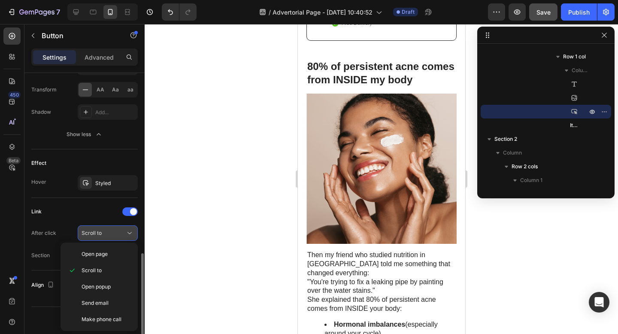
click at [104, 233] on div "Scroll to" at bounding box center [104, 233] width 44 height 8
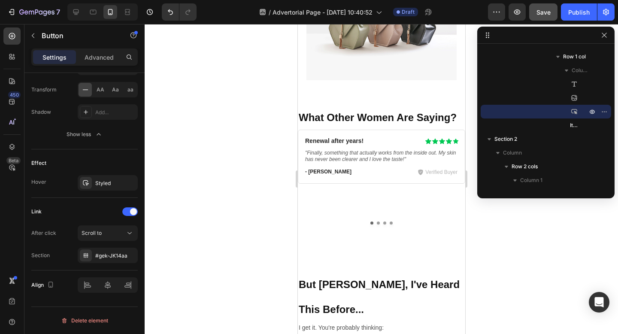
scroll to position [2908, 0]
